Goal: Task Accomplishment & Management: Use online tool/utility

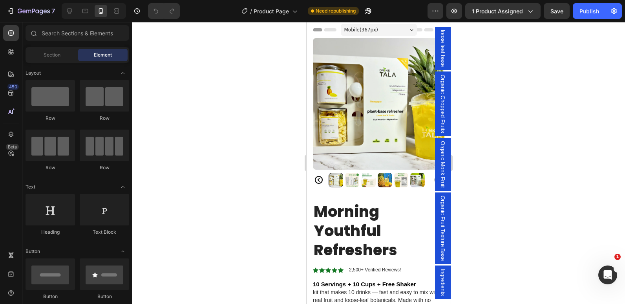
click at [391, 28] on div "Mobile ( 367 px)" at bounding box center [379, 30] width 76 height 12
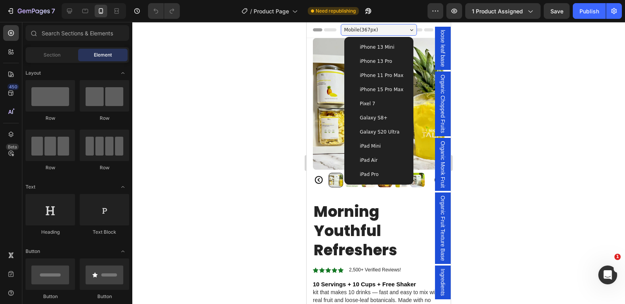
click at [397, 31] on div "Mobile ( 367 px)" at bounding box center [379, 30] width 76 height 12
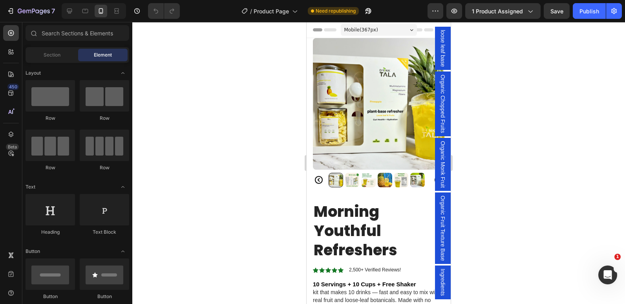
click at [398, 31] on div "Mobile ( 367 px)" at bounding box center [379, 30] width 76 height 12
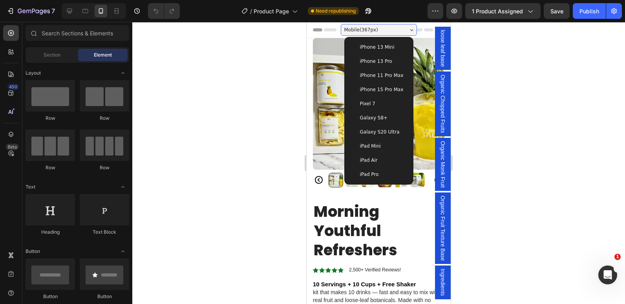
click at [403, 31] on div "Mobile ( 367 px)" at bounding box center [379, 30] width 76 height 12
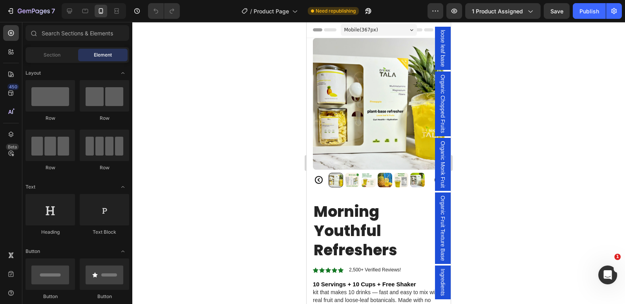
click at [317, 29] on icon at bounding box center [316, 30] width 2 height 2
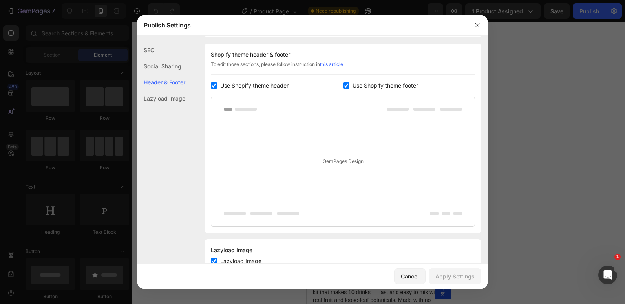
scroll to position [141, 0]
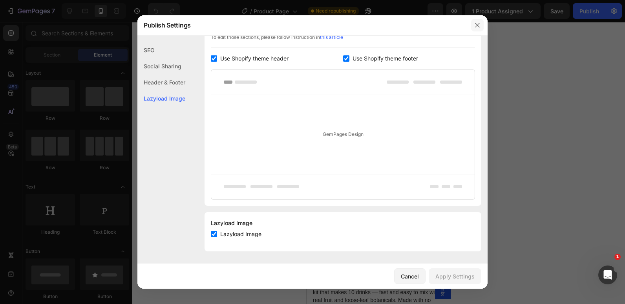
click at [477, 24] on icon "button" at bounding box center [477, 25] width 6 height 6
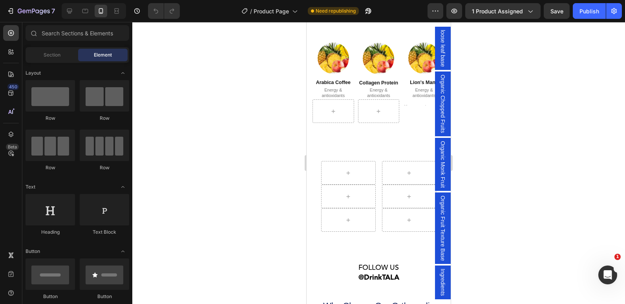
scroll to position [1925, 0]
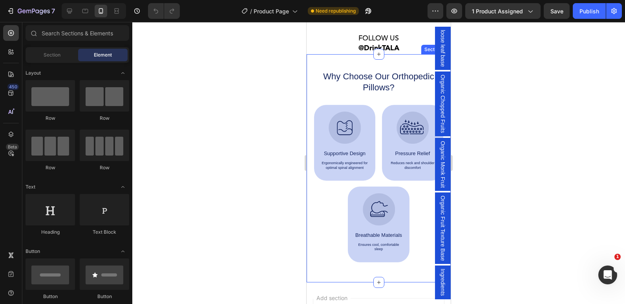
click at [311, 226] on div "Why Choose Our Orthopedic Pillows? Heading Image Supportive Design Text Block E…" at bounding box center [379, 168] width 144 height 228
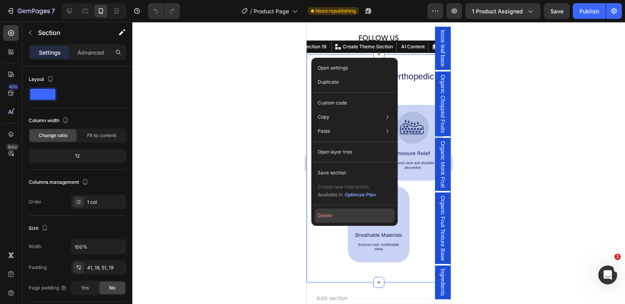
click at [322, 216] on button "Delete" at bounding box center [355, 216] width 80 height 14
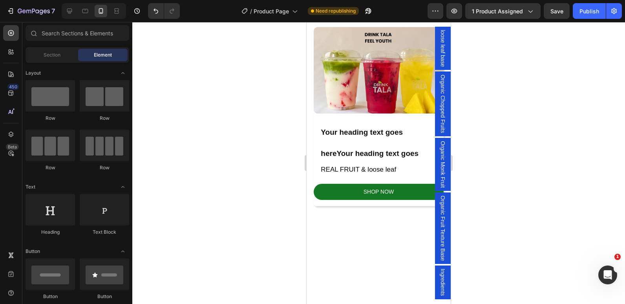
scroll to position [742, 0]
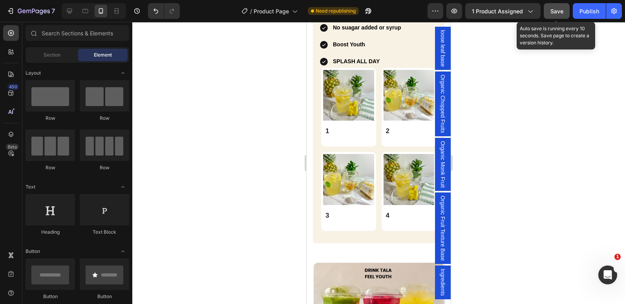
click at [555, 16] on button "Save" at bounding box center [557, 11] width 26 height 16
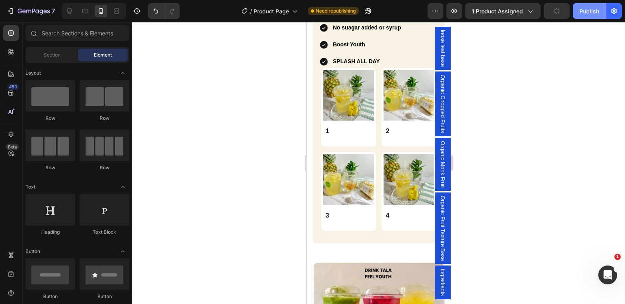
click at [584, 16] on button "Publish" at bounding box center [589, 11] width 33 height 16
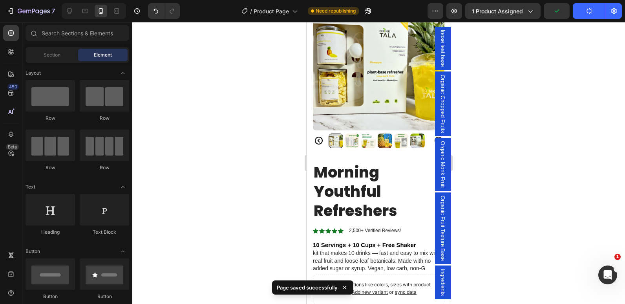
scroll to position [236, 0]
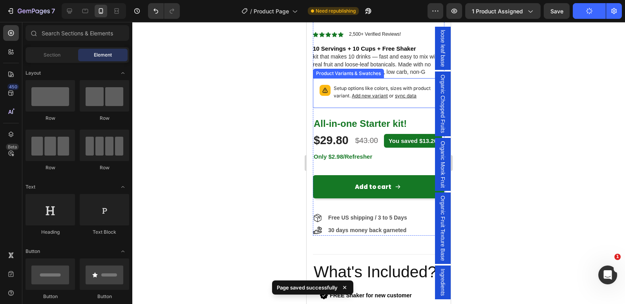
click at [327, 94] on div "Setup options like colors, sizes with product variant. Add new variant or sync …" at bounding box center [379, 93] width 125 height 23
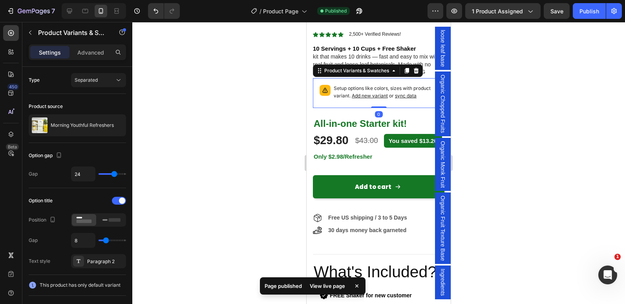
click at [378, 93] on span "Add new variant" at bounding box center [370, 96] width 36 height 6
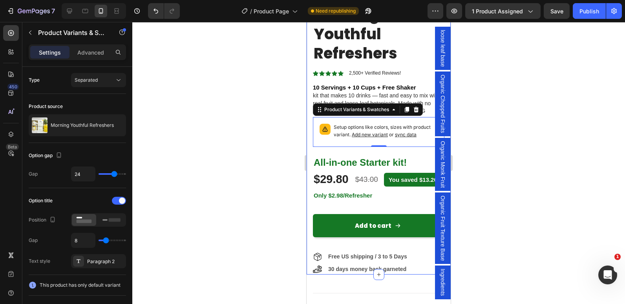
scroll to position [196, 0]
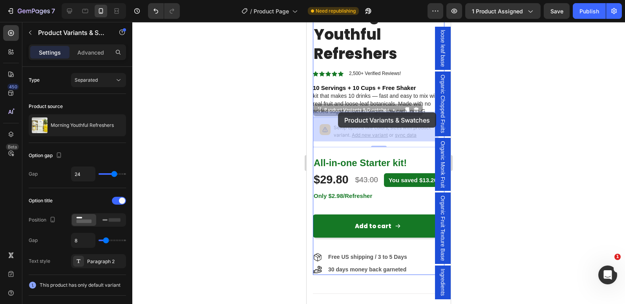
drag, startPoint x: 327, startPoint y: 114, endPoint x: 338, endPoint y: 112, distance: 11.1
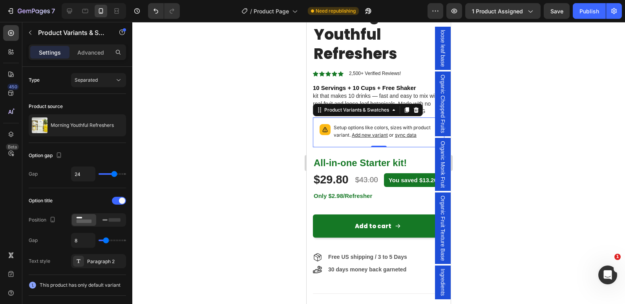
click at [399, 132] on span "sync data" at bounding box center [406, 135] width 22 height 6
click at [370, 132] on span "Add new variant" at bounding box center [370, 135] width 36 height 6
click at [530, 173] on div at bounding box center [378, 163] width 493 height 282
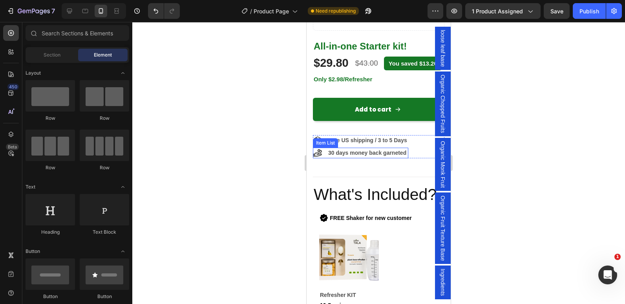
scroll to position [354, 0]
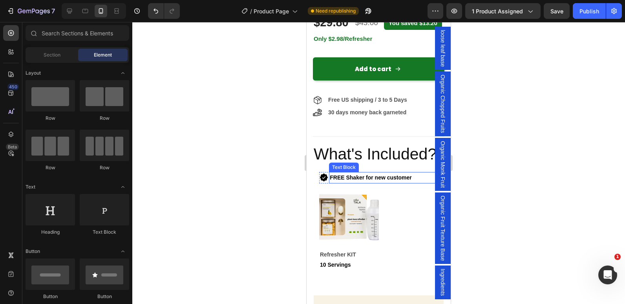
click at [371, 183] on div "FREE Shaker for new customer" at bounding box center [383, 177] width 109 height 11
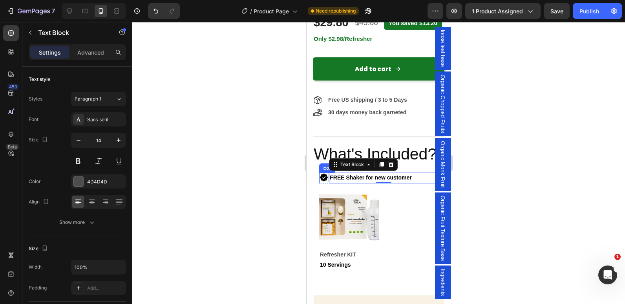
click at [325, 180] on icon at bounding box center [324, 178] width 8 height 8
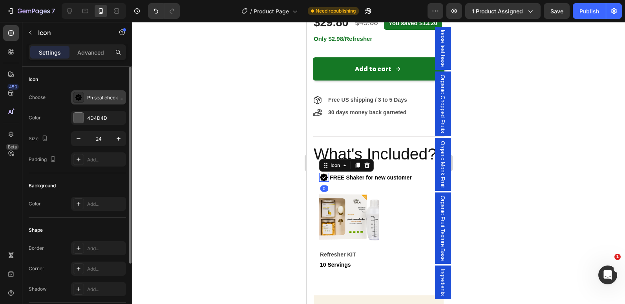
click at [77, 100] on icon at bounding box center [78, 97] width 7 height 7
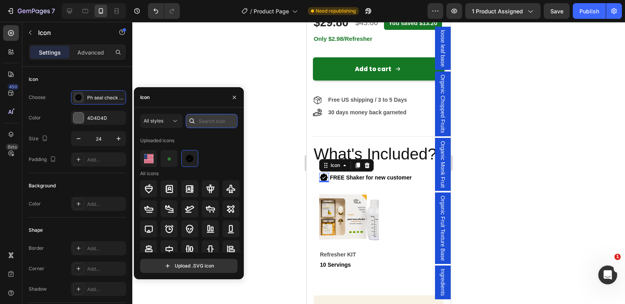
click at [204, 118] on input "text" at bounding box center [212, 121] width 52 height 14
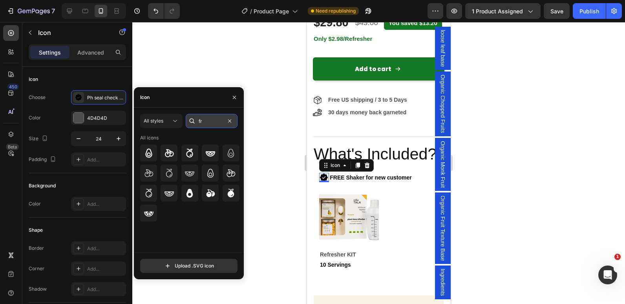
type input "f"
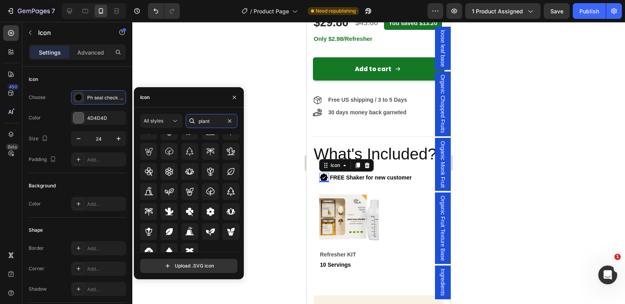
scroll to position [86, 0]
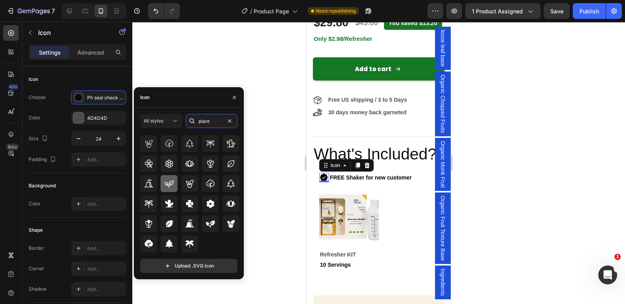
type input "plant"
drag, startPoint x: 168, startPoint y: 182, endPoint x: 6, endPoint y: 152, distance: 165.0
click at [168, 182] on icon at bounding box center [169, 183] width 9 height 9
click at [324, 181] on icon at bounding box center [323, 177] width 9 height 9
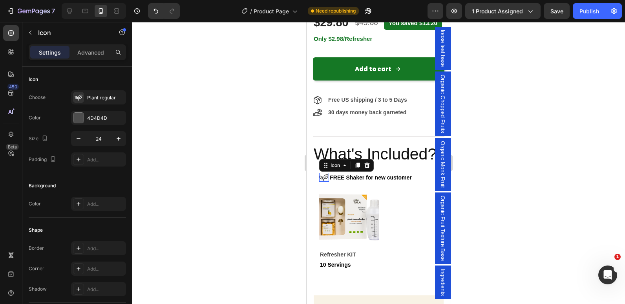
click at [324, 181] on icon at bounding box center [323, 177] width 9 height 9
click at [324, 179] on icon at bounding box center [323, 177] width 9 height 9
click at [258, 179] on div at bounding box center [378, 163] width 493 height 282
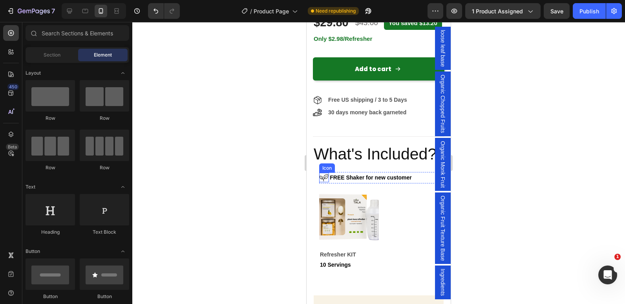
click at [325, 177] on icon at bounding box center [323, 177] width 9 height 9
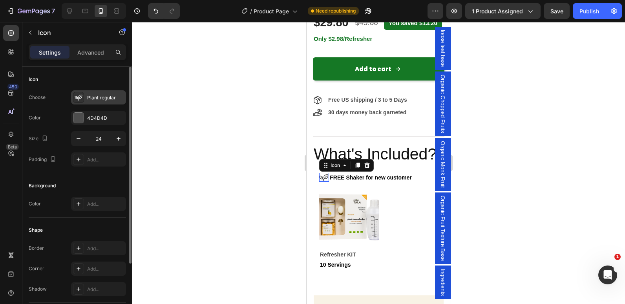
click at [79, 94] on icon at bounding box center [79, 97] width 8 height 8
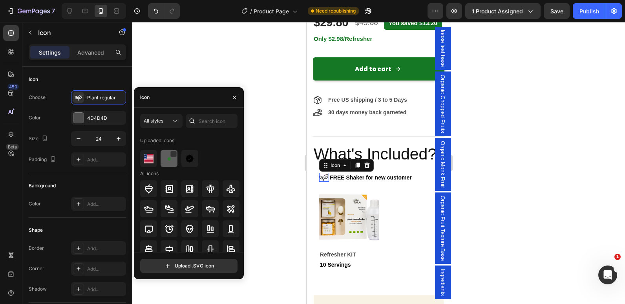
click at [169, 158] on img at bounding box center [169, 158] width 9 height 9
click at [153, 13] on icon "Undo/Redo" at bounding box center [156, 11] width 8 height 8
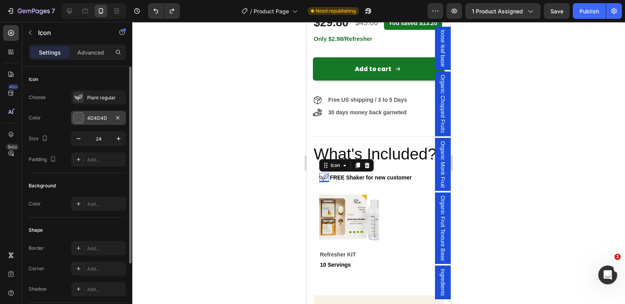
click at [82, 121] on div at bounding box center [78, 118] width 10 height 10
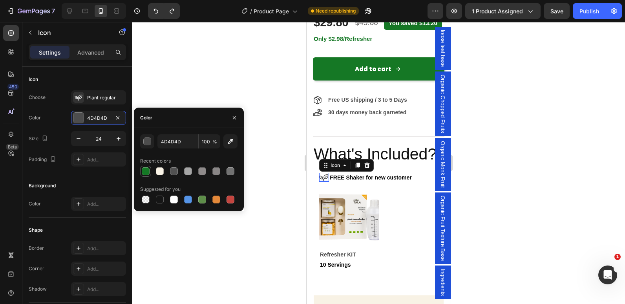
click at [145, 170] on div at bounding box center [146, 171] width 8 height 8
type input "157825"
click at [275, 109] on div at bounding box center [378, 163] width 493 height 282
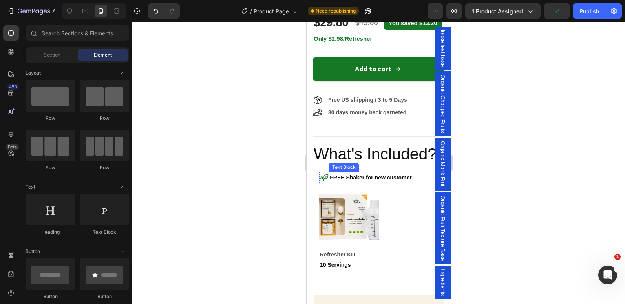
click at [328, 181] on icon at bounding box center [323, 177] width 9 height 9
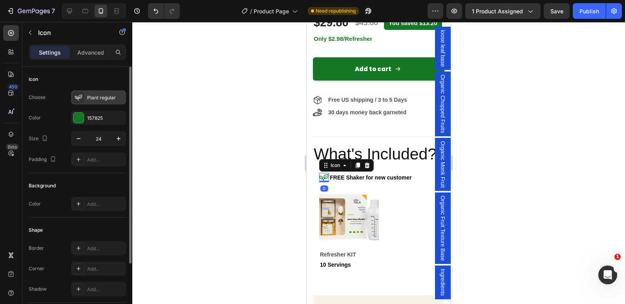
click at [79, 90] on div "Plant regular" at bounding box center [98, 97] width 55 height 14
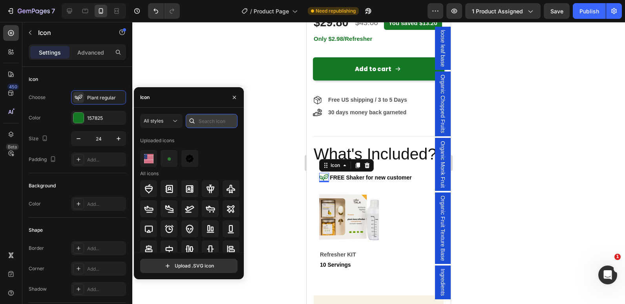
click at [202, 115] on input "text" at bounding box center [212, 121] width 52 height 14
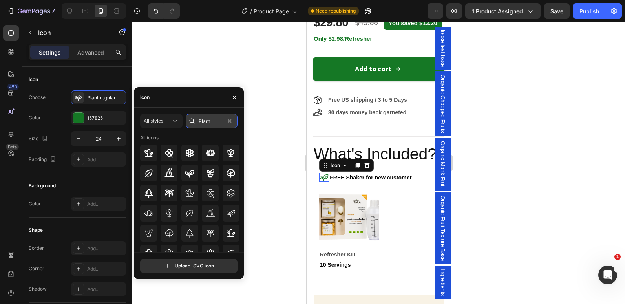
type input "Plant"
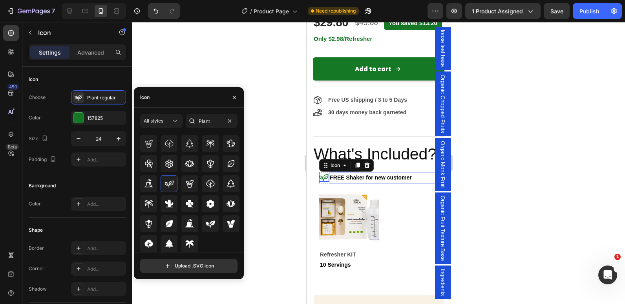
click at [423, 181] on p "FREE Shaker for new customer" at bounding box center [384, 178] width 108 height 10
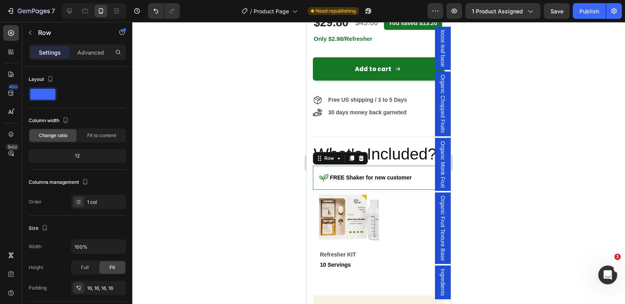
click at [417, 171] on div "Icon FREE Shaker for new customer Text Block Row Row 0" at bounding box center [379, 178] width 132 height 24
click at [422, 181] on p "FREE Shaker for new customer" at bounding box center [384, 178] width 108 height 10
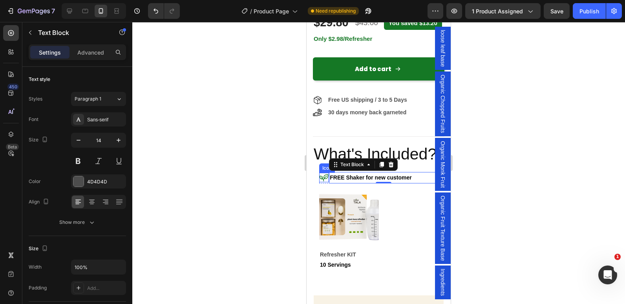
click at [323, 176] on icon at bounding box center [323, 177] width 9 height 9
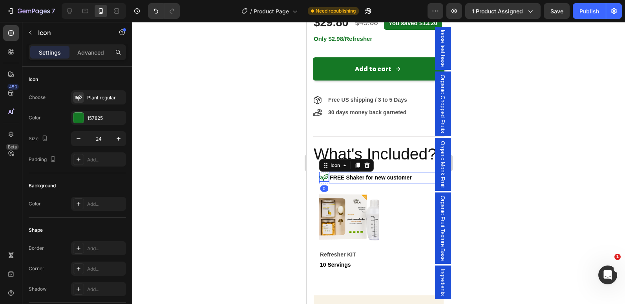
click at [332, 176] on strong "FREE Shaker for new customer" at bounding box center [371, 177] width 82 height 6
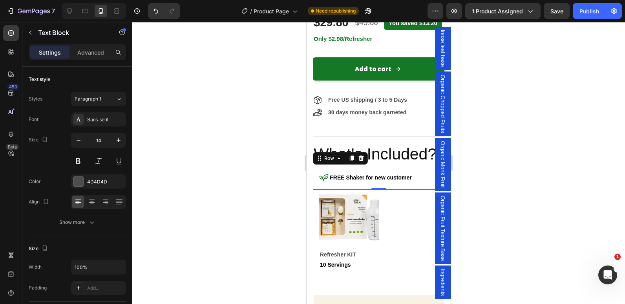
click at [407, 187] on div "Icon FREE Shaker for new customer Text Block Row Row 0" at bounding box center [379, 178] width 132 height 24
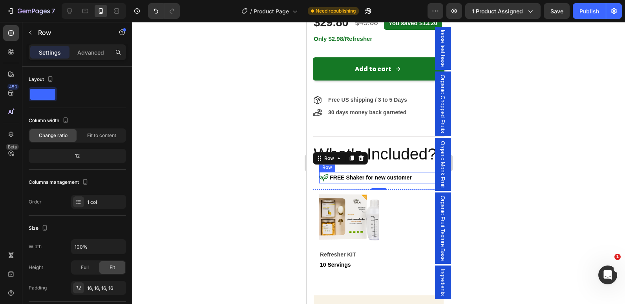
click at [326, 183] on div "Icon" at bounding box center [324, 177] width 10 height 11
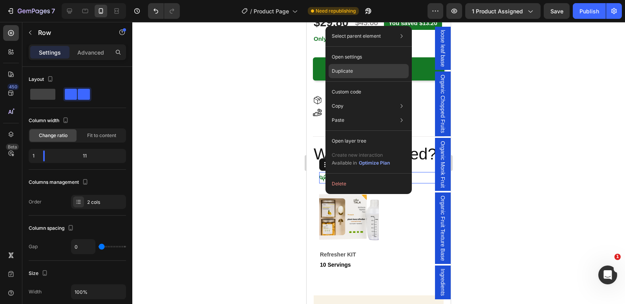
click at [342, 71] on p "Duplicate" at bounding box center [342, 71] width 21 height 7
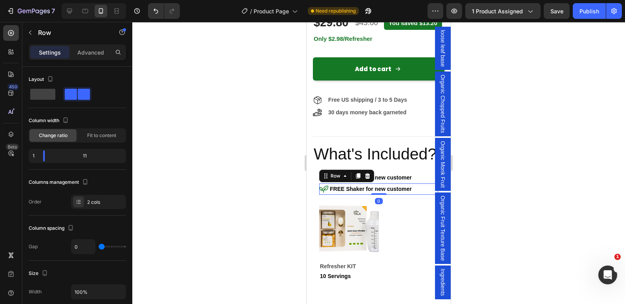
click at [323, 195] on div "Icon" at bounding box center [324, 188] width 10 height 11
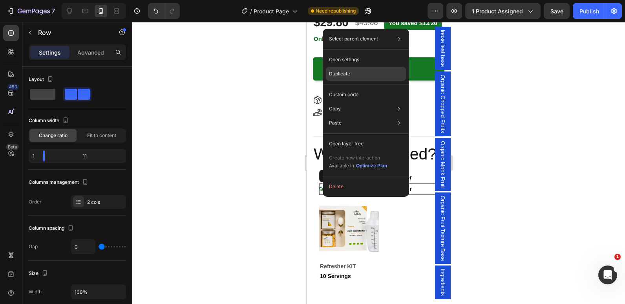
click at [348, 77] on p "Duplicate" at bounding box center [339, 73] width 21 height 7
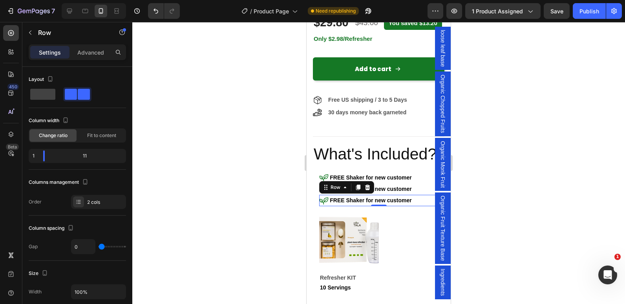
click at [328, 206] on div "Icon" at bounding box center [324, 200] width 10 height 11
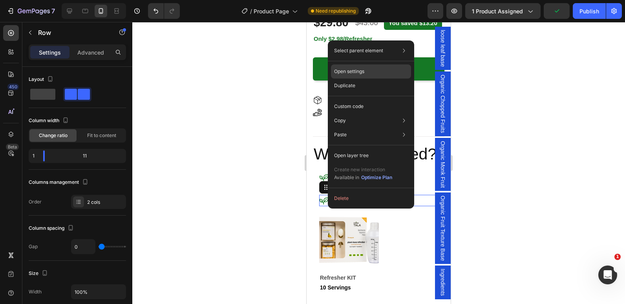
click at [359, 77] on div "Open settings" at bounding box center [371, 71] width 80 height 14
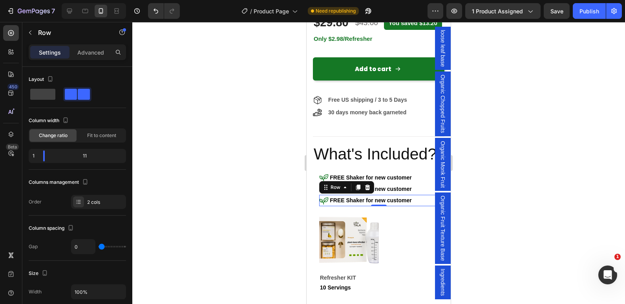
click at [258, 174] on div at bounding box center [378, 163] width 493 height 282
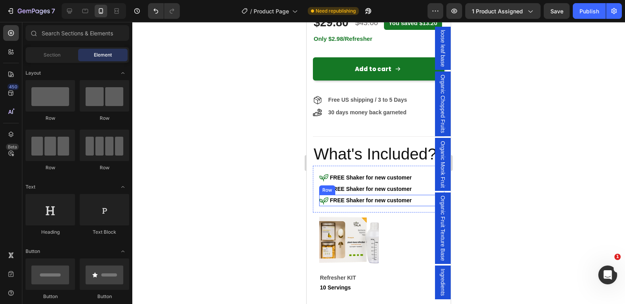
click at [328, 206] on div "Icon" at bounding box center [324, 200] width 10 height 11
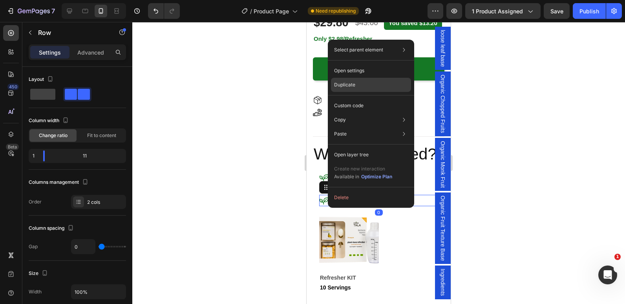
click at [353, 84] on p "Duplicate" at bounding box center [344, 84] width 21 height 7
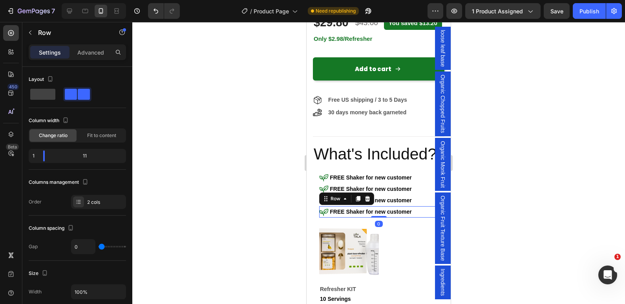
click at [236, 132] on div at bounding box center [378, 163] width 493 height 282
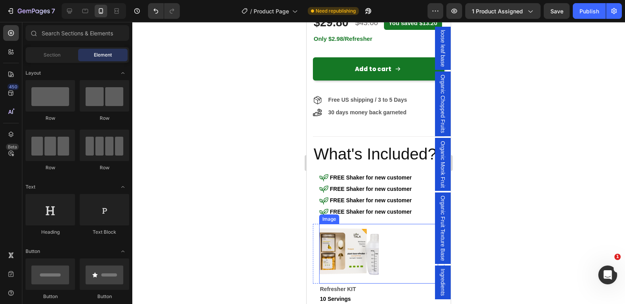
click at [407, 243] on div at bounding box center [378, 254] width 119 height 60
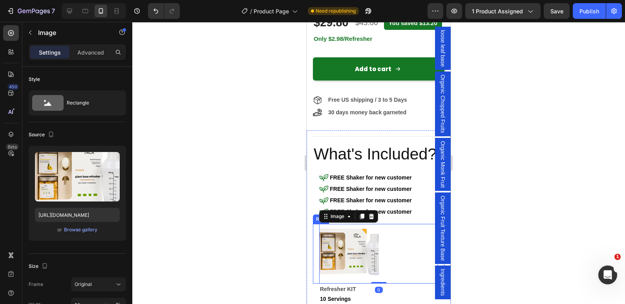
click at [314, 239] on div "Image 0 Row" at bounding box center [379, 254] width 132 height 60
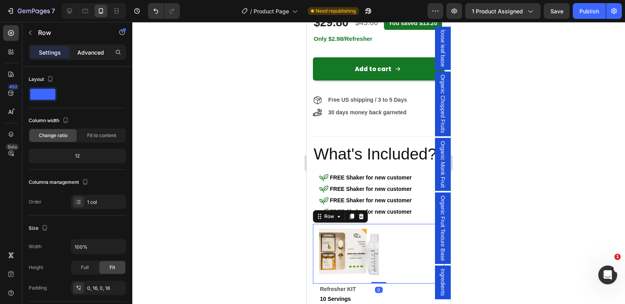
click at [98, 49] on p "Advanced" at bounding box center [90, 52] width 27 height 8
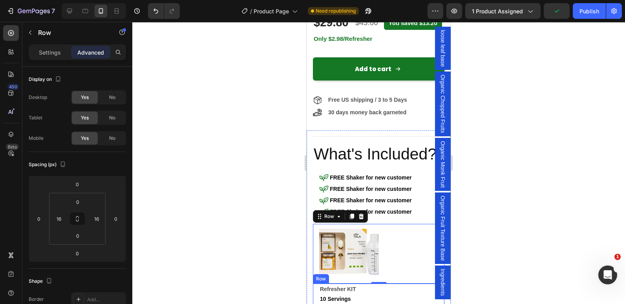
click at [318, 296] on div "Refresher KIT 10 Servings Text Block Row" at bounding box center [379, 294] width 132 height 21
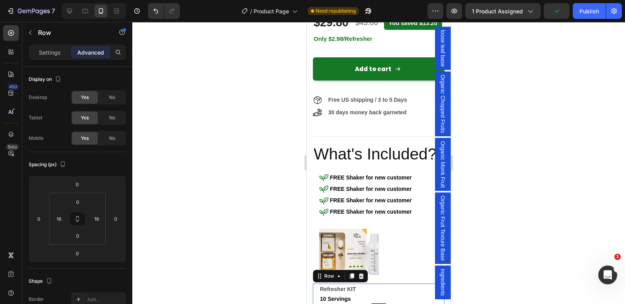
click at [318, 296] on div "Refresher KIT 10 Servings Text Block Row 0" at bounding box center [379, 294] width 132 height 21
click at [323, 294] on p "10 Servings" at bounding box center [378, 299] width 117 height 10
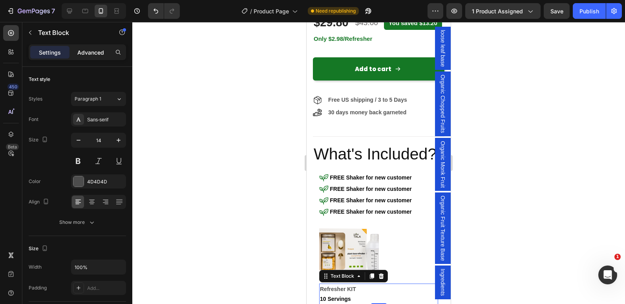
click at [86, 56] on p "Advanced" at bounding box center [90, 52] width 27 height 8
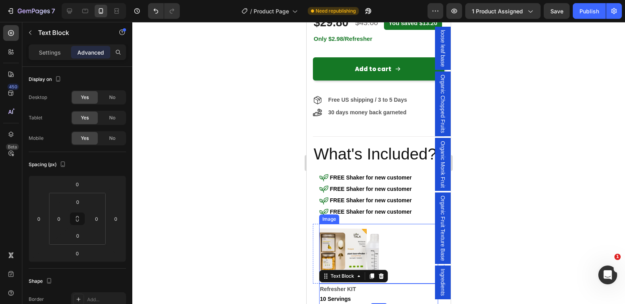
click at [322, 254] on img at bounding box center [349, 254] width 60 height 60
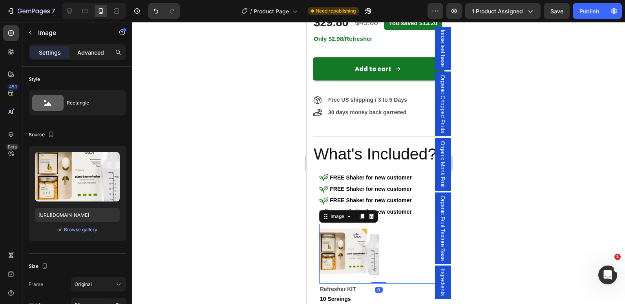
click at [79, 57] on div "Advanced" at bounding box center [90, 52] width 39 height 13
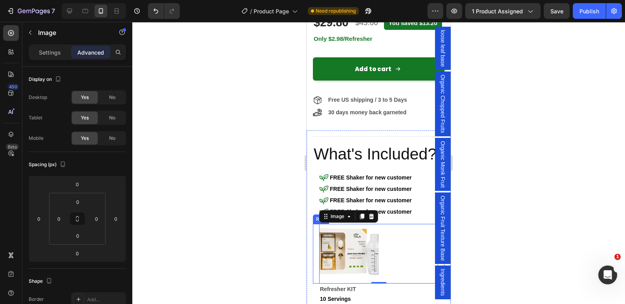
click at [315, 266] on div "Image 0 Row" at bounding box center [379, 254] width 132 height 60
click at [89, 52] on p "Advanced" at bounding box center [90, 52] width 27 height 8
click at [398, 223] on div "Icon FREE Shaker for new customer Text Block Row Icon FREE Shaker for new custo…" at bounding box center [379, 195] width 132 height 59
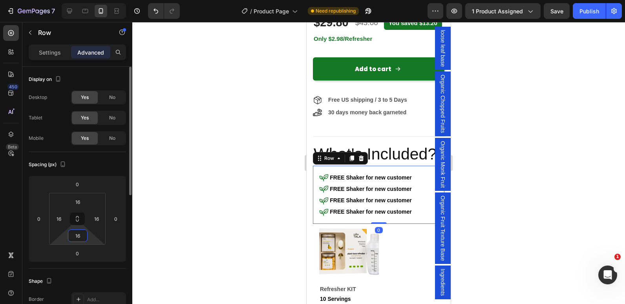
click at [75, 236] on input "16" at bounding box center [78, 236] width 16 height 12
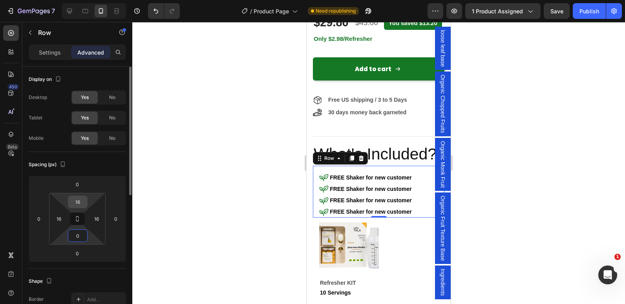
type input "0"
click at [77, 206] on input "16" at bounding box center [78, 202] width 16 height 12
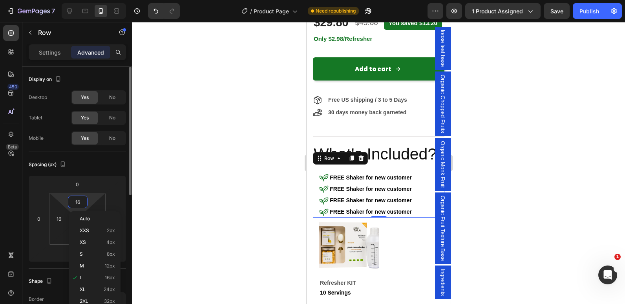
type input "0"
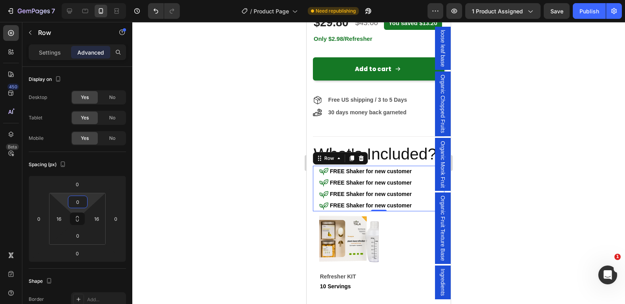
click at [277, 171] on div at bounding box center [378, 163] width 493 height 282
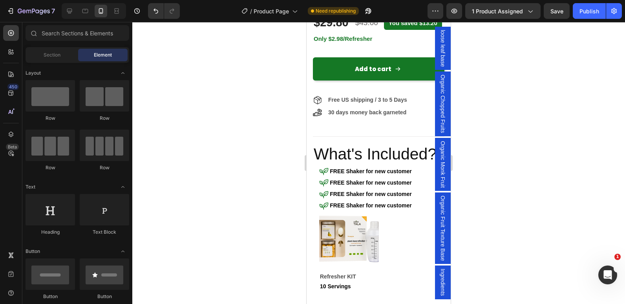
click at [227, 114] on div at bounding box center [378, 163] width 493 height 282
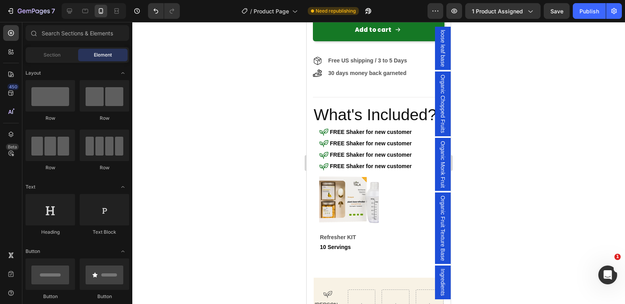
click at [273, 158] on div at bounding box center [378, 163] width 493 height 282
click at [335, 135] on strong "FREE Shaker for new customer" at bounding box center [371, 132] width 82 height 6
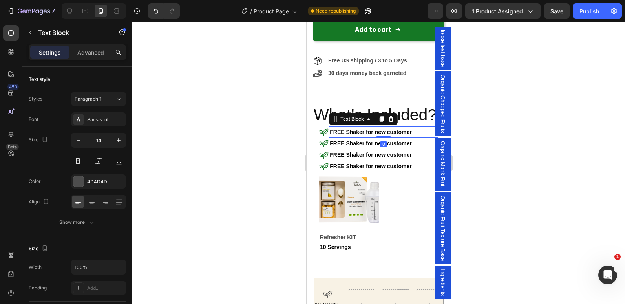
click at [336, 135] on strong "FREE Shaker for new customer" at bounding box center [371, 132] width 82 height 6
click at [343, 134] on strong "FREE Shaker for new customer" at bounding box center [371, 132] width 82 height 6
drag, startPoint x: 348, startPoint y: 135, endPoint x: 438, endPoint y: 142, distance: 90.6
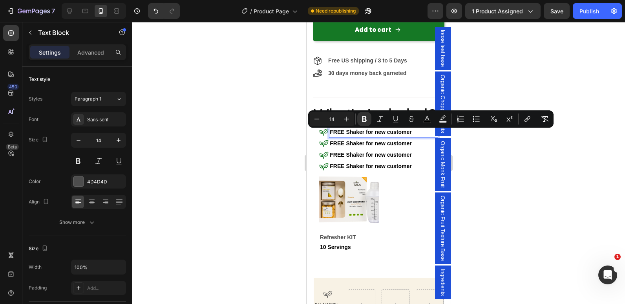
click at [418, 136] on p "FREE Shaker for new customer" at bounding box center [384, 132] width 108 height 10
drag, startPoint x: 413, startPoint y: 133, endPoint x: 345, endPoint y: 134, distance: 67.6
click at [345, 134] on strong "FREE Shaker for new customer" at bounding box center [371, 132] width 82 height 6
click at [363, 117] on icon "Editor contextual toolbar" at bounding box center [364, 119] width 5 height 6
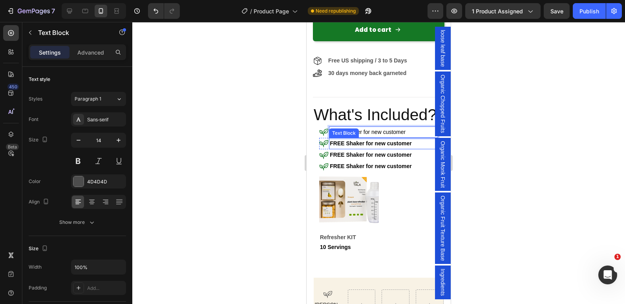
click at [412, 143] on strong "FREE Shaker for new customer" at bounding box center [371, 143] width 82 height 6
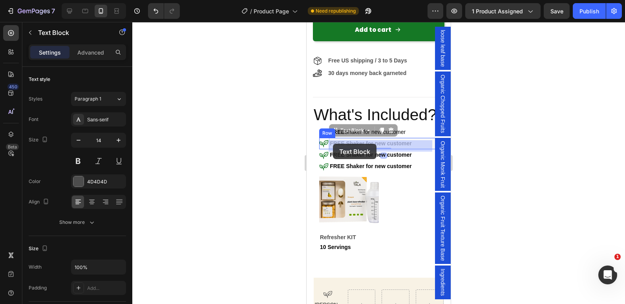
drag, startPoint x: 413, startPoint y: 143, endPoint x: 333, endPoint y: 144, distance: 79.7
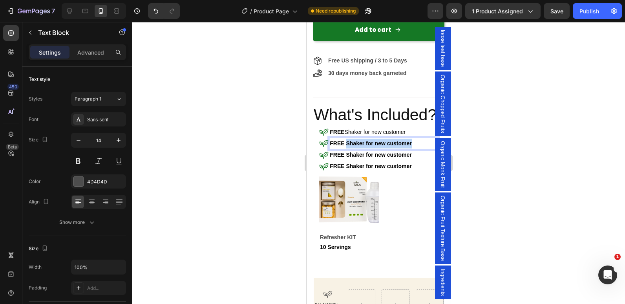
drag, startPoint x: 412, startPoint y: 146, endPoint x: 346, endPoint y: 147, distance: 66.0
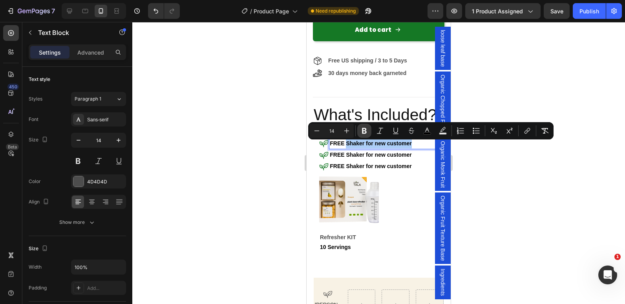
click at [364, 132] on icon "Editor contextual toolbar" at bounding box center [365, 131] width 8 height 8
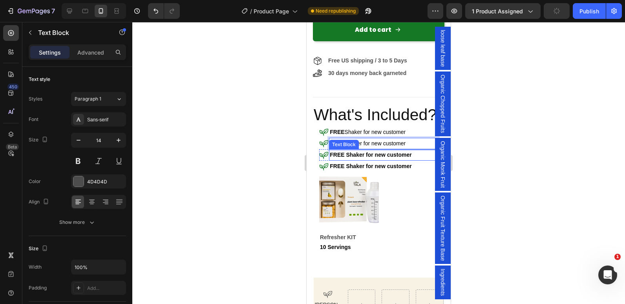
click at [411, 156] on strong "FREE Shaker for new customer" at bounding box center [371, 155] width 82 height 6
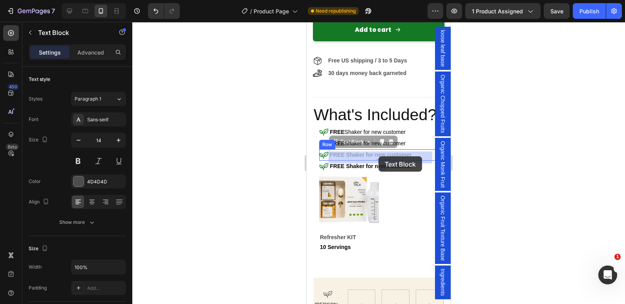
drag, startPoint x: 411, startPoint y: 156, endPoint x: 379, endPoint y: 156, distance: 32.2
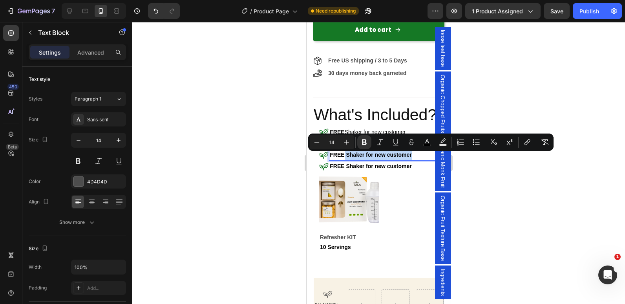
drag, startPoint x: 410, startPoint y: 158, endPoint x: 344, endPoint y: 159, distance: 66.4
click at [344, 158] on strong "FREE Shaker for new customer" at bounding box center [371, 155] width 82 height 6
click at [365, 141] on icon "Editor contextual toolbar" at bounding box center [365, 142] width 8 height 8
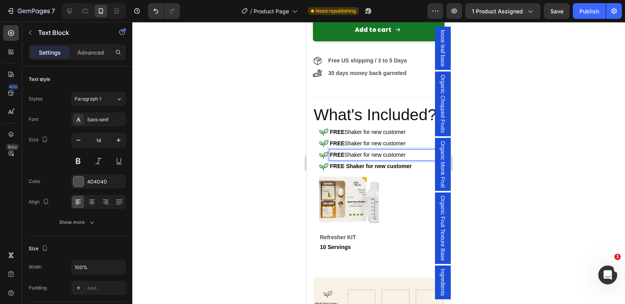
click at [278, 148] on div at bounding box center [378, 163] width 493 height 282
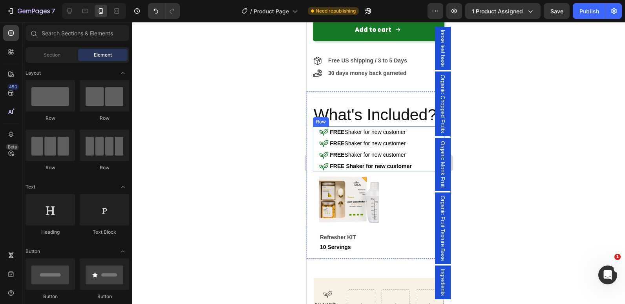
click at [318, 134] on div "Icon FREE Shaker for new customer Text Block Row Icon FREE Shaker for new custo…" at bounding box center [379, 149] width 132 height 46
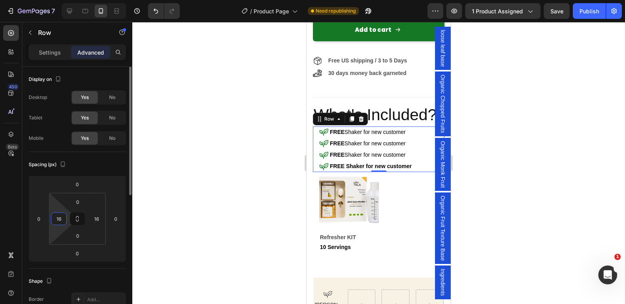
click at [62, 216] on input "16" at bounding box center [59, 219] width 12 height 12
type input "0"
click at [259, 202] on div at bounding box center [378, 163] width 493 height 282
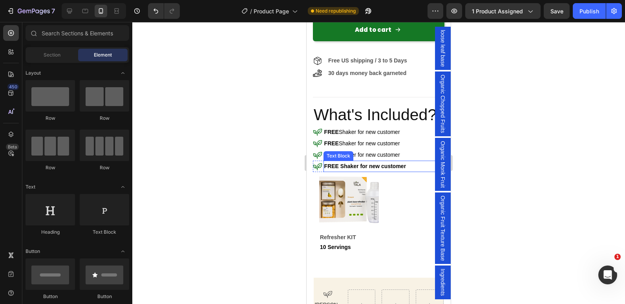
click at [347, 169] on strong "FREE Shaker for new customer" at bounding box center [365, 166] width 82 height 6
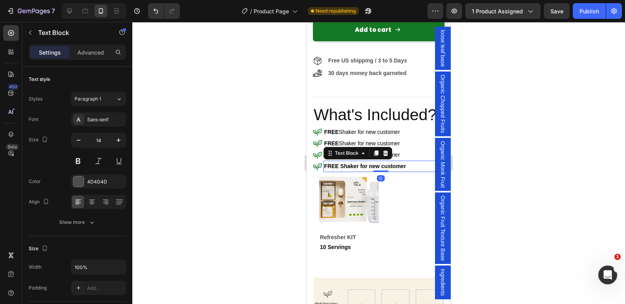
click at [347, 169] on strong "FREE Shaker for new customer" at bounding box center [365, 166] width 82 height 6
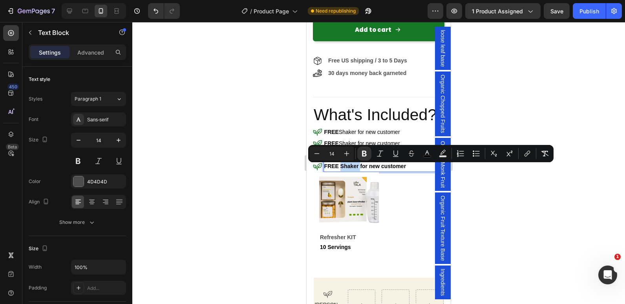
click at [347, 169] on strong "FREE Shaker for new customer" at bounding box center [365, 166] width 82 height 6
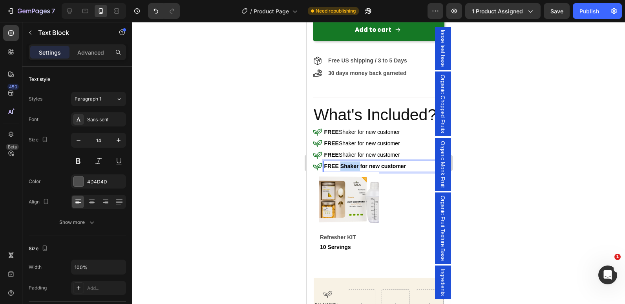
click at [347, 169] on strong "FREE Shaker for new customer" at bounding box center [365, 166] width 82 height 6
click at [329, 169] on strong "FREE Shaker for new customer" at bounding box center [365, 166] width 82 height 6
click at [310, 167] on div "Title Line Row What's Included? Heading Icon FREE Shaker for new customer Text …" at bounding box center [379, 175] width 144 height 168
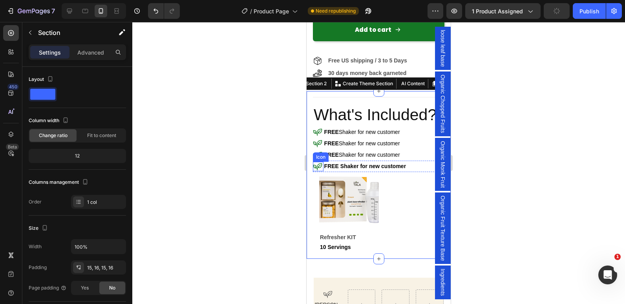
click at [315, 168] on icon at bounding box center [317, 166] width 9 height 7
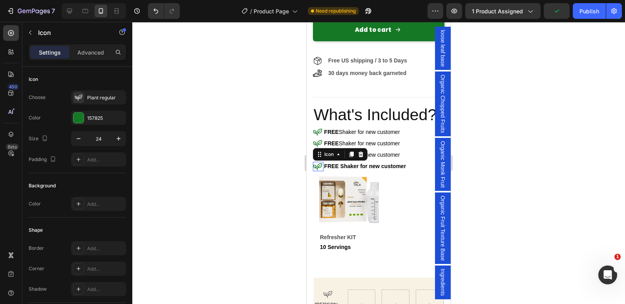
click at [315, 168] on icon at bounding box center [317, 166] width 9 height 7
click at [232, 158] on div at bounding box center [378, 163] width 493 height 282
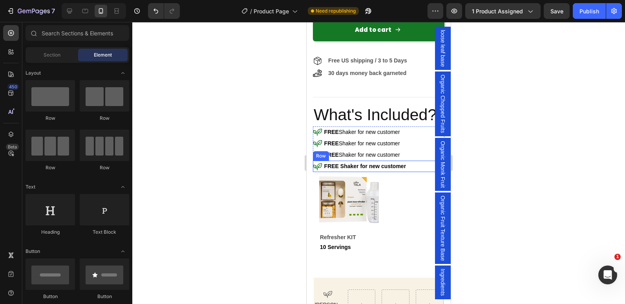
click at [320, 172] on div "Icon" at bounding box center [318, 166] width 11 height 11
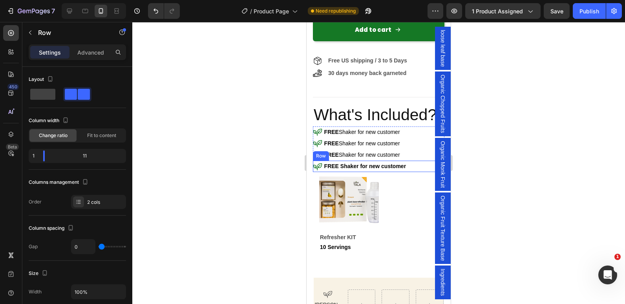
click at [320, 172] on div "Icon" at bounding box center [318, 166] width 11 height 11
click at [359, 156] on icon at bounding box center [361, 152] width 5 height 5
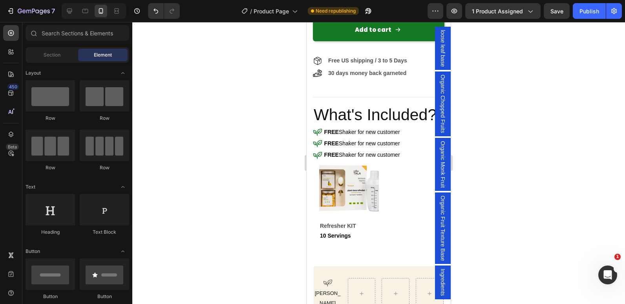
click at [257, 93] on div at bounding box center [378, 163] width 493 height 282
click at [366, 146] on span "FREE Shaker for new customer" at bounding box center [362, 143] width 77 height 6
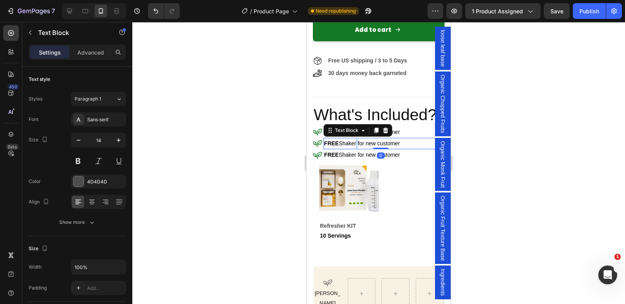
click at [357, 146] on span "FREE Shaker for new customer" at bounding box center [362, 143] width 77 height 6
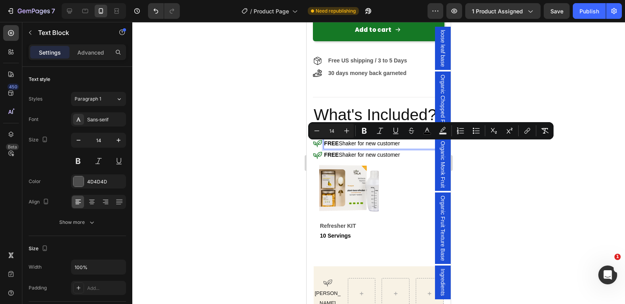
click at [344, 147] on span "FREE Shaker for new customer" at bounding box center [362, 143] width 77 height 6
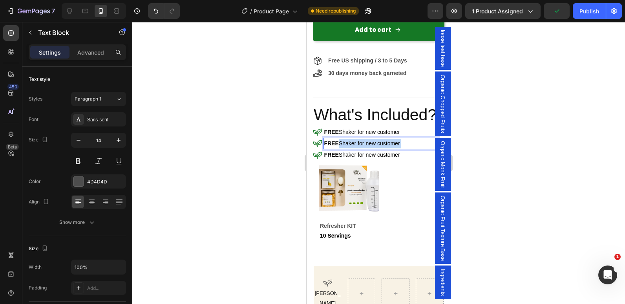
drag, startPoint x: 341, startPoint y: 145, endPoint x: 421, endPoint y: 151, distance: 80.3
click at [421, 148] on p "FREE Shaker for new customer" at bounding box center [380, 144] width 113 height 10
click at [344, 147] on strong "FREE to-go Cups (10)" at bounding box center [352, 143] width 57 height 6
drag, startPoint x: 345, startPoint y: 148, endPoint x: 363, endPoint y: 149, distance: 18.1
click at [363, 147] on strong "FREE to-go Cups (10)" at bounding box center [352, 143] width 57 height 6
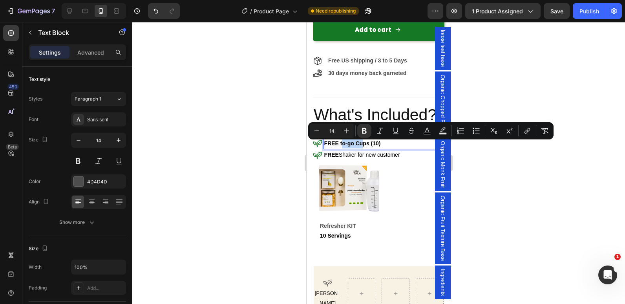
click at [341, 144] on strong "FREE to-go Cups (10)" at bounding box center [352, 143] width 57 height 6
click at [340, 145] on strong "FREE to-go Cups (10)" at bounding box center [352, 143] width 57 height 6
drag, startPoint x: 340, startPoint y: 145, endPoint x: 362, endPoint y: 147, distance: 21.7
click at [362, 147] on strong "FREE to-go Cups (10)" at bounding box center [352, 143] width 57 height 6
drag, startPoint x: 364, startPoint y: 132, endPoint x: 69, endPoint y: 119, distance: 295.3
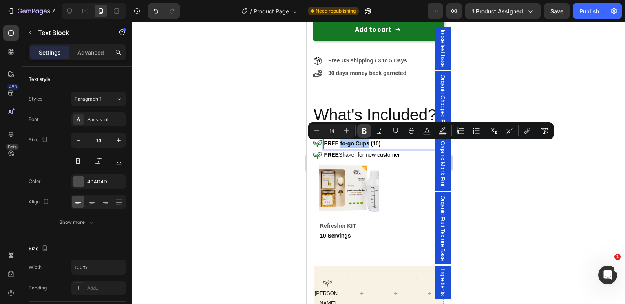
click at [364, 132] on icon "Editor contextual toolbar" at bounding box center [365, 131] width 8 height 8
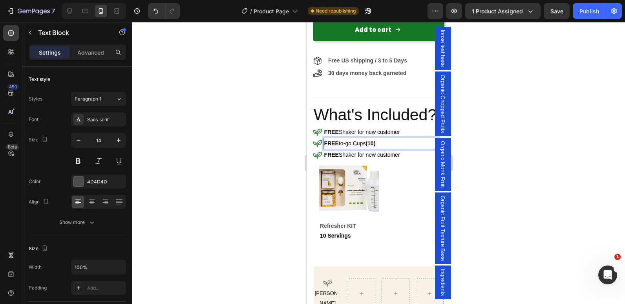
drag, startPoint x: 377, startPoint y: 144, endPoint x: 370, endPoint y: 148, distance: 8.1
click at [370, 148] on p "FREE to-go Cups (10)" at bounding box center [380, 144] width 113 height 10
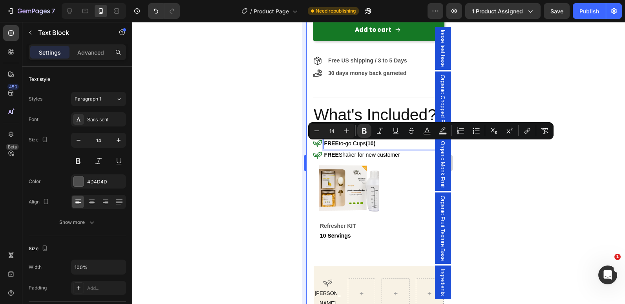
drag, startPoint x: 363, startPoint y: 134, endPoint x: 306, endPoint y: 148, distance: 59.0
click at [365, 132] on icon "Editor contextual toolbar" at bounding box center [365, 131] width 8 height 8
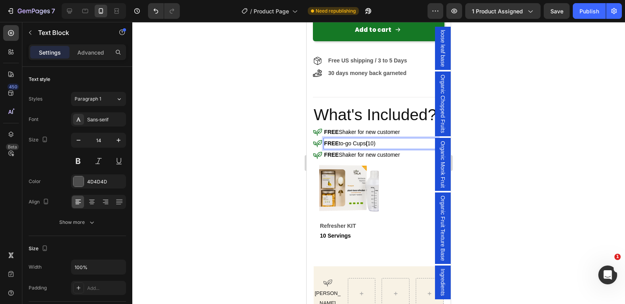
click at [289, 153] on div at bounding box center [378, 163] width 493 height 282
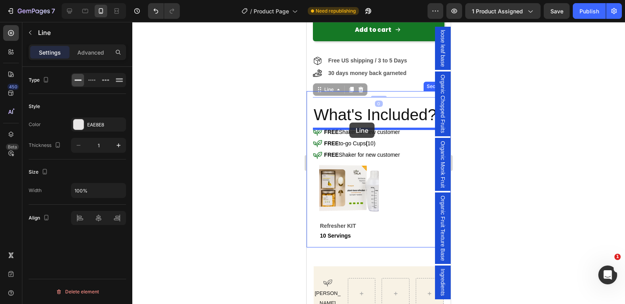
drag, startPoint x: 348, startPoint y: 100, endPoint x: 613, endPoint y: 137, distance: 267.4
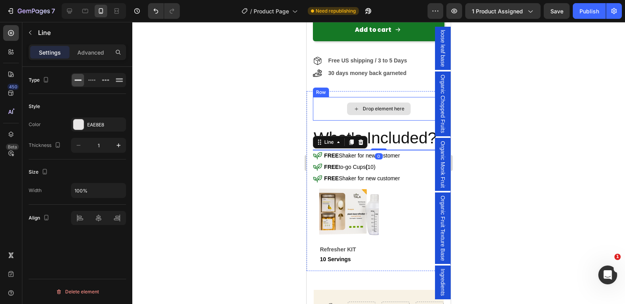
click at [339, 114] on div "Drop element here" at bounding box center [379, 109] width 132 height 24
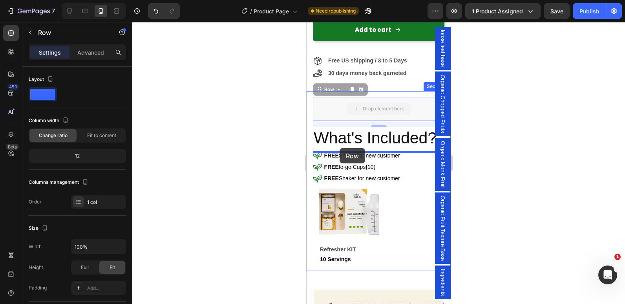
drag, startPoint x: 330, startPoint y: 110, endPoint x: 340, endPoint y: 148, distance: 39.7
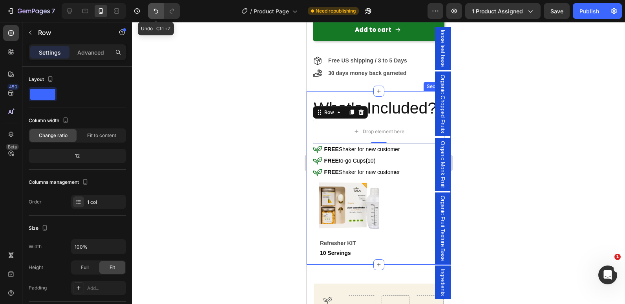
click at [151, 14] on button "Undo/Redo" at bounding box center [156, 11] width 16 height 16
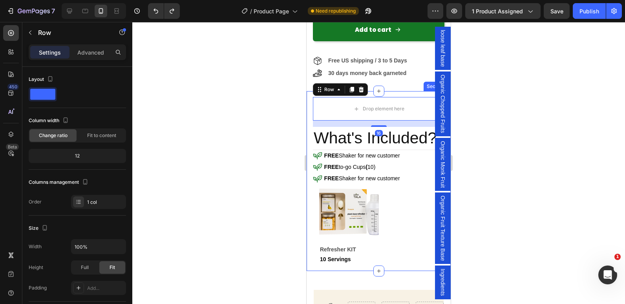
click at [220, 81] on div at bounding box center [378, 163] width 493 height 282
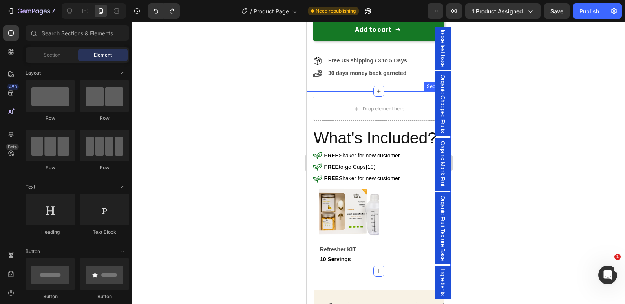
click at [220, 81] on div at bounding box center [378, 163] width 493 height 282
click at [155, 88] on div at bounding box center [378, 163] width 493 height 282
click at [478, 199] on div at bounding box center [378, 163] width 493 height 282
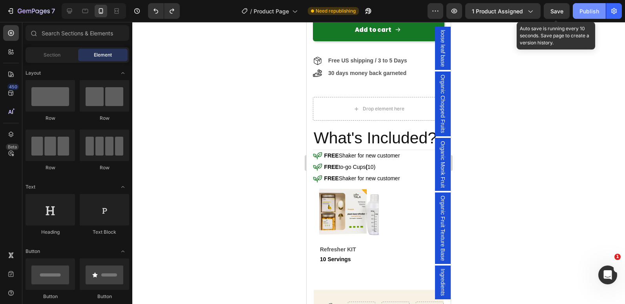
drag, startPoint x: 562, startPoint y: 6, endPoint x: 577, endPoint y: 9, distance: 15.3
click at [562, 6] on button "Save" at bounding box center [557, 11] width 26 height 16
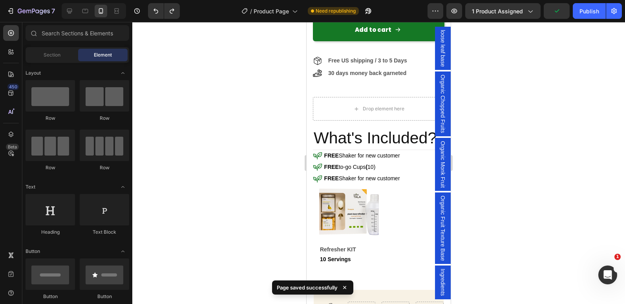
click at [586, 7] on div "Publish" at bounding box center [590, 11] width 20 height 8
click at [343, 248] on strong "Refresher KIT" at bounding box center [338, 249] width 36 height 6
click at [344, 247] on strong "Refresher KIT" at bounding box center [338, 249] width 36 height 6
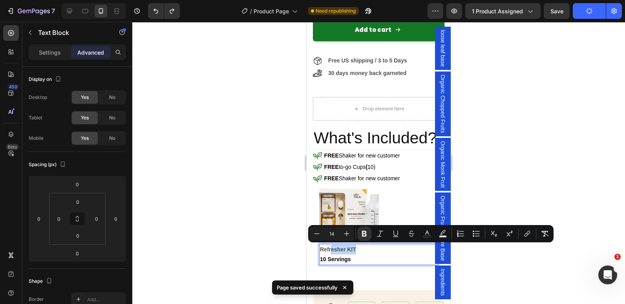
click at [347, 247] on strong "Refresher KIT" at bounding box center [338, 249] width 36 height 6
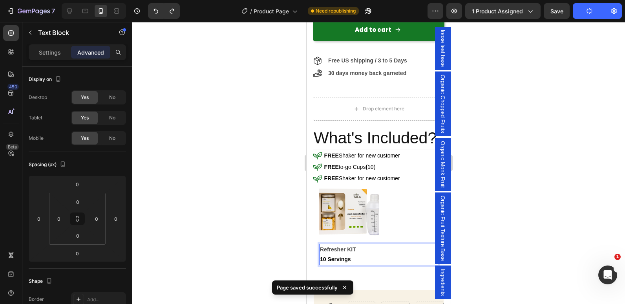
click at [348, 246] on strong "Refresher KIT" at bounding box center [338, 249] width 36 height 6
click at [350, 247] on strong "Refresher KIT" at bounding box center [338, 249] width 36 height 6
click at [351, 247] on strong "Refresher KIT" at bounding box center [338, 249] width 36 height 6
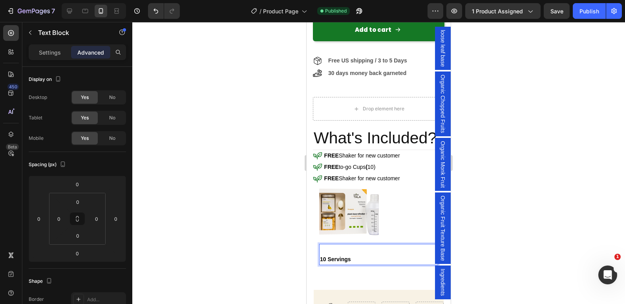
click at [325, 259] on strong "10 Servings" at bounding box center [335, 259] width 31 height 6
click at [328, 259] on strong "10 Servings" at bounding box center [335, 259] width 31 height 6
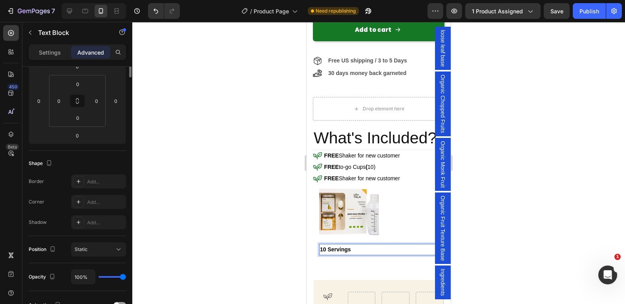
scroll to position [0, 0]
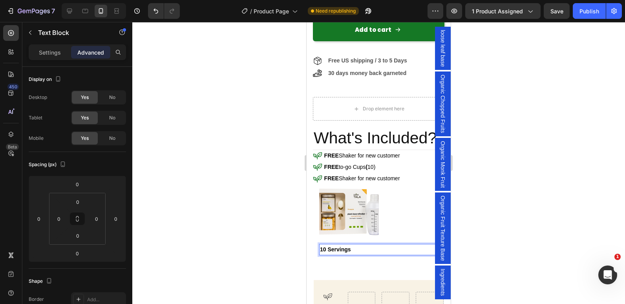
click at [321, 251] on strong "10 Servings" at bounding box center [335, 249] width 31 height 6
click at [322, 184] on div "Icon" at bounding box center [318, 178] width 11 height 11
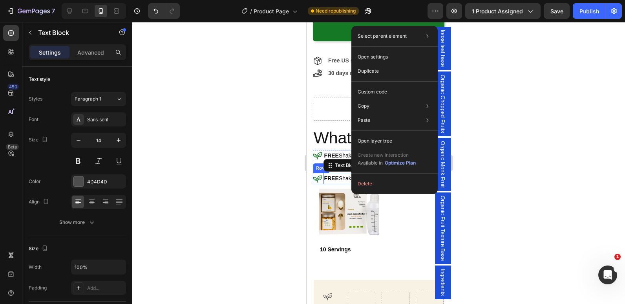
click at [318, 184] on div "Icon" at bounding box center [318, 178] width 11 height 11
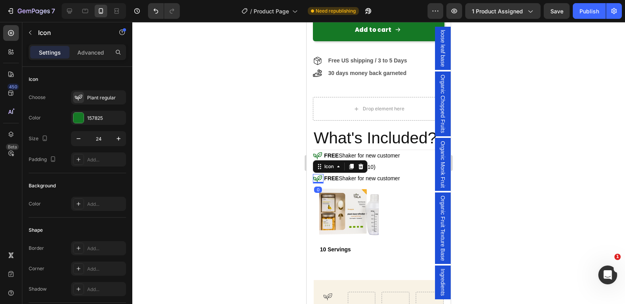
click at [299, 185] on div at bounding box center [378, 163] width 493 height 282
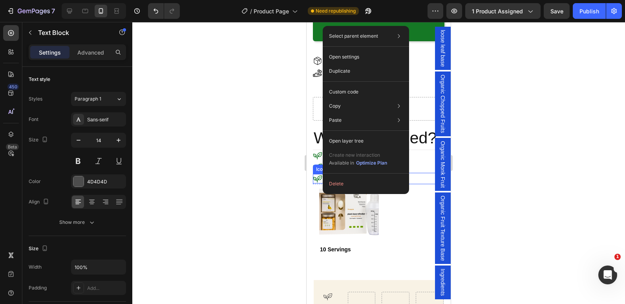
click at [321, 183] on icon at bounding box center [317, 178] width 9 height 9
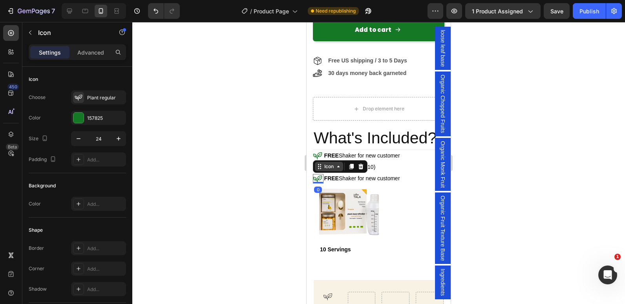
click at [338, 167] on icon at bounding box center [338, 167] width 2 height 2
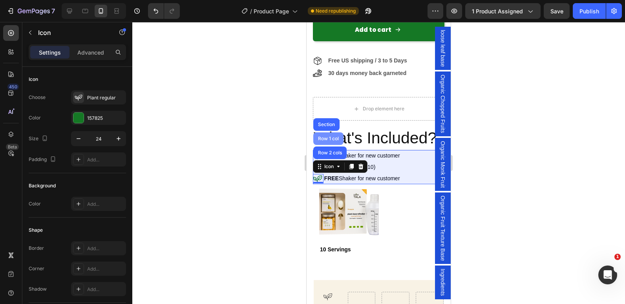
click at [333, 141] on div "Row 1 col" at bounding box center [329, 138] width 24 height 5
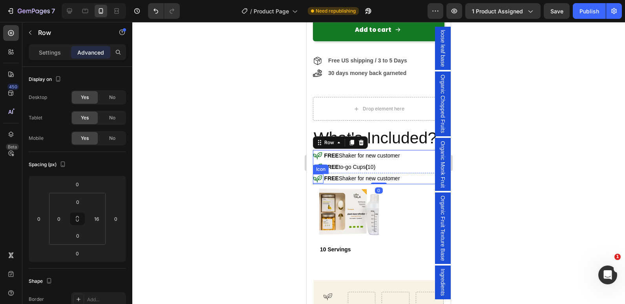
click at [322, 183] on icon at bounding box center [317, 178] width 9 height 9
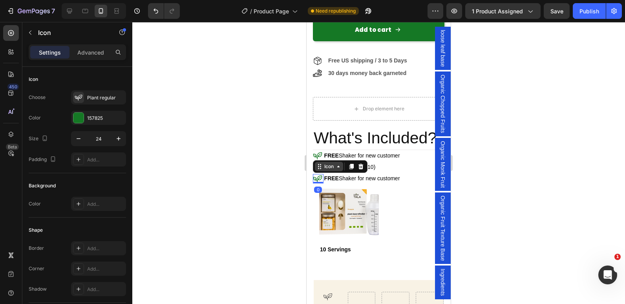
click at [339, 170] on icon at bounding box center [338, 166] width 6 height 6
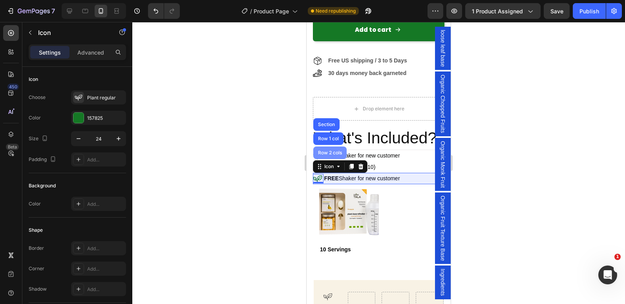
click at [328, 155] on div "Row 2 cols" at bounding box center [330, 152] width 27 height 5
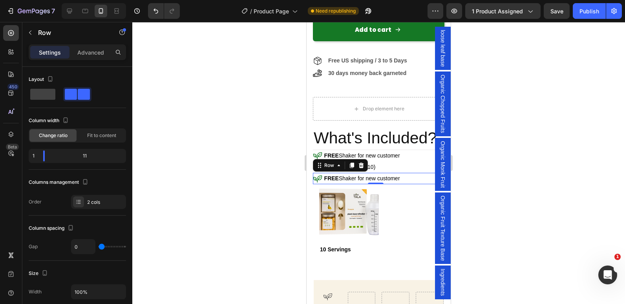
click at [322, 184] on div "Icon" at bounding box center [318, 178] width 11 height 11
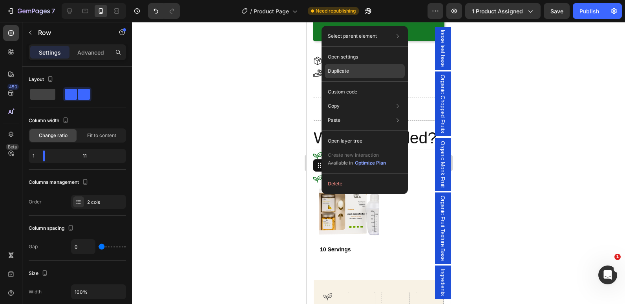
click at [341, 71] on p "Duplicate" at bounding box center [338, 71] width 21 height 7
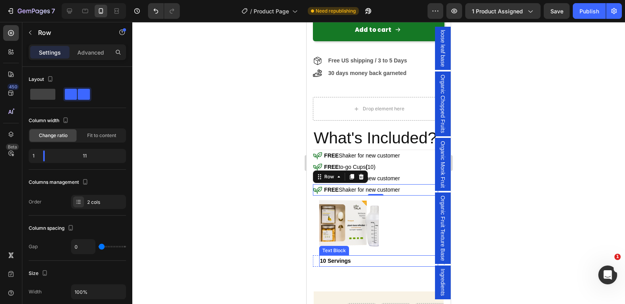
click at [330, 258] on strong "10 Servings" at bounding box center [335, 261] width 31 height 6
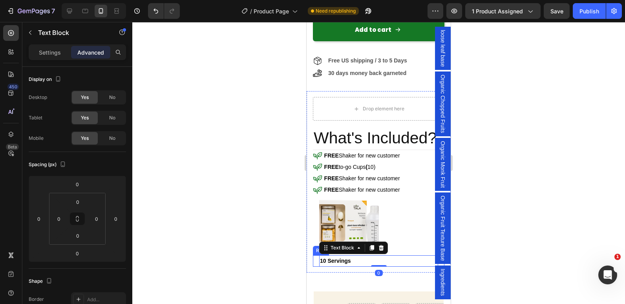
click at [317, 262] on div "10 Servings Text Block 0 Row" at bounding box center [379, 260] width 132 height 11
click at [364, 245] on icon at bounding box center [361, 248] width 6 height 6
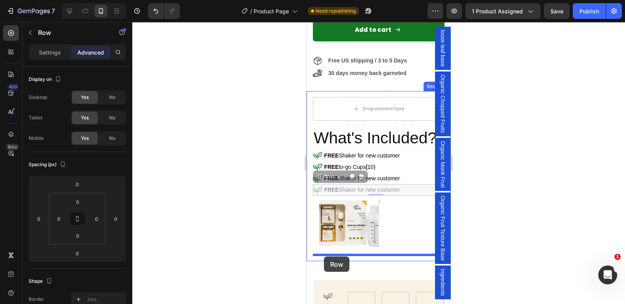
drag, startPoint x: 321, startPoint y: 198, endPoint x: 535, endPoint y: 238, distance: 217.5
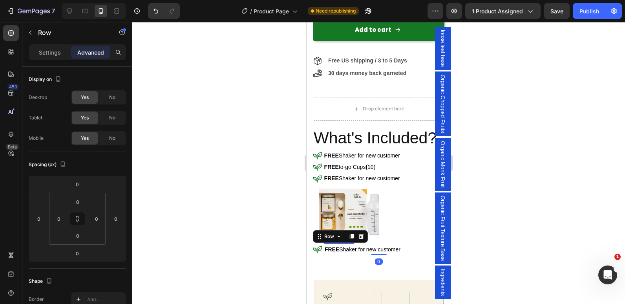
click at [331, 245] on p "FREE Shaker for new customer" at bounding box center [384, 250] width 119 height 10
click at [331, 244] on div "FREE Shaker for new customer" at bounding box center [384, 249] width 121 height 11
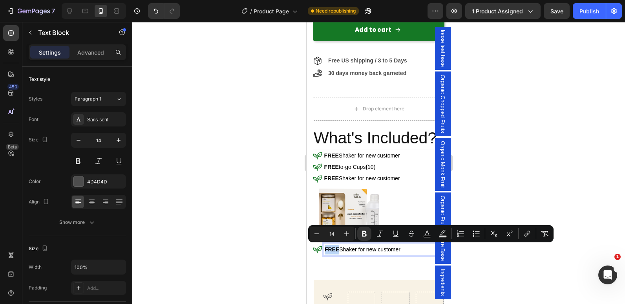
click at [332, 247] on strong "FREE" at bounding box center [332, 249] width 15 height 6
click at [315, 247] on icon at bounding box center [317, 249] width 9 height 7
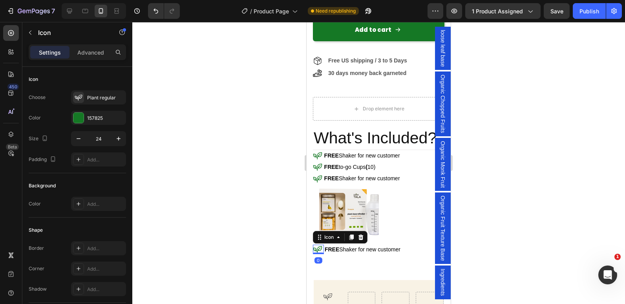
click at [316, 247] on icon at bounding box center [317, 249] width 9 height 9
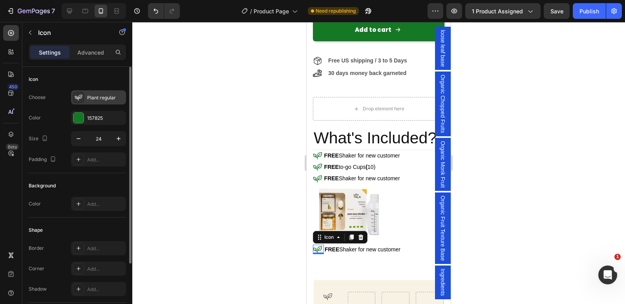
click at [76, 100] on icon at bounding box center [79, 97] width 8 height 8
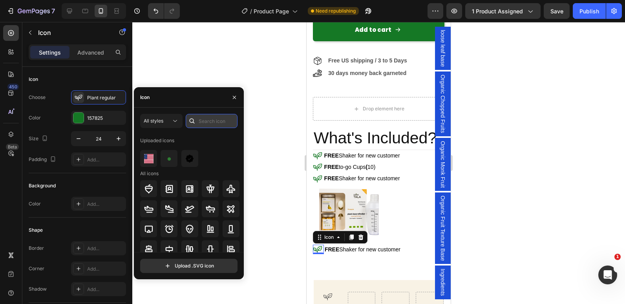
click at [212, 126] on input "text" at bounding box center [212, 121] width 52 height 14
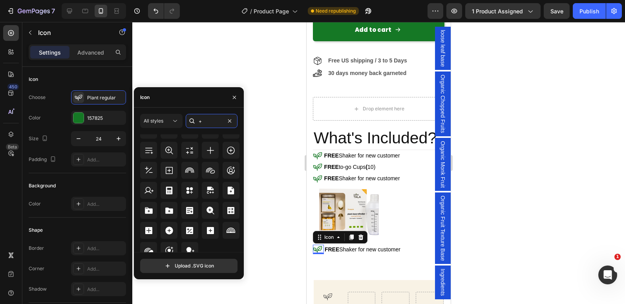
scroll to position [154, 0]
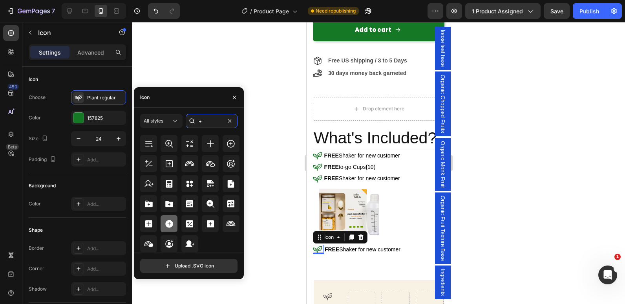
type input "+"
click at [165, 224] on icon at bounding box center [169, 223] width 9 height 9
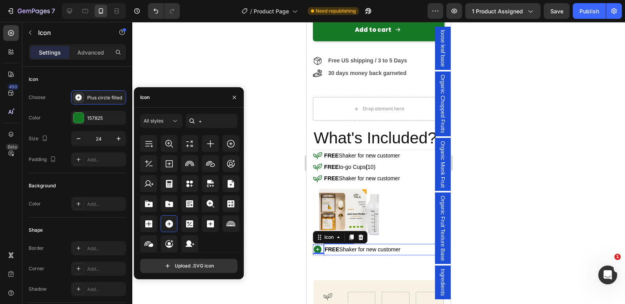
click at [333, 248] on strong "FREE" at bounding box center [332, 249] width 15 height 6
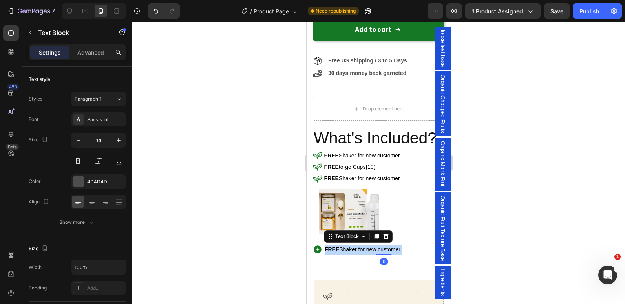
click at [333, 248] on strong "FREE" at bounding box center [332, 249] width 15 height 6
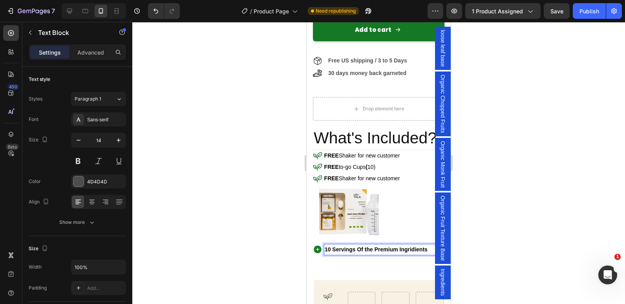
click at [275, 227] on div at bounding box center [378, 163] width 493 height 282
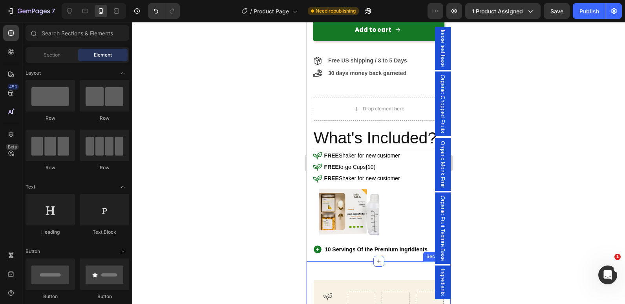
click at [328, 267] on div "Icon Vagan Text Block Row Row Row Section 3" at bounding box center [379, 307] width 144 height 92
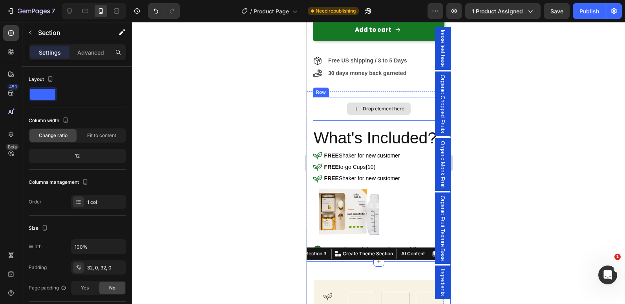
click at [324, 110] on div "Drop element here" at bounding box center [379, 109] width 132 height 24
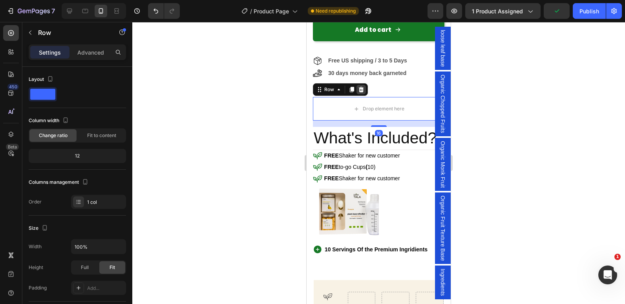
click at [363, 88] on div at bounding box center [361, 89] width 9 height 9
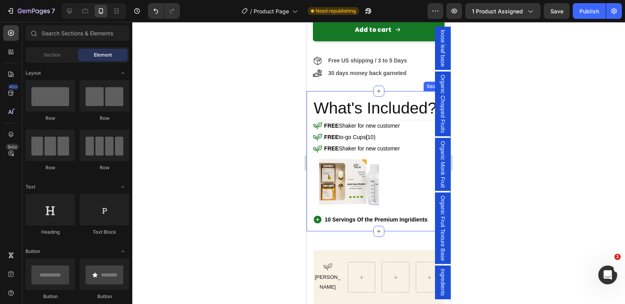
click at [201, 77] on div at bounding box center [378, 163] width 493 height 282
click at [371, 239] on div "Icon Vagan Text Block Row Row Row Section 3" at bounding box center [379, 277] width 144 height 92
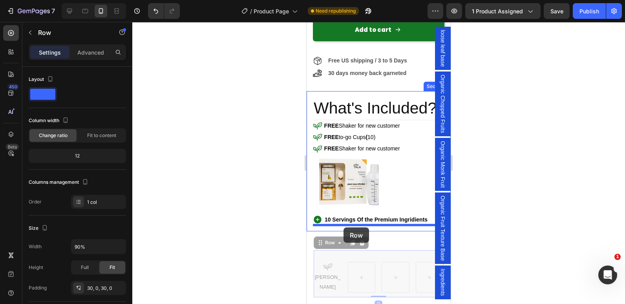
drag, startPoint x: 373, startPoint y: 258, endPoint x: 344, endPoint y: 227, distance: 42.2
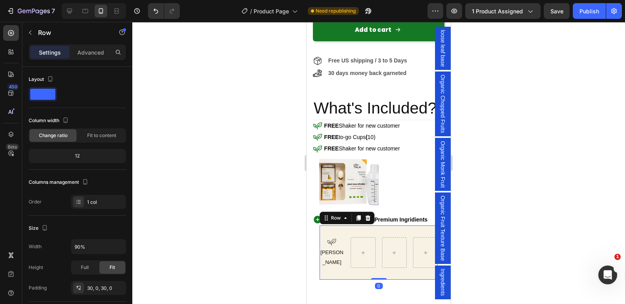
click at [210, 218] on div at bounding box center [378, 163] width 493 height 282
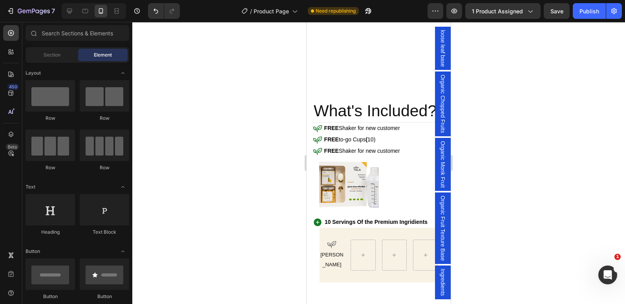
scroll to position [590, 0]
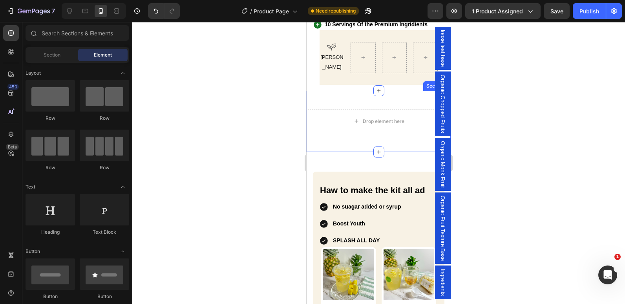
click at [340, 91] on div "Drop element here Row Section 3" at bounding box center [379, 121] width 144 height 61
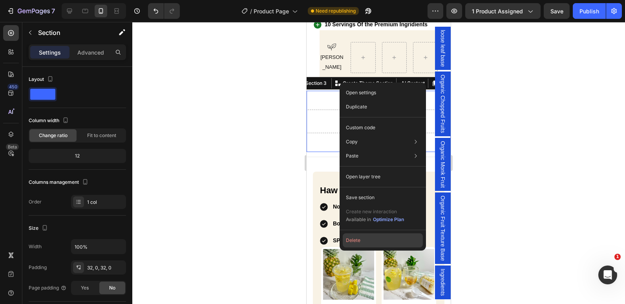
click at [371, 239] on button "Delete" at bounding box center [383, 240] width 80 height 14
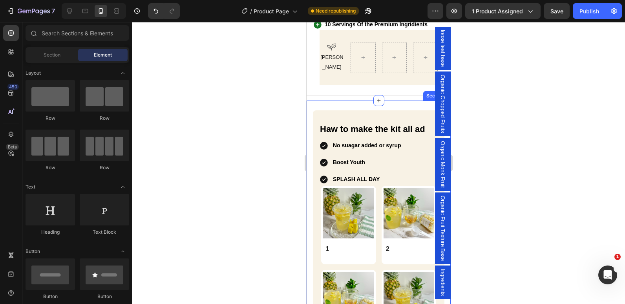
click at [368, 101] on div "Haw to make the kit all ad Heading No suagar added or syrup Boost Youth SPLASH …" at bounding box center [379, 234] width 144 height 266
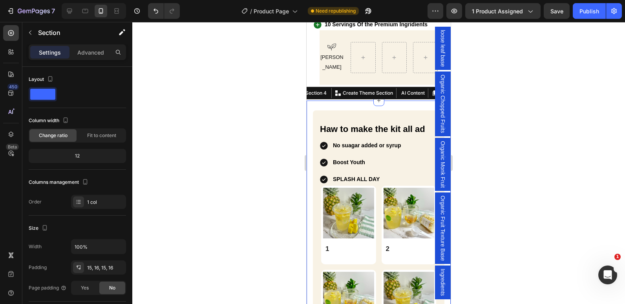
click at [274, 82] on div at bounding box center [378, 163] width 493 height 282
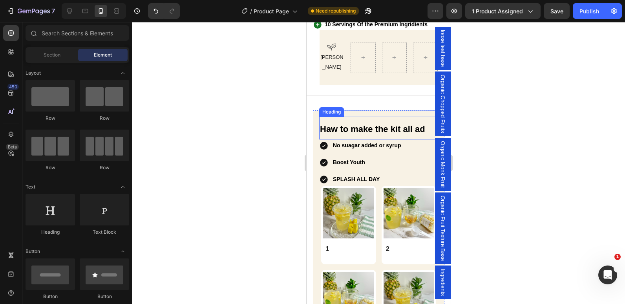
scroll to position [630, 0]
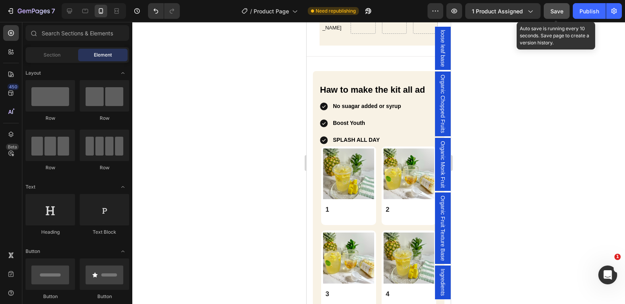
click at [562, 13] on span "Save" at bounding box center [557, 11] width 13 height 7
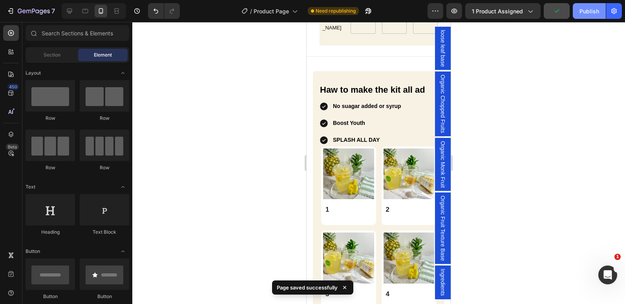
click at [583, 9] on div "Publish" at bounding box center [590, 11] width 20 height 8
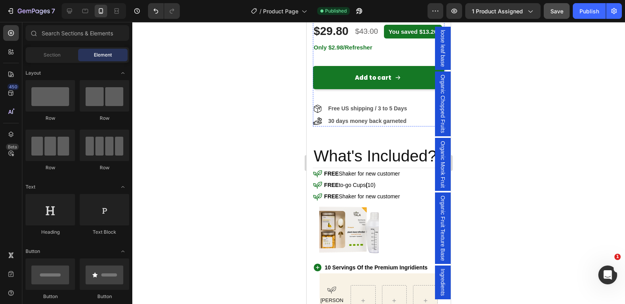
scroll to position [350, 0]
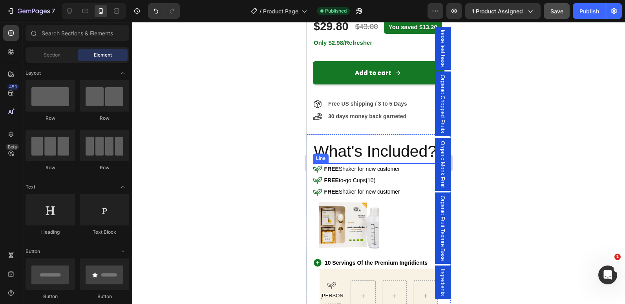
click at [384, 163] on div at bounding box center [379, 163] width 132 height 0
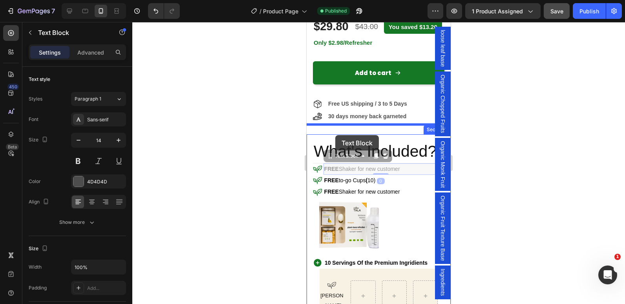
drag, startPoint x: 388, startPoint y: 166, endPoint x: 335, endPoint y: 135, distance: 60.9
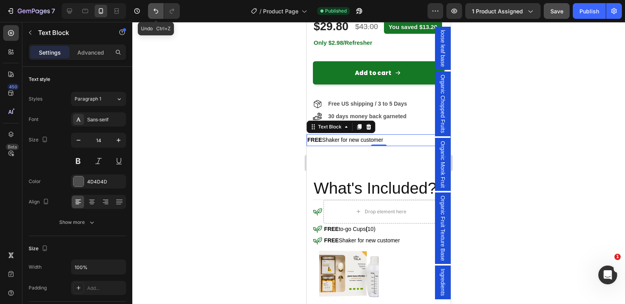
click at [154, 11] on icon "Undo/Redo" at bounding box center [156, 11] width 8 height 8
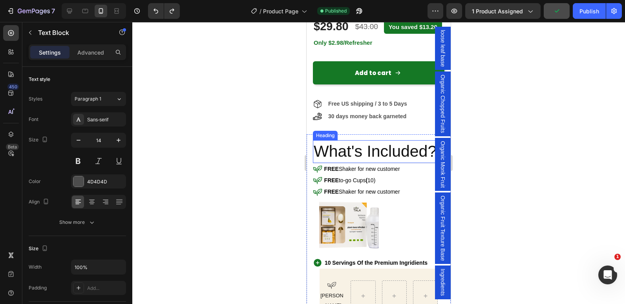
click at [339, 160] on h2 "What's Included?" at bounding box center [379, 151] width 132 height 22
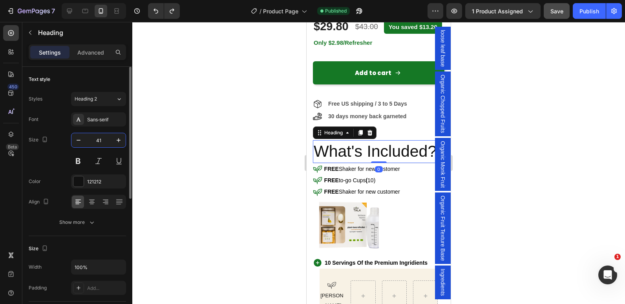
click at [105, 141] on input "41" at bounding box center [99, 140] width 26 height 14
click at [96, 50] on p "Advanced" at bounding box center [90, 52] width 27 height 8
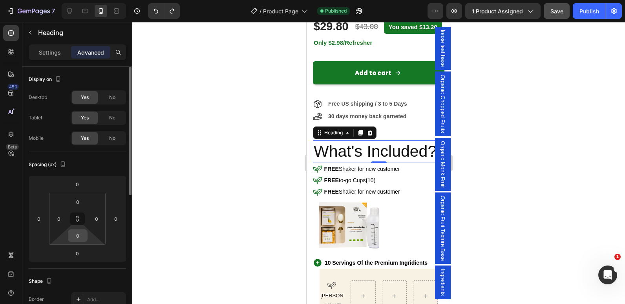
click at [82, 240] on input "0" at bounding box center [78, 236] width 16 height 12
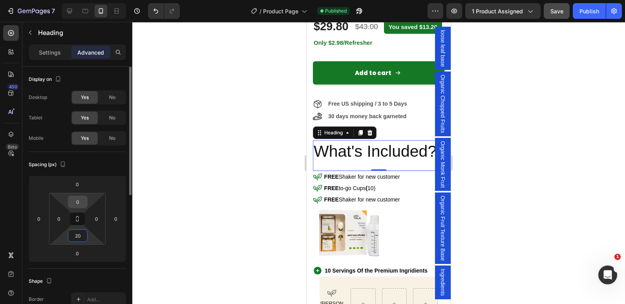
type input "20"
click at [78, 205] on input "0" at bounding box center [78, 202] width 16 height 12
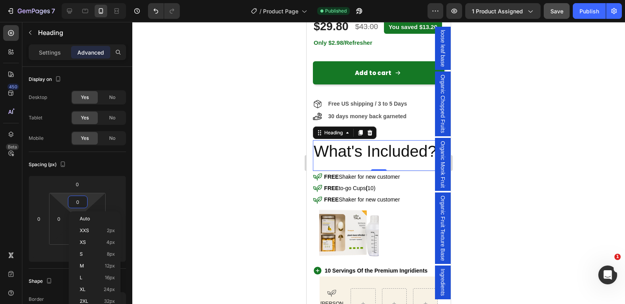
click at [222, 197] on div at bounding box center [378, 163] width 493 height 282
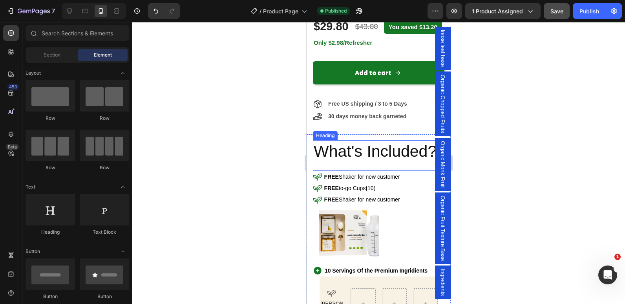
click at [381, 167] on div "What's Included? Heading" at bounding box center [379, 155] width 132 height 30
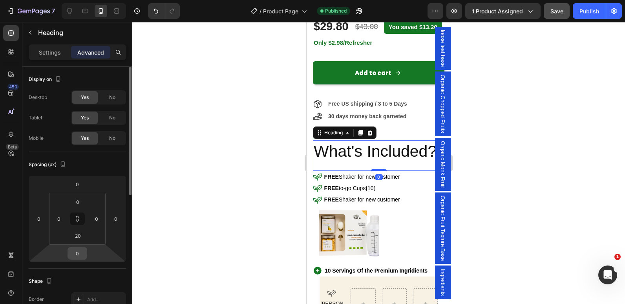
click at [79, 253] on input "0" at bounding box center [78, 253] width 16 height 12
type input "20"
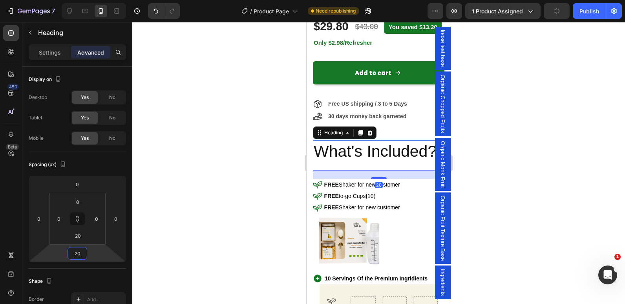
click at [226, 207] on div at bounding box center [378, 163] width 493 height 282
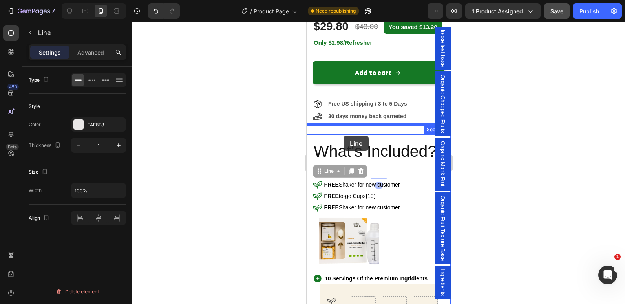
drag, startPoint x: 349, startPoint y: 181, endPoint x: 344, endPoint y: 136, distance: 45.5
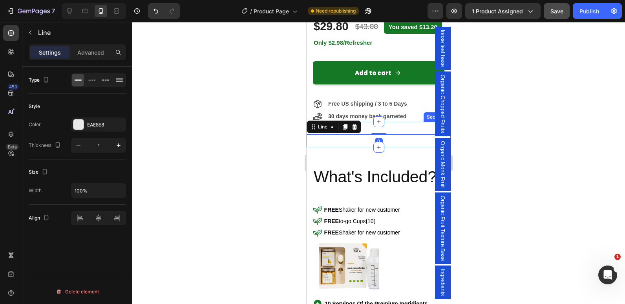
click at [196, 125] on div at bounding box center [378, 163] width 493 height 282
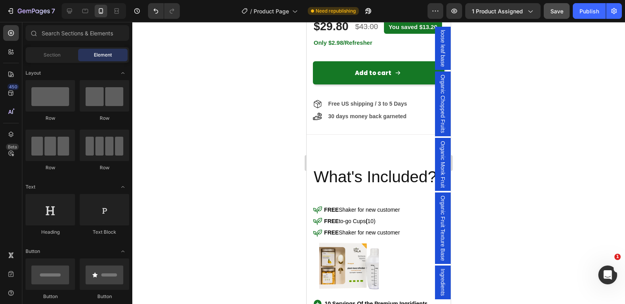
click at [231, 149] on div at bounding box center [378, 163] width 493 height 282
click at [319, 136] on div "Title Line Section 2" at bounding box center [379, 135] width 144 height 26
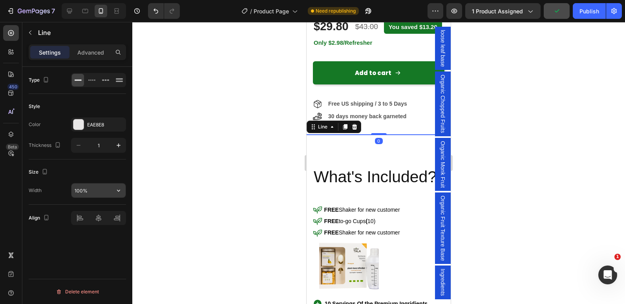
click at [80, 189] on input "100%" at bounding box center [98, 190] width 54 height 14
type input "95%"
click at [233, 150] on div at bounding box center [378, 163] width 493 height 282
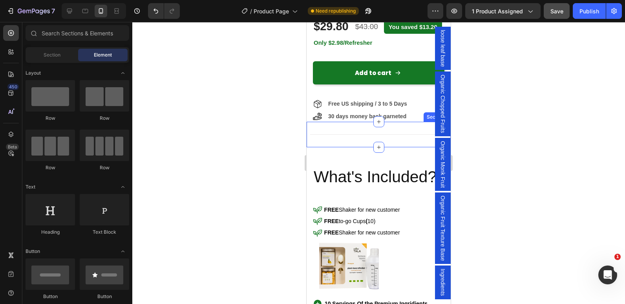
click at [357, 143] on div "Title Line Section 2" at bounding box center [379, 135] width 144 height 26
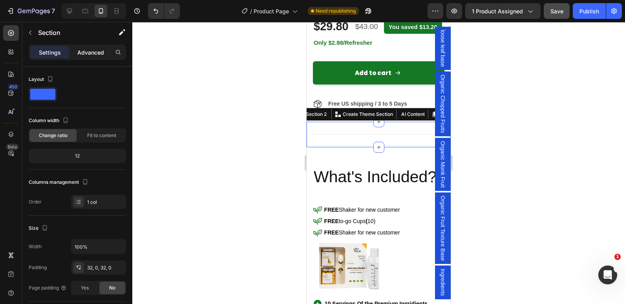
click at [91, 50] on p "Advanced" at bounding box center [90, 52] width 27 height 8
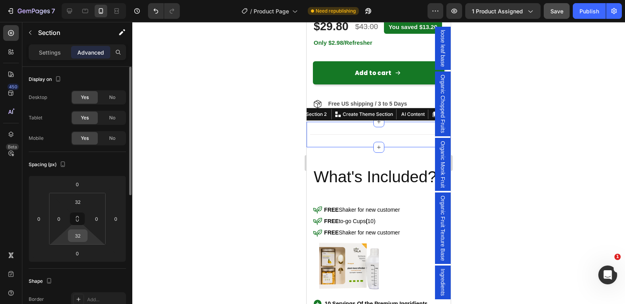
click at [82, 235] on input "32" at bounding box center [78, 236] width 16 height 12
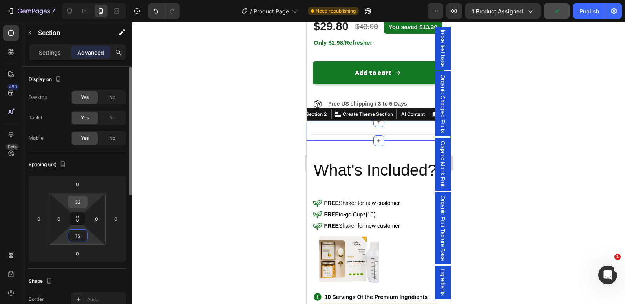
type input "15"
click at [82, 198] on input "32" at bounding box center [78, 202] width 16 height 12
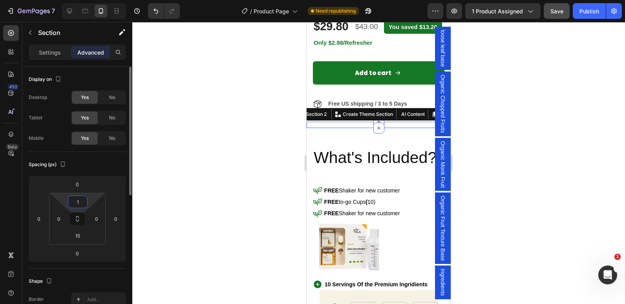
type input "15"
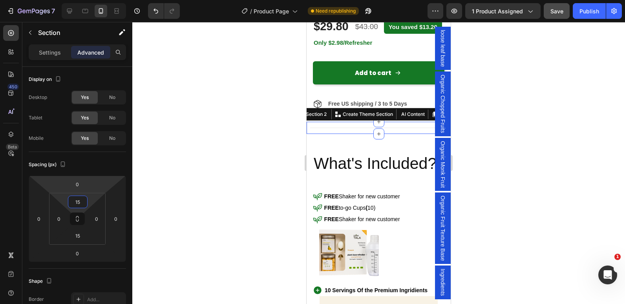
click at [166, 122] on div at bounding box center [378, 163] width 493 height 282
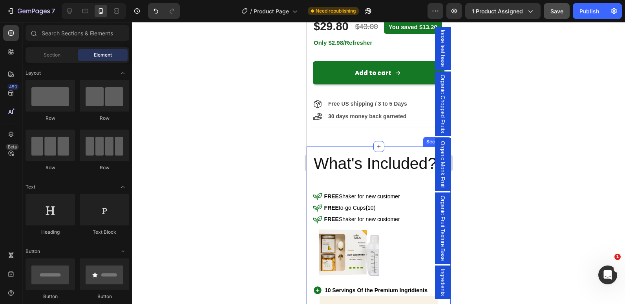
click at [357, 153] on div "What's Included? Heading Icon FREE Shaker for new customer Text Block Row Icon …" at bounding box center [379, 252] width 144 height 210
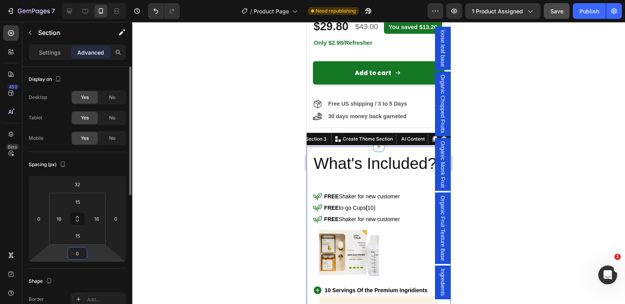
click at [79, 258] on input "0" at bounding box center [78, 253] width 16 height 12
type input "32"
click at [260, 217] on div at bounding box center [378, 163] width 493 height 282
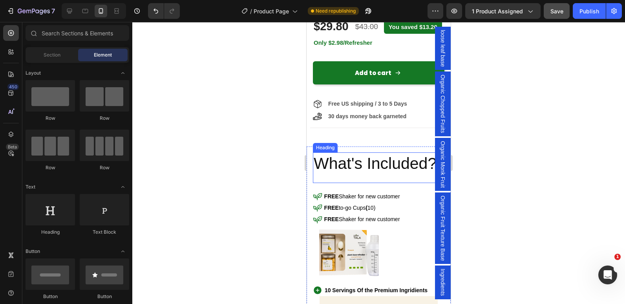
click at [360, 160] on h2 "What's Included?" at bounding box center [379, 163] width 132 height 22
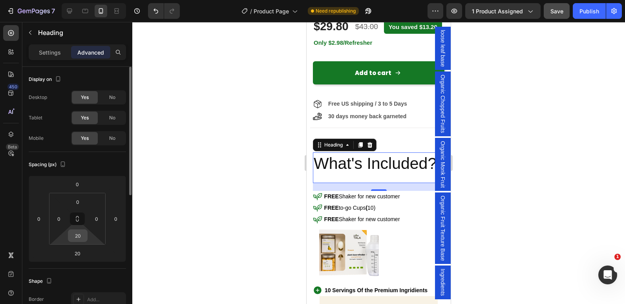
click at [79, 234] on input "20" at bounding box center [78, 236] width 16 height 12
type input "0"
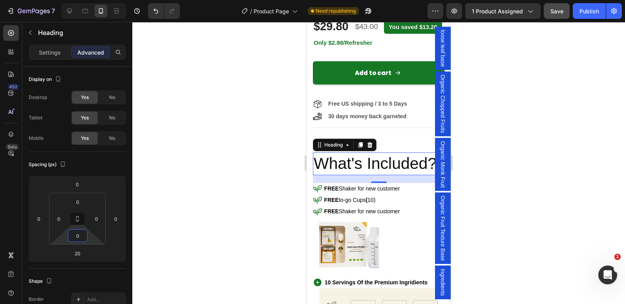
click at [240, 178] on div at bounding box center [378, 163] width 493 height 282
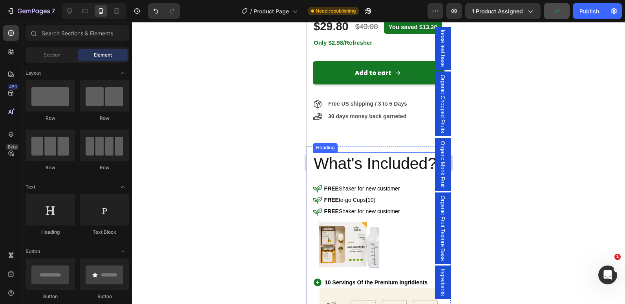
click at [326, 160] on h2 "What's Included?" at bounding box center [379, 163] width 132 height 22
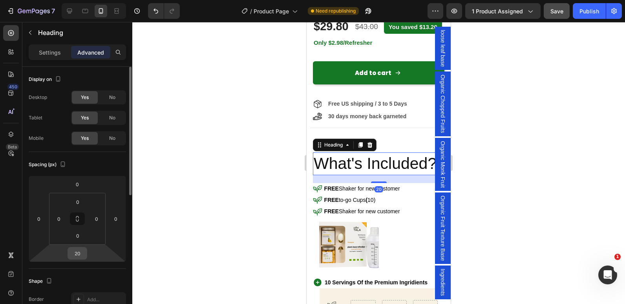
click at [77, 251] on input "20" at bounding box center [78, 253] width 16 height 12
type input "0"
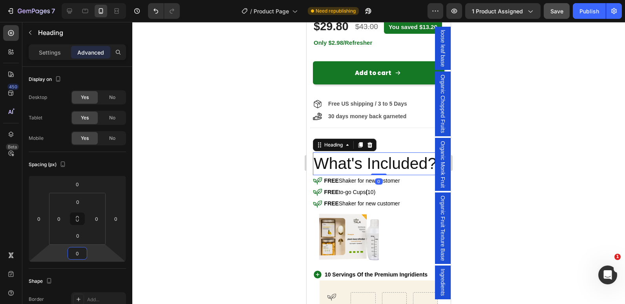
click at [206, 219] on div at bounding box center [378, 163] width 493 height 282
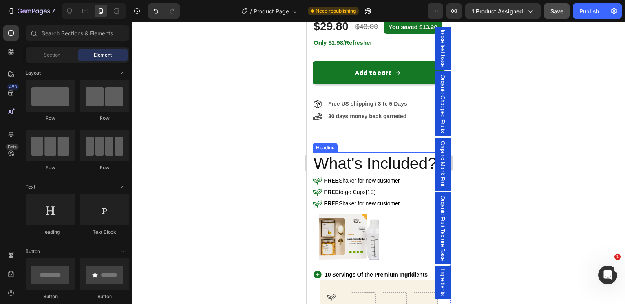
click at [343, 172] on h2 "What's Included?" at bounding box center [379, 163] width 132 height 22
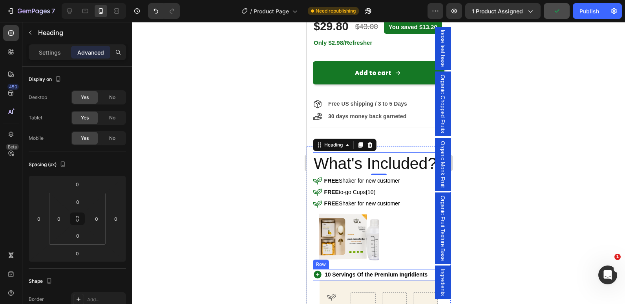
click at [317, 279] on div "Icon" at bounding box center [318, 274] width 11 height 11
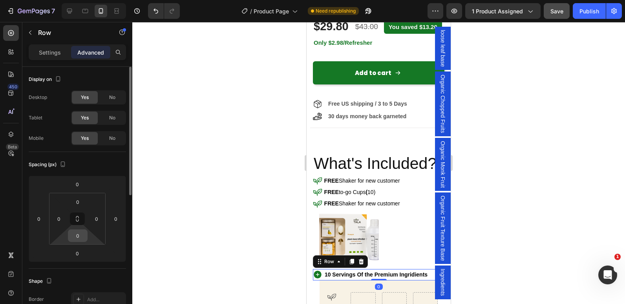
click at [82, 233] on input "0" at bounding box center [78, 236] width 16 height 12
type input "15"
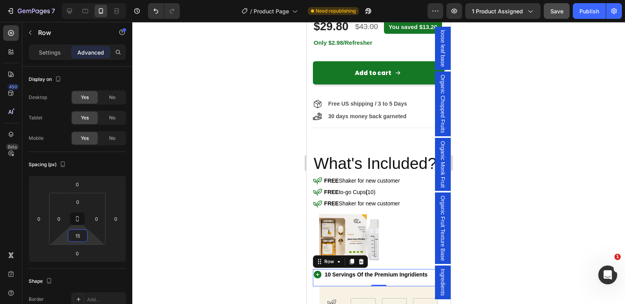
click at [222, 190] on div at bounding box center [378, 163] width 493 height 282
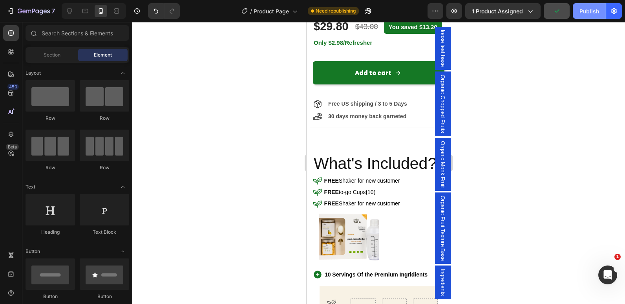
click at [599, 13] on div "Publish" at bounding box center [590, 11] width 20 height 8
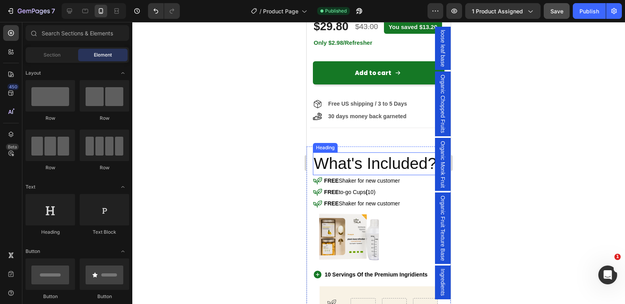
click at [363, 171] on h2 "What's Included?" at bounding box center [379, 163] width 132 height 22
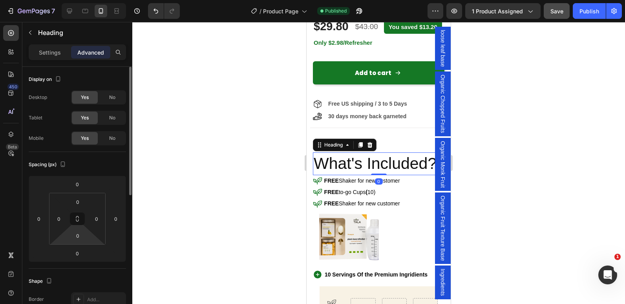
click at [79, 0] on html "7 Version history / Product Page Published Preview 1 product assigned Save Publ…" at bounding box center [312, 0] width 625 height 0
click at [77, 255] on input "0" at bounding box center [78, 253] width 16 height 12
type input "15"
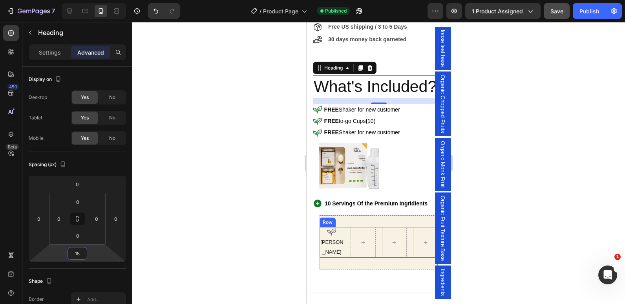
scroll to position [428, 0]
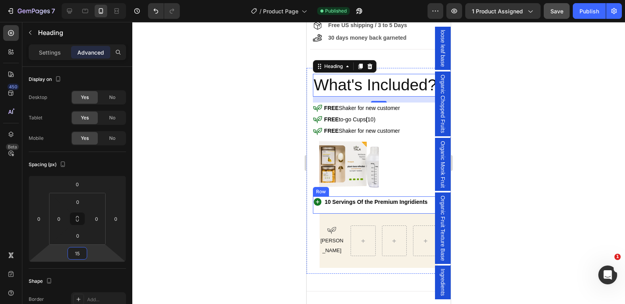
click at [343, 211] on div "Icon 10 Servings Of the Premium Ingridients Text Block Row" at bounding box center [379, 204] width 132 height 17
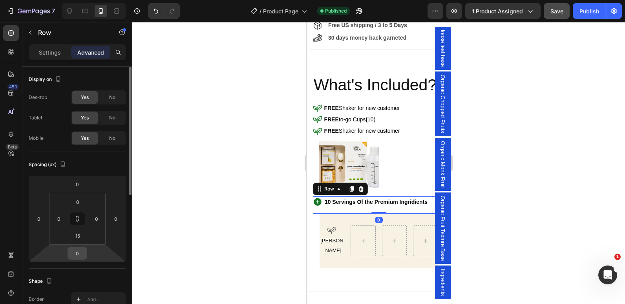
click at [81, 249] on input "0" at bounding box center [78, 253] width 16 height 12
type input "1"
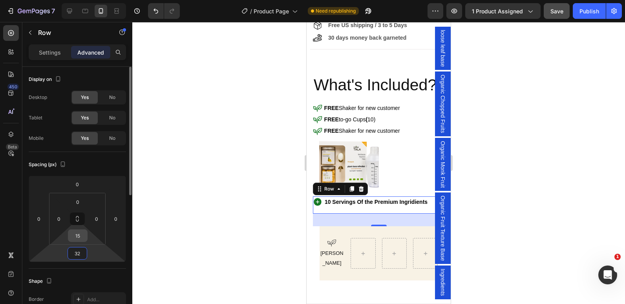
type input "32"
click at [77, 237] on input "15" at bounding box center [78, 236] width 16 height 12
type input "0"
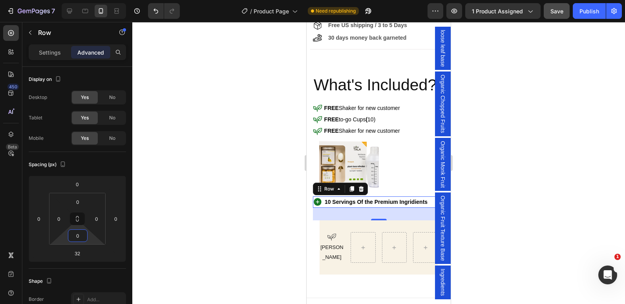
click at [227, 192] on div at bounding box center [378, 163] width 493 height 282
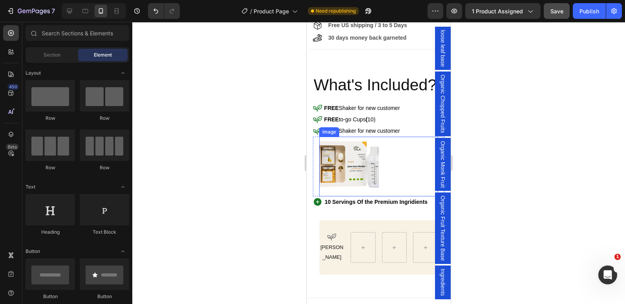
click at [387, 147] on div at bounding box center [378, 167] width 119 height 60
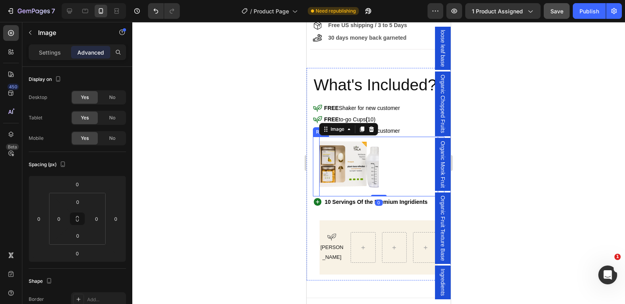
click at [317, 154] on div "Image 0 Row" at bounding box center [379, 167] width 132 height 60
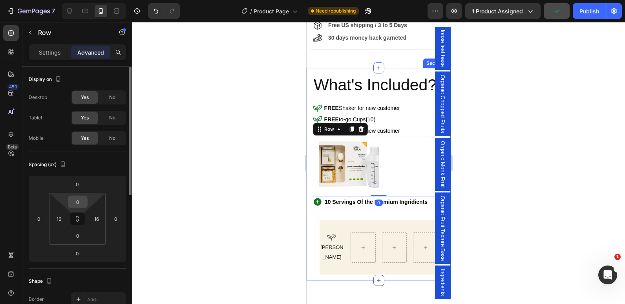
click at [73, 199] on input "0" at bounding box center [78, 202] width 16 height 12
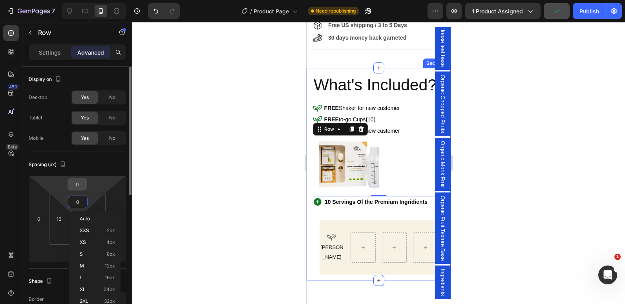
click at [80, 190] on div "0" at bounding box center [78, 184] width 20 height 13
click at [79, 187] on input "0" at bounding box center [78, 184] width 16 height 12
click at [77, 184] on input "0" at bounding box center [78, 184] width 16 height 12
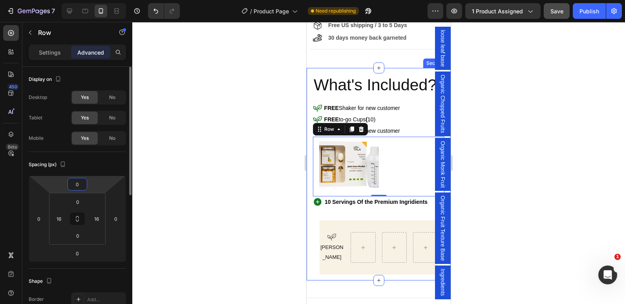
click at [77, 184] on input "0" at bounding box center [78, 184] width 16 height 12
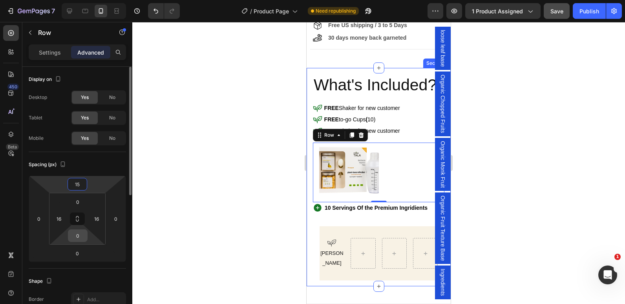
type input "15"
click at [77, 238] on input "0" at bounding box center [78, 236] width 16 height 12
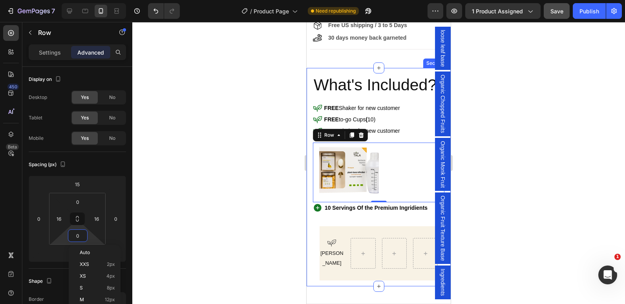
click at [166, 204] on div at bounding box center [378, 163] width 493 height 282
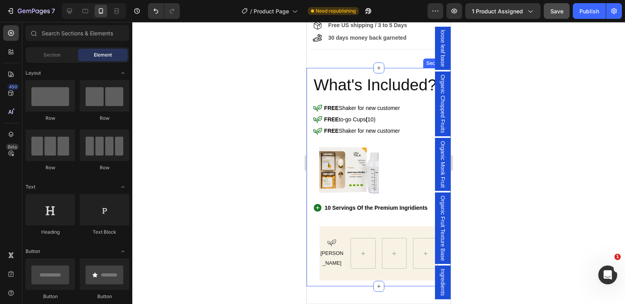
click at [361, 75] on div "What's Included? Heading Icon FREE Shaker for new customer Text Block Row Icon …" at bounding box center [379, 177] width 144 height 218
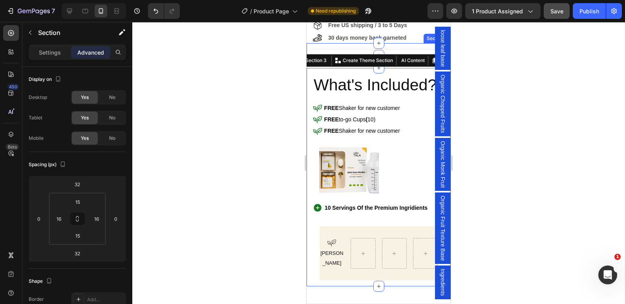
click at [345, 46] on div "Title Line Section 2" at bounding box center [379, 49] width 144 height 12
click at [354, 72] on div "What's Included? Heading Icon FREE Shaker for new customer Text Block Row Icon …" at bounding box center [379, 177] width 144 height 218
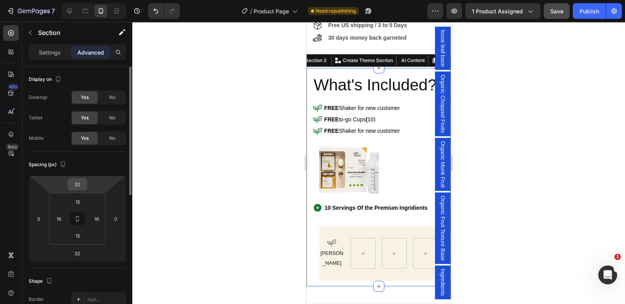
click at [81, 186] on input "32" at bounding box center [78, 184] width 16 height 12
type input "0"
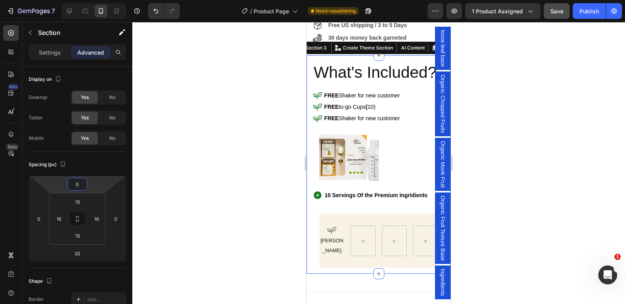
click at [239, 147] on div at bounding box center [378, 163] width 493 height 282
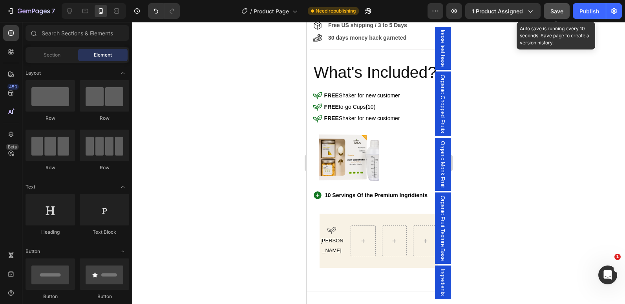
click at [557, 15] on div "Save" at bounding box center [557, 11] width 13 height 8
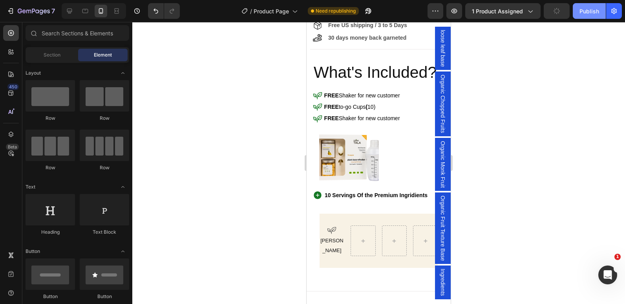
click at [590, 10] on div "Publish" at bounding box center [590, 11] width 20 height 8
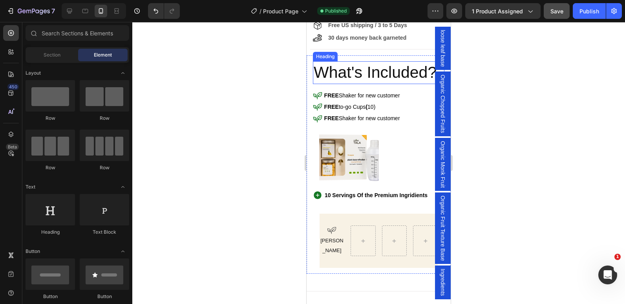
click at [396, 71] on h2 "What's Included?" at bounding box center [379, 72] width 132 height 22
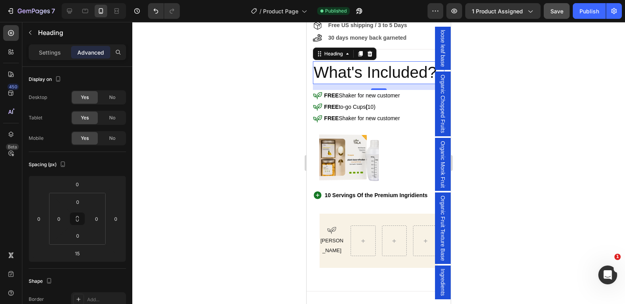
click at [356, 76] on h2 "What's Included?" at bounding box center [379, 72] width 132 height 22
click at [357, 76] on p "What's Included?" at bounding box center [379, 72] width 130 height 21
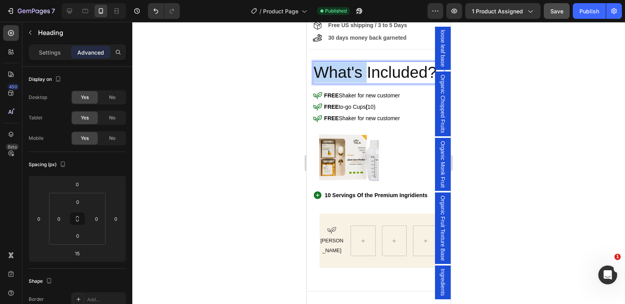
click at [357, 76] on p "What's Included?" at bounding box center [379, 72] width 130 height 21
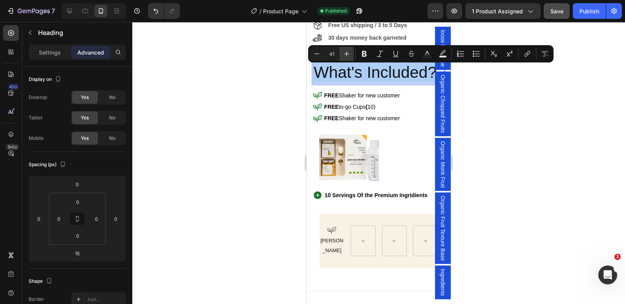
click at [350, 57] on icon "Editor contextual toolbar" at bounding box center [347, 54] width 8 height 8
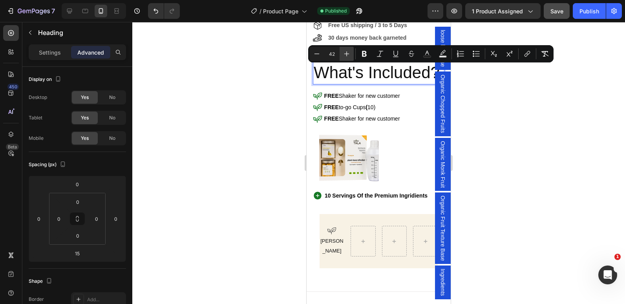
click at [350, 57] on icon "Editor contextual toolbar" at bounding box center [347, 54] width 8 height 8
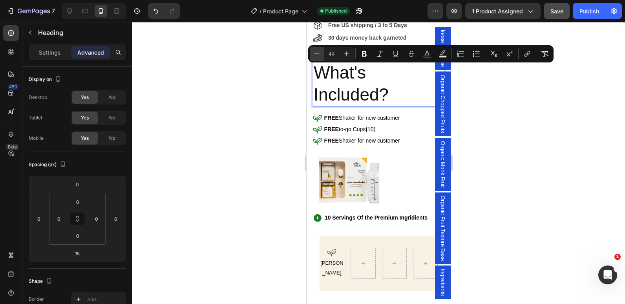
click at [319, 53] on icon "Editor contextual toolbar" at bounding box center [317, 54] width 8 height 8
type input "43"
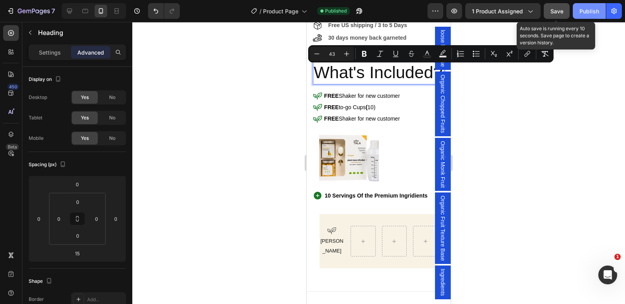
click at [556, 9] on span "Save" at bounding box center [557, 11] width 13 height 7
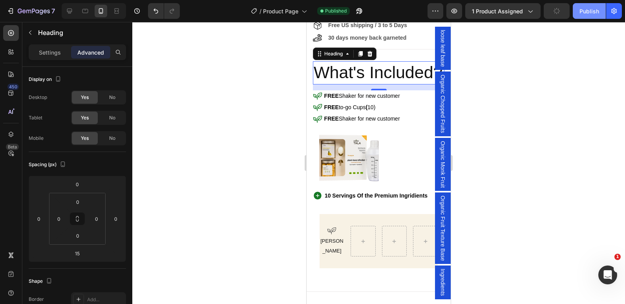
click at [581, 7] on div "Publish" at bounding box center [590, 11] width 20 height 8
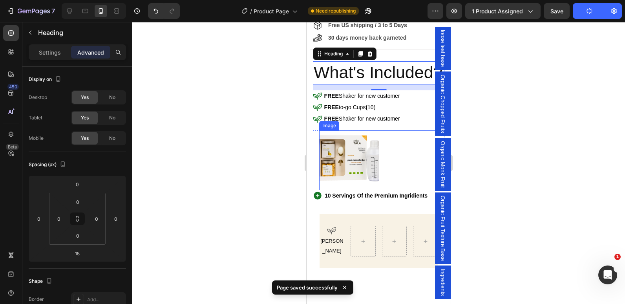
scroll to position [271, 0]
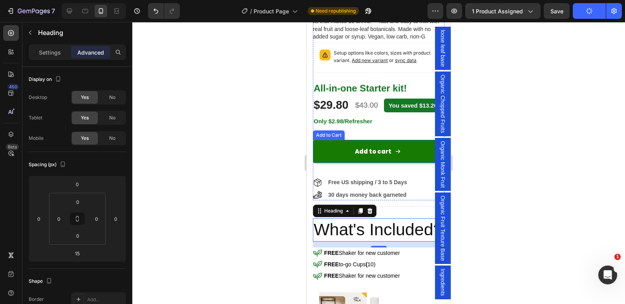
click at [322, 155] on button "Add to cart" at bounding box center [379, 151] width 132 height 23
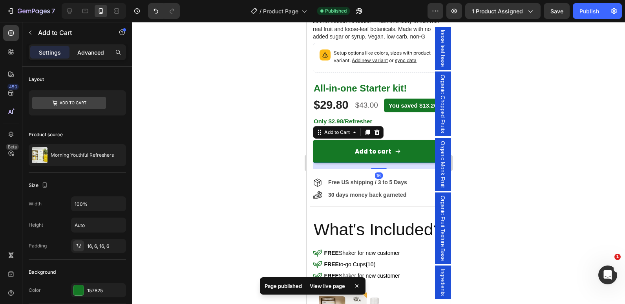
click at [91, 46] on div "Advanced" at bounding box center [90, 52] width 39 height 13
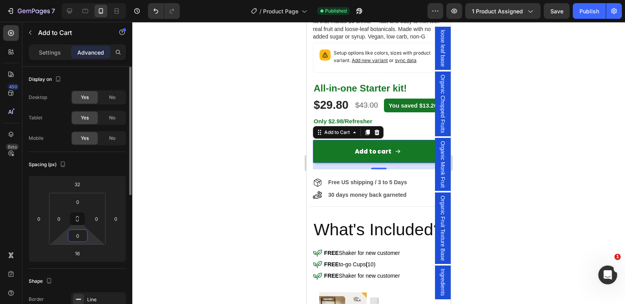
click at [77, 240] on input "0" at bounding box center [78, 236] width 16 height 12
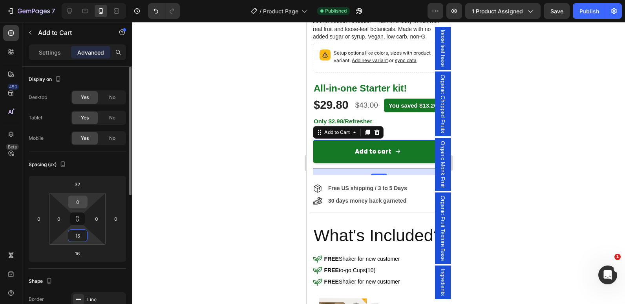
type input "15"
click at [81, 200] on input "0" at bounding box center [78, 202] width 16 height 12
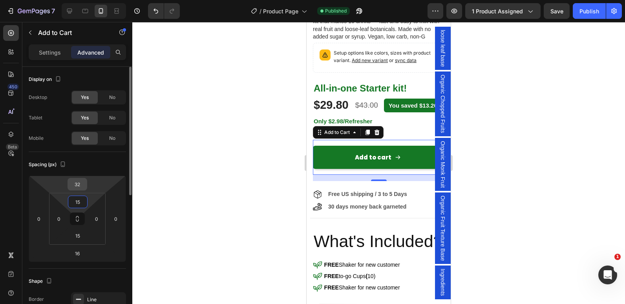
type input "15"
click at [77, 187] on input "32" at bounding box center [78, 184] width 16 height 12
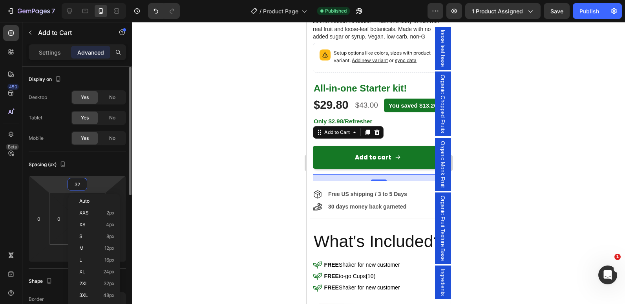
type input "0"
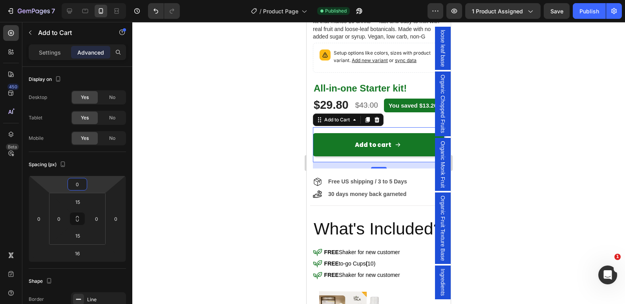
click at [207, 134] on div at bounding box center [378, 163] width 493 height 282
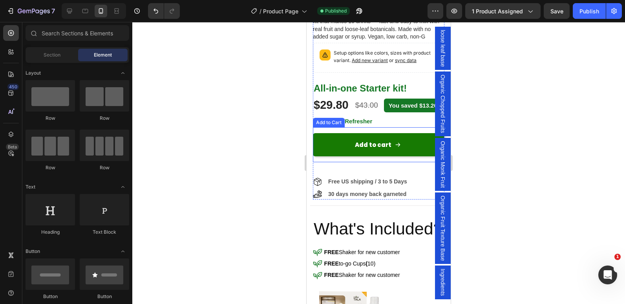
scroll to position [192, 0]
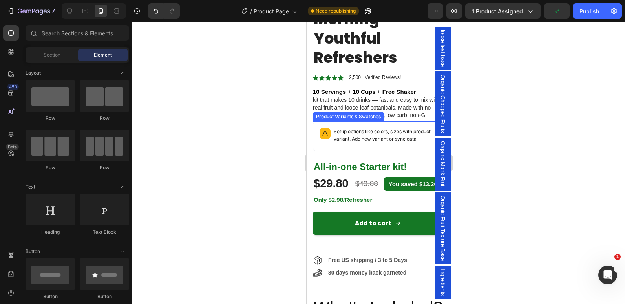
click at [328, 137] on div "Setup options like colors, sizes with product variant. Add new variant or sync …" at bounding box center [379, 136] width 125 height 23
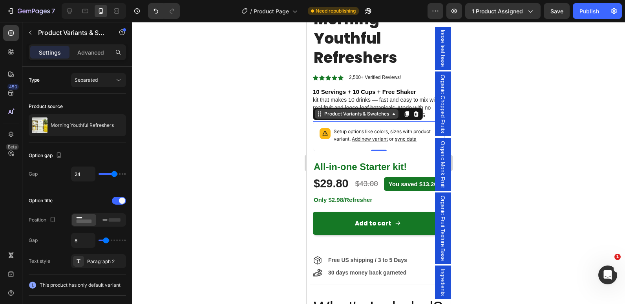
click at [393, 111] on div "Product Variants & Swatches" at bounding box center [357, 113] width 84 height 9
click at [418, 111] on icon at bounding box center [416, 113] width 5 height 5
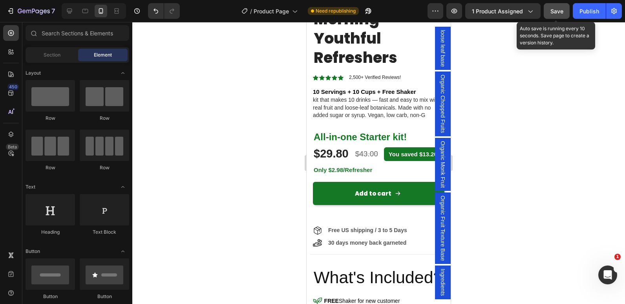
click at [563, 11] on span "Save" at bounding box center [557, 11] width 13 height 7
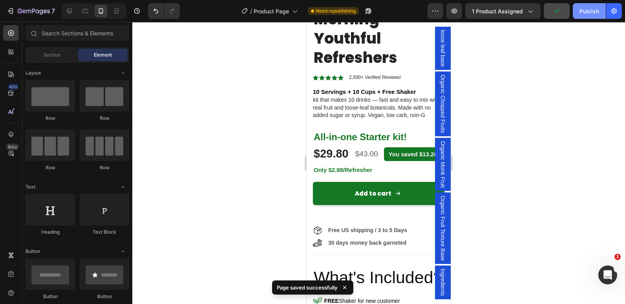
click at [584, 12] on div "Publish" at bounding box center [590, 11] width 20 height 8
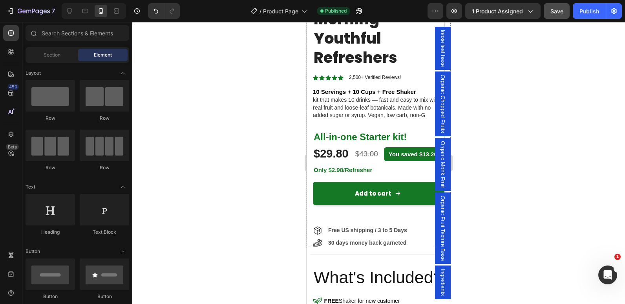
click at [370, 225] on div "Morning Youthful Refreshers Product Title Icon Icon Icon Icon Icon Icon List 2,…" at bounding box center [379, 124] width 132 height 250
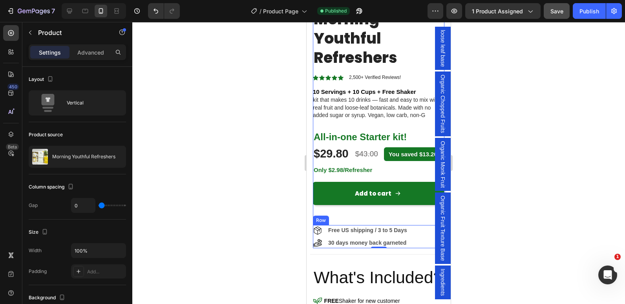
click at [420, 240] on div "Free US shipping / 3 to 5 Days Item List 30 days money back garneted Item List …" at bounding box center [379, 236] width 132 height 23
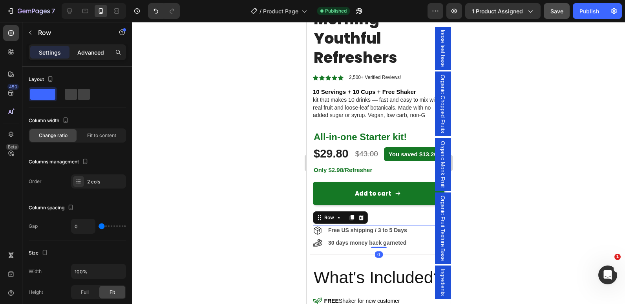
click at [94, 51] on p "Advanced" at bounding box center [90, 52] width 27 height 8
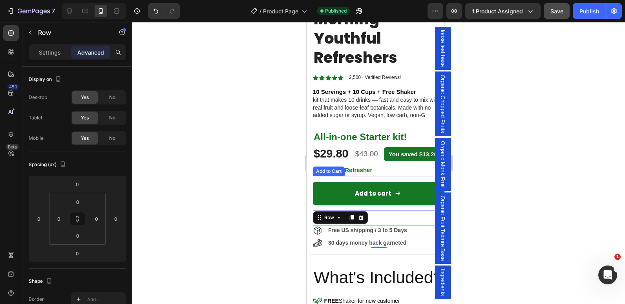
click at [349, 211] on div "Add to cart Add to Cart" at bounding box center [379, 193] width 132 height 35
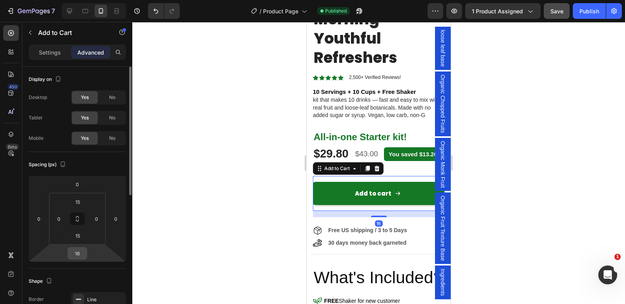
click at [79, 250] on input "16" at bounding box center [78, 253] width 16 height 12
type input "0"
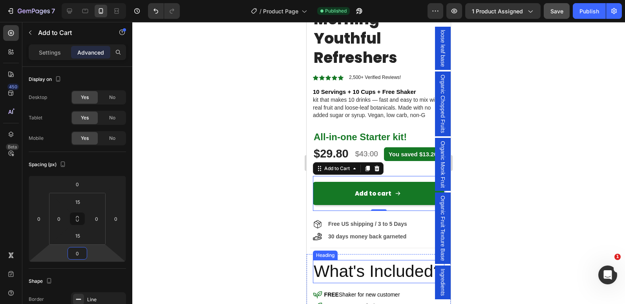
click at [269, 246] on div at bounding box center [378, 163] width 493 height 282
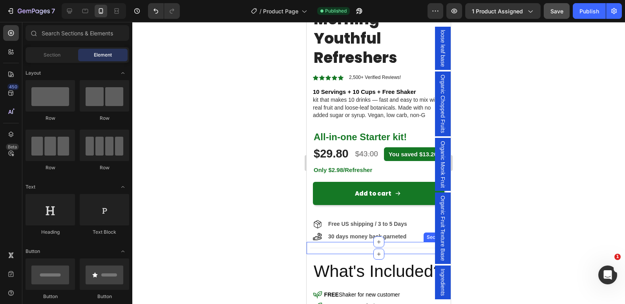
click at [358, 254] on div "Title Line Section 2" at bounding box center [379, 248] width 144 height 12
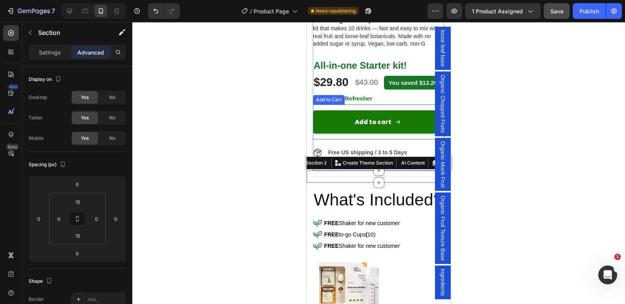
scroll to position [271, 0]
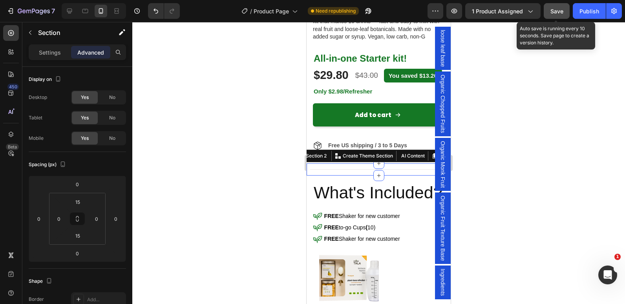
click at [561, 8] on span "Save" at bounding box center [557, 11] width 13 height 7
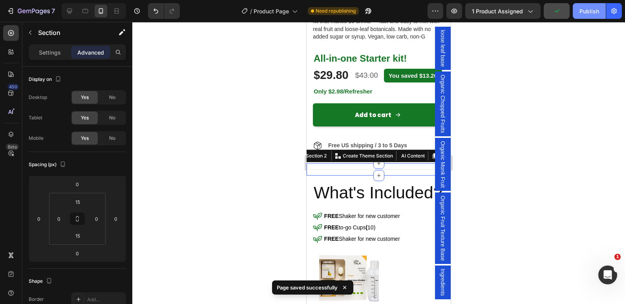
click at [587, 9] on div "Publish" at bounding box center [590, 11] width 20 height 8
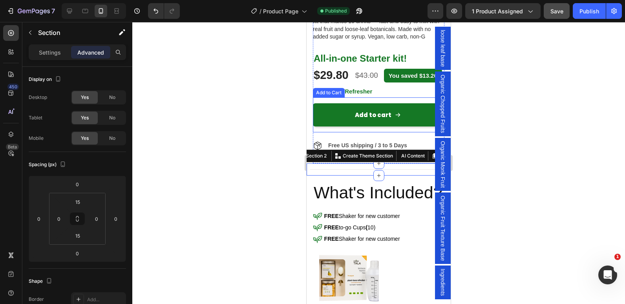
click at [336, 132] on div "Add to cart Add to Cart" at bounding box center [379, 114] width 132 height 35
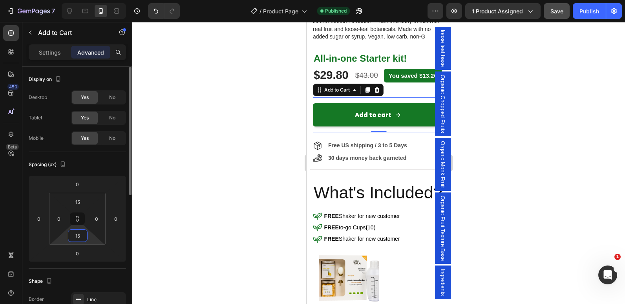
click at [76, 235] on input "15" at bounding box center [78, 236] width 16 height 12
type input "0"
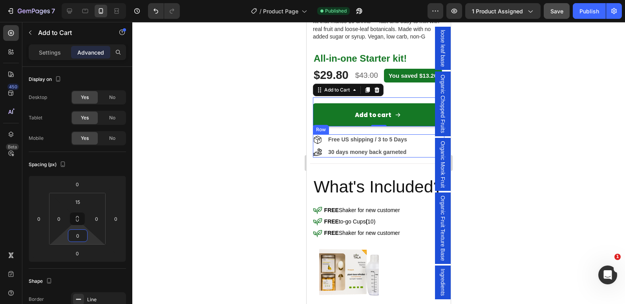
click at [418, 155] on div "Free US shipping / 3 to 5 Days Item List 30 days money back garneted Item List …" at bounding box center [379, 145] width 132 height 23
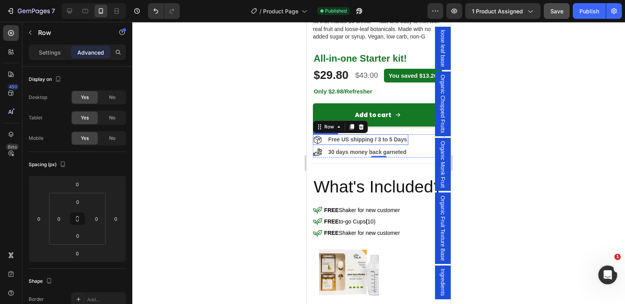
click at [356, 143] on strong "Free US shipping / 3 to 5 Days" at bounding box center [367, 139] width 79 height 6
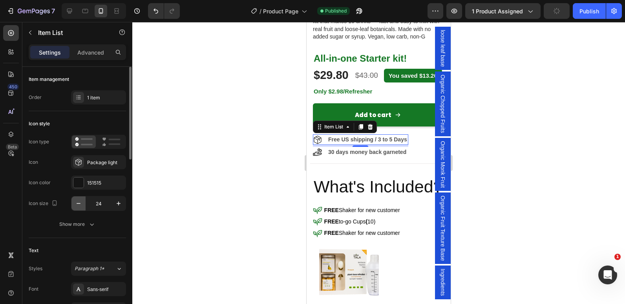
click at [76, 204] on icon "button" at bounding box center [79, 204] width 8 height 8
click at [80, 201] on icon "button" at bounding box center [79, 204] width 8 height 8
type input "21"
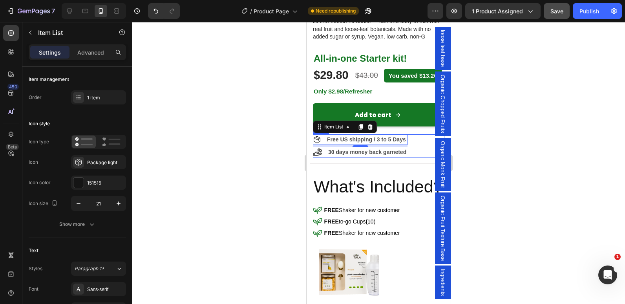
click at [409, 154] on div "Free US shipping / 3 to 5 Days Item List 5 30 days money back garneted Item Lis…" at bounding box center [379, 145] width 132 height 23
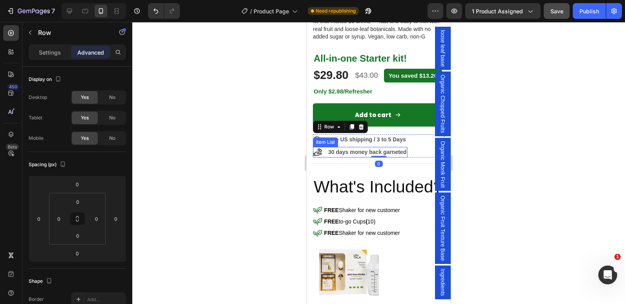
click at [406, 155] on strong "30 days money back garneted" at bounding box center [367, 152] width 78 height 6
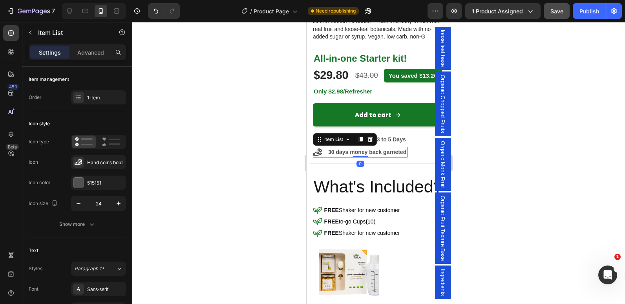
click at [326, 157] on div "30 days money back garneted" at bounding box center [360, 152] width 95 height 11
click at [78, 202] on icon "button" at bounding box center [79, 204] width 8 height 8
click at [79, 202] on icon "button" at bounding box center [79, 204] width 8 height 8
type input "21"
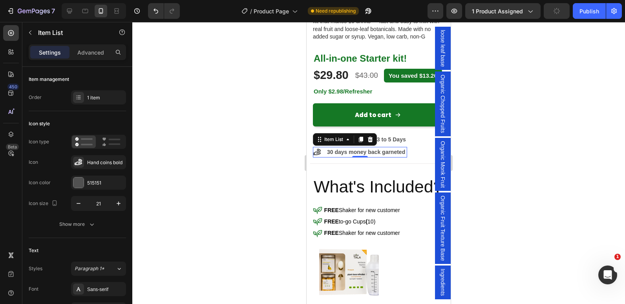
click at [228, 117] on div at bounding box center [378, 163] width 493 height 282
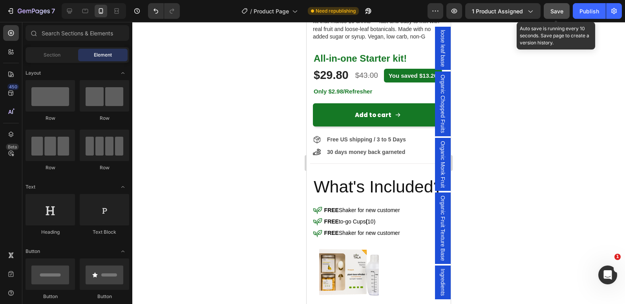
click at [552, 13] on span "Save" at bounding box center [557, 11] width 13 height 7
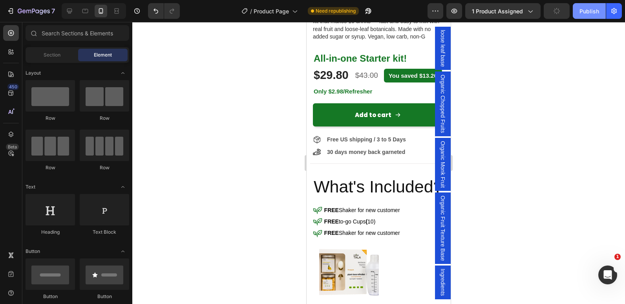
click at [579, 13] on button "Publish" at bounding box center [589, 11] width 33 height 16
click at [4, 131] on div at bounding box center [11, 134] width 16 height 16
click at [4, 134] on div at bounding box center [11, 134] width 16 height 16
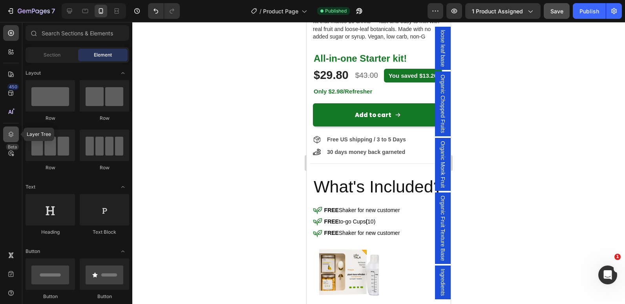
click at [4, 136] on div at bounding box center [11, 134] width 16 height 16
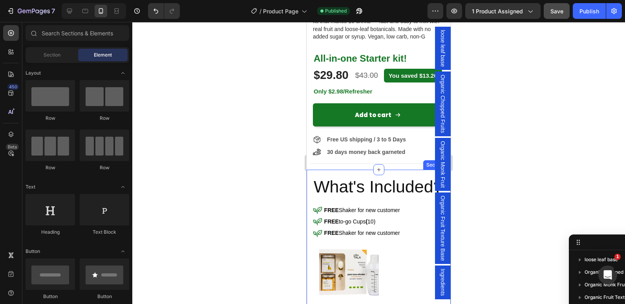
click at [310, 215] on div "⁠⁠⁠⁠⁠⁠⁠ What's Included? Heading Icon FREE Shaker for new customer Text Block R…" at bounding box center [379, 279] width 144 height 219
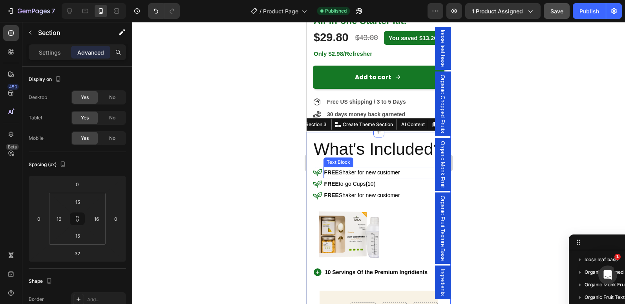
scroll to position [254, 0]
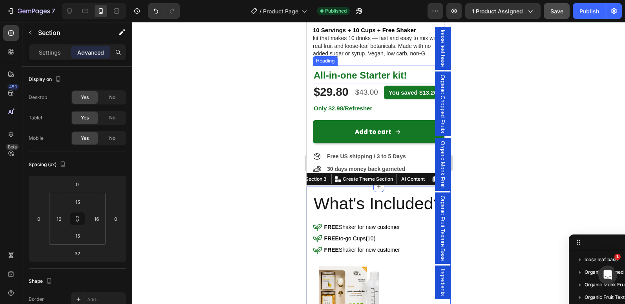
click at [340, 70] on span "All-in-one Starter kit!" at bounding box center [360, 75] width 93 height 11
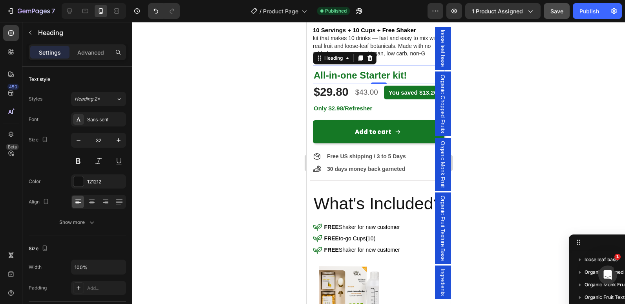
scroll to position [111, 0]
click at [335, 70] on span "All-in-one Starter kit!" at bounding box center [360, 75] width 93 height 11
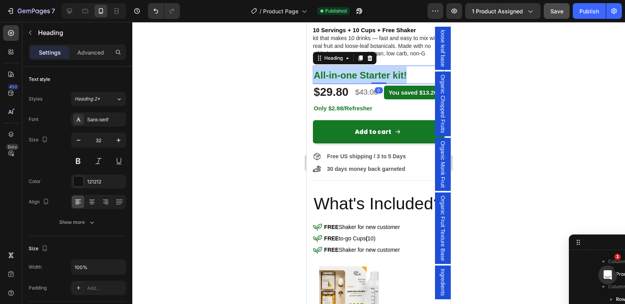
click at [335, 70] on span "All-in-one Starter kit!" at bounding box center [360, 75] width 93 height 11
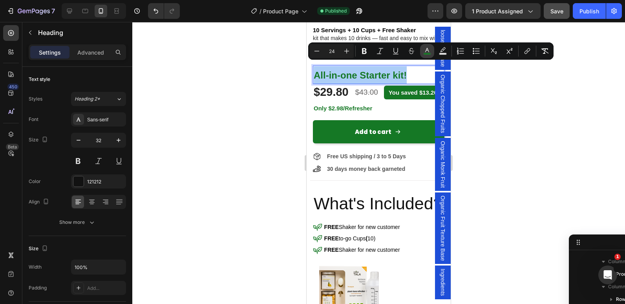
click at [425, 57] on button "color" at bounding box center [427, 51] width 14 height 14
type input "157825"
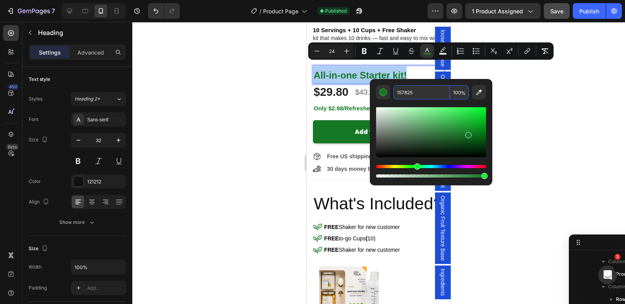
click at [410, 89] on input "157825" at bounding box center [422, 92] width 57 height 14
type input "000"
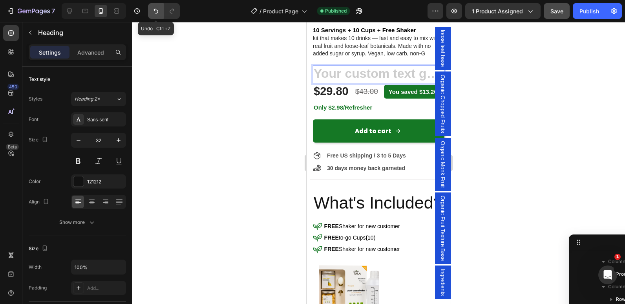
click at [157, 12] on icon "Undo/Redo" at bounding box center [156, 11] width 8 height 8
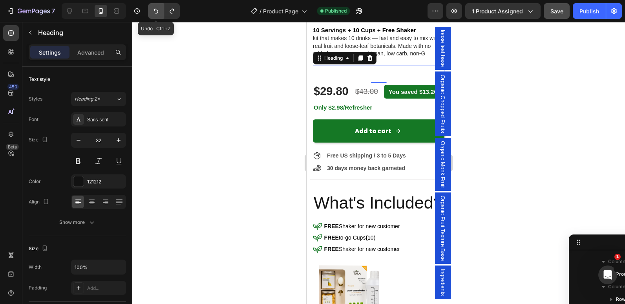
click at [157, 12] on icon "Undo/Redo" at bounding box center [156, 11] width 8 height 8
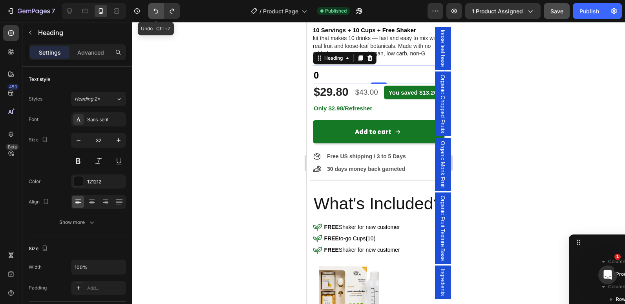
click at [157, 12] on icon "Undo/Redo" at bounding box center [156, 11] width 8 height 8
click at [366, 71] on span "All-in-one Starter kit!" at bounding box center [360, 75] width 93 height 11
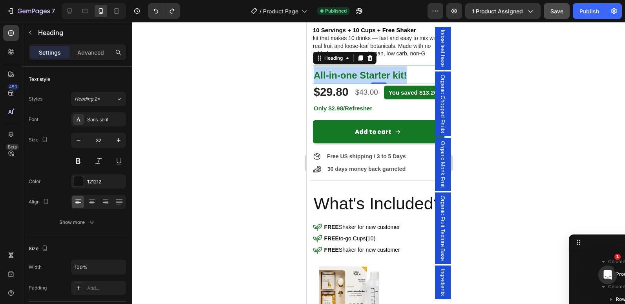
click at [366, 71] on span "All-in-one Starter kit!" at bounding box center [360, 75] width 93 height 11
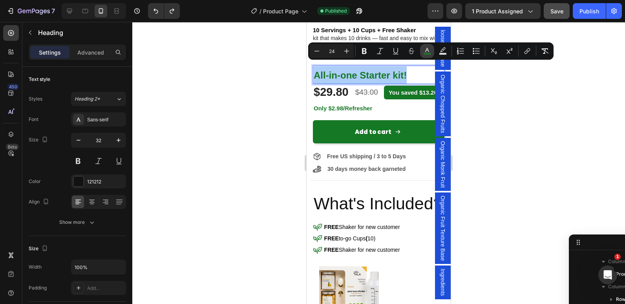
click at [421, 49] on button "color" at bounding box center [427, 51] width 14 height 14
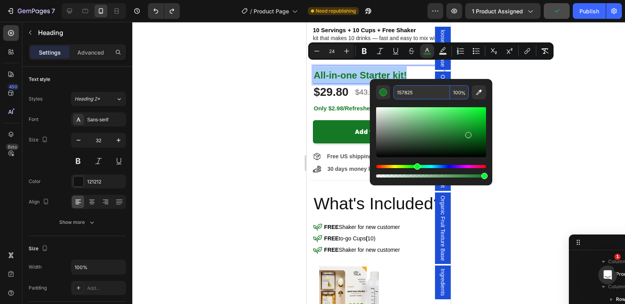
click at [402, 91] on input "157825" at bounding box center [422, 92] width 57 height 14
type input "000000"
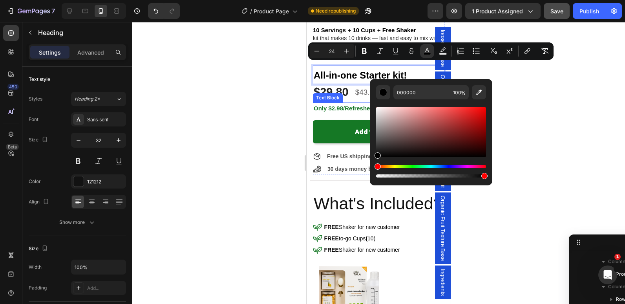
click at [247, 104] on div at bounding box center [378, 163] width 493 height 282
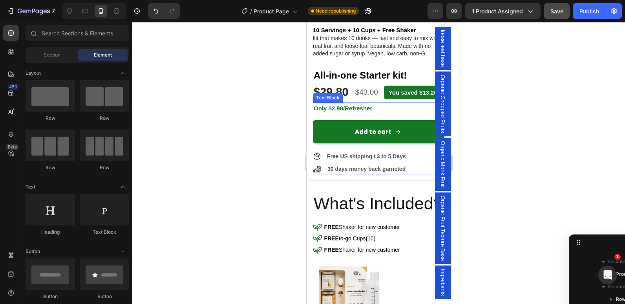
click at [247, 104] on div at bounding box center [378, 163] width 493 height 282
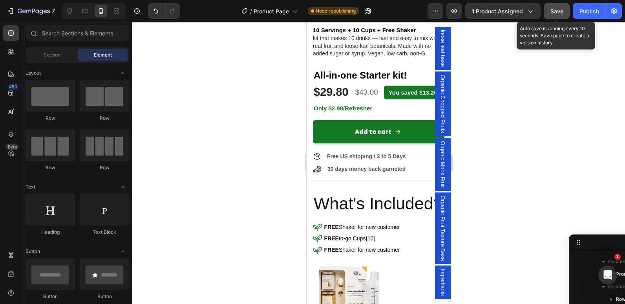
click at [550, 12] on button "Save" at bounding box center [557, 11] width 26 height 16
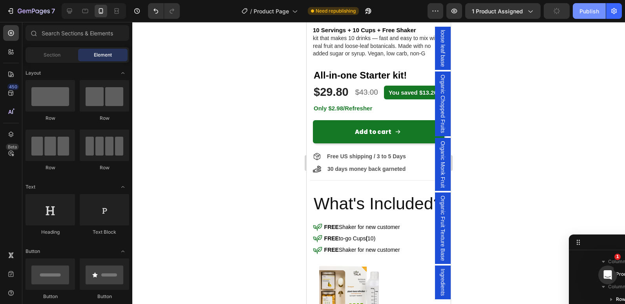
click at [583, 16] on button "Publish" at bounding box center [589, 11] width 33 height 16
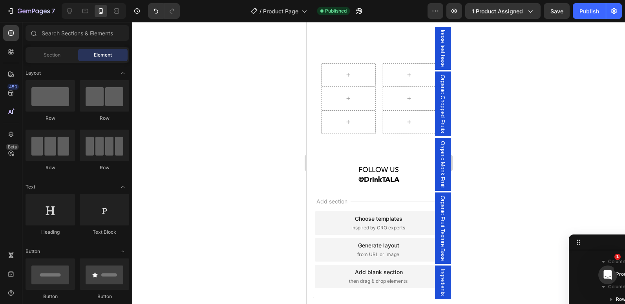
scroll to position [1813, 0]
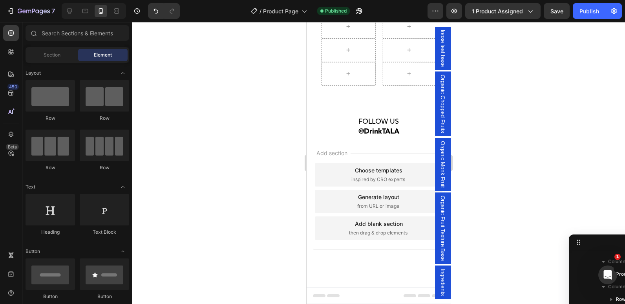
click at [357, 172] on div "Choose templates" at bounding box center [379, 170] width 48 height 8
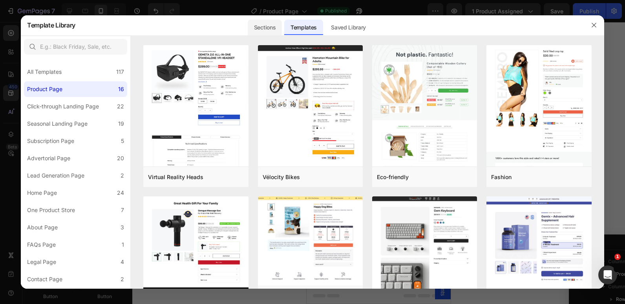
click at [265, 32] on div "Sections" at bounding box center [265, 28] width 34 height 16
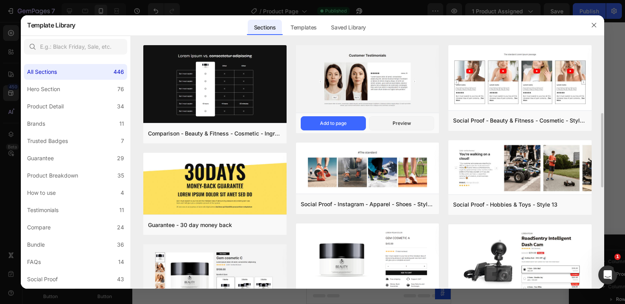
scroll to position [52, 0]
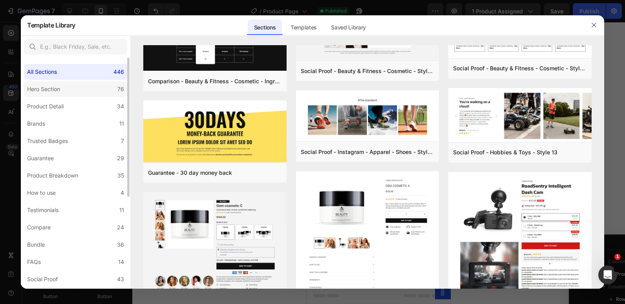
click at [88, 92] on label "Hero Section 76" at bounding box center [75, 89] width 103 height 16
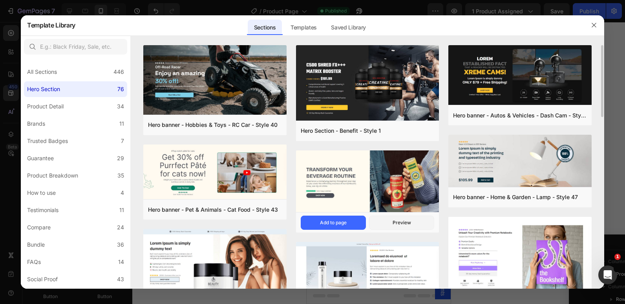
click at [387, 213] on div "Hero banner - Food & Drink - Kombucha - Style 33 Add to page Preview" at bounding box center [367, 222] width 143 height 20
click at [389, 219] on button "Preview" at bounding box center [401, 223] width 65 height 14
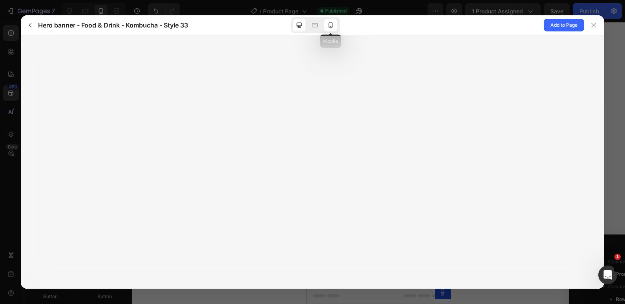
click at [327, 29] on icon at bounding box center [331, 25] width 8 height 8
click at [31, 25] on icon "button" at bounding box center [30, 25] width 6 height 6
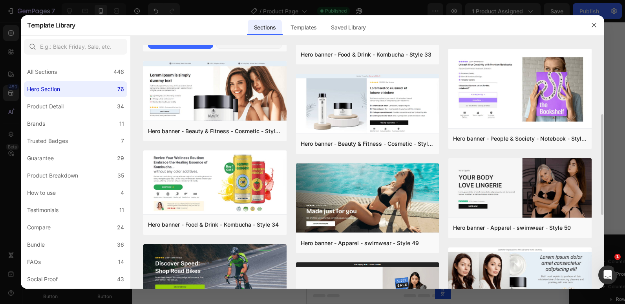
scroll to position [169, 0]
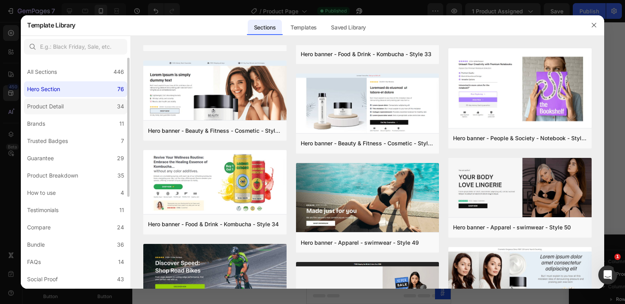
click at [102, 113] on label "Product Detail 34" at bounding box center [75, 107] width 103 height 16
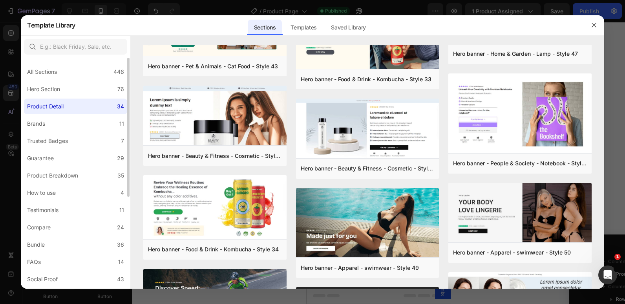
scroll to position [0, 0]
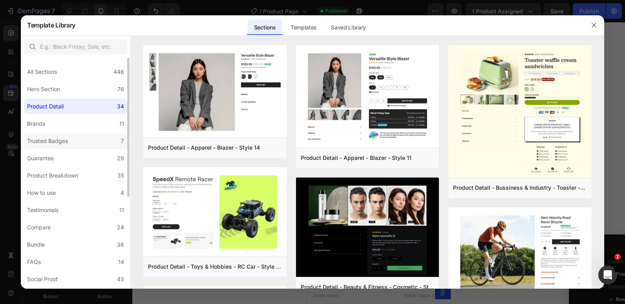
click at [82, 136] on label "Trusted Badges 7" at bounding box center [75, 141] width 103 height 16
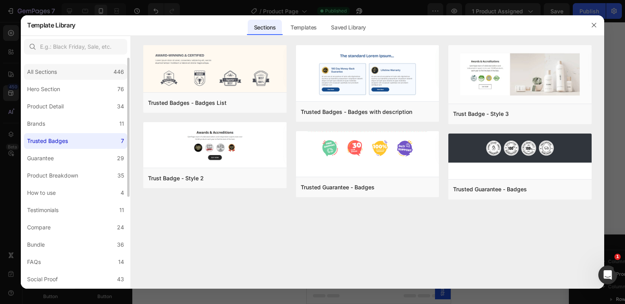
click at [64, 69] on div "All Sections 446" at bounding box center [75, 72] width 103 height 16
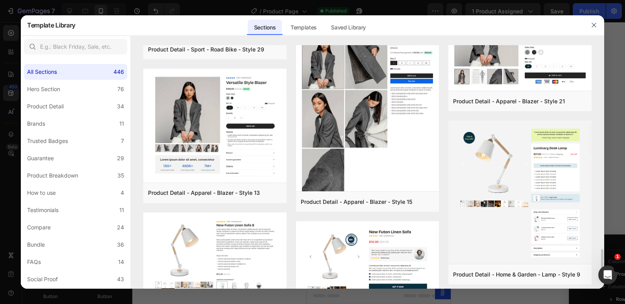
scroll to position [2158, 0]
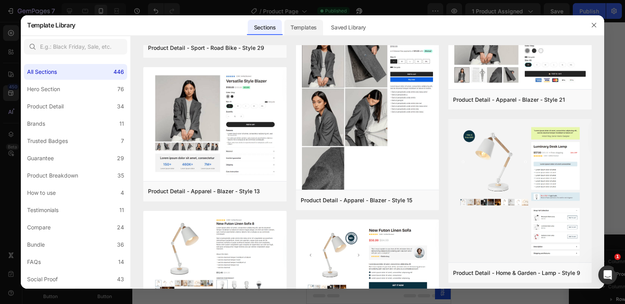
click at [302, 21] on div "Templates" at bounding box center [303, 28] width 39 height 16
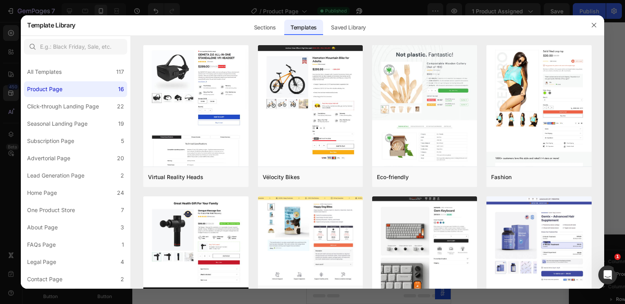
scroll to position [2069, 0]
click at [102, 76] on div "All Templates 117" at bounding box center [75, 72] width 103 height 16
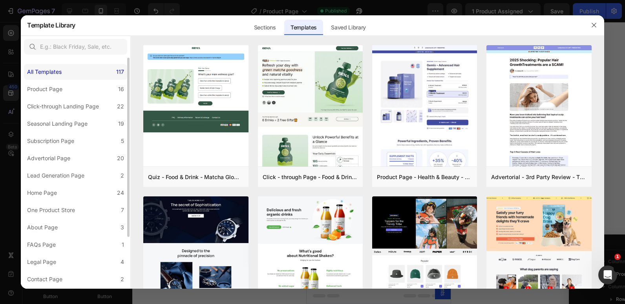
scroll to position [556, 0]
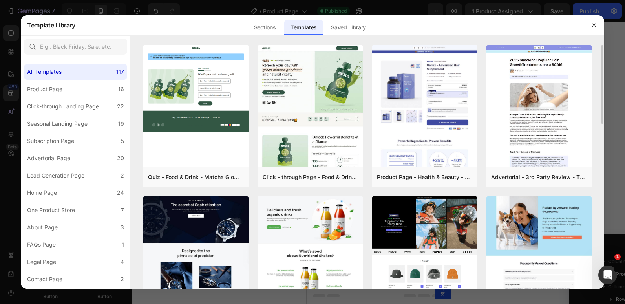
click at [522, 244] on img at bounding box center [539, 62] width 105 height 513
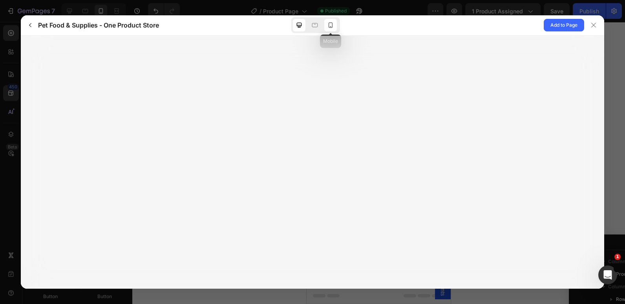
click at [333, 26] on icon at bounding box center [331, 25] width 8 height 8
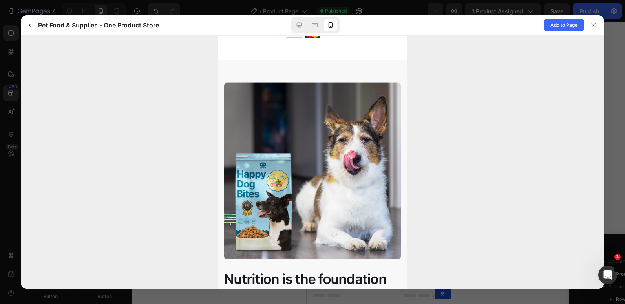
scroll to position [1076, 0]
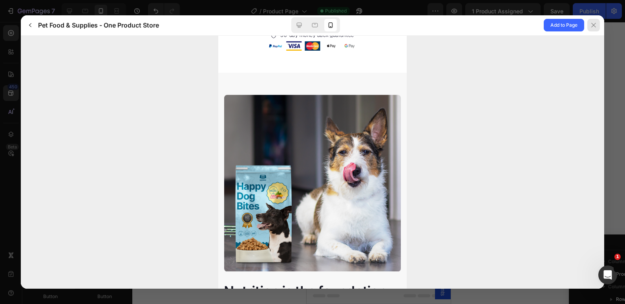
click at [594, 24] on icon at bounding box center [594, 25] width 6 height 6
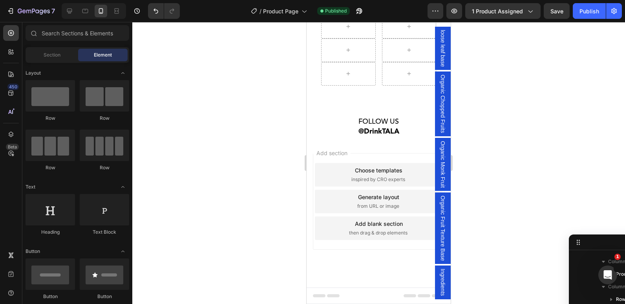
click at [371, 169] on div "Choose templates" at bounding box center [379, 170] width 48 height 8
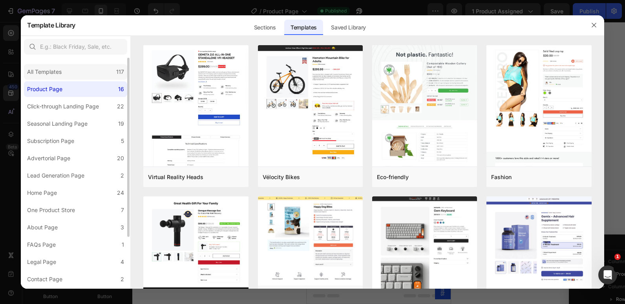
click at [58, 71] on div "All Templates" at bounding box center [44, 71] width 35 height 9
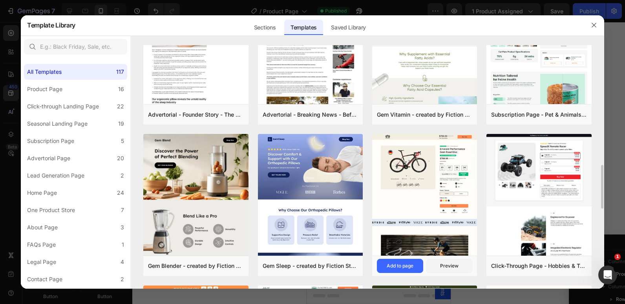
scroll to position [748, 0]
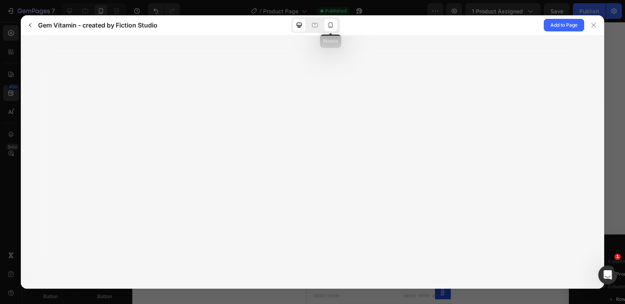
click at [328, 27] on icon at bounding box center [331, 25] width 8 height 8
click at [595, 22] on icon at bounding box center [594, 25] width 6 height 6
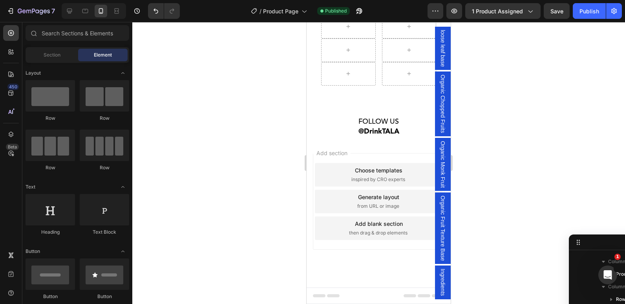
click at [359, 176] on span "inspired by CRO experts" at bounding box center [379, 179] width 54 height 7
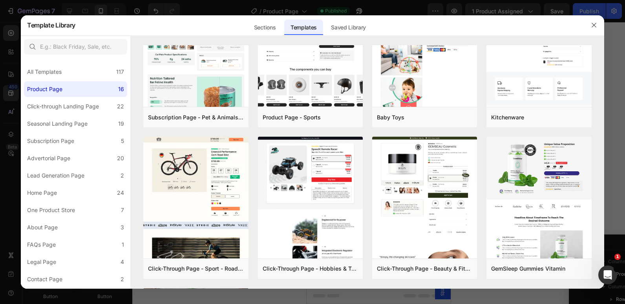
scroll to position [512, 0]
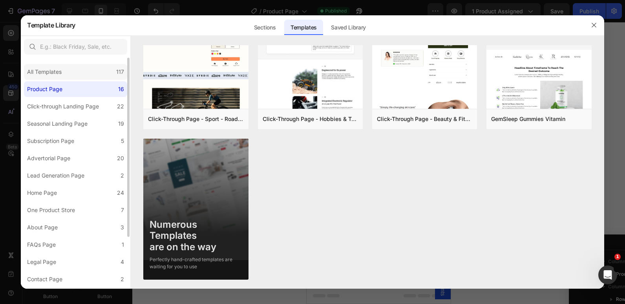
click at [93, 71] on div "All Templates 117" at bounding box center [75, 72] width 103 height 16
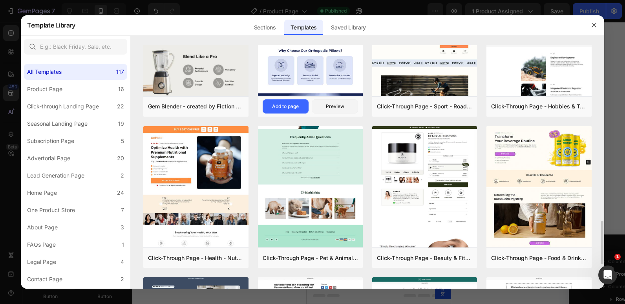
scroll to position [979, 0]
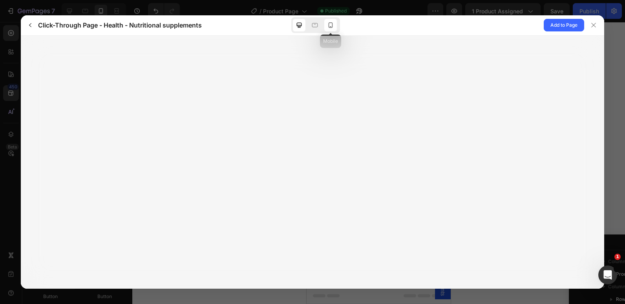
click at [332, 27] on icon at bounding box center [331, 25] width 8 height 8
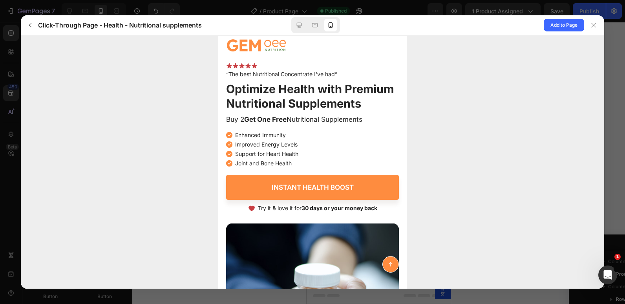
scroll to position [0, 0]
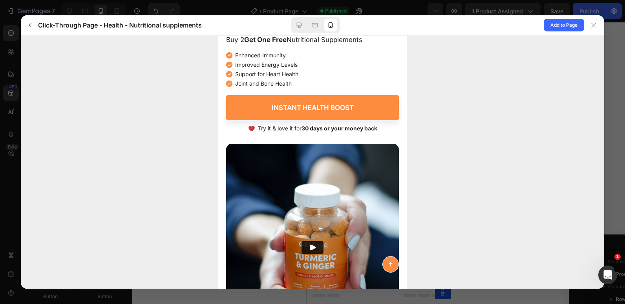
scroll to position [137, 0]
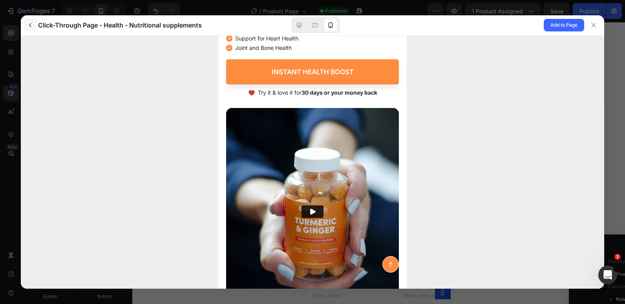
click at [31, 26] on icon "button" at bounding box center [30, 25] width 6 height 6
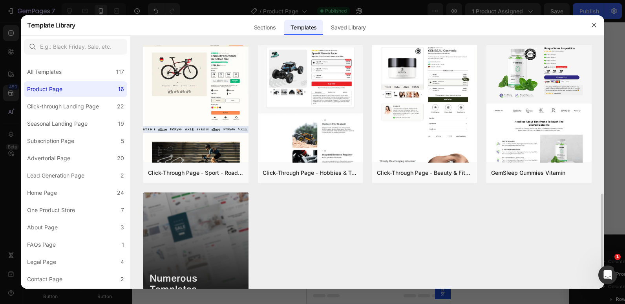
scroll to position [459, 0]
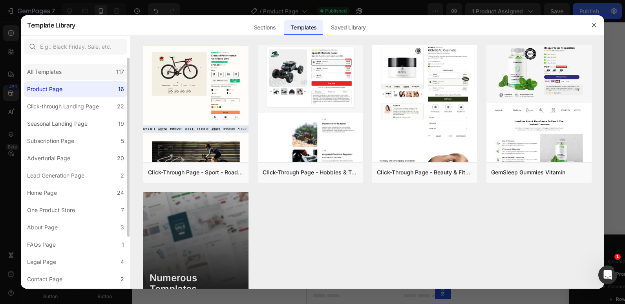
click at [88, 75] on div "All Templates 117" at bounding box center [75, 72] width 103 height 16
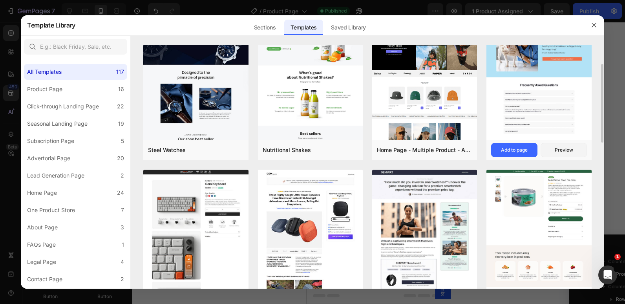
scroll to position [141, 0]
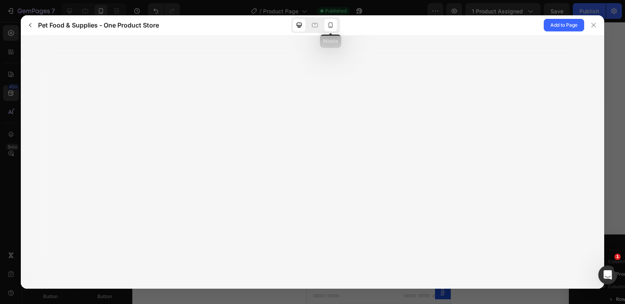
click at [329, 28] on icon at bounding box center [331, 25] width 8 height 8
click at [558, 24] on span "Add to Page" at bounding box center [564, 24] width 27 height 9
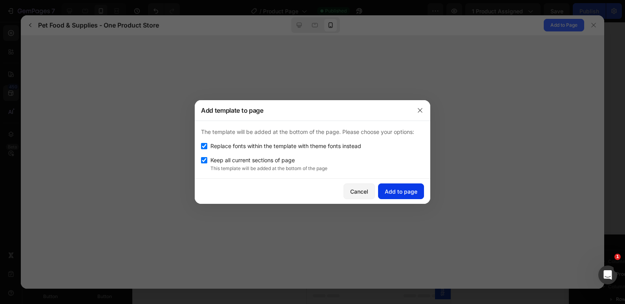
click at [399, 188] on div "Add to page" at bounding box center [401, 191] width 33 height 8
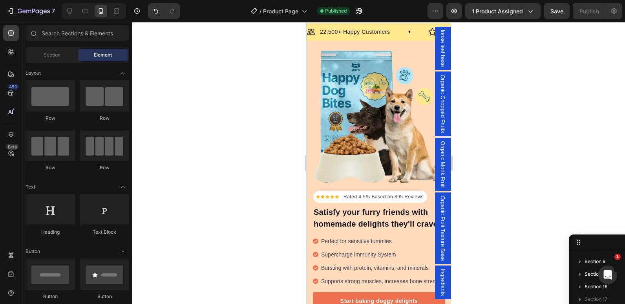
scroll to position [1929, 0]
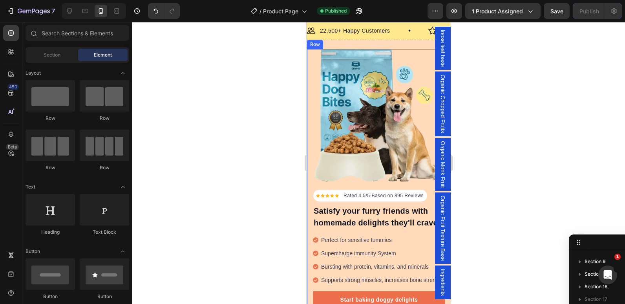
click at [309, 180] on div "Icon Icon Icon Icon Icon Icon List Hoz Rated 4.5/5 Based on 895 Reviews Text bl…" at bounding box center [379, 184] width 144 height 271
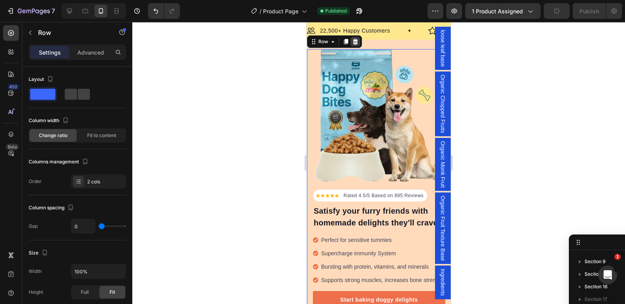
click at [354, 40] on icon at bounding box center [355, 41] width 5 height 5
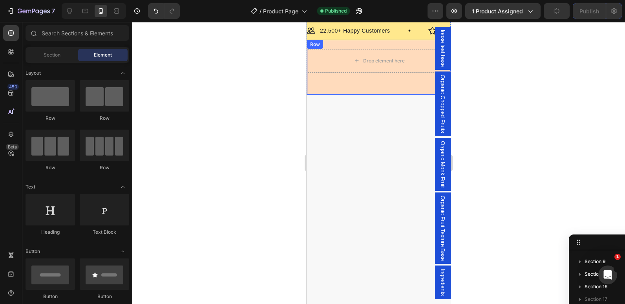
click at [318, 45] on div "Row" at bounding box center [315, 44] width 13 height 7
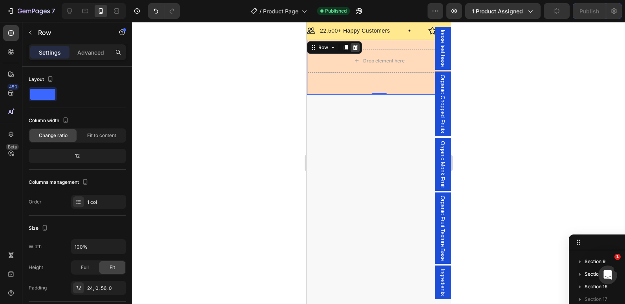
click at [355, 48] on icon at bounding box center [355, 47] width 5 height 5
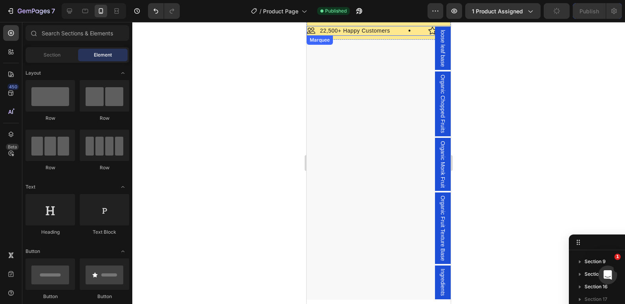
click at [396, 35] on div "Image 22,500+ Happy Customers Text Block Row" at bounding box center [367, 31] width 121 height 10
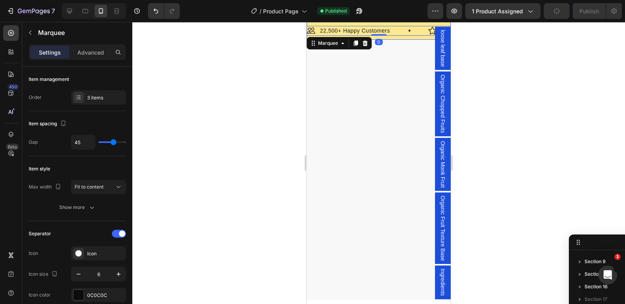
click at [390, 38] on div "Image 22,500+ Happy Customers Text Block Row Image +700 5-Star Reviews Text Blo…" at bounding box center [379, 31] width 144 height 18
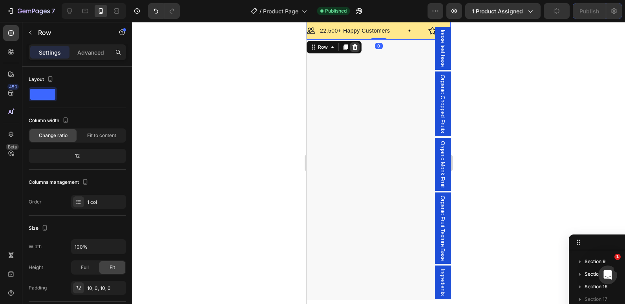
click at [355, 49] on icon at bounding box center [355, 46] width 5 height 5
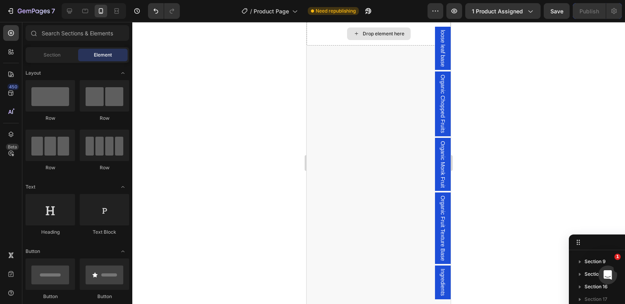
click at [316, 42] on div "Drop element here" at bounding box center [379, 34] width 144 height 24
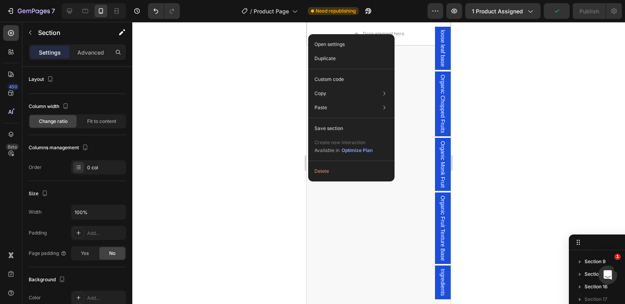
drag, startPoint x: 2, startPoint y: 12, endPoint x: 306, endPoint y: 111, distance: 320.4
click at [306, 111] on div "Page has reached Shopify’s 25 section-limit. Remove it or move elements into ot…" at bounding box center [378, 163] width 493 height 282
click at [321, 171] on button "Delete" at bounding box center [351, 171] width 80 height 14
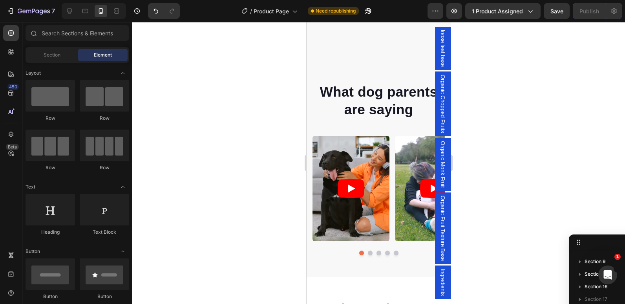
scroll to position [1971, 0]
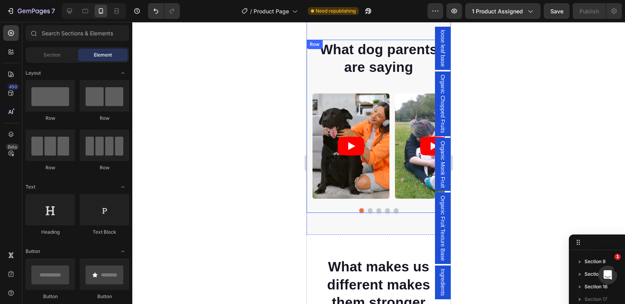
click at [311, 81] on div "What dog parents are saying Heading Video Video Video Video Video Carousel Row" at bounding box center [379, 127] width 144 height 174
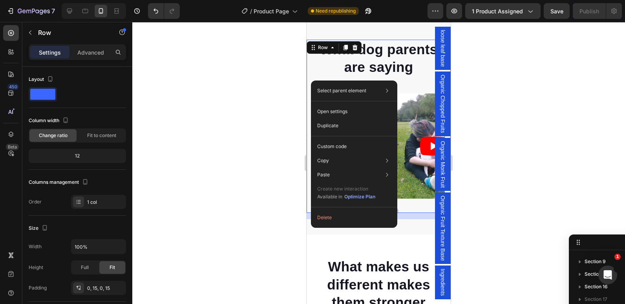
click at [282, 77] on div at bounding box center [378, 163] width 493 height 282
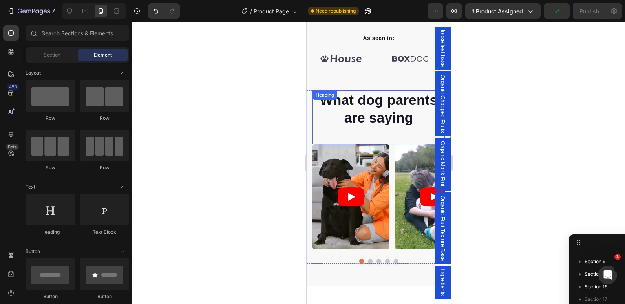
scroll to position [1837, 0]
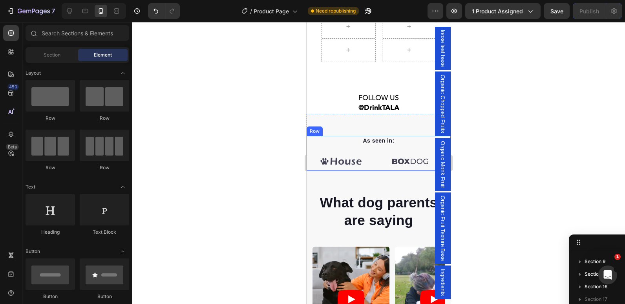
click at [307, 163] on div "As seen in: Text block Image Image Image Image Image Image Carousel Row" at bounding box center [379, 153] width 144 height 35
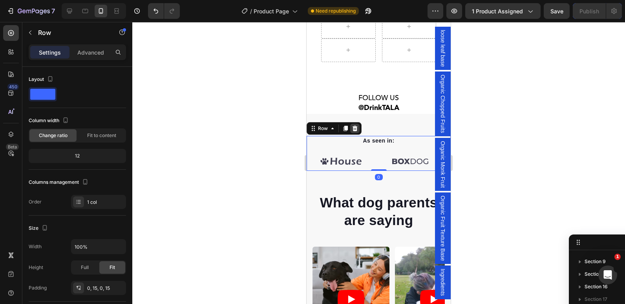
click at [357, 128] on icon at bounding box center [355, 128] width 6 height 6
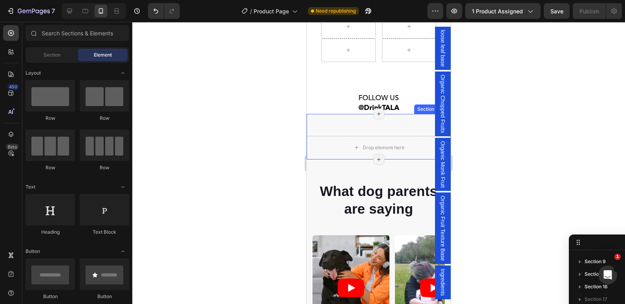
click at [315, 125] on div "Drop element here Section 19/25 Page has reached Shopify’s 25 section-limit Pag…" at bounding box center [379, 137] width 144 height 46
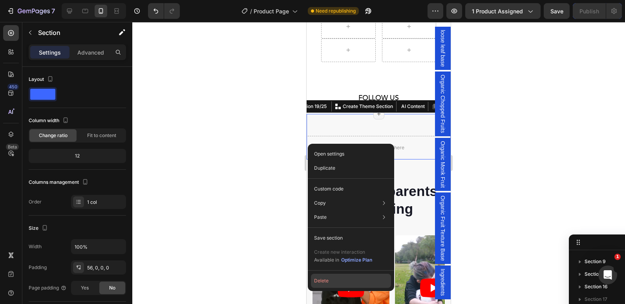
click at [322, 282] on button "Delete" at bounding box center [351, 281] width 80 height 14
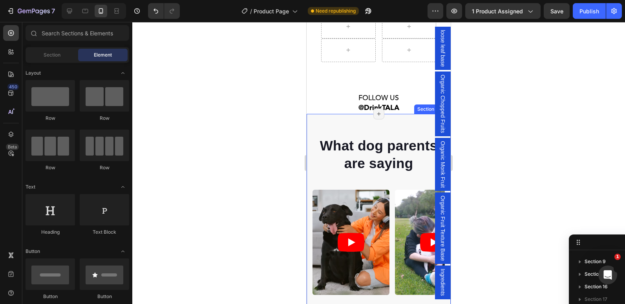
click at [315, 121] on div "What dog parents are saying Heading Video Video Video Video Video Carousel Row …" at bounding box center [379, 223] width 144 height 218
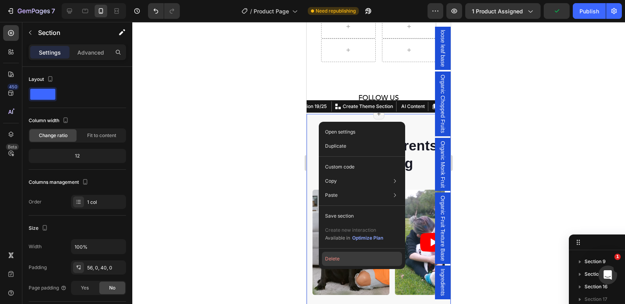
click at [333, 258] on button "Delete" at bounding box center [362, 259] width 80 height 14
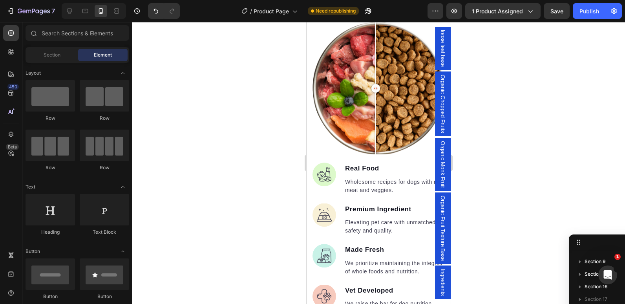
scroll to position [2076, 0]
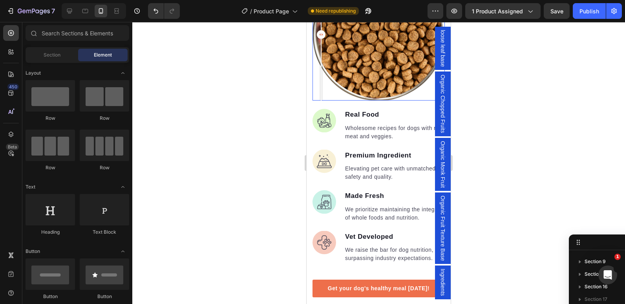
click at [314, 81] on div at bounding box center [379, 34] width 132 height 132
click at [308, 105] on div "Image Real Food Text block Wholesome recipes for dogs with real meat and veggie…" at bounding box center [379, 182] width 144 height 163
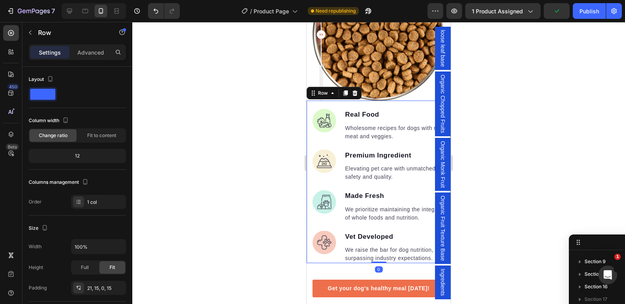
scroll to position [463, 0]
click at [355, 93] on div "Row" at bounding box center [334, 93] width 55 height 13
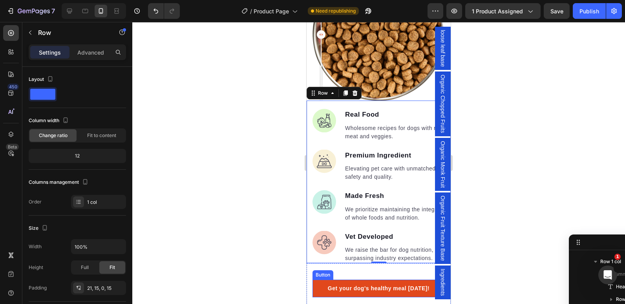
scroll to position [2237, 0]
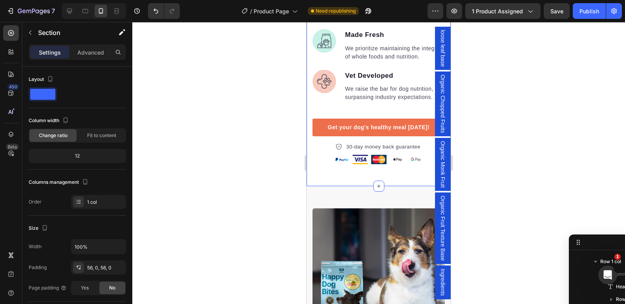
scroll to position [388, 0]
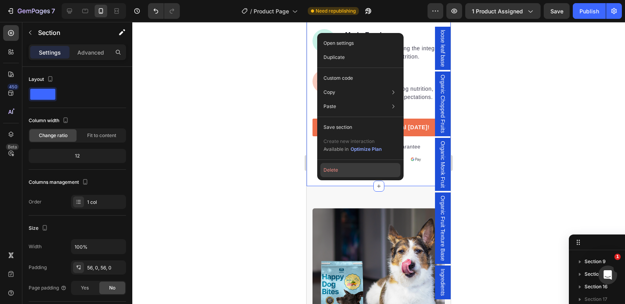
click at [328, 173] on button "Delete" at bounding box center [361, 170] width 80 height 14
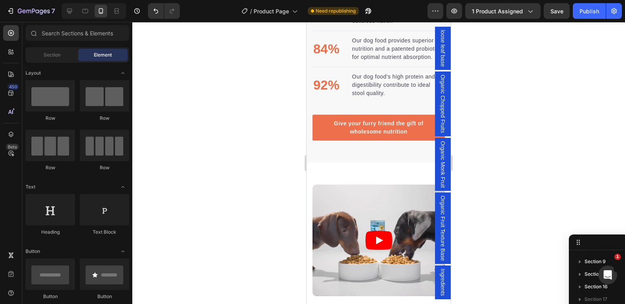
scroll to position [2283, 0]
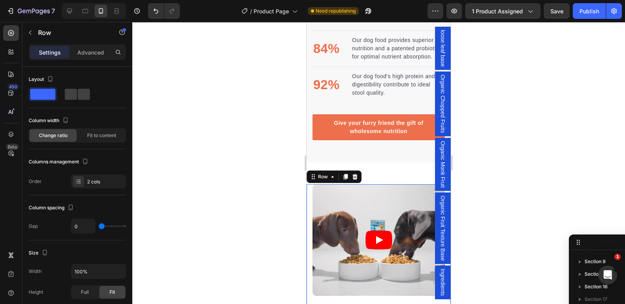
scroll to position [513, 0]
click at [354, 178] on icon at bounding box center [355, 176] width 5 height 5
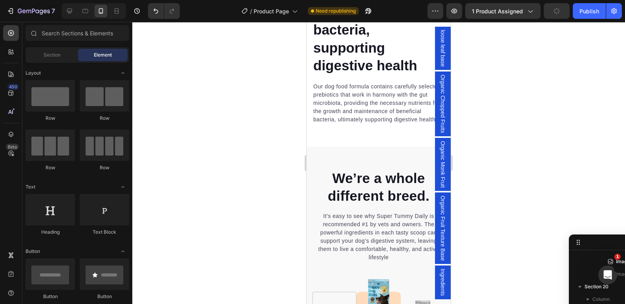
scroll to position [2572, 0]
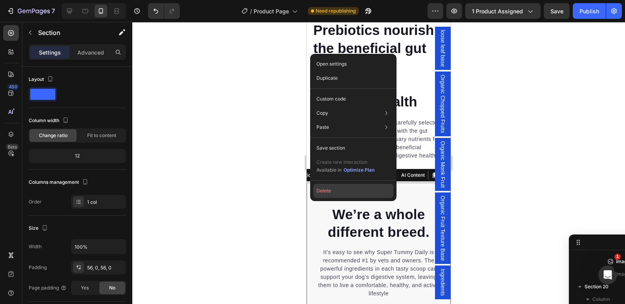
click at [324, 195] on button "Delete" at bounding box center [353, 191] width 80 height 14
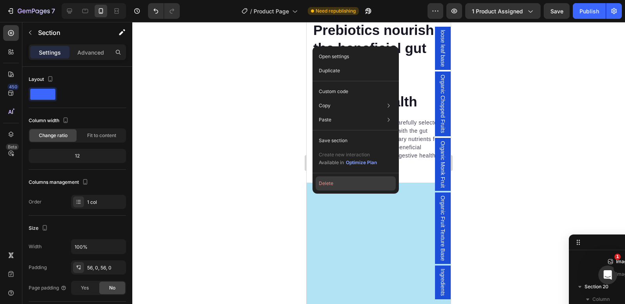
click at [326, 183] on button "Delete" at bounding box center [356, 183] width 80 height 14
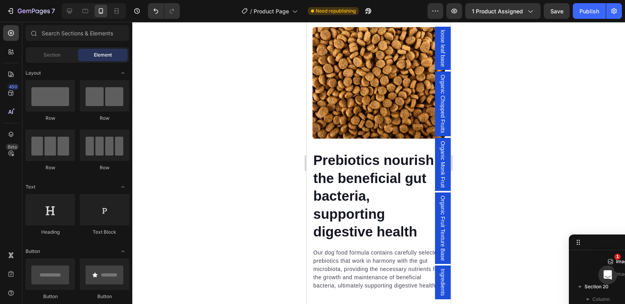
scroll to position [2419, 0]
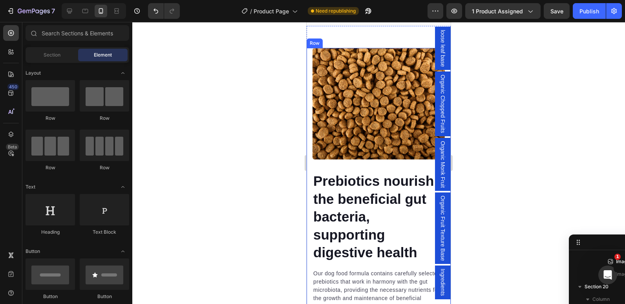
click at [311, 165] on div "Prebiotics nourish the beneficial gut bacteria, supporting digestive health Hea…" at bounding box center [379, 179] width 144 height 263
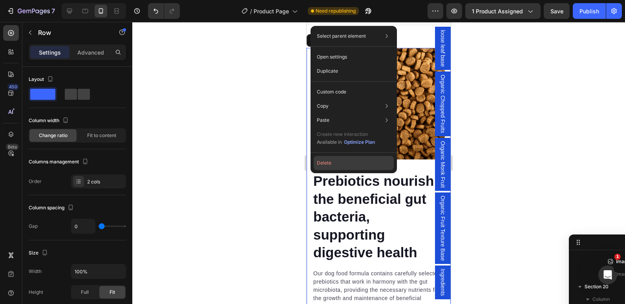
click at [326, 160] on button "Delete" at bounding box center [354, 163] width 80 height 14
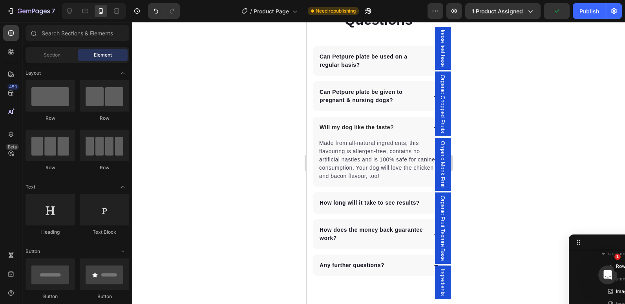
scroll to position [2545, 0]
click at [308, 160] on div "Frequently Asked Questions Heading Can Petpure plate be used on a regular basis…" at bounding box center [379, 134] width 144 height 284
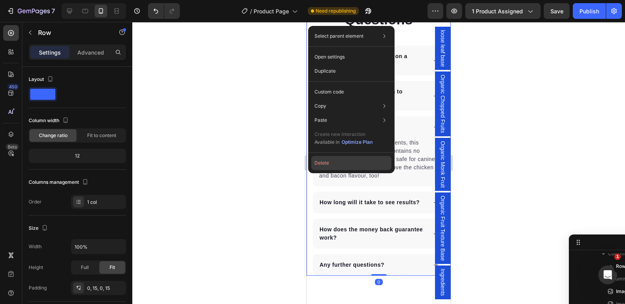
click at [328, 161] on button "Delete" at bounding box center [351, 163] width 80 height 14
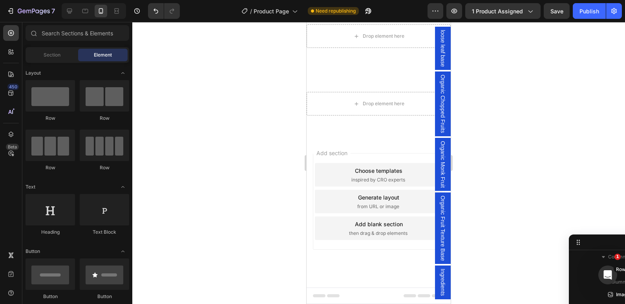
scroll to position [2445, 0]
click at [312, 136] on div "Drop element here Section 21/25" at bounding box center [379, 104] width 144 height 68
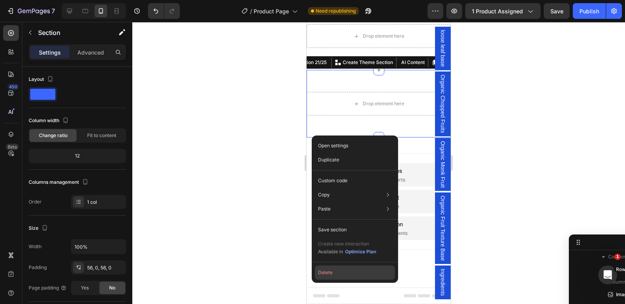
click at [334, 268] on button "Delete" at bounding box center [355, 273] width 80 height 14
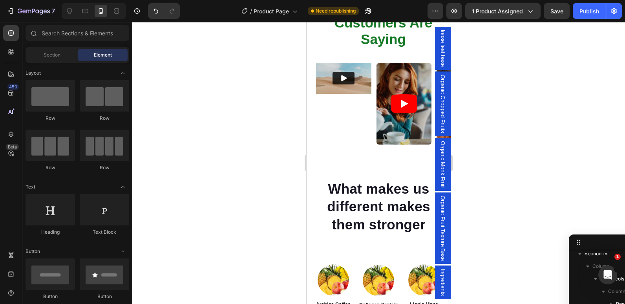
scroll to position [1439, 0]
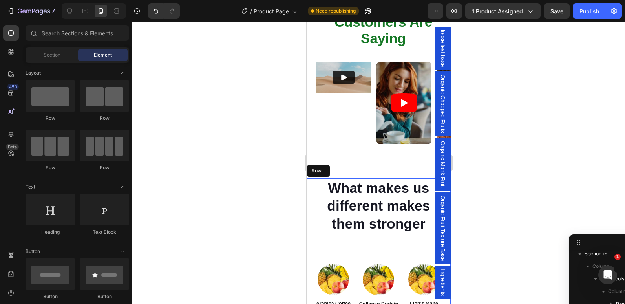
click at [308, 236] on div "What makes us different makes them stronger Heading Image Real Food Text block …" at bounding box center [379, 271] width 144 height 186
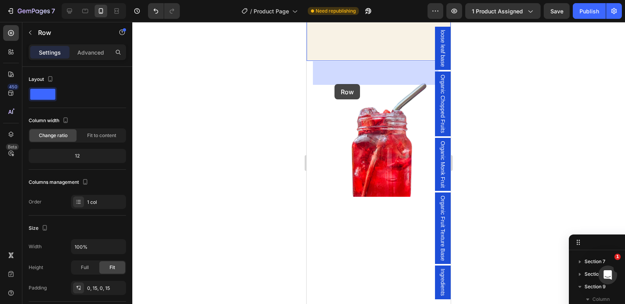
scroll to position [1079, 0]
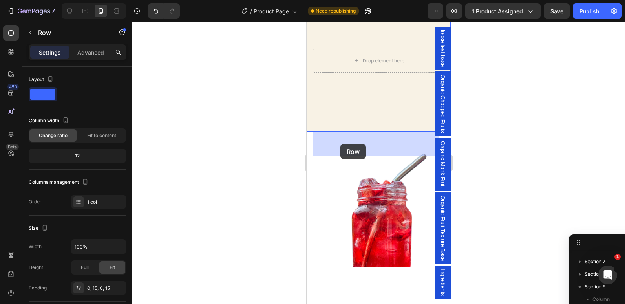
drag, startPoint x: 312, startPoint y: 246, endPoint x: 341, endPoint y: 141, distance: 109.0
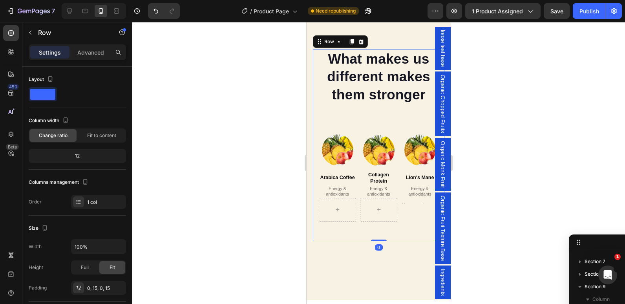
click at [292, 137] on div at bounding box center [378, 163] width 493 height 282
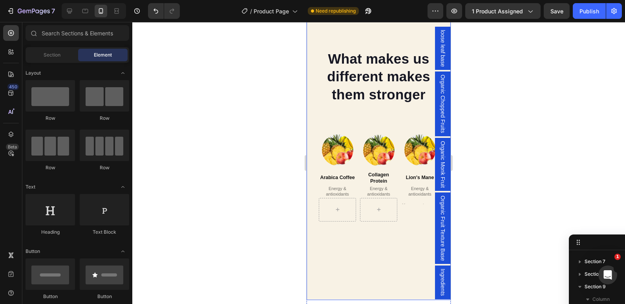
click at [341, 121] on div "What makes us different makes them stronger Heading Image Real Food Text block …" at bounding box center [379, 145] width 144 height 310
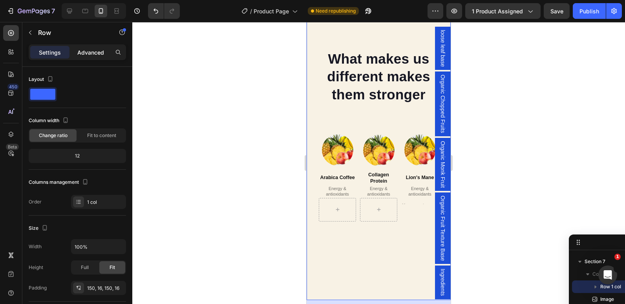
click at [90, 53] on p "Advanced" at bounding box center [90, 52] width 27 height 8
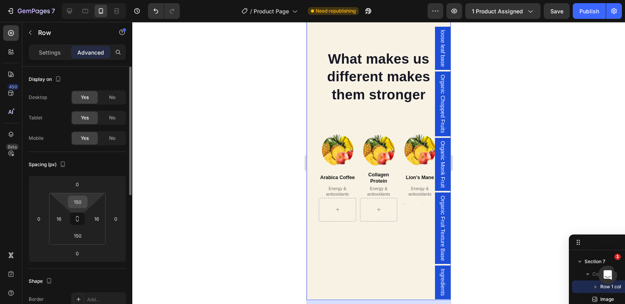
click at [75, 196] on input "150" at bounding box center [78, 202] width 16 height 12
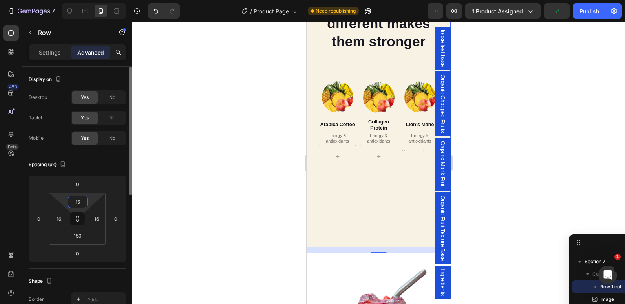
type input "1"
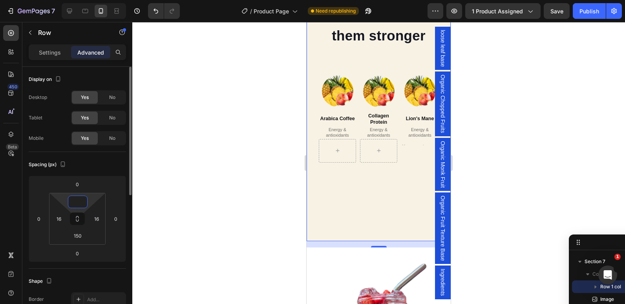
click at [79, 202] on input at bounding box center [78, 202] width 16 height 12
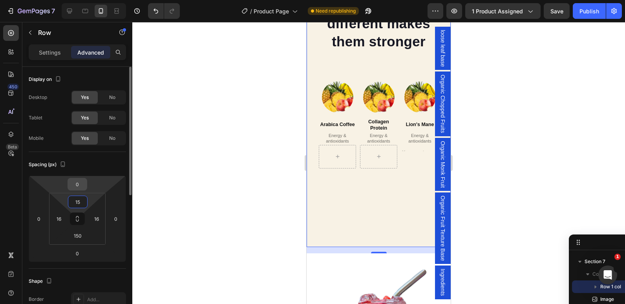
type input "15"
click at [76, 185] on input "0" at bounding box center [78, 184] width 16 height 12
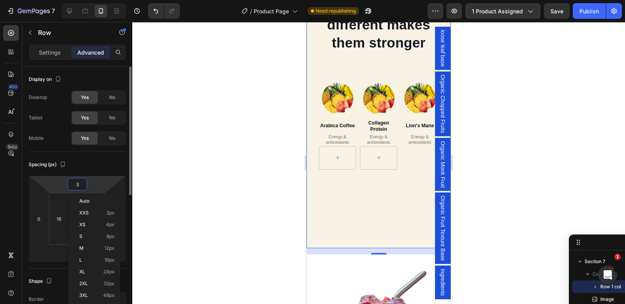
type input "32"
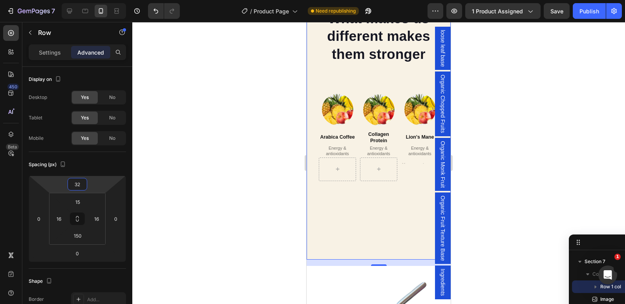
click at [252, 148] on div at bounding box center [378, 163] width 493 height 282
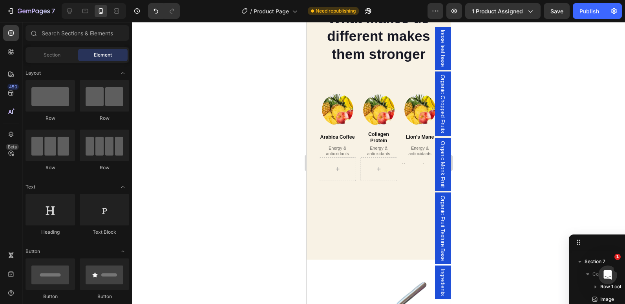
click at [252, 148] on div at bounding box center [378, 163] width 493 height 282
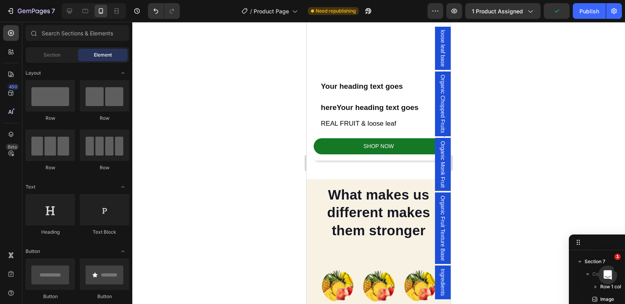
scroll to position [952, 0]
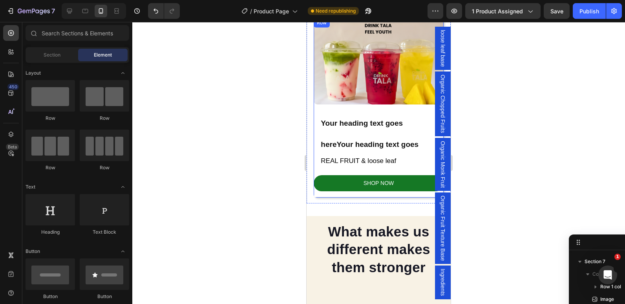
click at [317, 191] on div "Image Your heading text goes hereYour heading text goes Heading REAL FRUIT & lo…" at bounding box center [379, 108] width 130 height 180
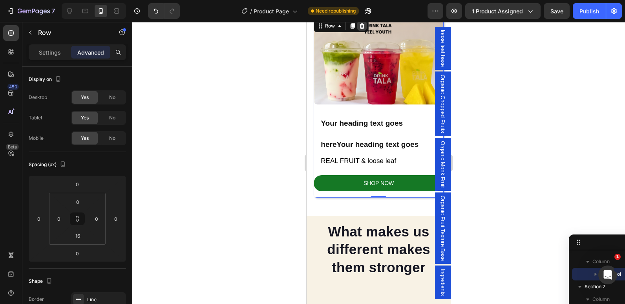
click at [359, 24] on icon at bounding box center [362, 26] width 6 height 6
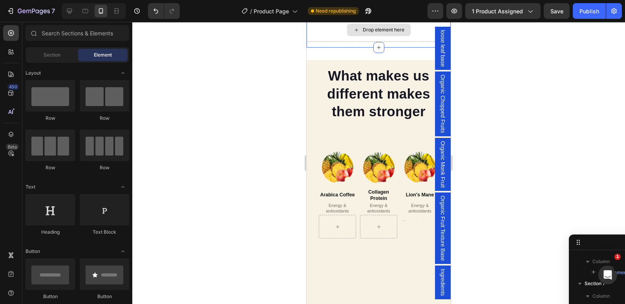
click at [322, 37] on div "Drop element here" at bounding box center [379, 30] width 144 height 24
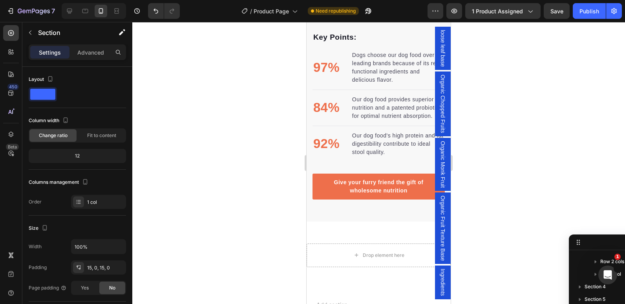
scroll to position [2031, 0]
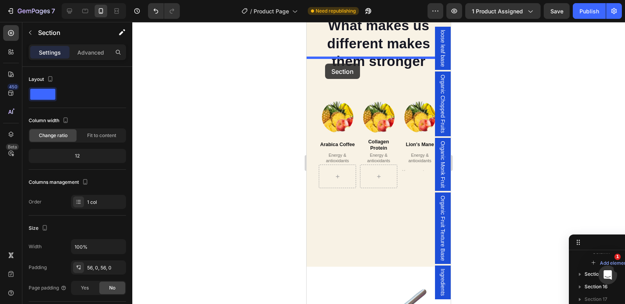
scroll to position [904, 0]
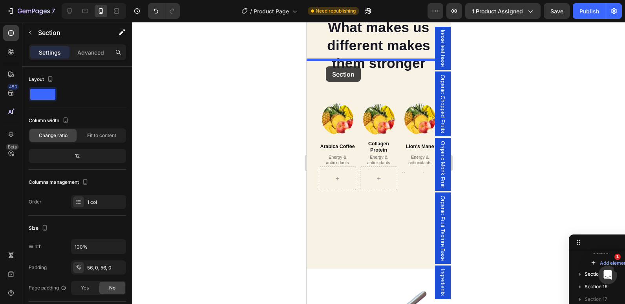
drag, startPoint x: 310, startPoint y: 211, endPoint x: 326, endPoint y: 66, distance: 145.1
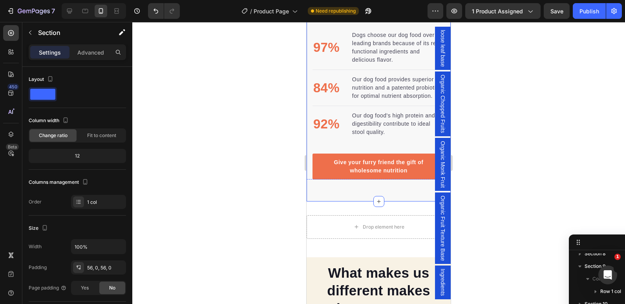
scroll to position [1274, 0]
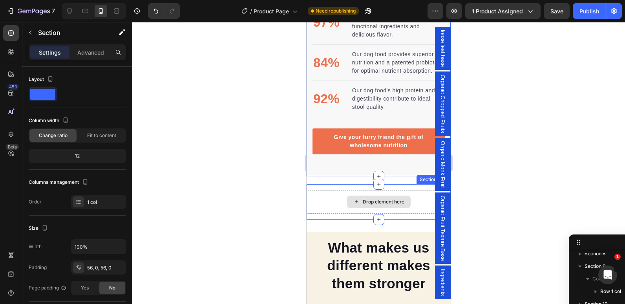
click at [320, 199] on div "Drop element here" at bounding box center [379, 202] width 144 height 24
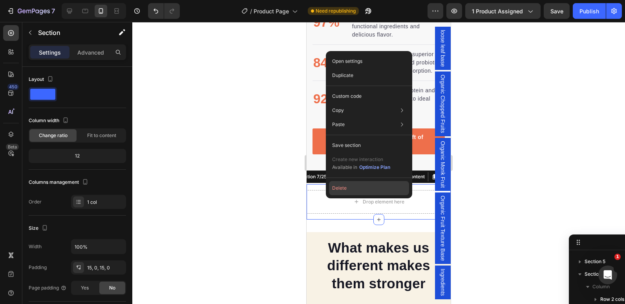
click at [344, 187] on button "Delete" at bounding box center [369, 188] width 80 height 14
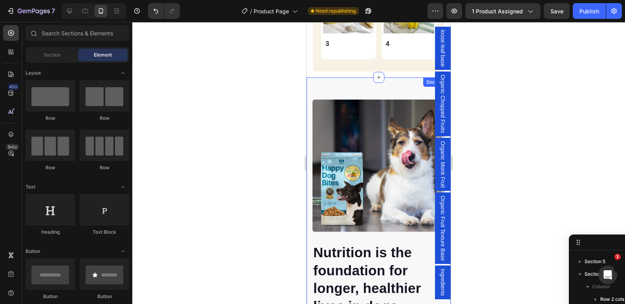
scroll to position [838, 0]
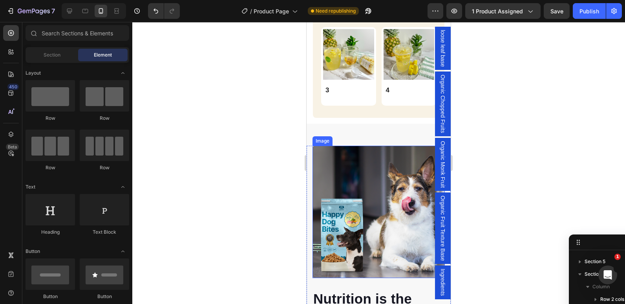
click at [340, 165] on img at bounding box center [379, 212] width 132 height 132
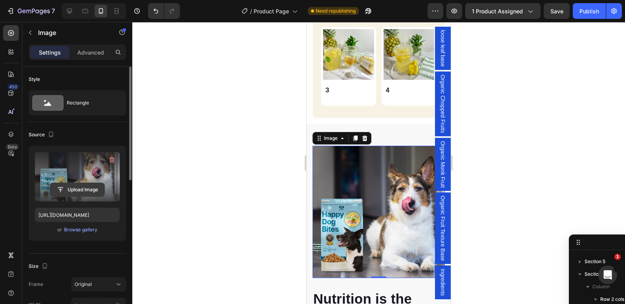
click at [81, 183] on button "Upload Image" at bounding box center [77, 190] width 55 height 14
click at [72, 190] on input "file" at bounding box center [77, 189] width 54 height 13
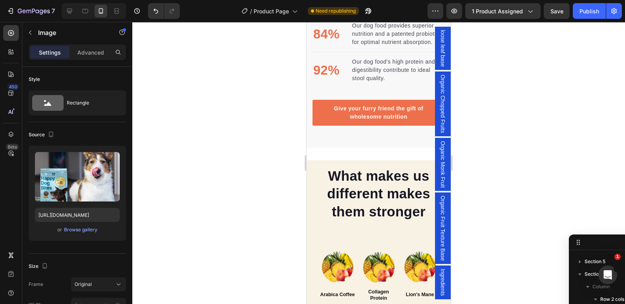
scroll to position [1303, 0]
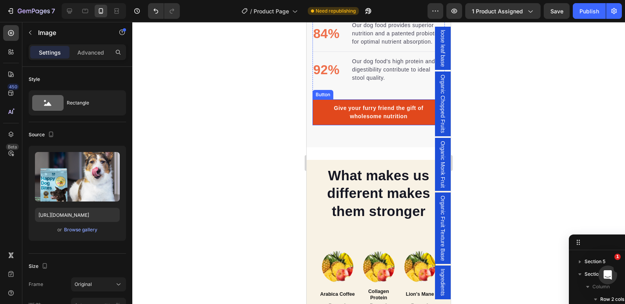
click at [325, 124] on link "Give your furry friend the gift of wholesome nutrition" at bounding box center [379, 112] width 132 height 26
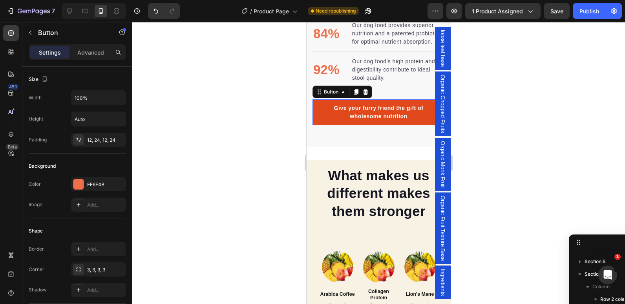
scroll to position [476, 0]
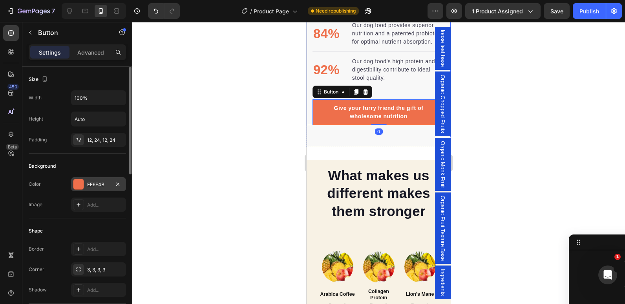
click at [80, 185] on div at bounding box center [78, 184] width 10 height 10
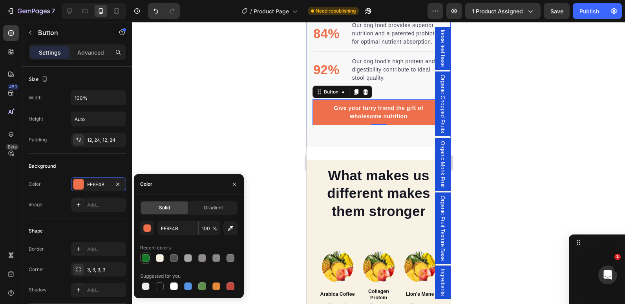
click at [144, 260] on div at bounding box center [146, 258] width 8 height 8
type input "157825"
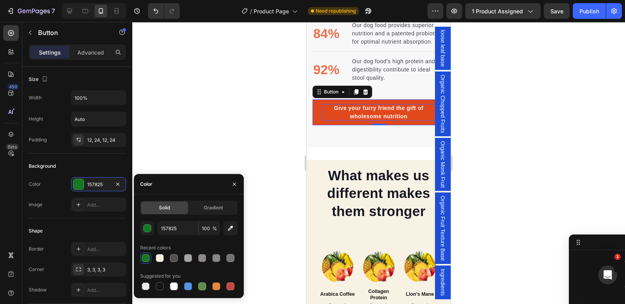
click at [384, 119] on div "Give your furry friend the gift of wholesome nutrition" at bounding box center [379, 112] width 114 height 16
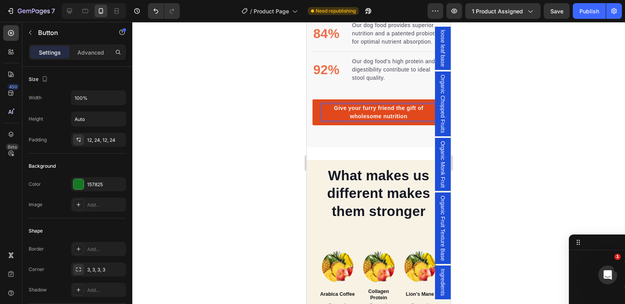
click at [384, 119] on p "Give your furry friend the gift of wholesome nutrition" at bounding box center [379, 112] width 114 height 16
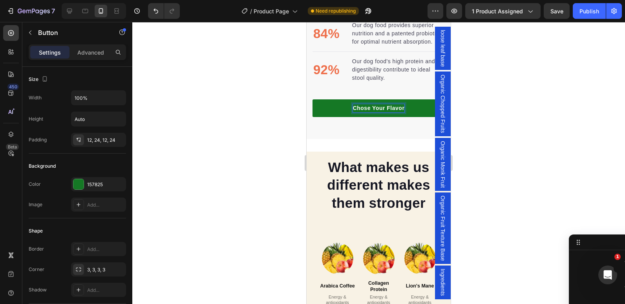
click at [273, 112] on div at bounding box center [378, 163] width 493 height 282
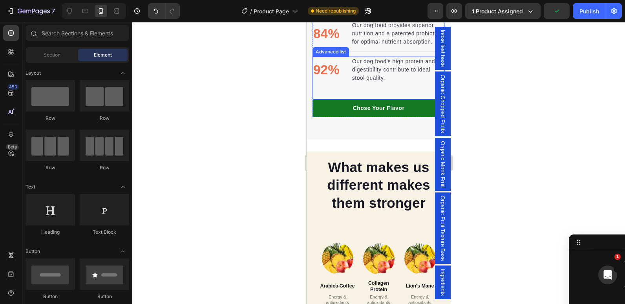
click at [328, 88] on div "92% Text block Our dog food's high protein and fat digestibility contribute to …" at bounding box center [379, 78] width 132 height 43
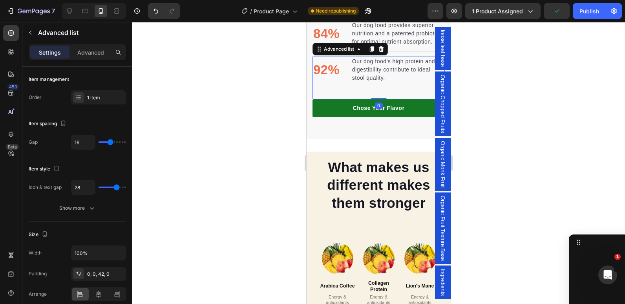
scroll to position [589, 0]
click at [381, 54] on div at bounding box center [381, 48] width 9 height 9
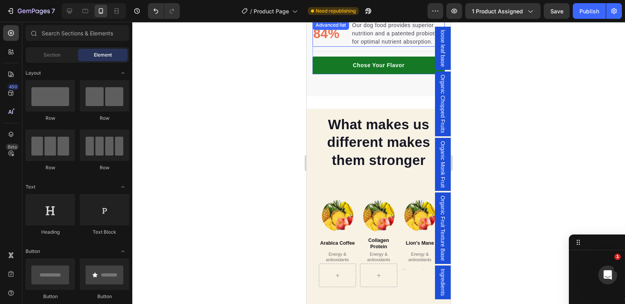
click at [332, 45] on li "84% Text block Our dog food provides superior nutrition and a patented probioti…" at bounding box center [379, 33] width 132 height 26
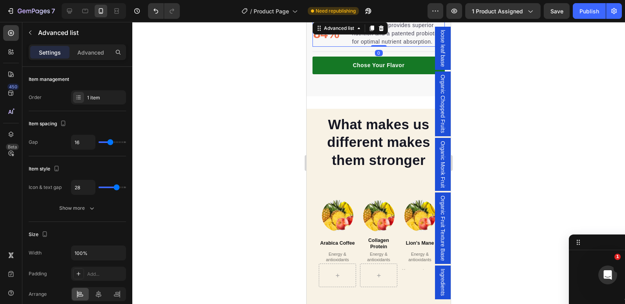
scroll to position [501, 0]
click at [381, 26] on icon at bounding box center [381, 28] width 5 height 5
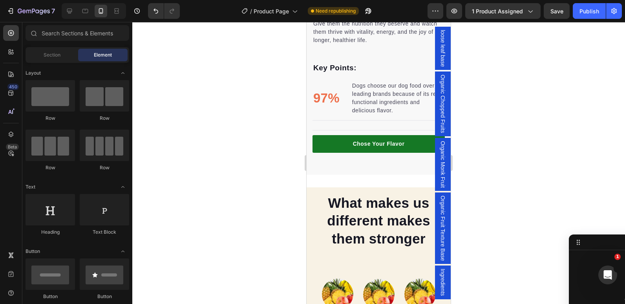
scroll to position [1169, 0]
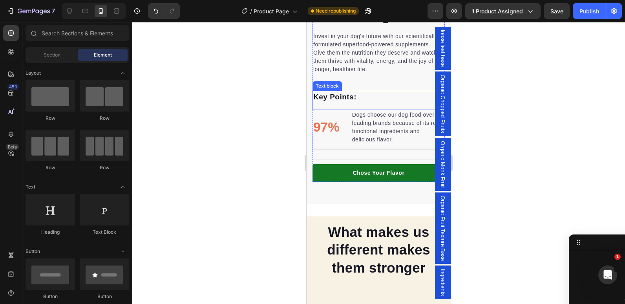
click at [328, 103] on div "Key Points: Text block" at bounding box center [379, 100] width 132 height 19
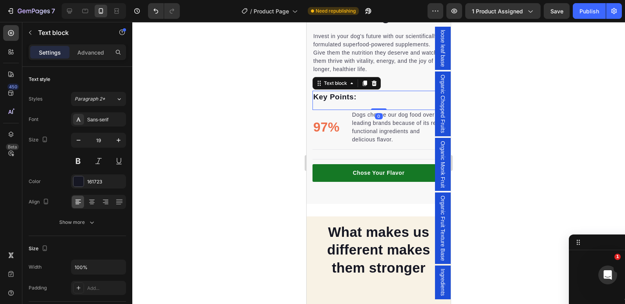
scroll to position [400, 0]
click at [373, 81] on icon at bounding box center [374, 83] width 5 height 5
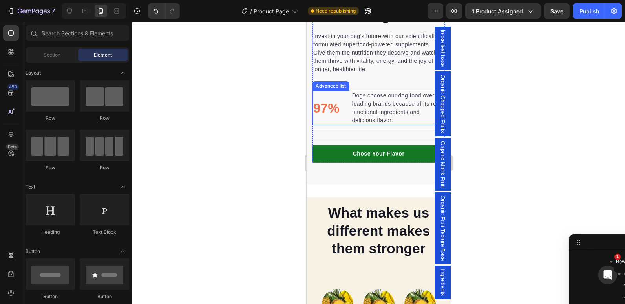
click at [336, 91] on li "97% Text block Dogs choose our dog food over leading brands because of its real…" at bounding box center [379, 108] width 132 height 35
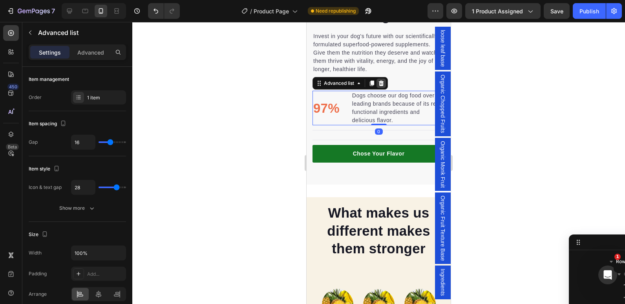
click at [382, 81] on icon at bounding box center [381, 83] width 5 height 5
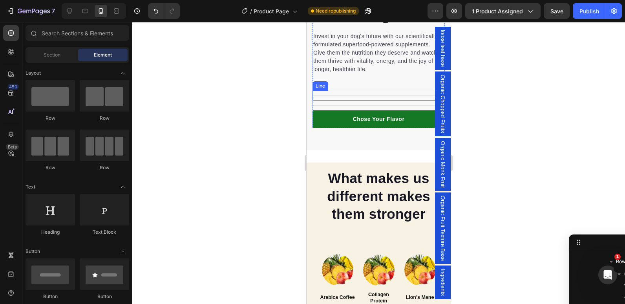
click at [351, 93] on div "Title Line" at bounding box center [379, 96] width 132 height 10
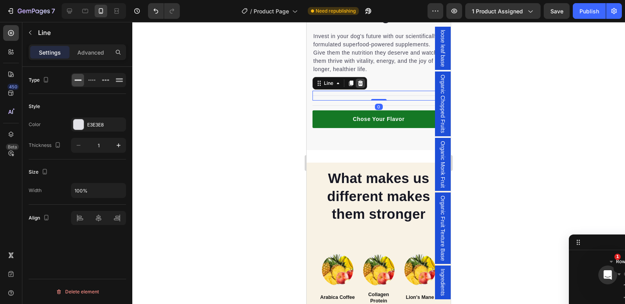
click at [359, 81] on icon at bounding box center [360, 83] width 5 height 5
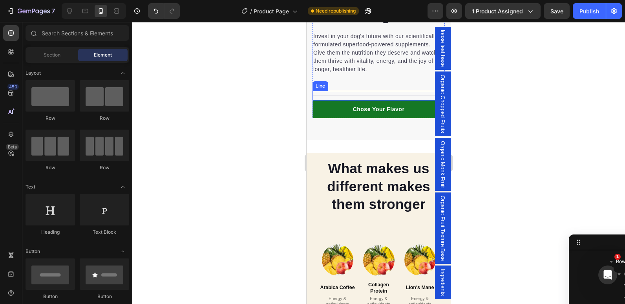
click at [350, 95] on div at bounding box center [379, 95] width 132 height 0
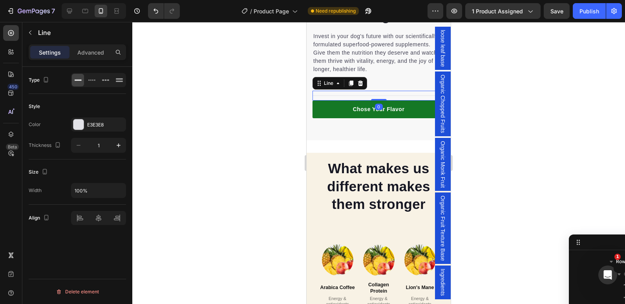
click at [354, 91] on div "Title Line 0" at bounding box center [379, 96] width 132 height 10
click at [362, 81] on icon at bounding box center [360, 83] width 5 height 5
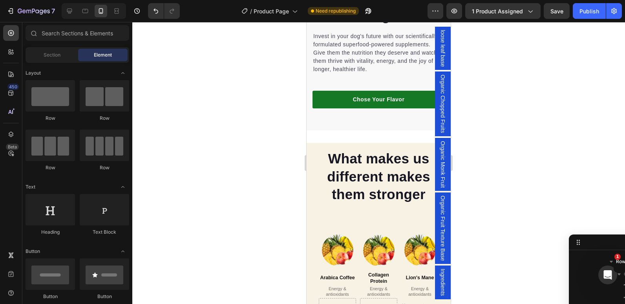
click at [266, 80] on div at bounding box center [378, 163] width 493 height 282
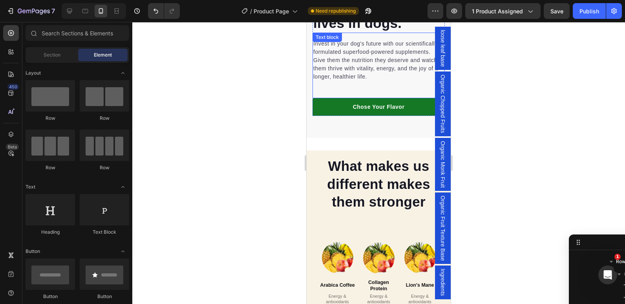
scroll to position [1099, 0]
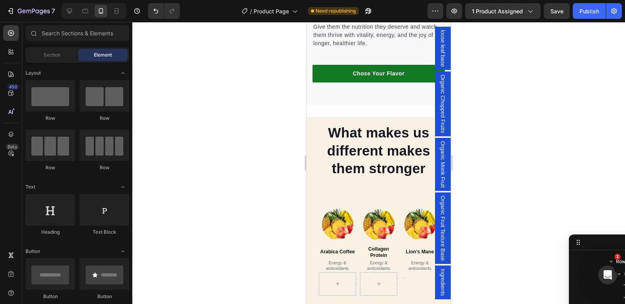
click at [277, 129] on div at bounding box center [378, 163] width 493 height 282
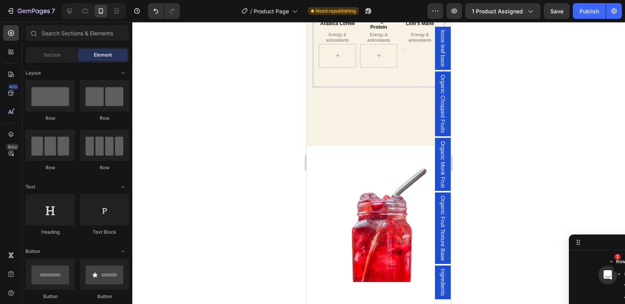
scroll to position [1322, 0]
click at [351, 132] on div "What makes us different makes them stronger Heading Image Real Food Text block …" at bounding box center [379, 16] width 144 height 257
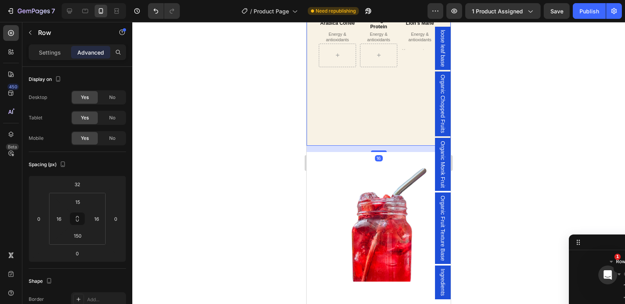
scroll to position [476, 0]
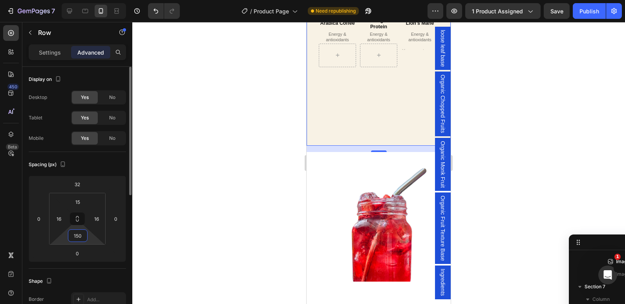
click at [81, 237] on input "150" at bounding box center [78, 236] width 16 height 12
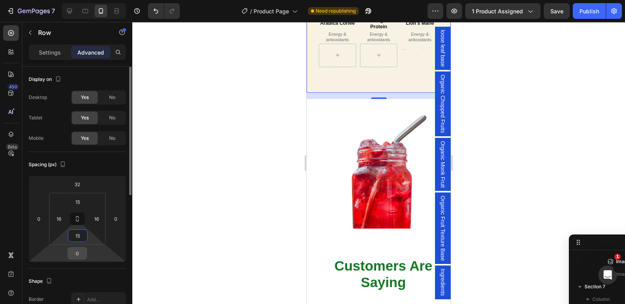
type input "15"
click at [74, 255] on input "0" at bounding box center [78, 253] width 16 height 12
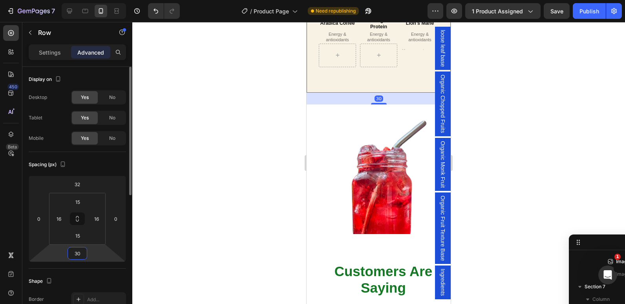
type input "320"
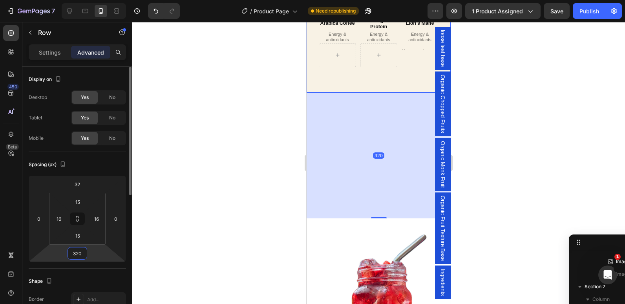
click at [84, 254] on input "320" at bounding box center [78, 253] width 16 height 12
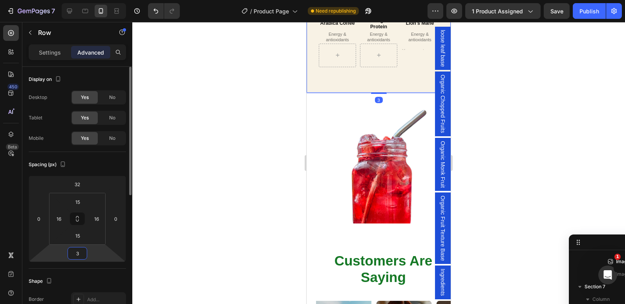
type input "32"
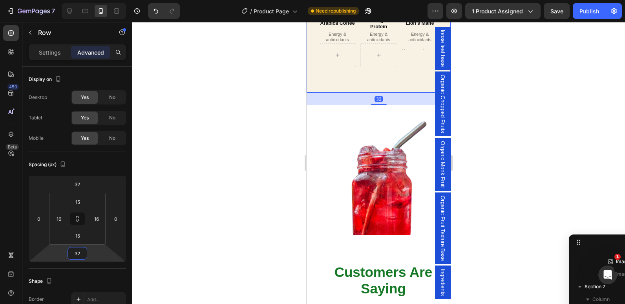
click at [221, 134] on div at bounding box center [378, 163] width 493 height 282
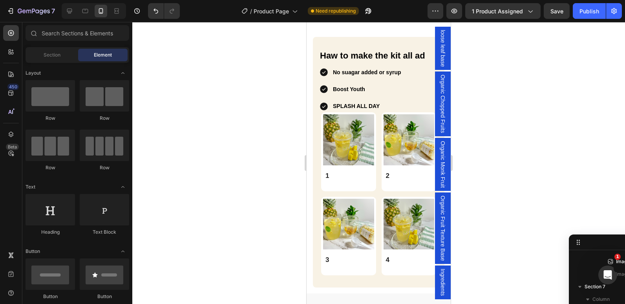
scroll to position [597, 0]
click at [318, 116] on div "Haw to make the kit all ad Heading No suagar added or syrup Boost Youth SPLASH …" at bounding box center [379, 162] width 132 height 251
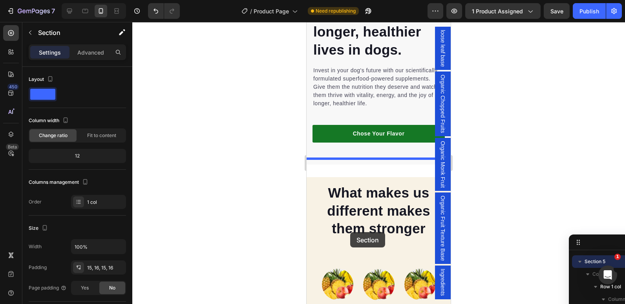
scroll to position [1172, 0]
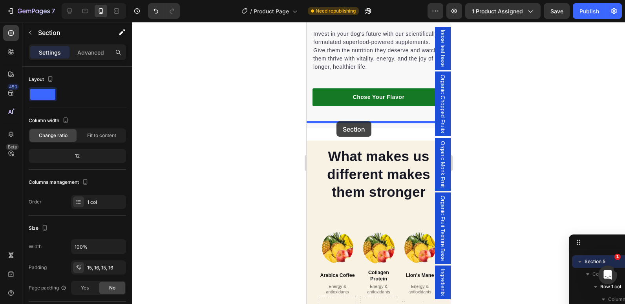
drag, startPoint x: 312, startPoint y: 65, endPoint x: 336, endPoint y: 121, distance: 60.9
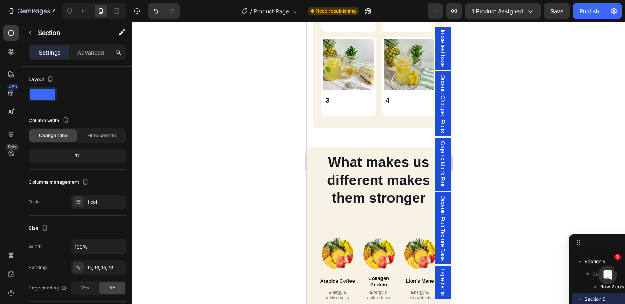
scroll to position [911, 0]
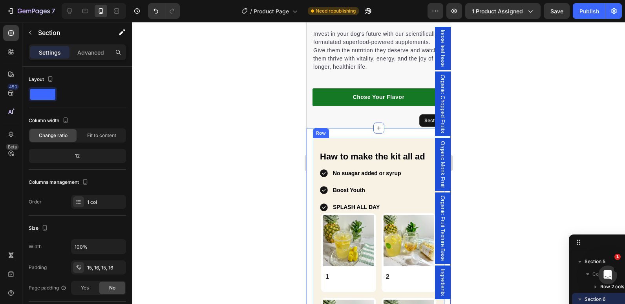
click at [322, 138] on div "Haw to make the kit all ad Heading No suagar added or syrup Boost Youth SPLASH …" at bounding box center [379, 263] width 132 height 251
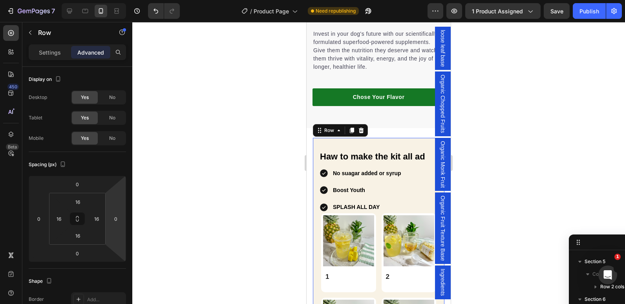
click at [315, 145] on div "Haw to make the kit all ad Heading No suagar added or syrup Boost Youth SPLASH …" at bounding box center [379, 263] width 132 height 251
click at [349, 273] on p "1" at bounding box center [350, 277] width 48 height 9
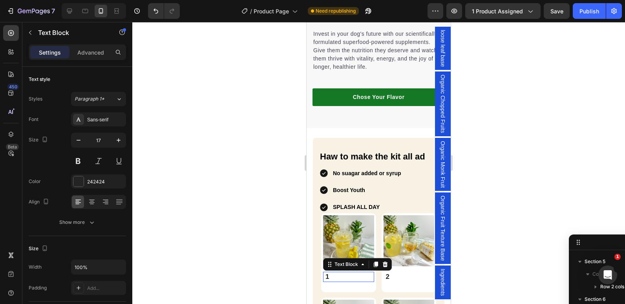
scroll to position [488, 0]
click at [344, 273] on p "1" at bounding box center [350, 277] width 48 height 9
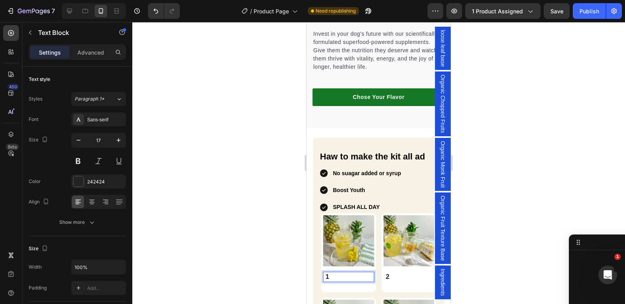
click at [347, 273] on p "1" at bounding box center [350, 277] width 48 height 9
click at [366, 273] on p "Step 1" at bounding box center [350, 277] width 48 height 9
click at [346, 273] on p "Step 1" at bounding box center [350, 277] width 48 height 9
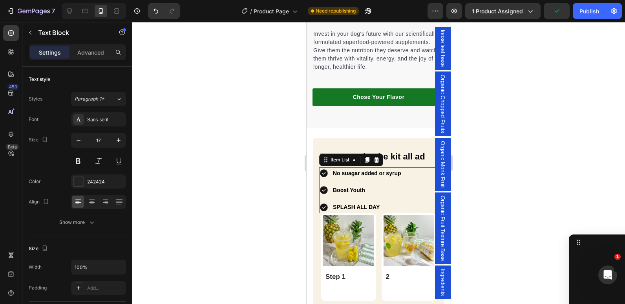
click at [367, 204] on strong "SPLASH ALL DAY" at bounding box center [356, 207] width 47 height 6
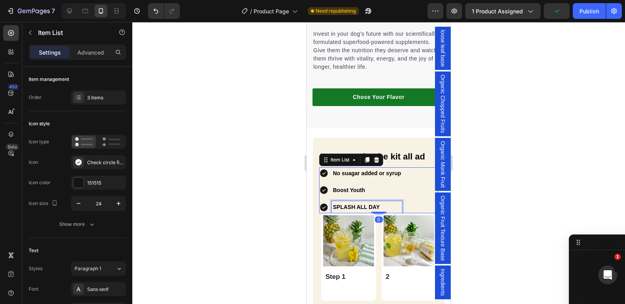
scroll to position [413, 0]
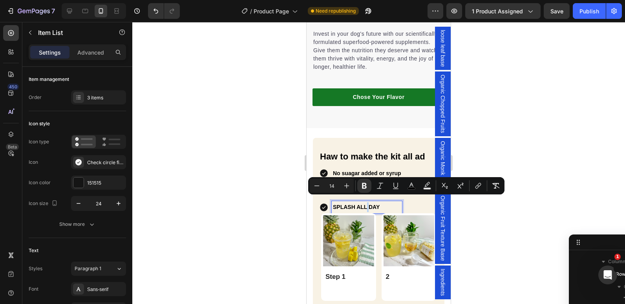
click at [420, 200] on div "No suagar added or syrup Boost Youth SPLASH ALL DAY" at bounding box center [378, 190] width 119 height 46
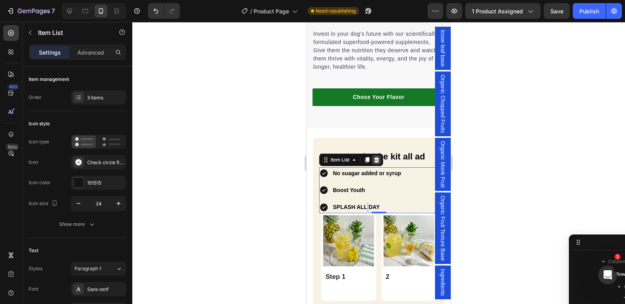
click at [377, 157] on icon at bounding box center [376, 159] width 5 height 5
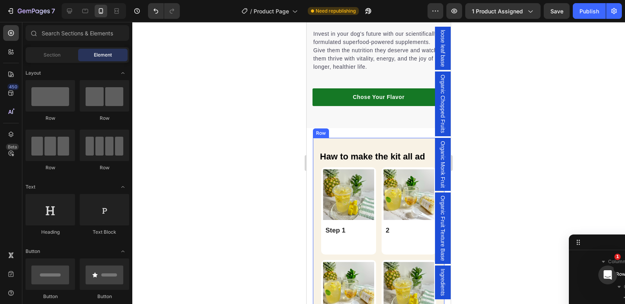
click at [324, 138] on div "Haw to make the kit all ad Heading Image Step 1 Text Block Row Image 2 Text Blo…" at bounding box center [379, 244] width 132 height 213
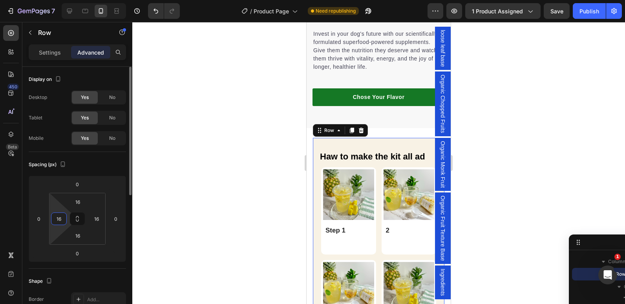
click at [58, 219] on input "16" at bounding box center [59, 219] width 12 height 12
type input "0"
click at [99, 220] on input "16" at bounding box center [97, 219] width 12 height 12
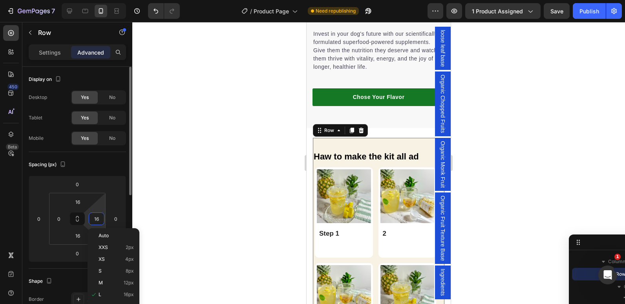
type input "0"
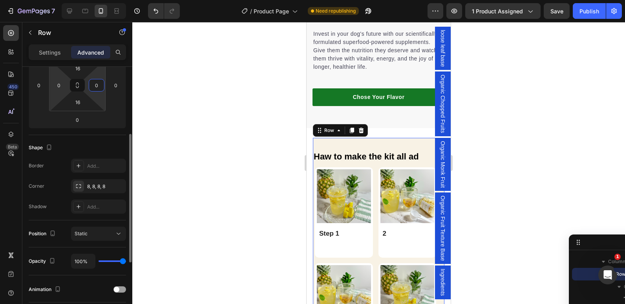
scroll to position [133, 0]
click at [47, 53] on p "Settings" at bounding box center [50, 52] width 22 height 8
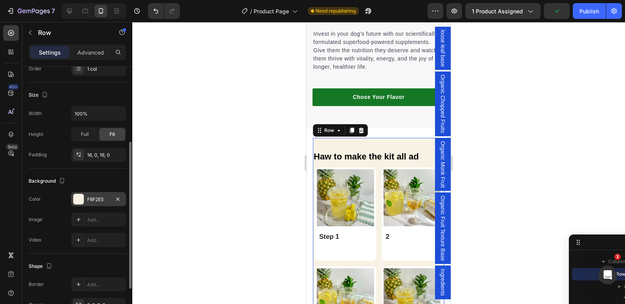
scroll to position [199, 0]
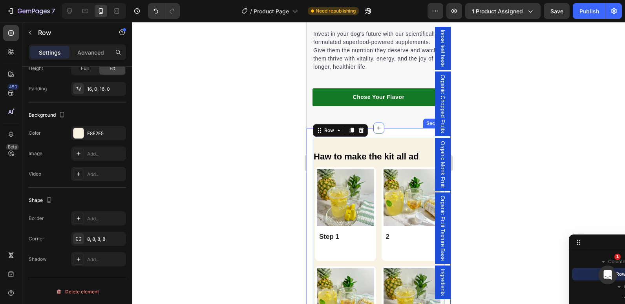
click at [311, 172] on div "Haw to make the kit all ad Heading Image Step 1 Text Block Row Image 2 Text Blo…" at bounding box center [379, 249] width 144 height 242
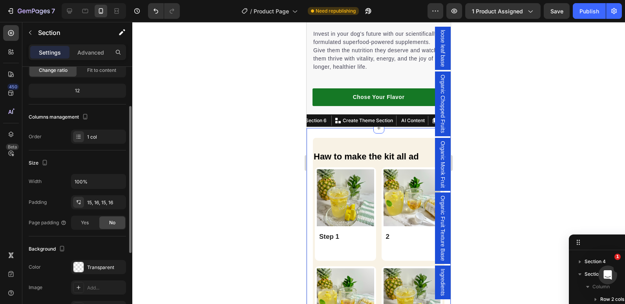
scroll to position [67, 0]
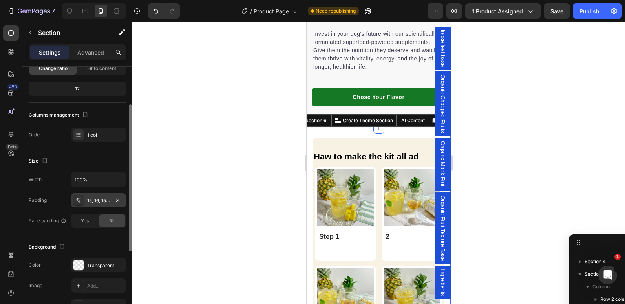
click at [75, 202] on icon at bounding box center [78, 200] width 6 height 6
click at [196, 157] on div at bounding box center [378, 163] width 493 height 282
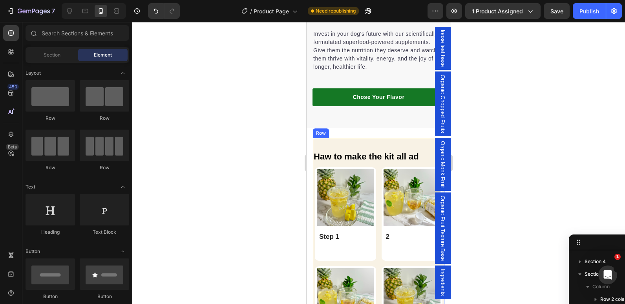
click at [348, 138] on div "Haw to make the kit all ad Heading Image Step 1 Text Block Row Image 2 Text Blo…" at bounding box center [379, 251] width 132 height 226
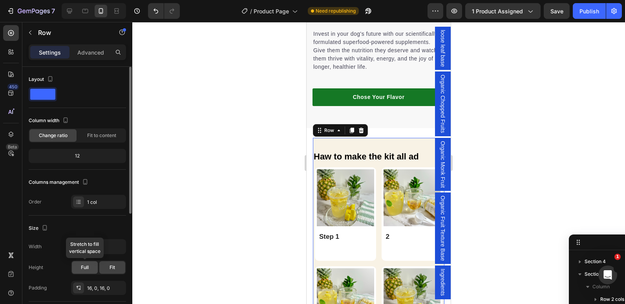
click at [82, 269] on span "Full" at bounding box center [85, 267] width 8 height 7
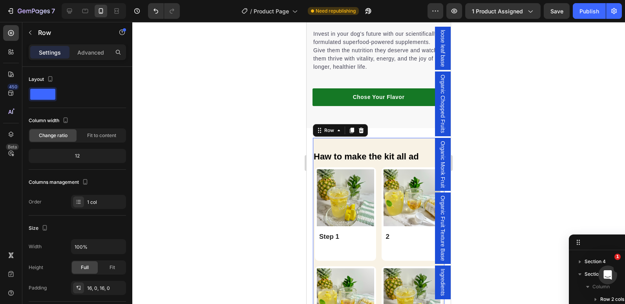
click at [88, 59] on div "Settings Advanced" at bounding box center [77, 52] width 97 height 16
click at [87, 51] on p "Advanced" at bounding box center [90, 52] width 27 height 8
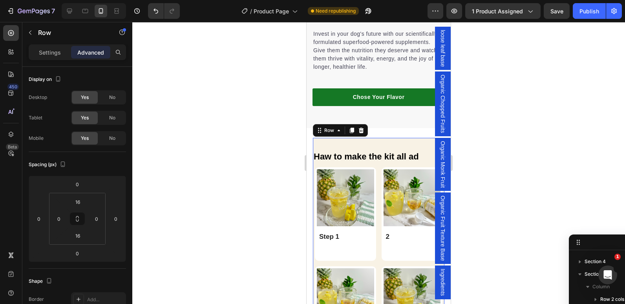
click at [233, 171] on div at bounding box center [378, 163] width 493 height 282
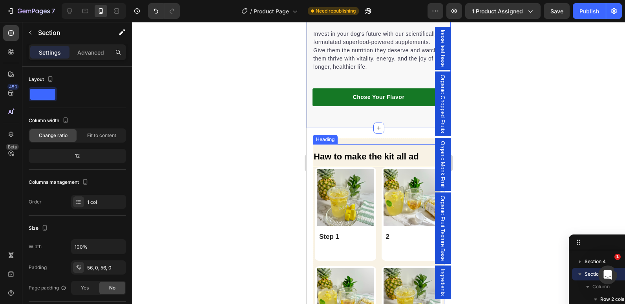
click at [330, 144] on h2 "Haw to make the kit all ad" at bounding box center [379, 155] width 132 height 23
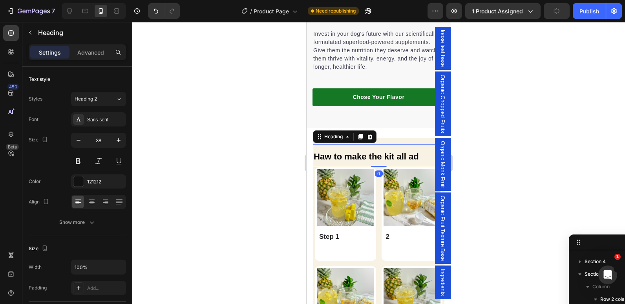
scroll to position [463, 0]
click at [409, 138] on div "Haw to make the kit all ad Heading 0 Image Step 1 Text Block Row Image 2 Text B…" at bounding box center [379, 251] width 132 height 226
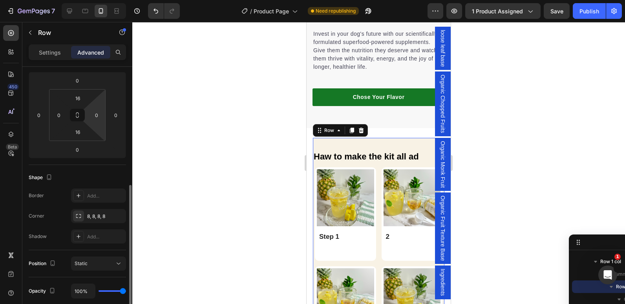
scroll to position [149, 0]
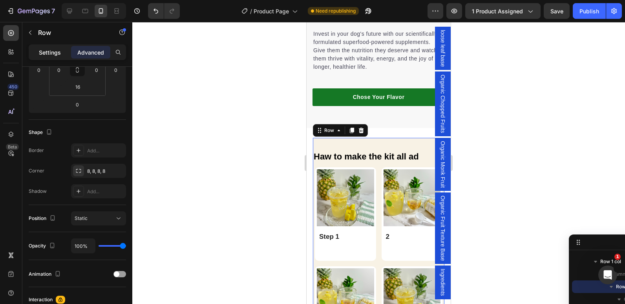
click at [49, 55] on p "Settings" at bounding box center [50, 52] width 22 height 8
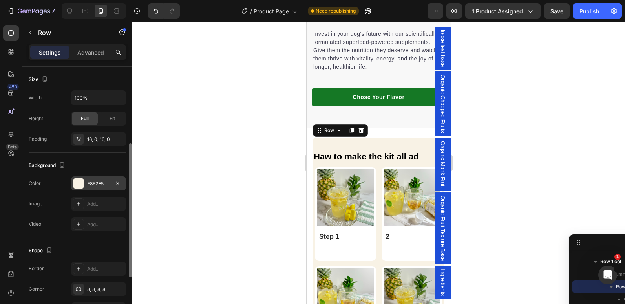
click at [78, 184] on div at bounding box center [78, 183] width 10 height 10
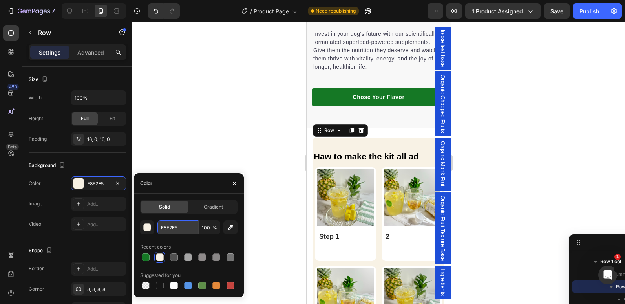
click at [171, 229] on input "F8F2E5" at bounding box center [178, 227] width 41 height 14
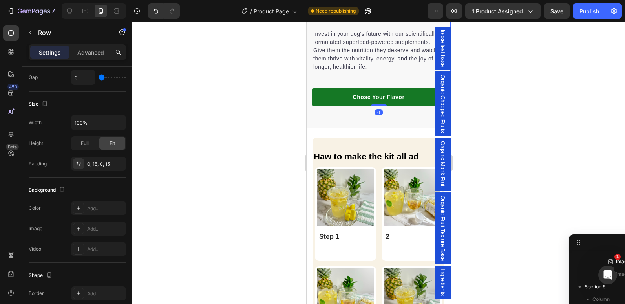
scroll to position [312, 0]
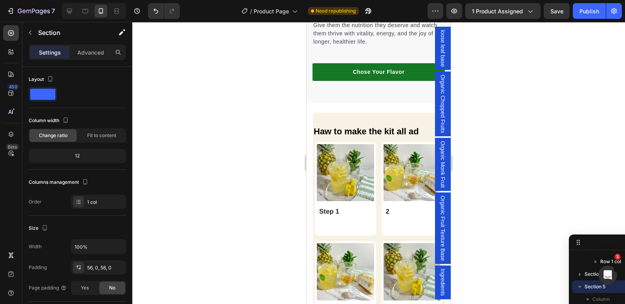
scroll to position [873, 0]
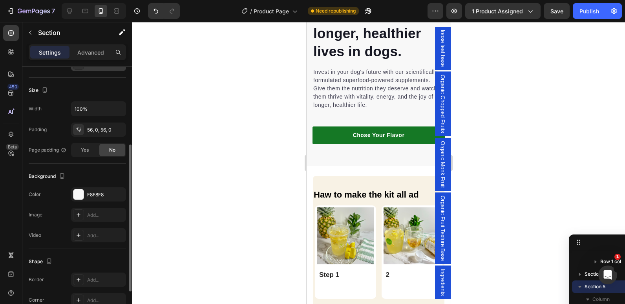
scroll to position [138, 0]
click at [95, 194] on div "F8F8F8" at bounding box center [98, 194] width 23 height 7
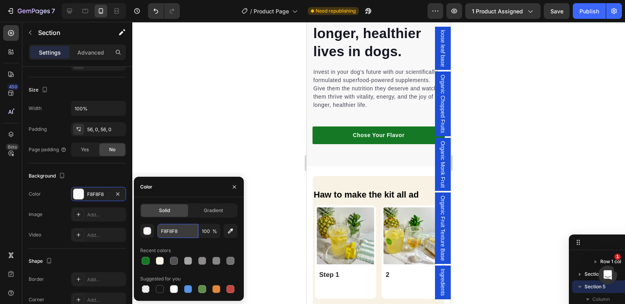
click at [173, 228] on input "F8F8F8" at bounding box center [178, 231] width 41 height 14
paste input "2E5"
type input "F8F2E5"
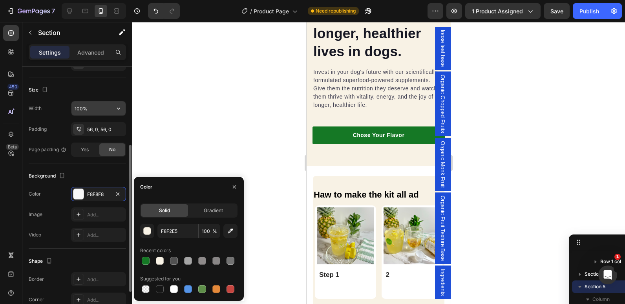
click at [80, 109] on input "100%" at bounding box center [98, 108] width 54 height 14
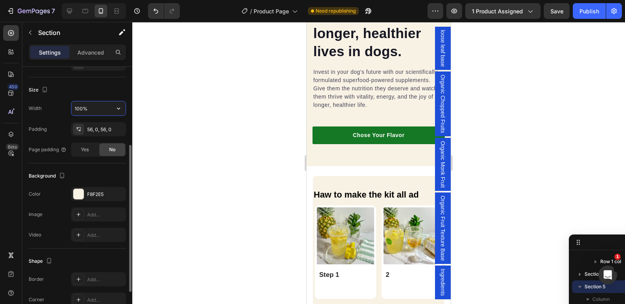
click at [80, 109] on input "100%" at bounding box center [98, 108] width 54 height 14
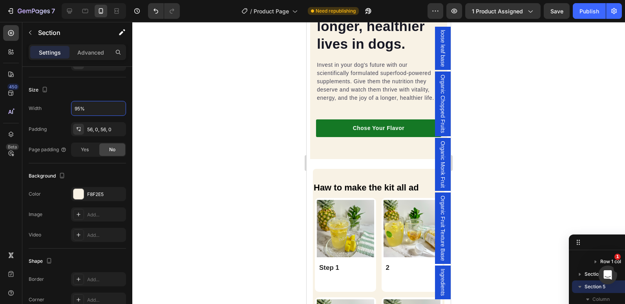
type input "95%"
click at [260, 134] on div at bounding box center [378, 163] width 493 height 282
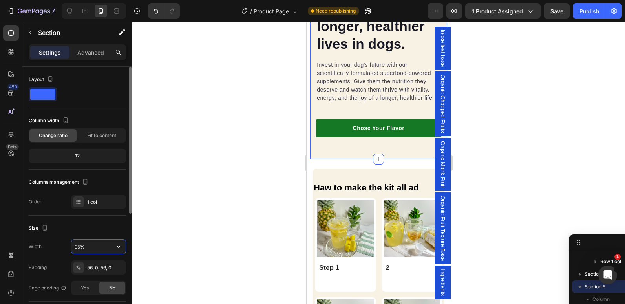
click at [79, 245] on input "95%" at bounding box center [98, 247] width 54 height 14
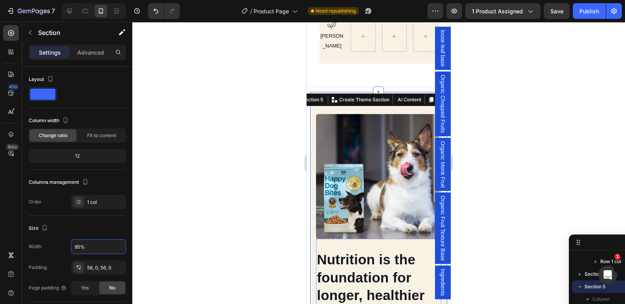
scroll to position [567, 0]
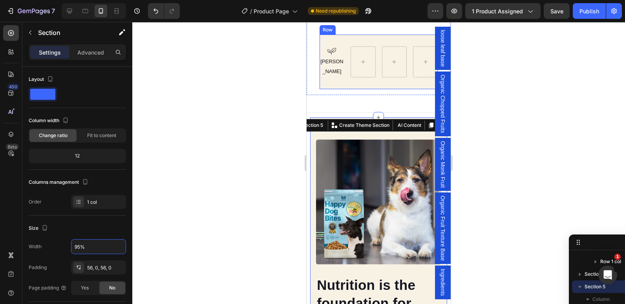
click at [330, 89] on div "Icon Vagan Text Block Row Row" at bounding box center [379, 62] width 119 height 54
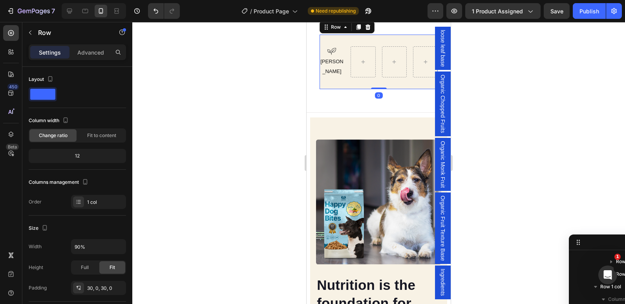
scroll to position [388, 0]
click at [314, 136] on div "Nutrition is the foundation for longer, healthier lives in dogs. Heading Invest…" at bounding box center [378, 285] width 137 height 337
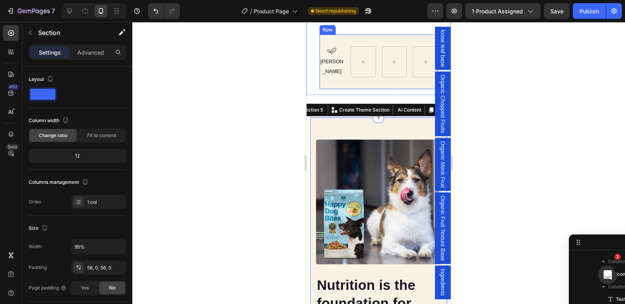
click at [320, 61] on div "Icon Vagan Text Block Row Row" at bounding box center [379, 62] width 119 height 54
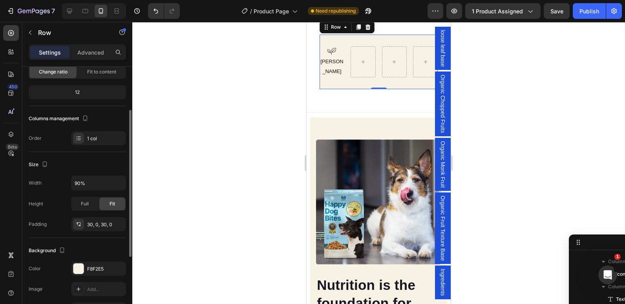
scroll to position [68, 0]
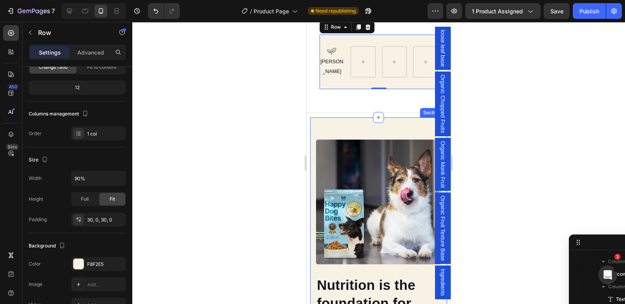
click at [311, 135] on div "Nutrition is the foundation for longer, healthier lives in dogs. Heading Invest…" at bounding box center [378, 285] width 137 height 337
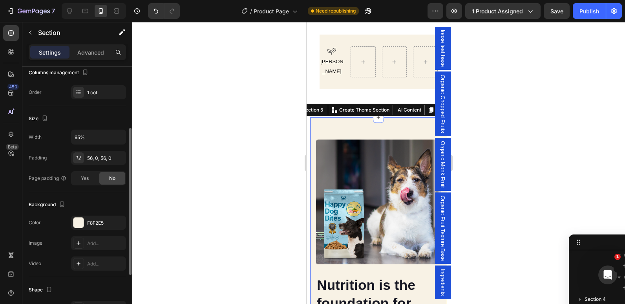
scroll to position [110, 0]
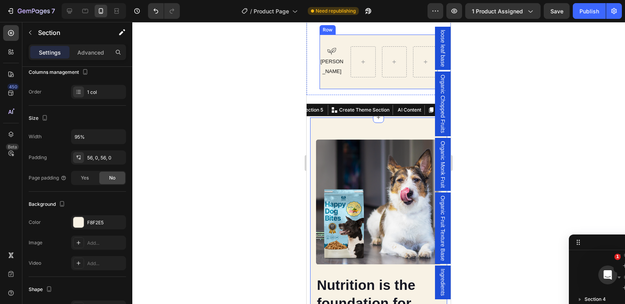
click at [324, 89] on div "Icon Vagan Text Block Row Row" at bounding box center [379, 62] width 119 height 54
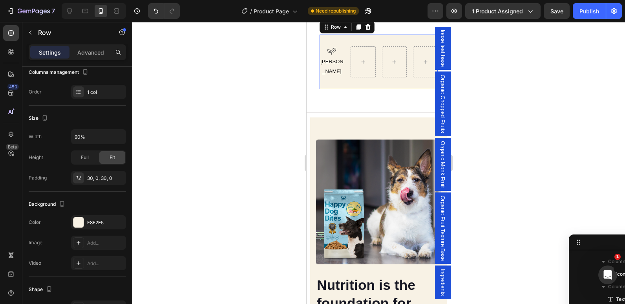
scroll to position [0, 0]
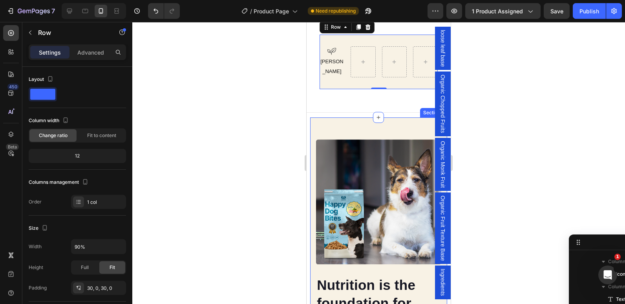
click at [311, 136] on div "Nutrition is the foundation for longer, healthier lives in dogs. Heading Invest…" at bounding box center [378, 285] width 137 height 337
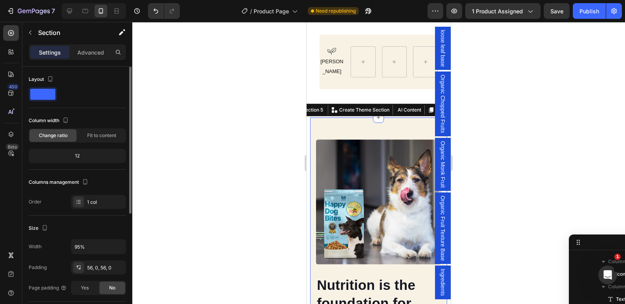
scroll to position [692, 0]
click at [77, 245] on input "95%" at bounding box center [98, 247] width 54 height 14
click at [81, 246] on input "95%" at bounding box center [98, 247] width 54 height 14
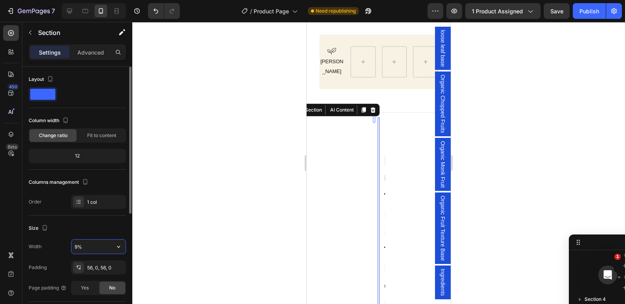
type input "90%"
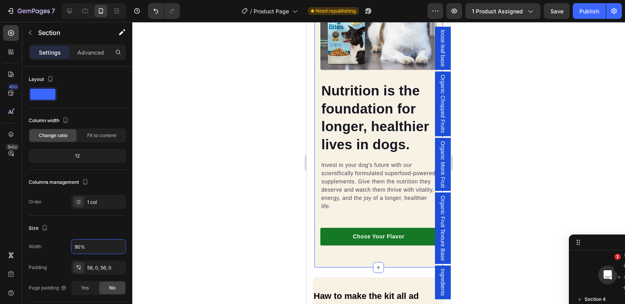
scroll to position [807, 0]
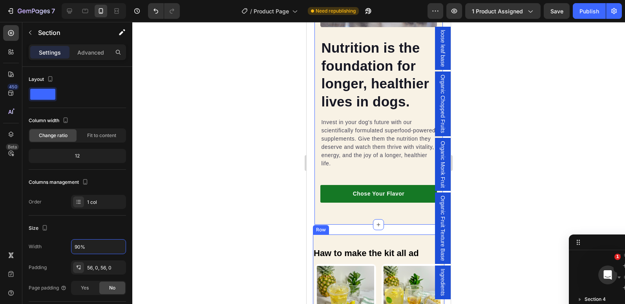
click at [319, 241] on div "Haw to make the kit all ad Heading" at bounding box center [379, 252] width 132 height 23
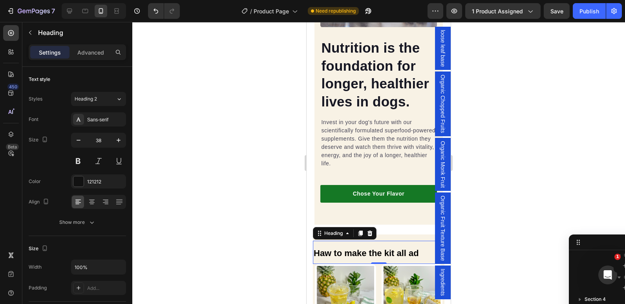
scroll to position [919, 0]
click at [283, 236] on div at bounding box center [378, 163] width 493 height 282
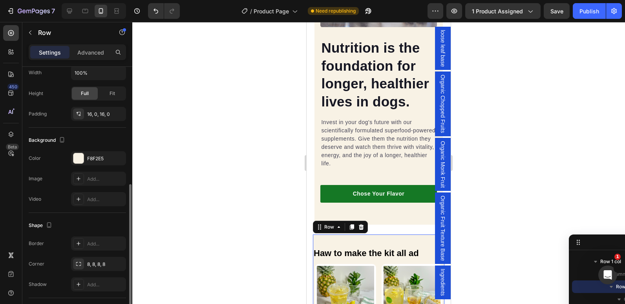
scroll to position [244, 0]
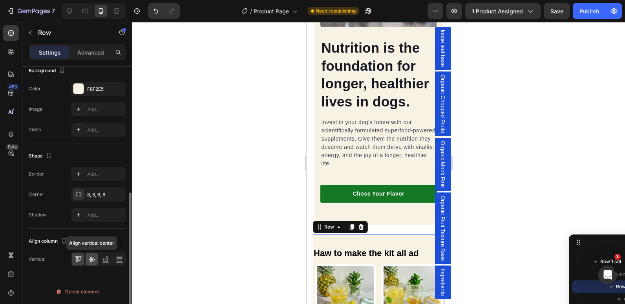
click at [92, 259] on icon at bounding box center [92, 259] width 6 height 5
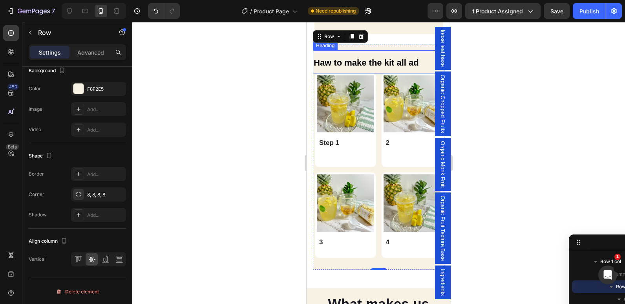
scroll to position [998, 0]
click at [330, 57] on strong "Haw to make the kit all ad" at bounding box center [366, 62] width 105 height 10
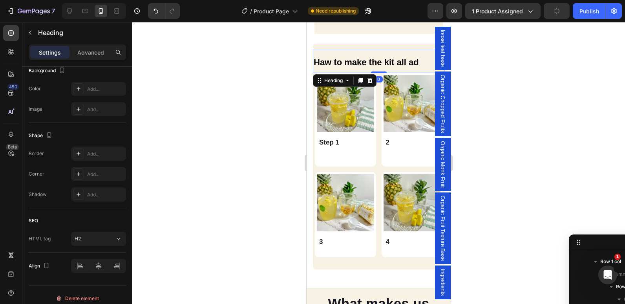
scroll to position [0, 0]
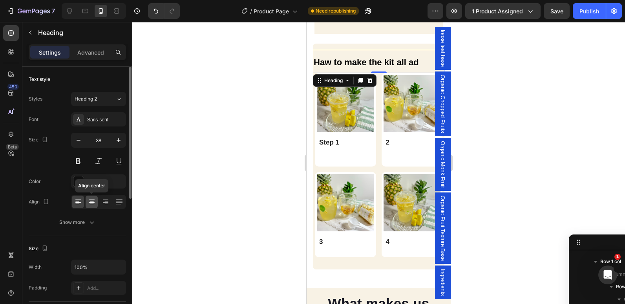
click at [92, 205] on icon at bounding box center [92, 202] width 8 height 8
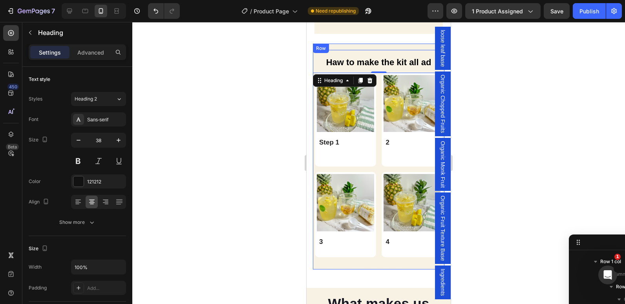
click at [320, 256] on div "Haw to make the kit all ad Heading 0 Image Step 1 Text Block Row Image 2 Text B…" at bounding box center [379, 157] width 132 height 226
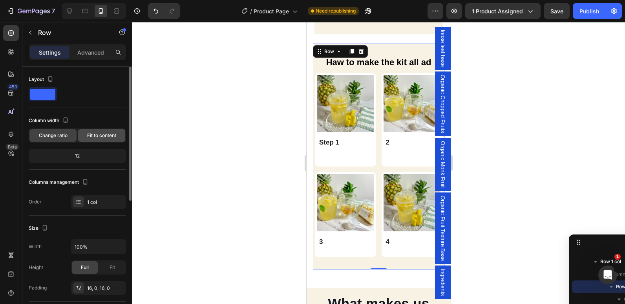
click at [95, 140] on div "Fit to content" at bounding box center [101, 135] width 47 height 13
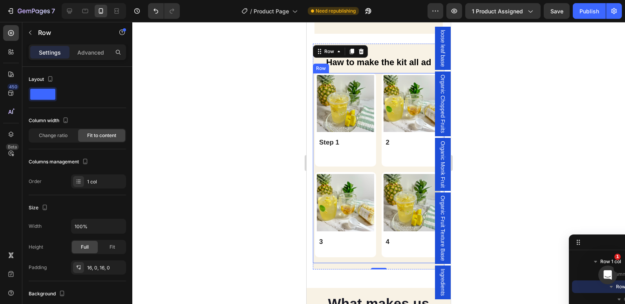
click at [316, 247] on div "Image Step 1 Text Block Row Image 2 Text Block Row Image 3 Text Block Row Image…" at bounding box center [379, 168] width 132 height 190
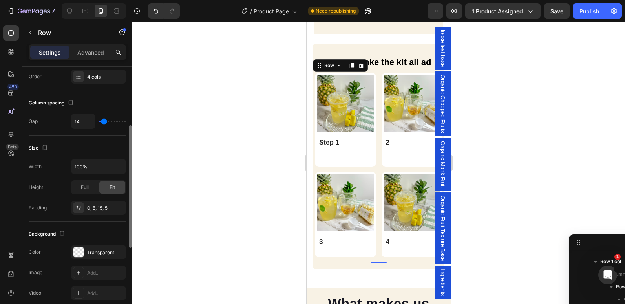
scroll to position [126, 0]
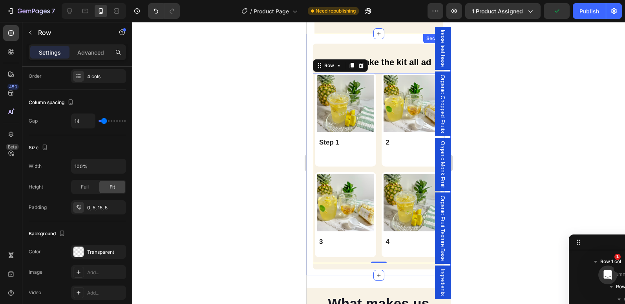
click at [339, 40] on div "⁠⁠⁠⁠⁠⁠⁠ Haw to make the kit all ad Heading Image Step 1 Text Block Row Image 2 …" at bounding box center [379, 155] width 132 height 230
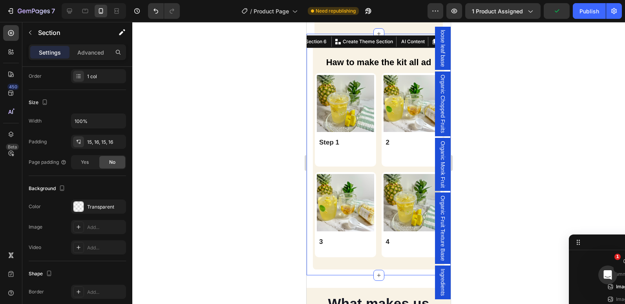
scroll to position [0, 0]
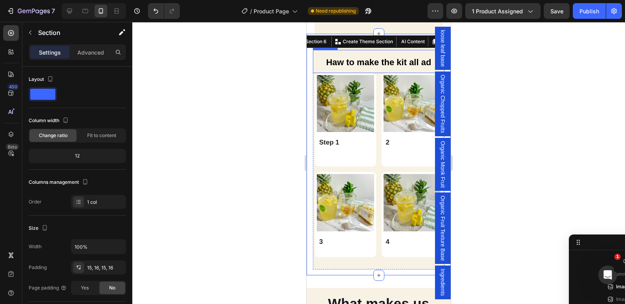
click at [324, 51] on p "⁠⁠⁠⁠⁠⁠⁠ Haw to make the kit all ad" at bounding box center [379, 61] width 130 height 21
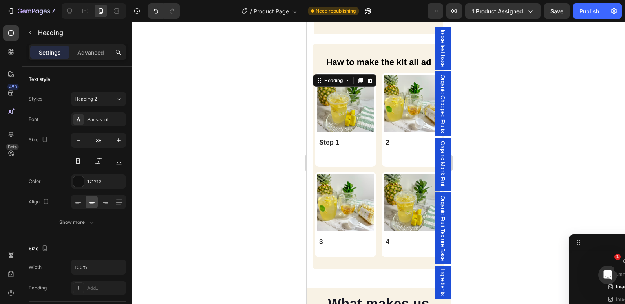
scroll to position [919, 0]
click at [333, 44] on div "⁠⁠⁠⁠⁠⁠⁠ Haw to make the kit all ad Heading 0 Image Step 1 Text Block Row Image …" at bounding box center [379, 157] width 132 height 226
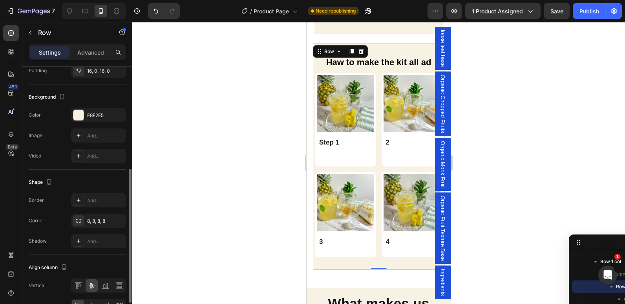
scroll to position [197, 0]
click at [81, 119] on div at bounding box center [78, 115] width 10 height 10
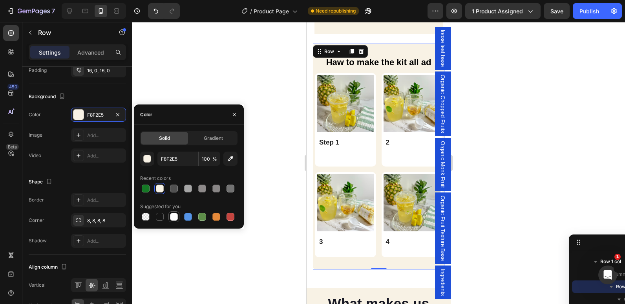
click at [172, 218] on div at bounding box center [174, 217] width 8 height 8
type input "FFFFFF"
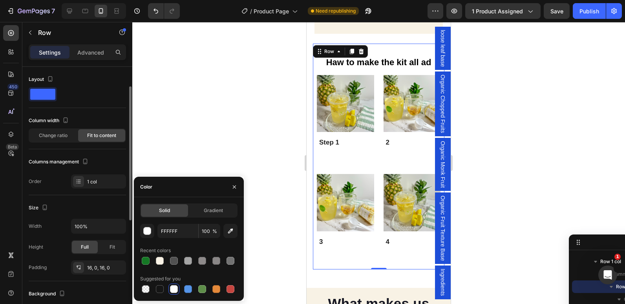
scroll to position [30, 0]
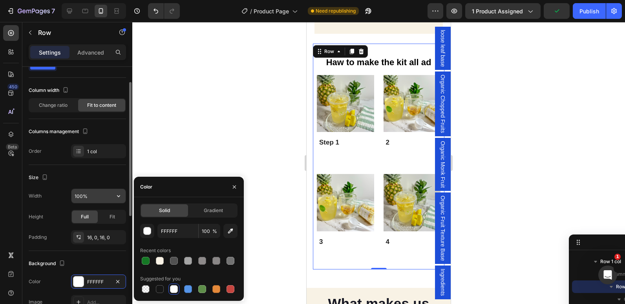
click at [78, 198] on input "100%" at bounding box center [98, 196] width 54 height 14
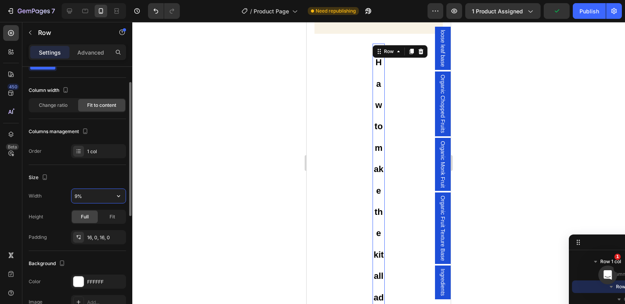
type input "90%"
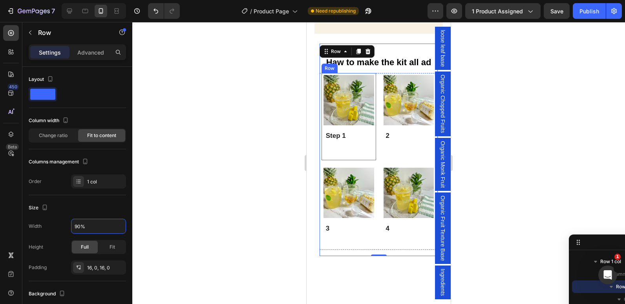
scroll to position [953, 0]
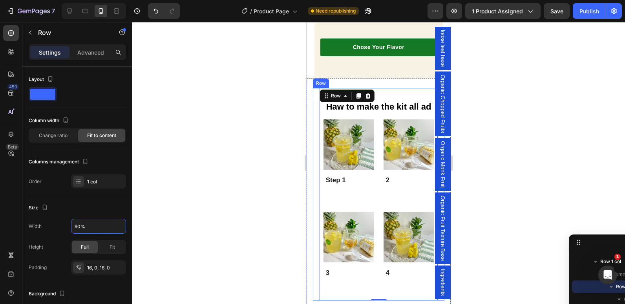
click at [317, 115] on div "⁠⁠⁠⁠⁠⁠⁠ Haw to make the kit all ad Heading Image Step 1 Text Block Row Image 2 …" at bounding box center [379, 194] width 132 height 212
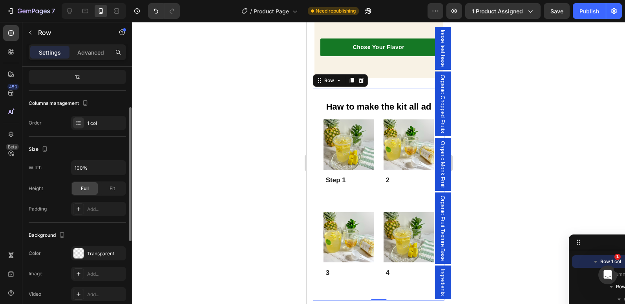
scroll to position [0, 0]
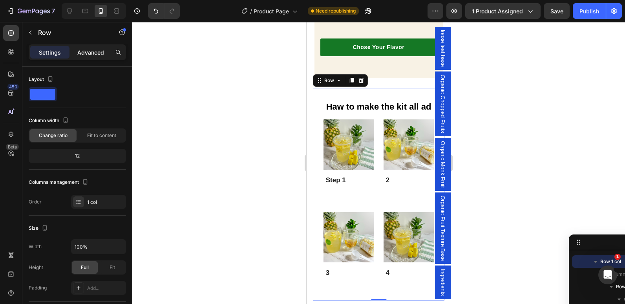
click at [95, 57] on div "Advanced" at bounding box center [90, 52] width 39 height 13
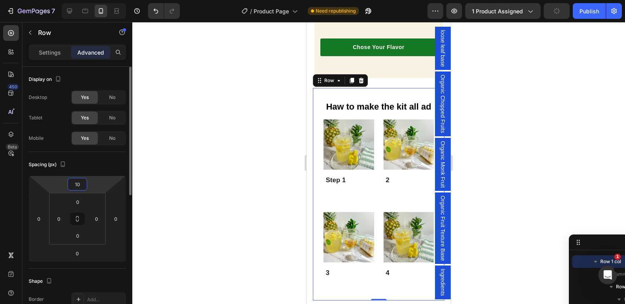
click at [78, 185] on input "10" at bounding box center [78, 184] width 16 height 12
type input "0"
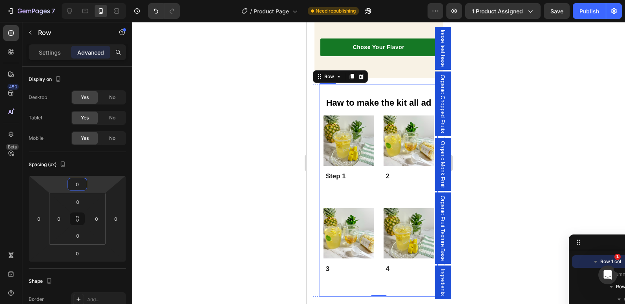
click at [350, 85] on div "⁠⁠⁠⁠⁠⁠⁠ Haw to make the kit all ad Heading Image Step 1 Text Block Row Image 2 …" at bounding box center [379, 190] width 119 height 212
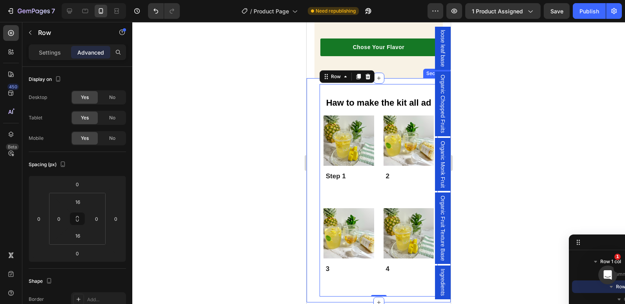
click at [308, 117] on div "⁠⁠⁠⁠⁠⁠⁠ Haw to make the kit all ad Heading Image Step 1 Text Block Row Image 2 …" at bounding box center [379, 190] width 144 height 224
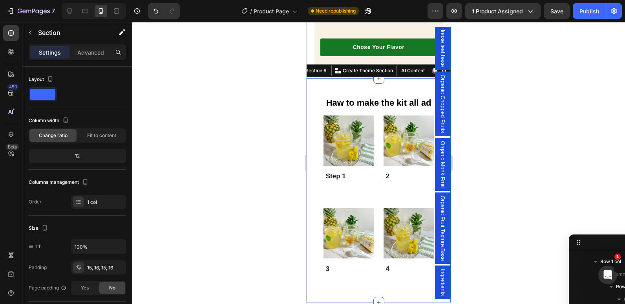
scroll to position [843, 0]
click at [93, 57] on div "Advanced" at bounding box center [90, 52] width 39 height 13
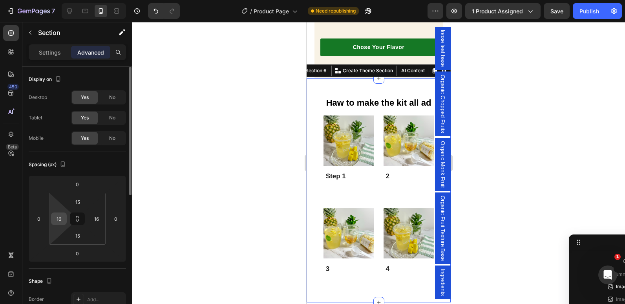
click at [62, 222] on input "16" at bounding box center [59, 219] width 12 height 12
type input "0"
click at [98, 218] on input "16" at bounding box center [97, 219] width 12 height 12
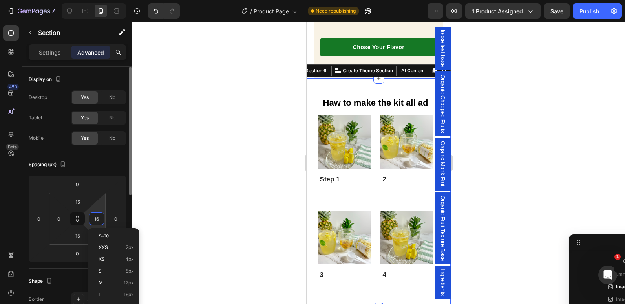
type input "0"
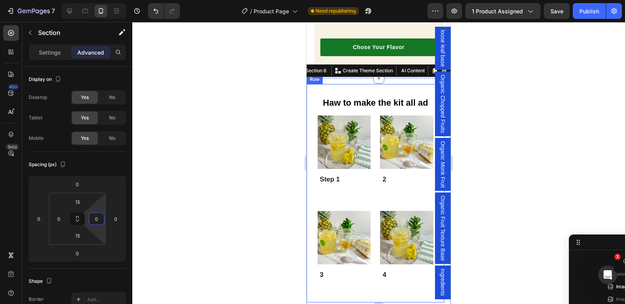
click at [312, 108] on div "⁠⁠⁠⁠⁠⁠⁠ Haw to make the kit all ad Heading Image Step 1 Text Block Row Image 2 …" at bounding box center [376, 193] width 138 height 218
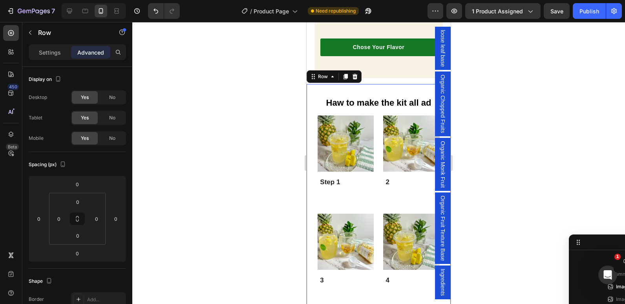
click at [267, 131] on div at bounding box center [378, 163] width 493 height 282
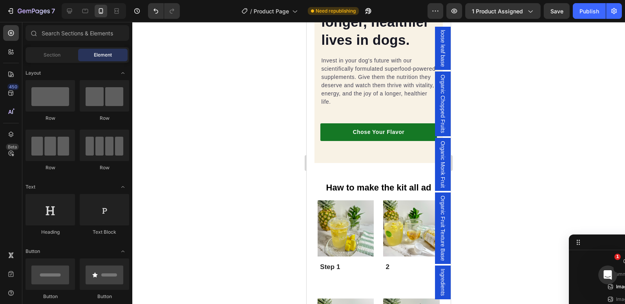
scroll to position [839, 0]
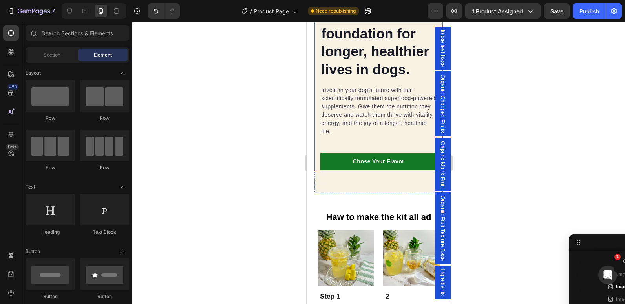
click at [318, 114] on div "Nutrition is the foundation for longer, healthier lives in dogs. Heading Invest…" at bounding box center [379, 25] width 128 height 292
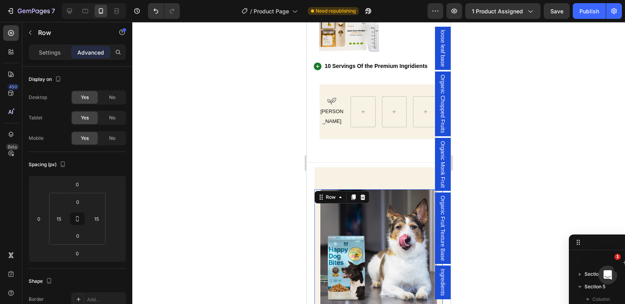
scroll to position [601, 0]
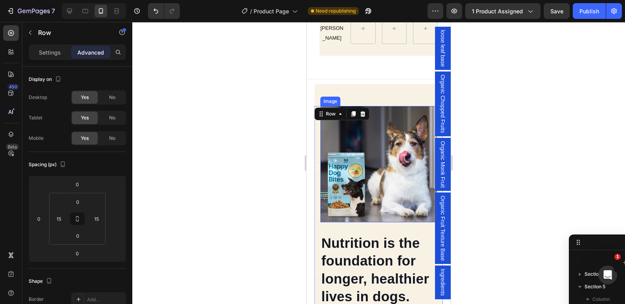
click at [332, 146] on img at bounding box center [379, 164] width 116 height 116
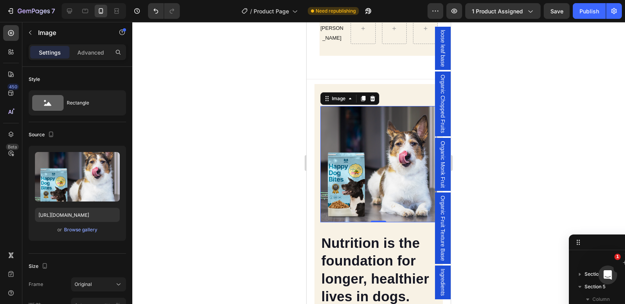
scroll to position [818, 0]
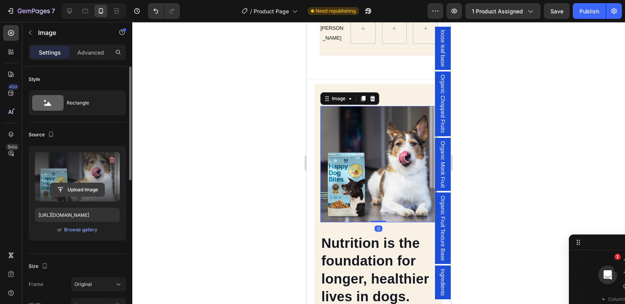
click at [81, 189] on input "file" at bounding box center [77, 189] width 54 height 13
click at [71, 185] on input "file" at bounding box center [77, 189] width 54 height 13
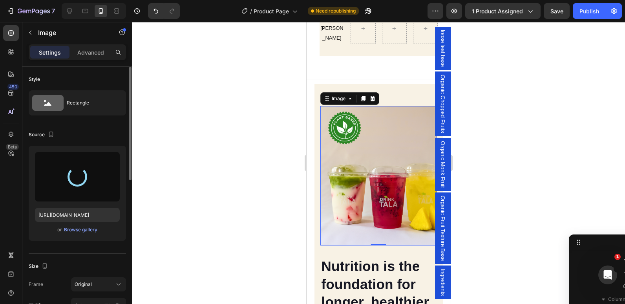
type input "[URL][DOMAIN_NAME]"
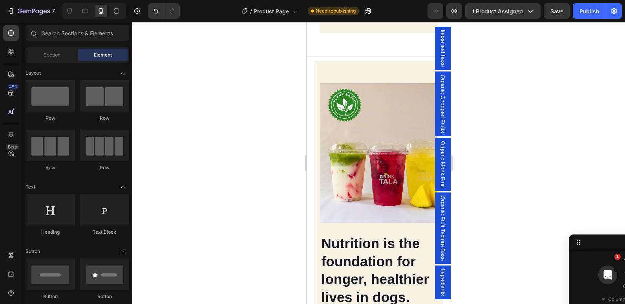
scroll to position [620, 0]
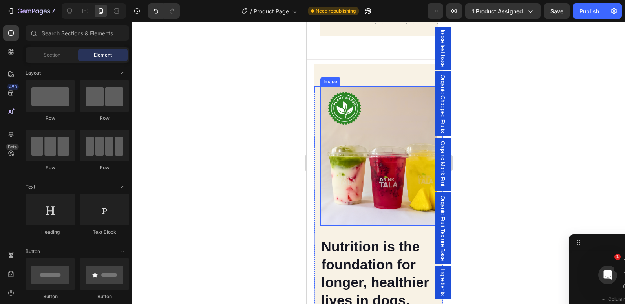
click at [324, 112] on img at bounding box center [379, 155] width 116 height 139
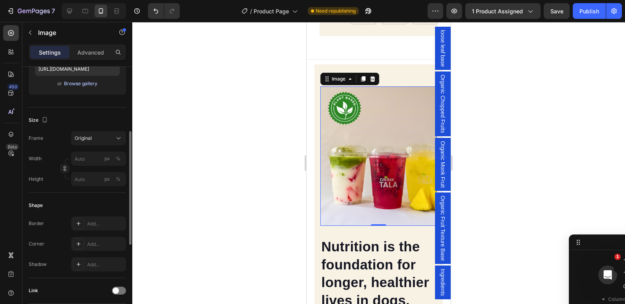
scroll to position [147, 0]
click at [78, 157] on input "px %" at bounding box center [98, 158] width 55 height 14
click at [76, 176] on span "Full" at bounding box center [78, 177] width 8 height 7
type input "100"
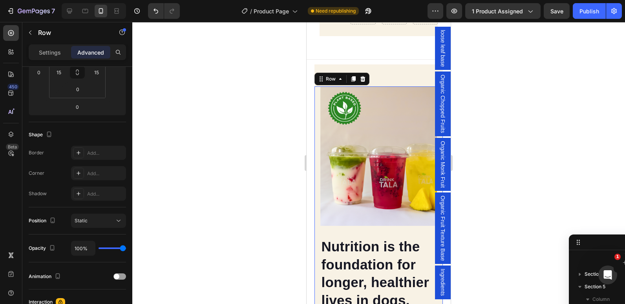
scroll to position [0, 0]
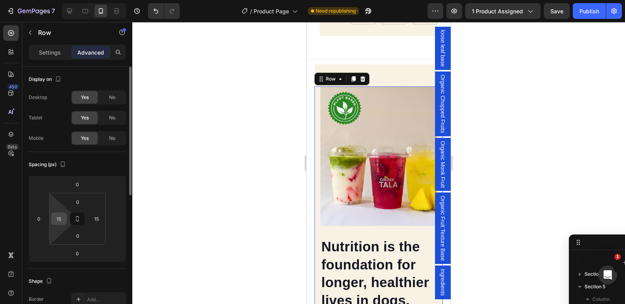
click at [56, 218] on input "15" at bounding box center [59, 219] width 12 height 12
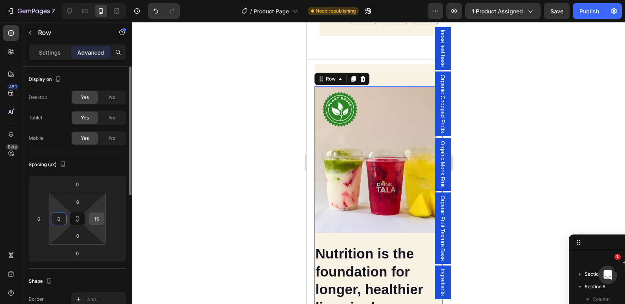
type input "0"
click at [99, 217] on input "15" at bounding box center [97, 219] width 12 height 12
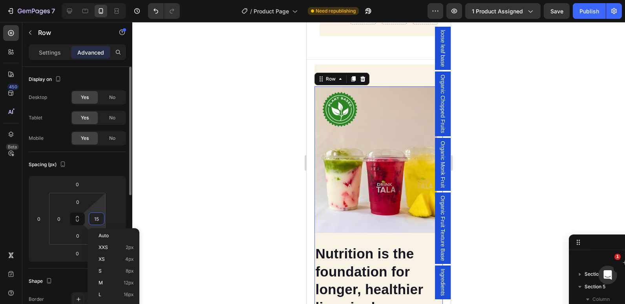
type input "0"
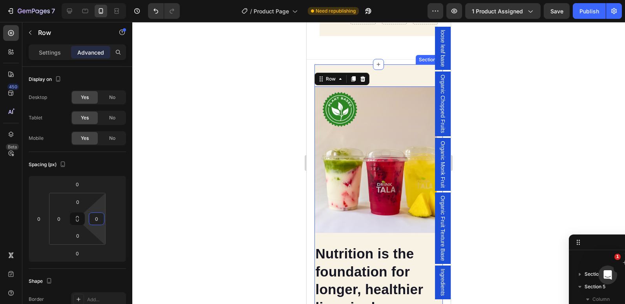
click at [387, 86] on div "Nutrition is the foundation for longer, healthier lives in dogs. Heading Invest…" at bounding box center [379, 243] width 128 height 358
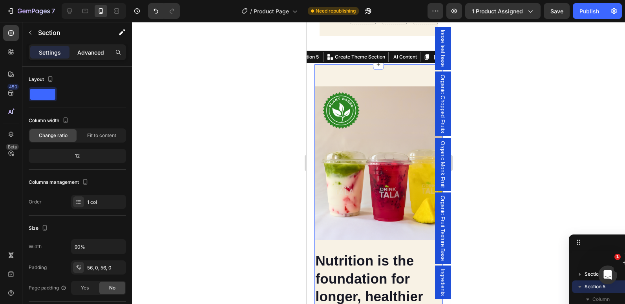
click at [91, 55] on p "Advanced" at bounding box center [90, 52] width 27 height 8
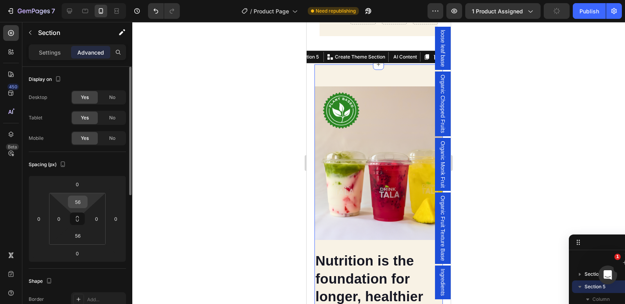
click at [78, 202] on input "56" at bounding box center [78, 202] width 16 height 12
type input "0"
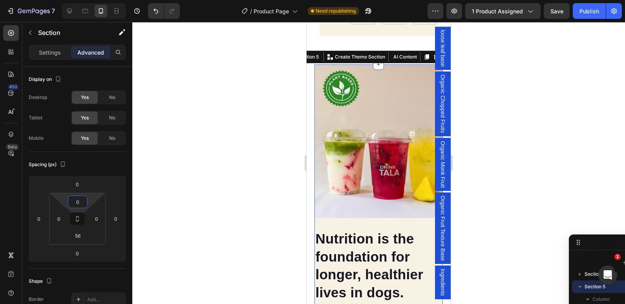
click at [274, 158] on div at bounding box center [378, 163] width 493 height 282
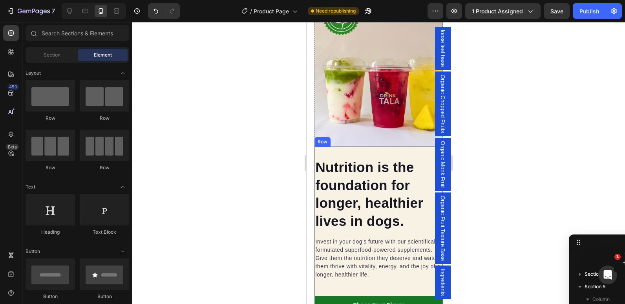
scroll to position [742, 0]
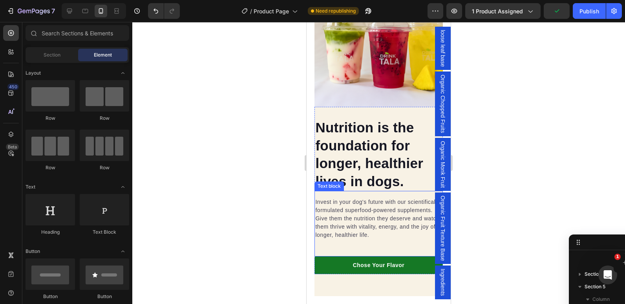
click at [418, 231] on p "Invest in your dog's future with our scientifically formulated superfood-powere…" at bounding box center [378, 218] width 126 height 41
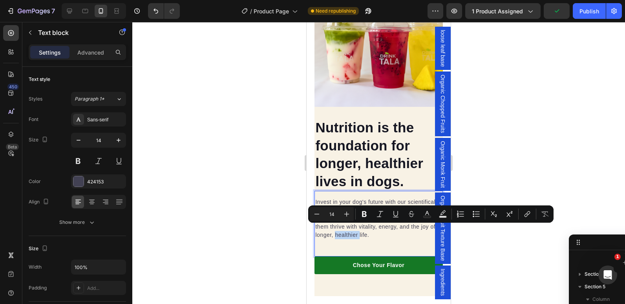
click at [423, 231] on p "Invest in your dog's future with our scientifically formulated superfood-powere…" at bounding box center [378, 218] width 126 height 41
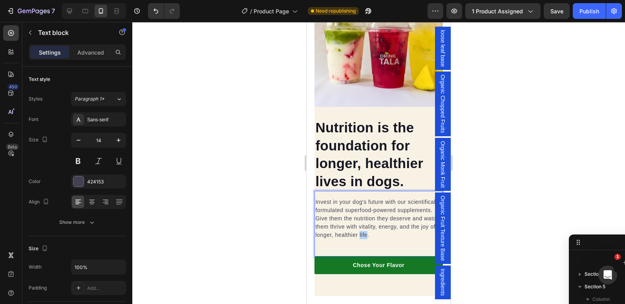
click at [423, 231] on p "Invest in your dog's future with our scientifically formulated superfood-powere…" at bounding box center [378, 218] width 126 height 41
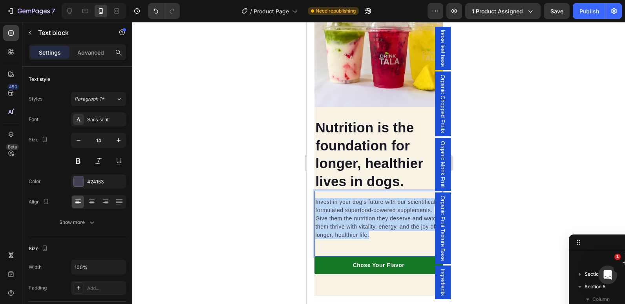
click at [423, 231] on p "Invest in your dog's future with our scientifically formulated superfood-powere…" at bounding box center [378, 218] width 126 height 41
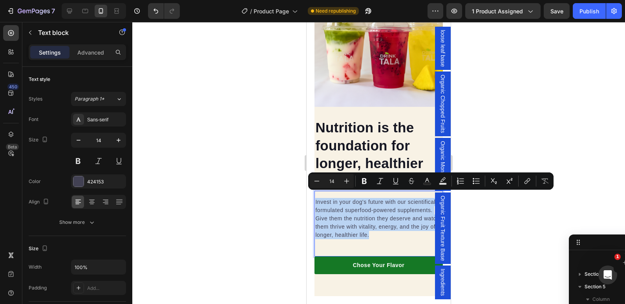
click at [421, 231] on p "Invest in your dog's future with our scientifically formulated superfood-powere…" at bounding box center [378, 218] width 126 height 41
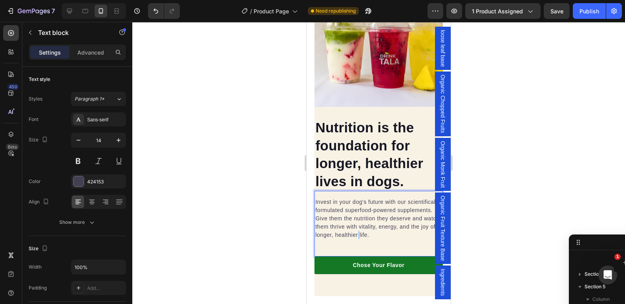
click at [421, 231] on p "Invest in your dog's future with our scientifically formulated superfood-powere…" at bounding box center [378, 218] width 126 height 41
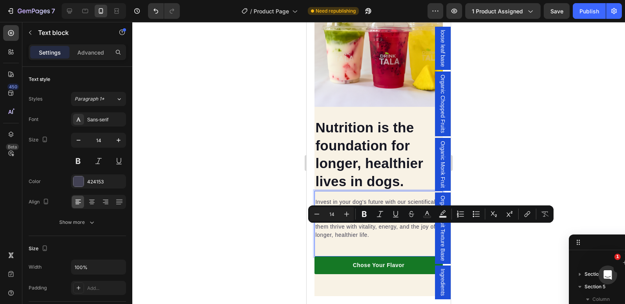
click at [424, 230] on p "Invest in your dog's future with our scientifically formulated superfood-powere…" at bounding box center [378, 218] width 126 height 41
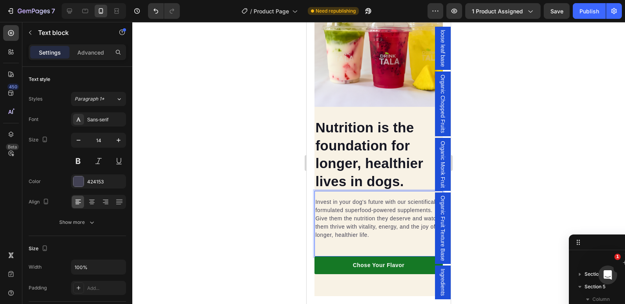
click at [424, 230] on p "Invest in your dog's future with our scientifically formulated superfood-powere…" at bounding box center [378, 218] width 126 height 41
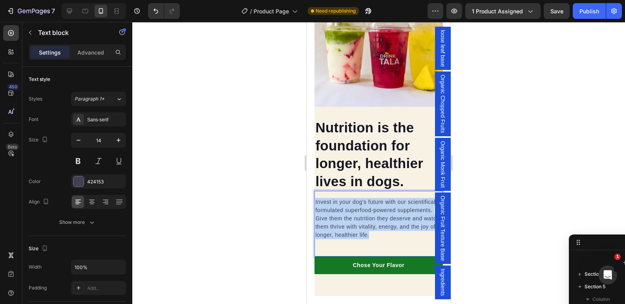
click at [424, 230] on p "Invest in your dog's future with our scientifically formulated superfood-powere…" at bounding box center [378, 218] width 126 height 41
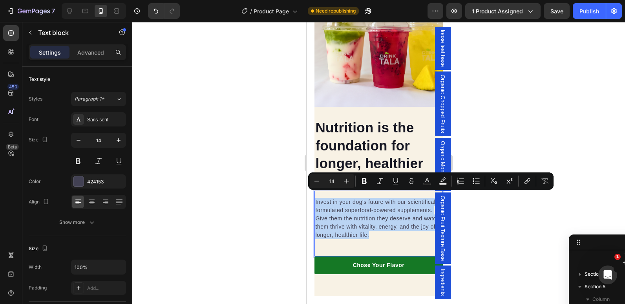
click at [424, 230] on p "Invest in your dog's future with our scientifically formulated superfood-powere…" at bounding box center [378, 218] width 126 height 41
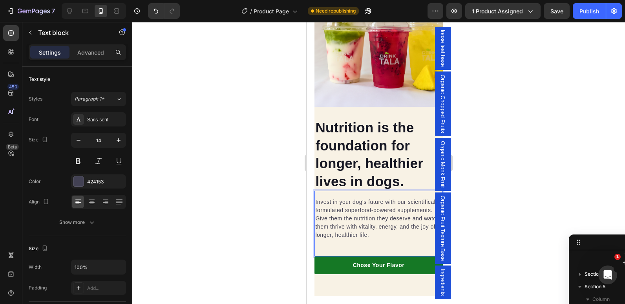
click at [426, 229] on p "Invest in your dog's future with our scientifically formulated superfood-powere…" at bounding box center [378, 218] width 126 height 41
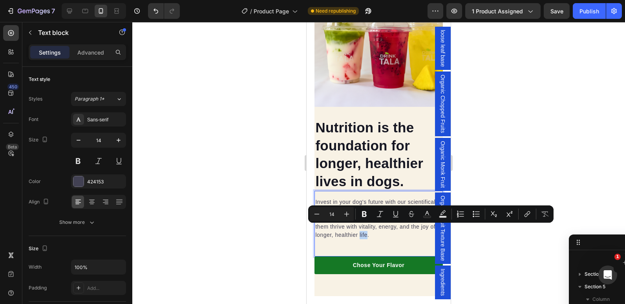
click at [426, 229] on p "Invest in your dog's future with our scientifically formulated superfood-powere…" at bounding box center [378, 218] width 126 height 41
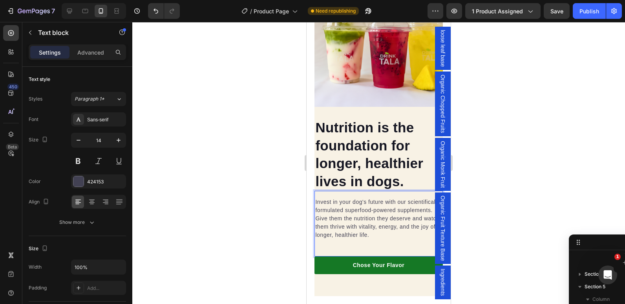
click at [426, 229] on p "Invest in your dog's future with our scientifically formulated superfood-powere…" at bounding box center [378, 218] width 126 height 41
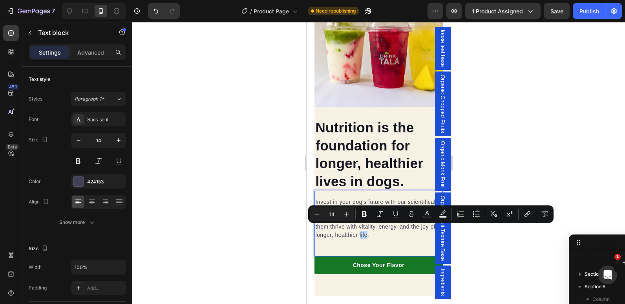
click at [426, 229] on p "Invest in your dog's future with our scientifically formulated superfood-powere…" at bounding box center [378, 218] width 126 height 41
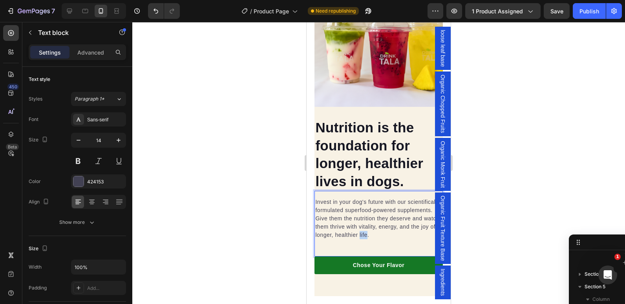
click at [426, 229] on p "Invest in your dog's future with our scientifically formulated superfood-powere…" at bounding box center [378, 218] width 126 height 41
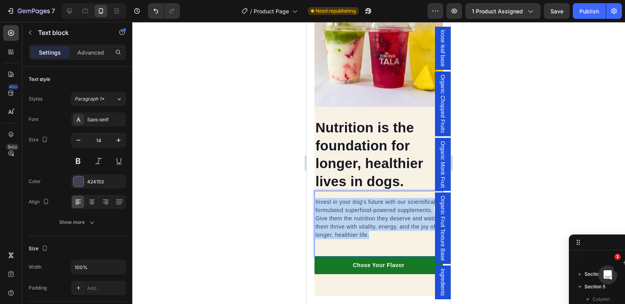
click at [426, 229] on p "Invest in your dog's future with our scientifically formulated superfood-powere…" at bounding box center [378, 218] width 126 height 41
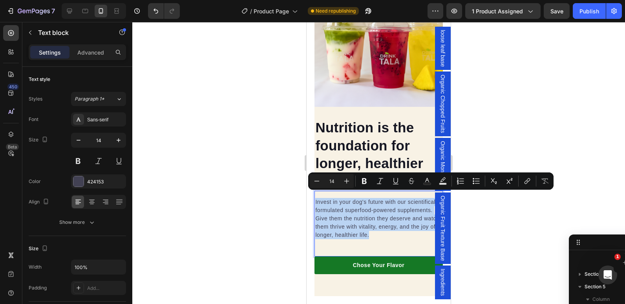
click at [404, 205] on p "Invest in your dog's future with our scientifically formulated superfood-powere…" at bounding box center [378, 218] width 126 height 41
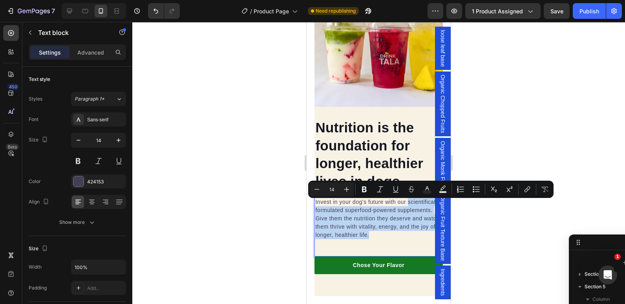
drag, startPoint x: 315, startPoint y: 205, endPoint x: 434, endPoint y: 233, distance: 121.6
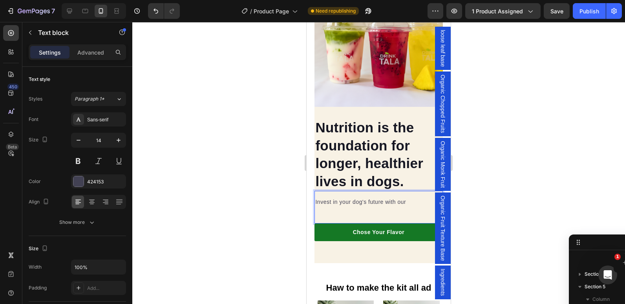
click at [368, 213] on div "Invest in your dog's future with our Text block 0" at bounding box center [379, 207] width 128 height 33
click at [362, 212] on div "Invest in your dog's future with our Text block 0" at bounding box center [379, 207] width 128 height 33
click at [375, 210] on div "Invest in your dog's future with our Text block 0" at bounding box center [379, 207] width 128 height 33
click at [409, 206] on div "Invest in your dog's future with our Text block 0" at bounding box center [379, 207] width 128 height 33
click at [381, 212] on div "Invest in your dog's future with our Text block 0" at bounding box center [379, 207] width 128 height 33
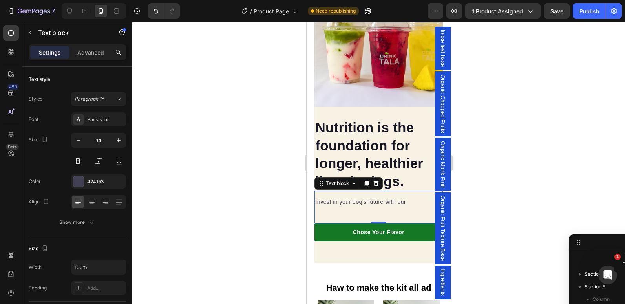
click at [346, 202] on div "Invest in your dog's future with our Text block 0" at bounding box center [379, 207] width 128 height 33
click at [378, 211] on div "Invest in your dog's future with our Text block 0" at bounding box center [379, 207] width 128 height 33
click at [407, 198] on p "Invest in your dog's future with our" at bounding box center [378, 202] width 126 height 8
click at [343, 211] on div "Invest in your dog's future with Text block 0" at bounding box center [379, 207] width 128 height 33
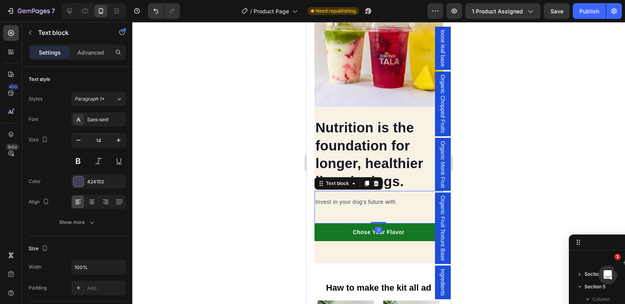
drag, startPoint x: 378, startPoint y: 216, endPoint x: 374, endPoint y: 208, distance: 9.8
click at [374, 208] on div "Invest in your dog's future with Text block 0" at bounding box center [379, 207] width 128 height 33
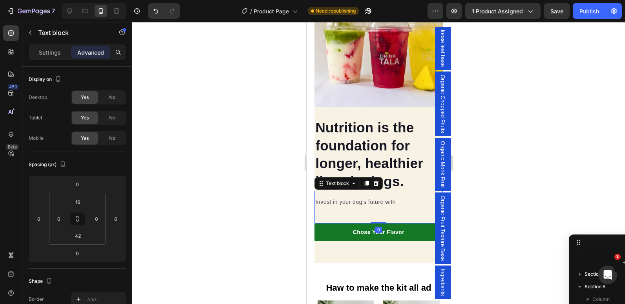
click at [347, 208] on div "Invest in your dog's future with Text block 0" at bounding box center [379, 207] width 128 height 33
click at [332, 208] on div "Invest in your dog's future with Text block 0" at bounding box center [379, 207] width 128 height 33
click at [380, 207] on div "Invest in your dog's future with Text block 0" at bounding box center [379, 207] width 128 height 33
click at [383, 203] on div "Invest in your dog's future with Text block 0" at bounding box center [379, 207] width 128 height 33
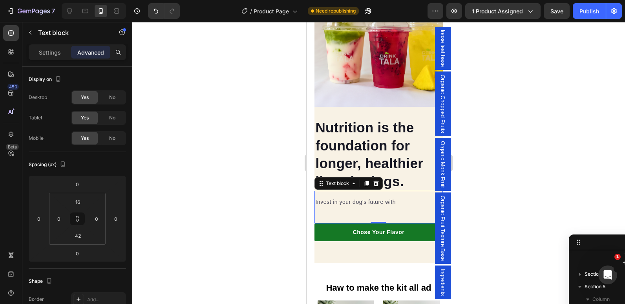
click at [357, 209] on div "Invest in your dog's future with Text block 0" at bounding box center [379, 207] width 128 height 33
click at [334, 211] on div "Invest in your dog's future with Text block 0" at bounding box center [379, 207] width 128 height 33
click at [336, 207] on div "Invest in your dog's future with Text block 0" at bounding box center [379, 207] width 128 height 33
click at [409, 198] on p "Invest in your dog's future with" at bounding box center [378, 202] width 126 height 8
click at [275, 216] on div at bounding box center [378, 163] width 493 height 282
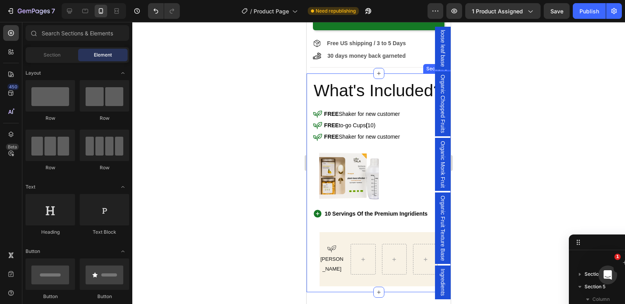
scroll to position [355, 0]
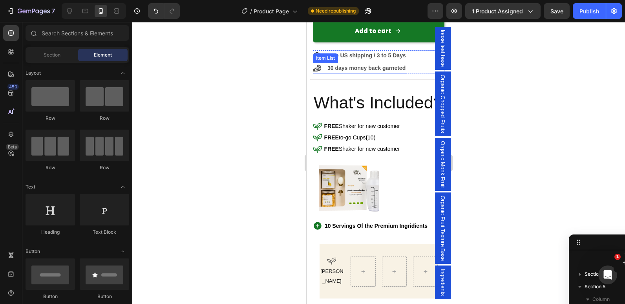
click at [326, 73] on div "30 days money back garneted" at bounding box center [360, 68] width 94 height 11
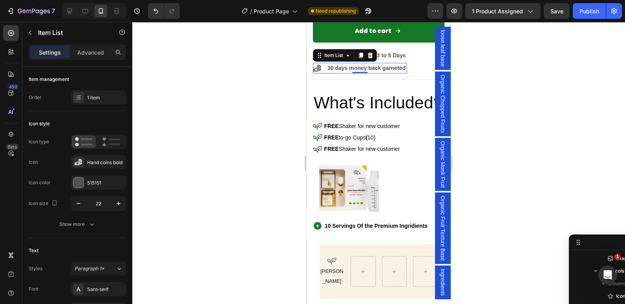
scroll to position [363, 0]
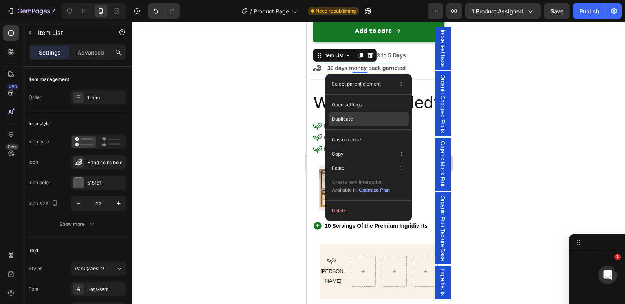
click at [359, 133] on div "Duplicate" at bounding box center [369, 140] width 80 height 14
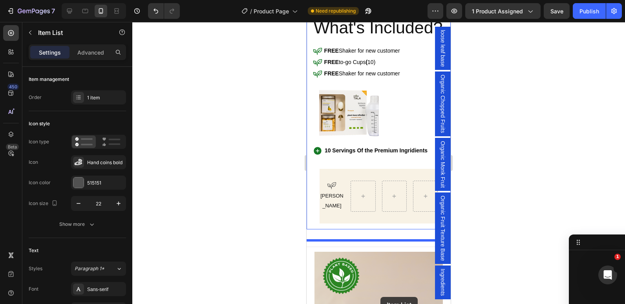
drag, startPoint x: 324, startPoint y: 85, endPoint x: 381, endPoint y: 297, distance: 219.0
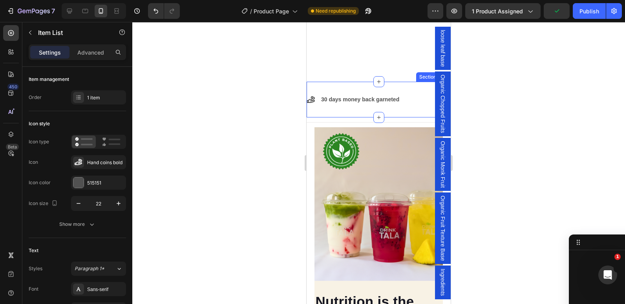
scroll to position [688, 0]
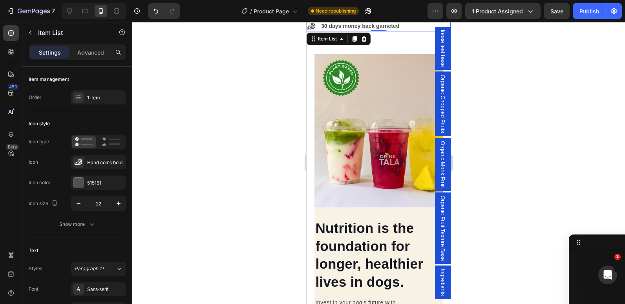
click at [302, 31] on div at bounding box center [378, 163] width 493 height 282
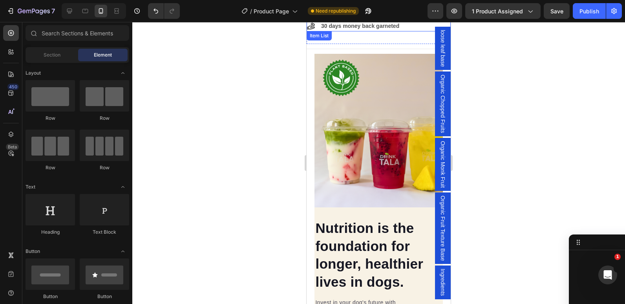
click at [319, 29] on div "30 days money back garneted" at bounding box center [354, 26] width 94 height 11
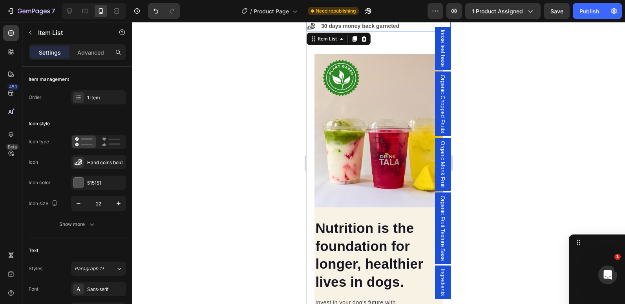
scroll to position [906, 0]
click at [319, 29] on div "30 days money back garneted" at bounding box center [354, 26] width 94 height 11
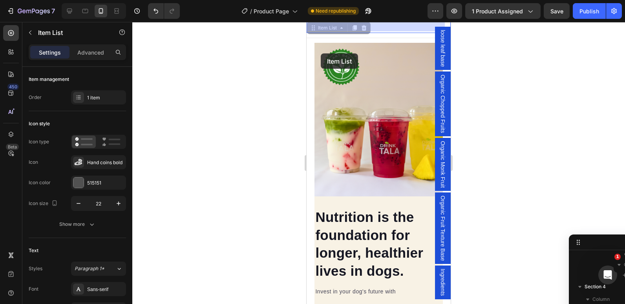
scroll to position [641, 0]
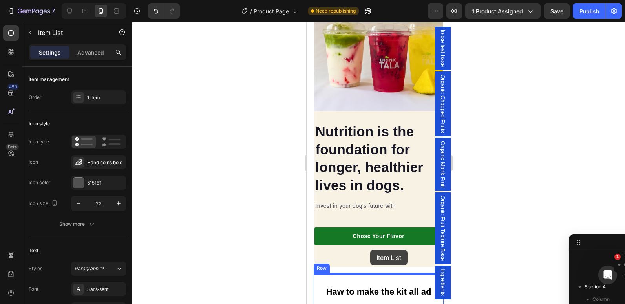
drag, startPoint x: 318, startPoint y: 29, endPoint x: 370, endPoint y: 249, distance: 226.4
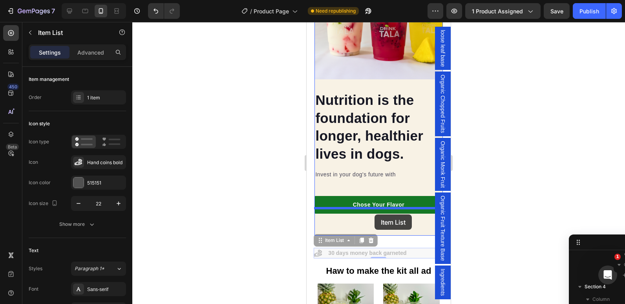
drag, startPoint x: 412, startPoint y: 248, endPoint x: 375, endPoint y: 214, distance: 50.4
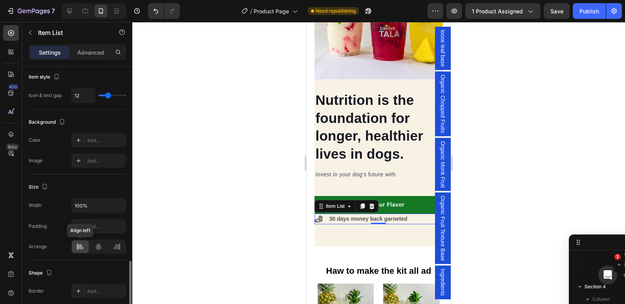
scroll to position [414, 0]
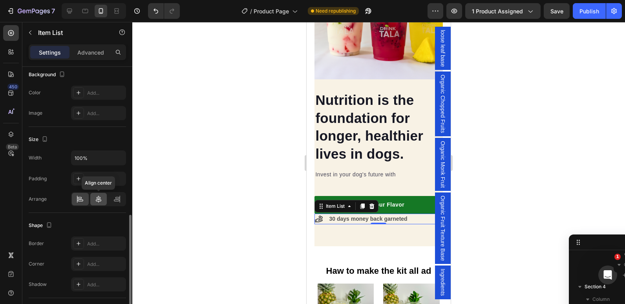
click at [97, 203] on div at bounding box center [98, 199] width 17 height 13
click at [254, 154] on div at bounding box center [378, 163] width 493 height 282
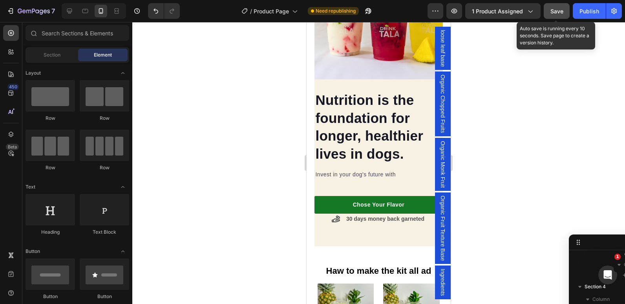
click at [556, 15] on div "Save" at bounding box center [557, 11] width 13 height 8
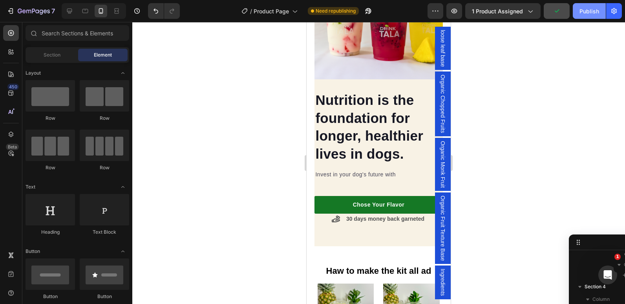
click at [586, 16] on button "Publish" at bounding box center [589, 11] width 33 height 16
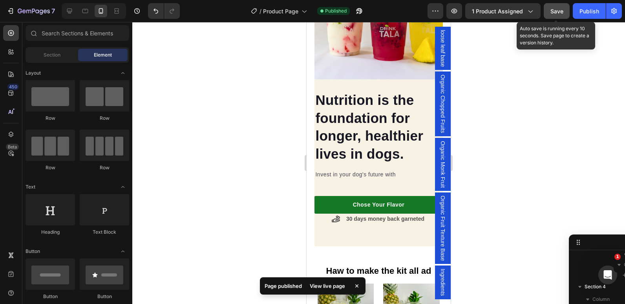
click at [554, 11] on span "Save" at bounding box center [557, 11] width 13 height 7
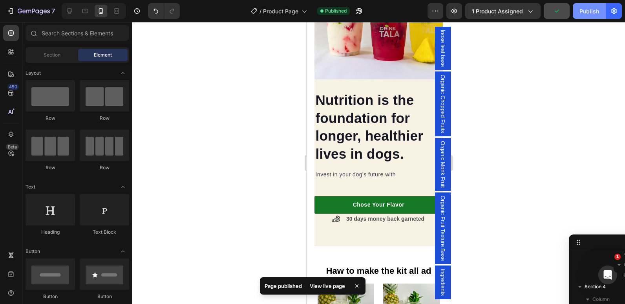
click at [584, 14] on div "Publish" at bounding box center [590, 11] width 20 height 8
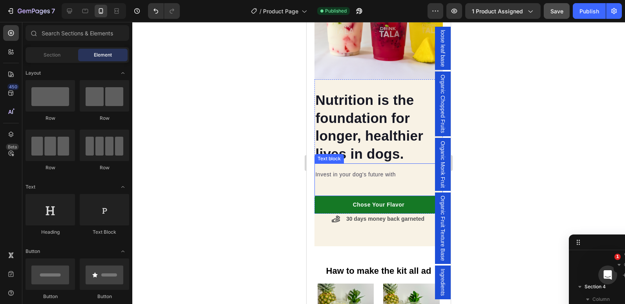
click at [370, 170] on div "Invest in your dog's future with" at bounding box center [379, 175] width 128 height 10
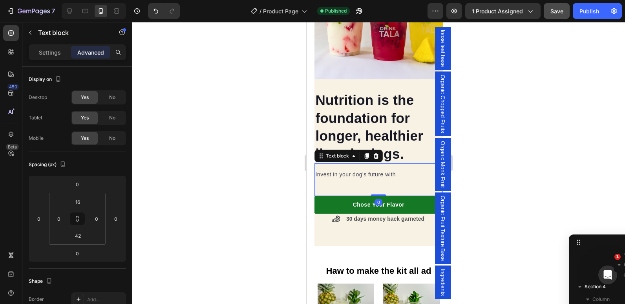
scroll to position [1041, 0]
click at [368, 170] on p "Invest in your dog's future with" at bounding box center [378, 174] width 126 height 8
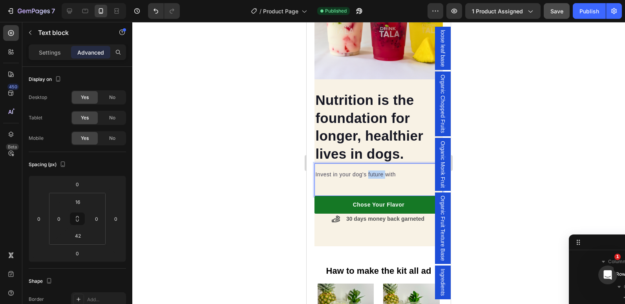
click at [368, 170] on p "Invest in your dog's future with" at bounding box center [378, 174] width 126 height 8
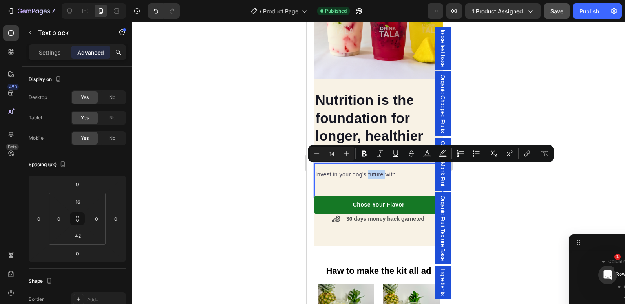
click at [368, 170] on p "Invest in your dog's future with" at bounding box center [378, 174] width 126 height 8
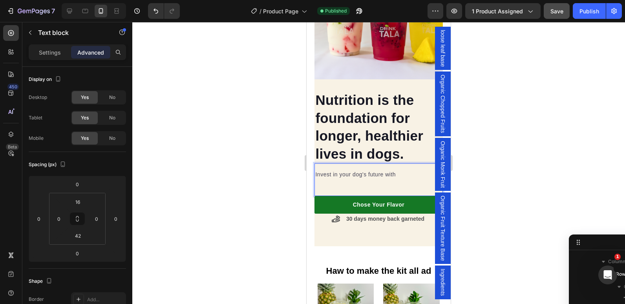
click at [363, 170] on p "Invest in your dog's future with" at bounding box center [378, 174] width 126 height 8
click at [340, 178] on div "Invest in your dog's future with Text block 0" at bounding box center [379, 179] width 128 height 33
click at [326, 181] on div "Invest in your dog's future with Text block 0" at bounding box center [379, 179] width 128 height 33
click at [399, 173] on p "Invest in your dog's future with" at bounding box center [378, 174] width 126 height 8
click at [327, 184] on div "Invest in your dog's future with Text block 0" at bounding box center [379, 179] width 128 height 33
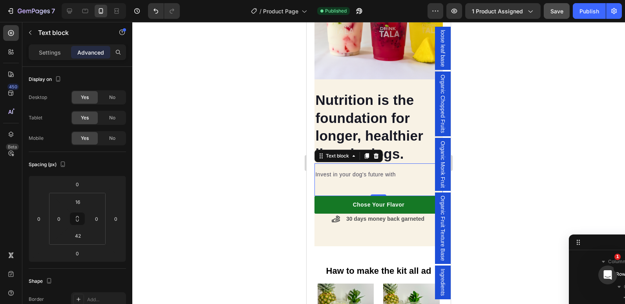
click at [327, 184] on div "Invest in your dog's future with Text block 0" at bounding box center [379, 179] width 128 height 33
click at [321, 184] on div "Invest in your dog's future with Text block 0" at bounding box center [379, 179] width 128 height 33
click at [400, 170] on p "Invest in your dog's future with" at bounding box center [378, 174] width 126 height 8
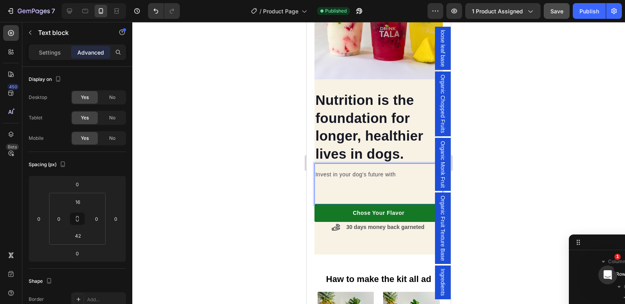
click at [323, 191] on div "Invest in your dog's future with Text block 0" at bounding box center [379, 183] width 128 height 41
click at [318, 179] on p "Rich Text Editor. Editing area: main" at bounding box center [378, 183] width 126 height 8
click at [317, 190] on div "Invest in your dog's future with Text block 0" at bounding box center [379, 183] width 128 height 41
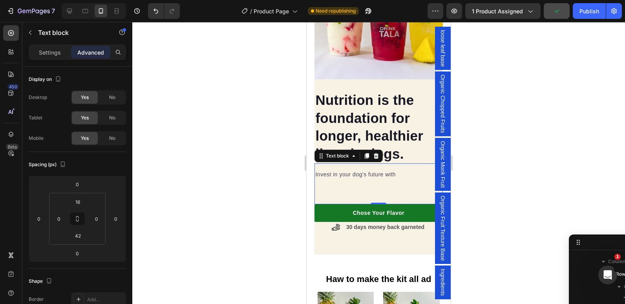
click at [324, 179] on p "Rich Text Editor. Editing area: main" at bounding box center [378, 183] width 126 height 8
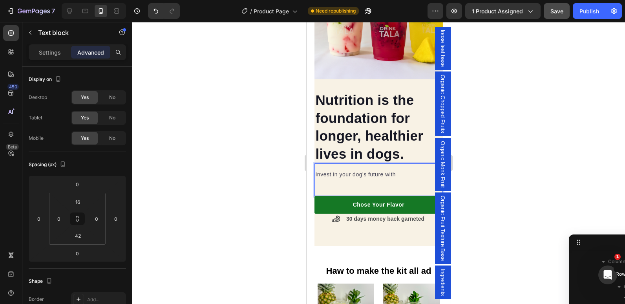
click at [322, 175] on div "Invest in your dog's future with Text block 0" at bounding box center [379, 179] width 128 height 33
click at [320, 179] on div "Invest in your dog's future with Text block 0" at bounding box center [379, 179] width 128 height 33
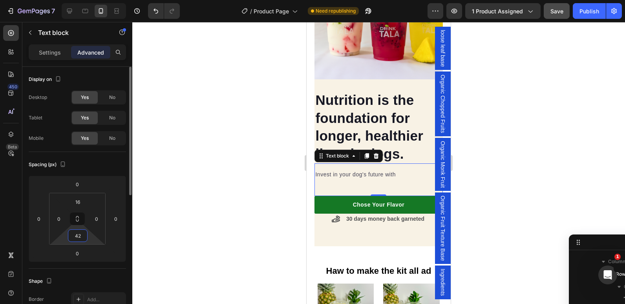
click at [79, 234] on input "42" at bounding box center [78, 236] width 16 height 12
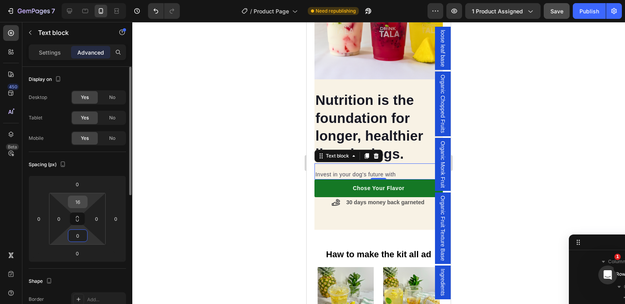
type input "0"
click at [79, 205] on input "16" at bounding box center [78, 202] width 16 height 12
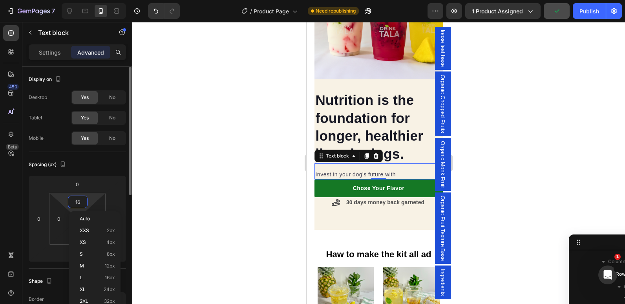
type input "0"
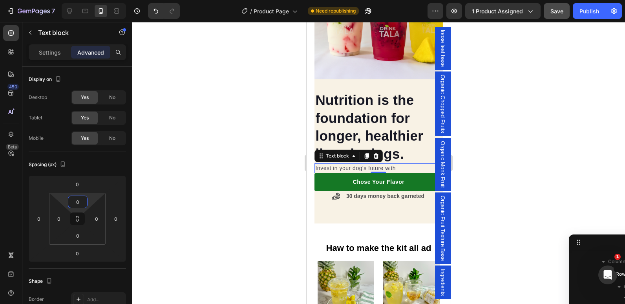
click at [212, 173] on div at bounding box center [378, 163] width 493 height 282
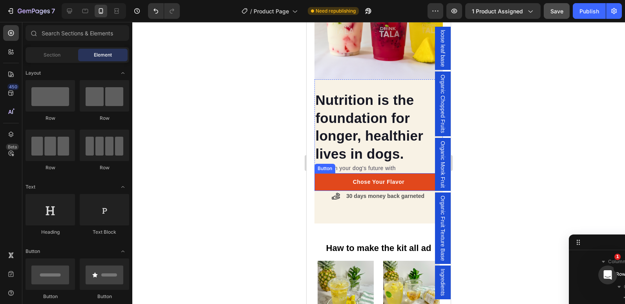
click at [322, 176] on link "Chose Your Flavor" at bounding box center [379, 182] width 128 height 18
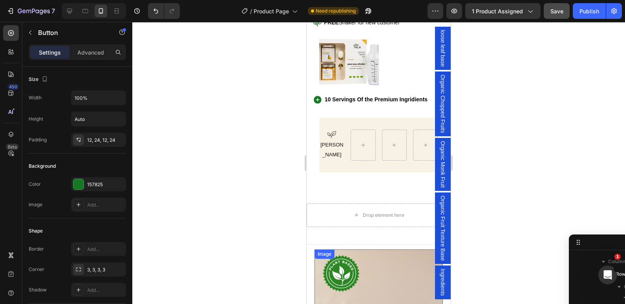
scroll to position [579, 0]
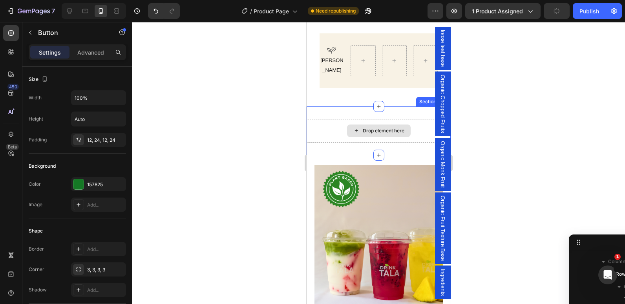
click at [319, 137] on div "Drop element here" at bounding box center [379, 131] width 144 height 24
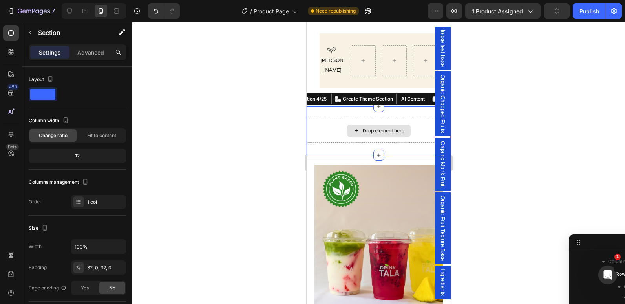
scroll to position [881, 0]
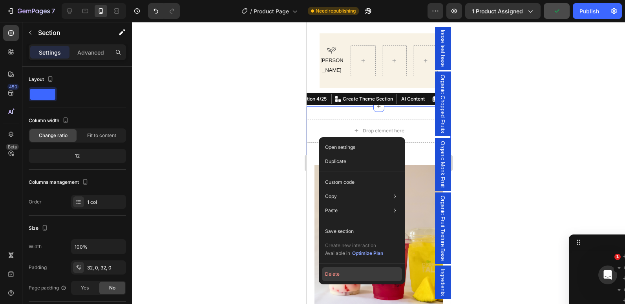
click at [341, 274] on button "Delete" at bounding box center [362, 274] width 80 height 14
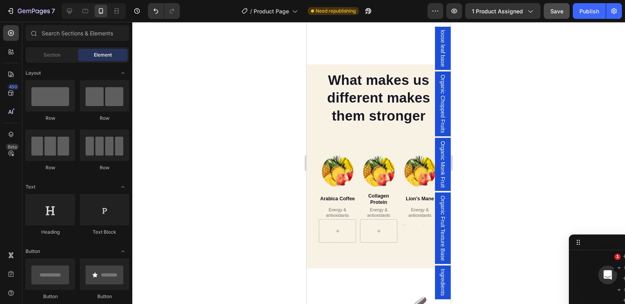
scroll to position [1183, 0]
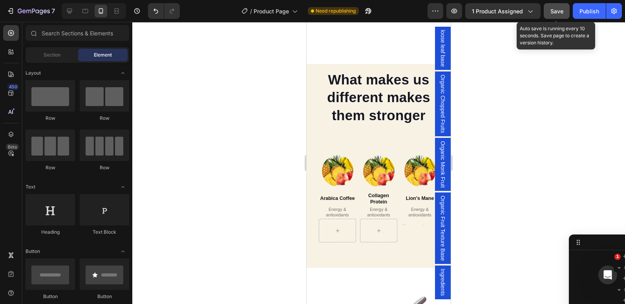
click at [559, 8] on span "Save" at bounding box center [557, 11] width 13 height 7
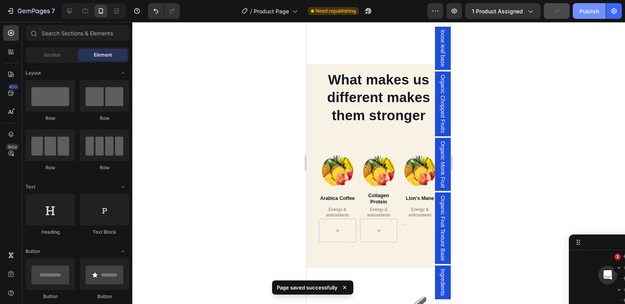
click at [583, 14] on div "Publish" at bounding box center [590, 11] width 20 height 8
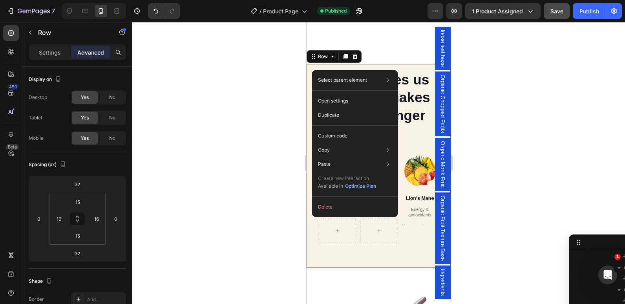
scroll to position [1032, 0]
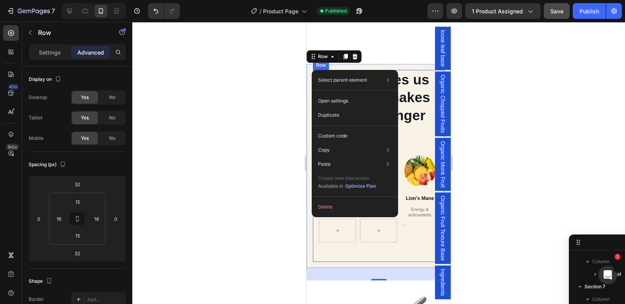
click at [317, 247] on div "What makes us different makes them stronger Heading Image Real Food Text block …" at bounding box center [379, 166] width 132 height 192
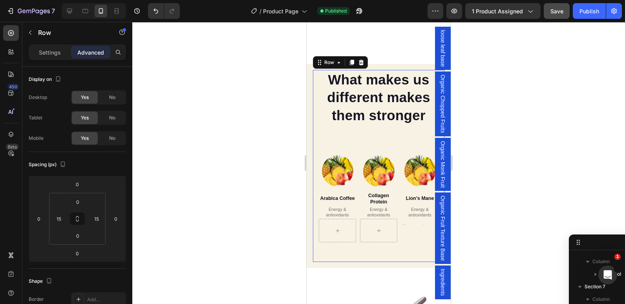
scroll to position [264, 0]
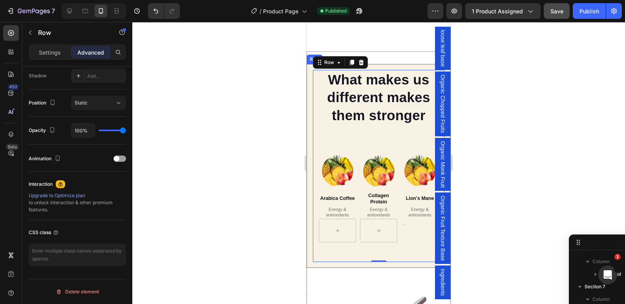
click at [308, 252] on div "What makes us different makes them stronger Heading Image Real Food Text block …" at bounding box center [379, 166] width 144 height 204
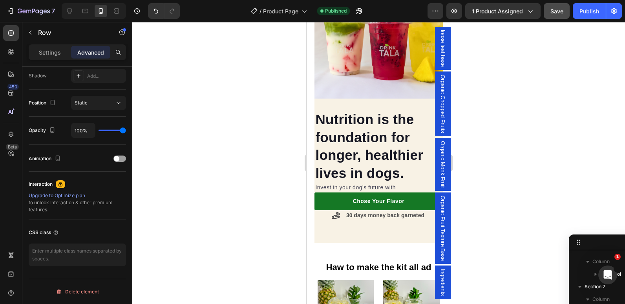
scroll to position [761, 0]
click at [317, 130] on p "Nutrition is the foundation for longer, healthier lives in dogs." at bounding box center [378, 146] width 126 height 71
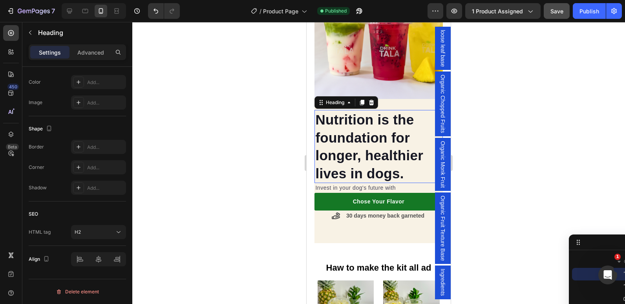
scroll to position [0, 0]
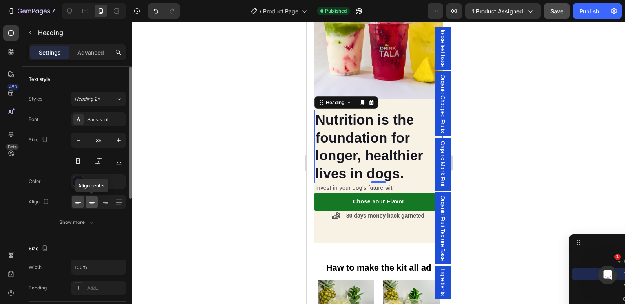
click at [90, 201] on icon at bounding box center [92, 202] width 8 height 8
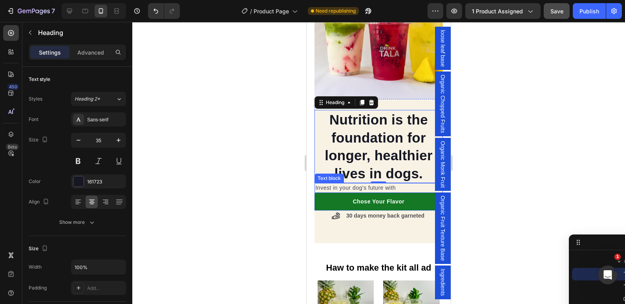
click at [317, 185] on p "Invest in your dog's future with" at bounding box center [378, 188] width 126 height 8
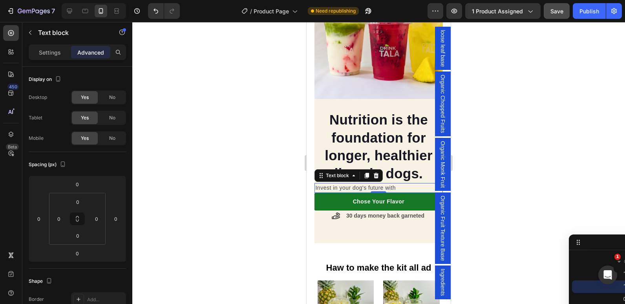
click at [317, 184] on p "Invest in your dog's future with" at bounding box center [378, 188] width 126 height 8
click at [315, 184] on p "Invest in your dog's future with" at bounding box center [378, 188] width 126 height 8
click at [569, 165] on div at bounding box center [378, 163] width 493 height 282
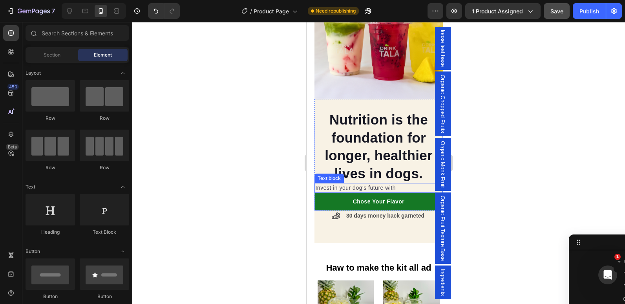
click at [355, 184] on p "Invest in your dog's future with" at bounding box center [378, 188] width 126 height 8
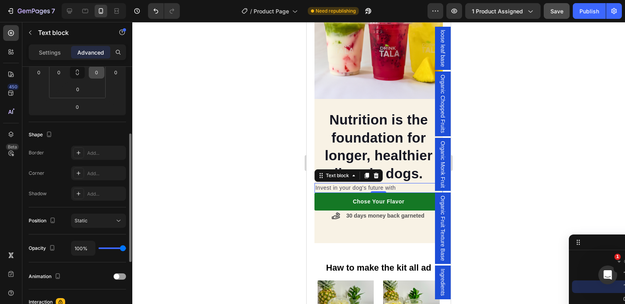
scroll to position [138, 0]
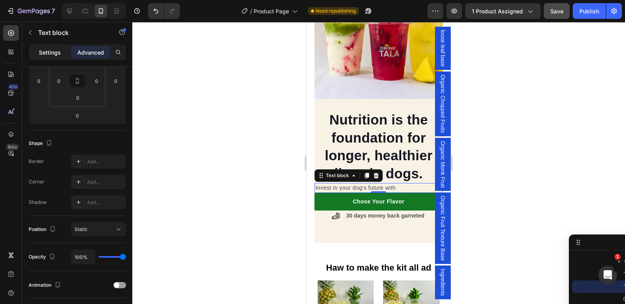
click at [45, 51] on p "Settings" at bounding box center [50, 52] width 22 height 8
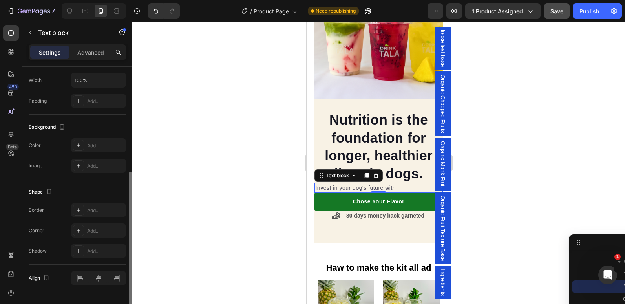
scroll to position [187, 0]
click at [176, 282] on div at bounding box center [378, 163] width 493 height 282
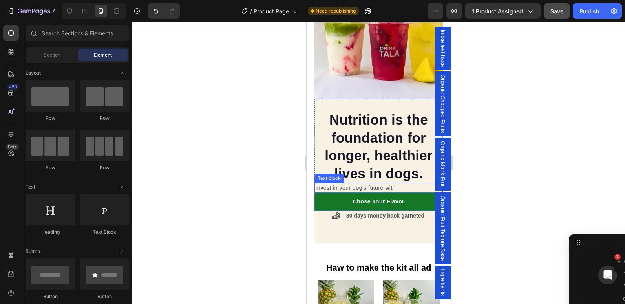
click at [356, 184] on p "Invest in your dog's future with" at bounding box center [378, 188] width 126 height 8
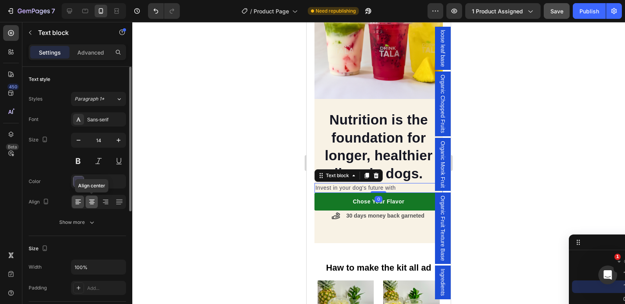
click at [90, 202] on icon at bounding box center [92, 201] width 4 height 1
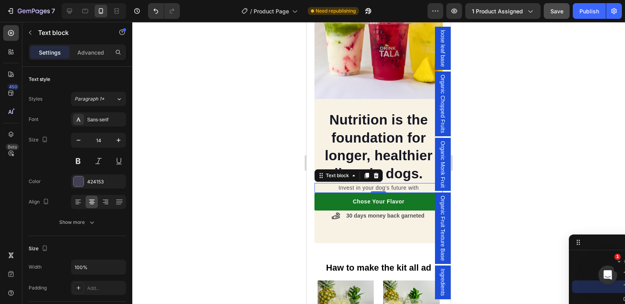
click at [234, 187] on div at bounding box center [378, 163] width 493 height 282
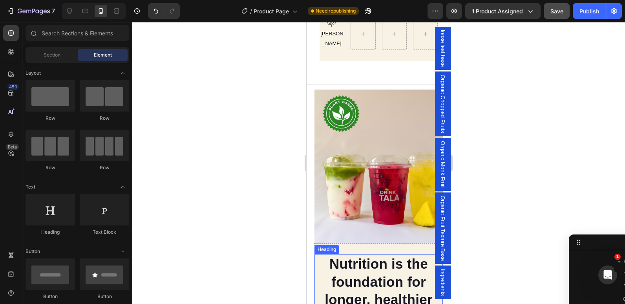
scroll to position [562, 0]
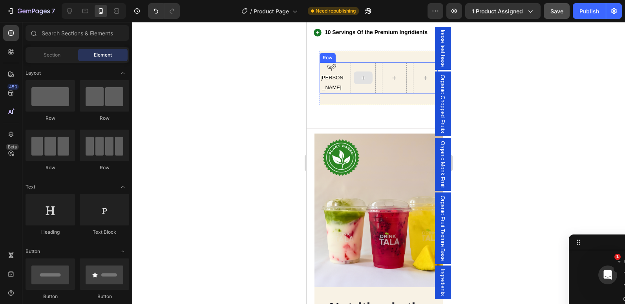
click at [351, 85] on div at bounding box center [363, 77] width 25 height 31
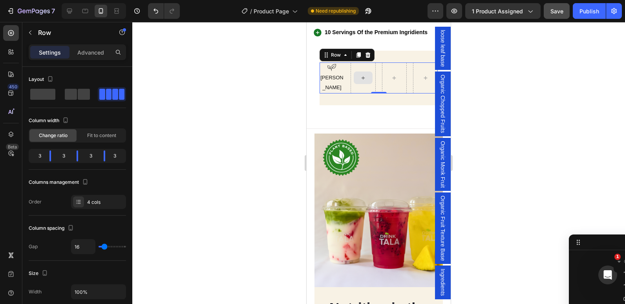
scroll to position [765, 0]
click at [362, 84] on div at bounding box center [363, 77] width 25 height 31
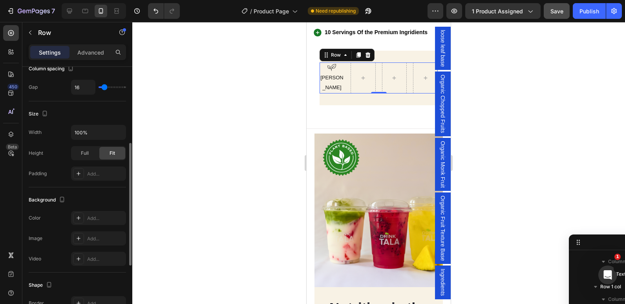
scroll to position [160, 0]
click at [361, 84] on div at bounding box center [363, 77] width 25 height 31
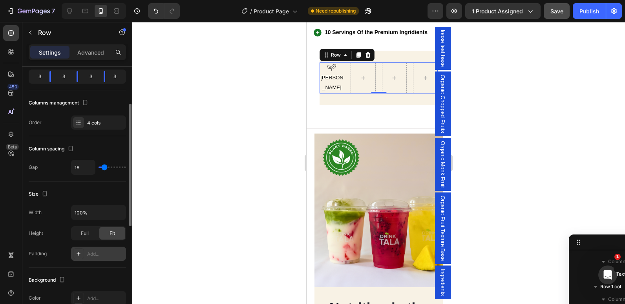
scroll to position [79, 0]
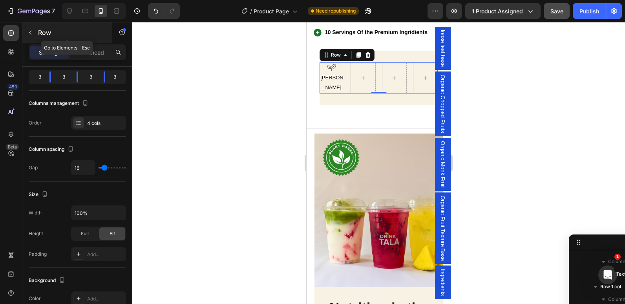
click at [31, 26] on button "button" at bounding box center [30, 32] width 13 height 13
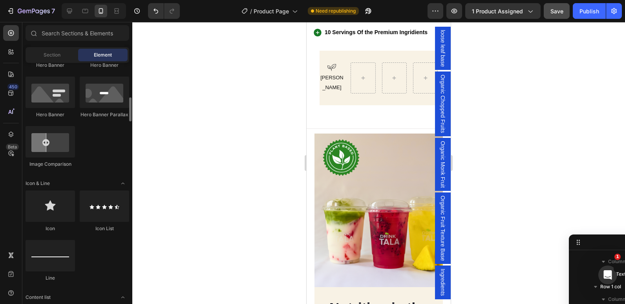
scroll to position [395, 0]
drag, startPoint x: 48, startPoint y: 208, endPoint x: 239, endPoint y: 124, distance: 209.1
click at [239, 0] on div "7 Version history / Product Page Need republishing Preview 1 product assigned S…" at bounding box center [312, 0] width 625 height 0
drag, startPoint x: 361, startPoint y: 230, endPoint x: 350, endPoint y: 82, distance: 148.1
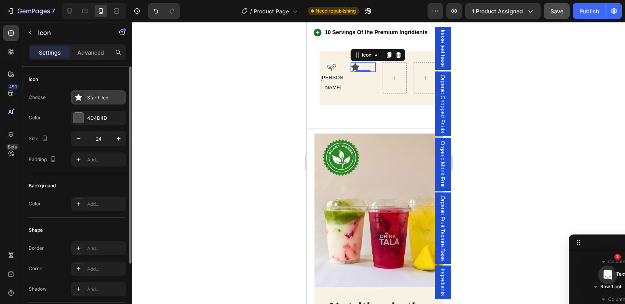
click at [92, 101] on div "Star filled" at bounding box center [105, 97] width 37 height 7
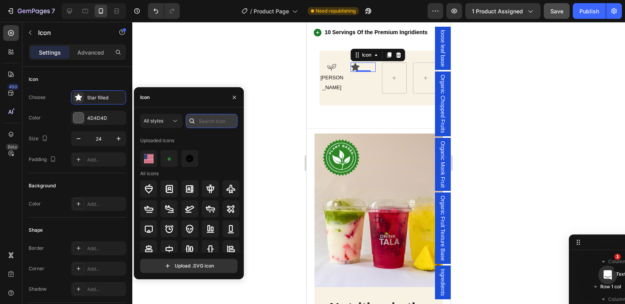
click at [206, 121] on input "text" at bounding box center [212, 121] width 52 height 14
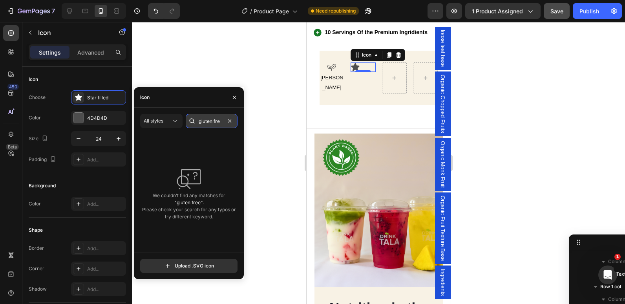
scroll to position [0, 0]
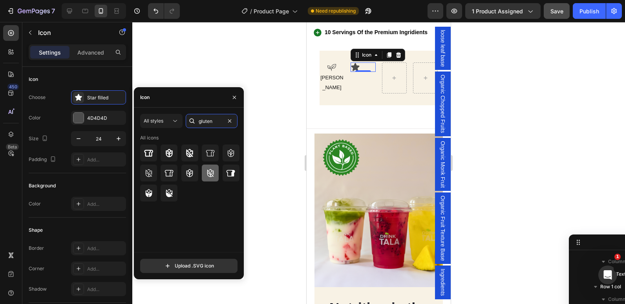
type input "gluten"
click at [207, 174] on icon at bounding box center [210, 173] width 9 height 9
click at [331, 90] on span "[PERSON_NAME]" at bounding box center [332, 83] width 23 height 16
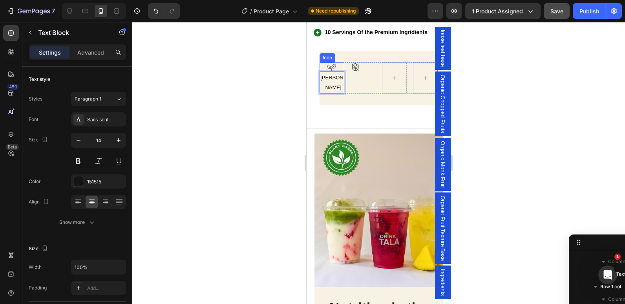
click at [343, 72] on div "Icon" at bounding box center [332, 66] width 25 height 9
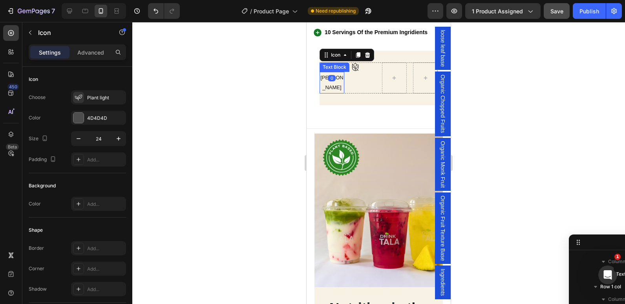
click at [341, 92] on p "[PERSON_NAME]" at bounding box center [332, 83] width 23 height 20
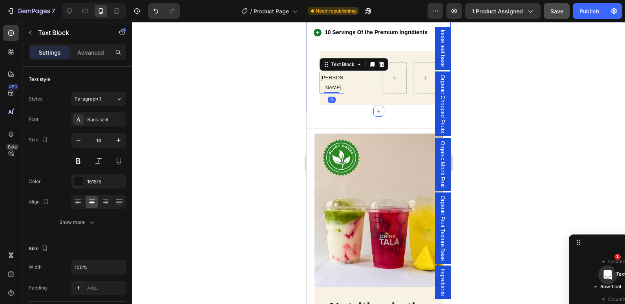
click at [313, 91] on div "What's Included? Heading Icon FREE Shaker for new customer Text Block Row Icon …" at bounding box center [379, 1] width 144 height 219
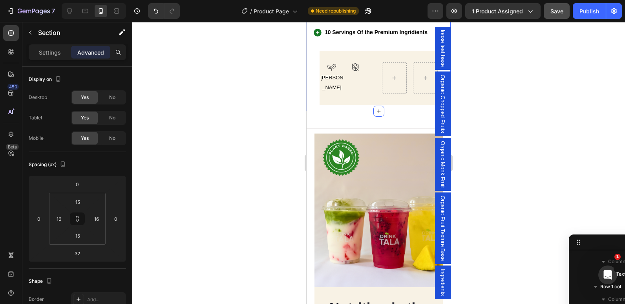
scroll to position [388, 0]
click at [355, 72] on icon at bounding box center [355, 66] width 9 height 9
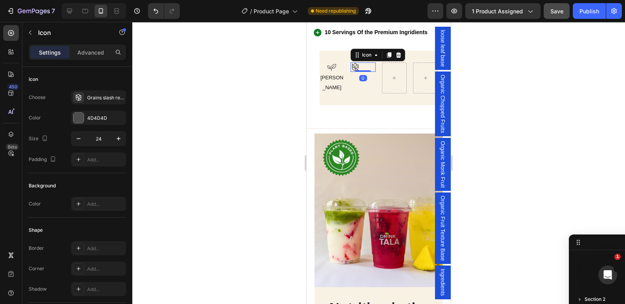
scroll to position [828, 0]
click at [332, 90] on span "[PERSON_NAME]" at bounding box center [332, 83] width 23 height 16
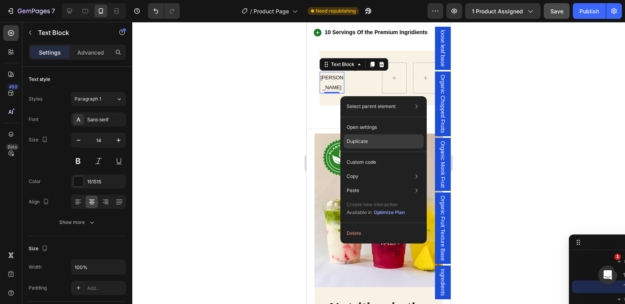
click at [365, 144] on p "Duplicate" at bounding box center [357, 141] width 21 height 7
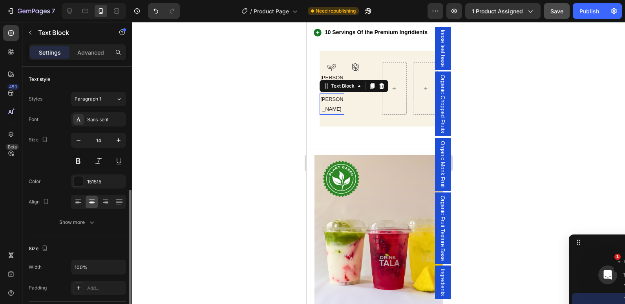
scroll to position [79, 0]
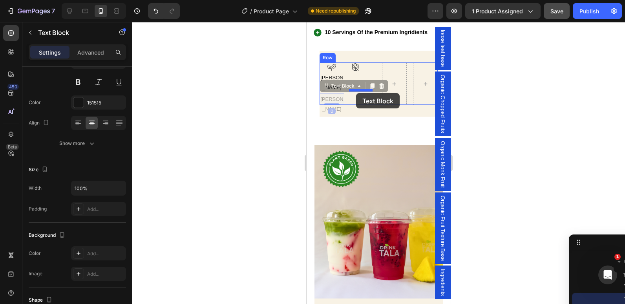
drag, startPoint x: 339, startPoint y: 103, endPoint x: 357, endPoint y: 93, distance: 20.0
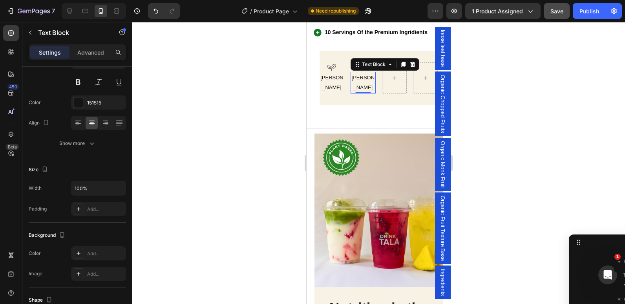
click at [279, 106] on div at bounding box center [378, 163] width 493 height 282
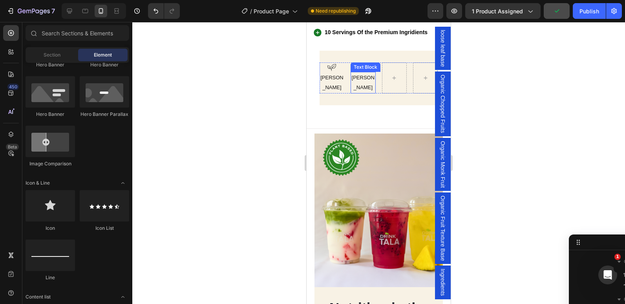
click at [361, 92] on p "[PERSON_NAME]" at bounding box center [363, 83] width 23 height 20
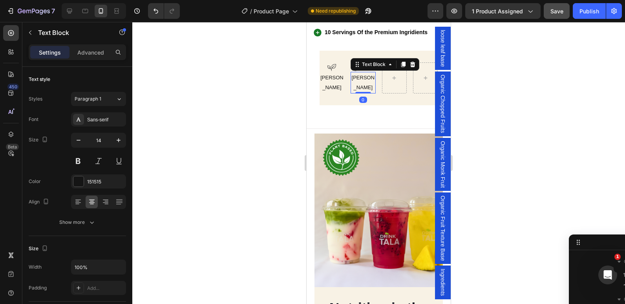
click at [291, 97] on div at bounding box center [378, 163] width 493 height 282
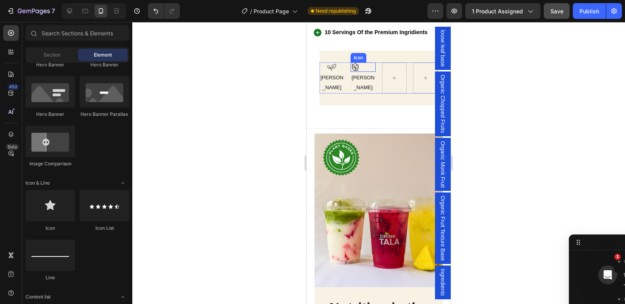
click at [355, 72] on icon at bounding box center [355, 66] width 9 height 9
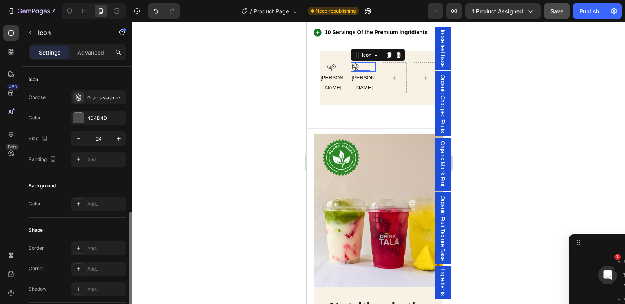
scroll to position [82, 0]
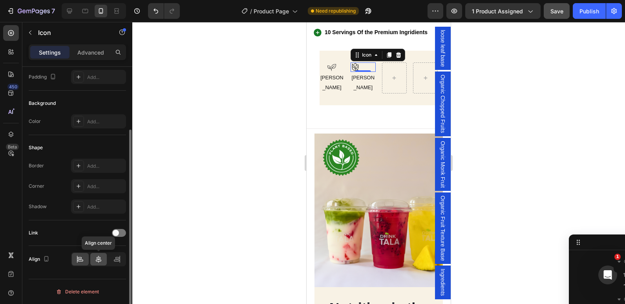
click at [97, 261] on icon at bounding box center [99, 259] width 8 height 8
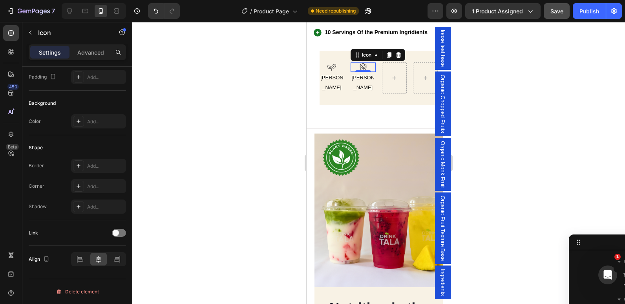
click at [286, 106] on div at bounding box center [378, 163] width 493 height 282
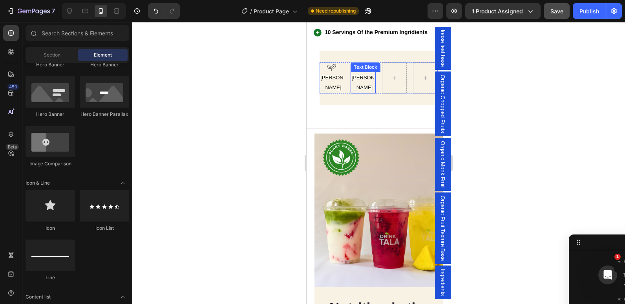
click at [358, 90] on span "[PERSON_NAME]" at bounding box center [363, 83] width 23 height 16
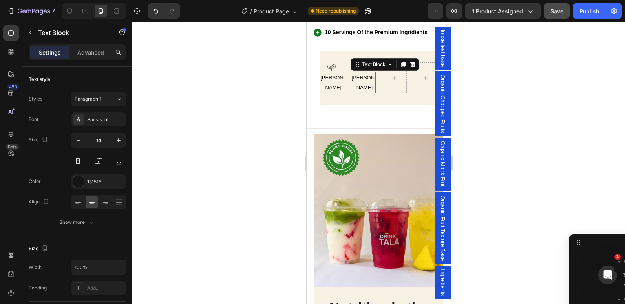
click at [358, 90] on span "[PERSON_NAME]" at bounding box center [363, 83] width 23 height 16
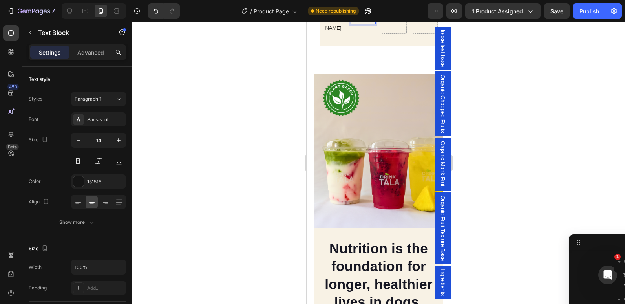
scroll to position [562, 0]
click at [284, 104] on div at bounding box center [378, 163] width 493 height 282
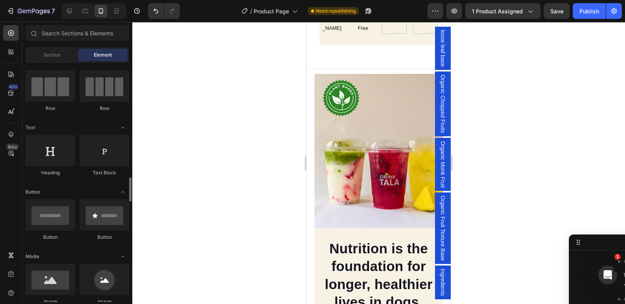
scroll to position [0, 0]
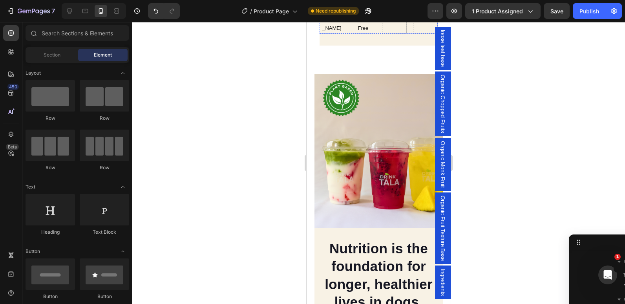
click at [361, 13] on icon at bounding box center [363, 7] width 9 height 9
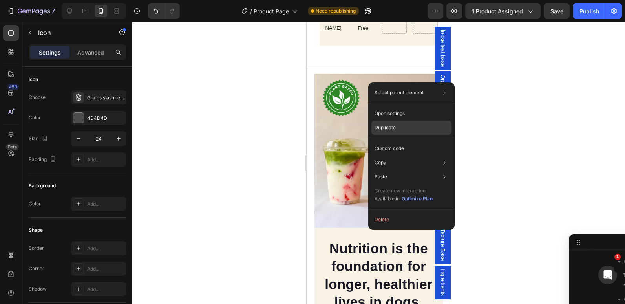
click at [404, 141] on div "Duplicate" at bounding box center [412, 148] width 80 height 14
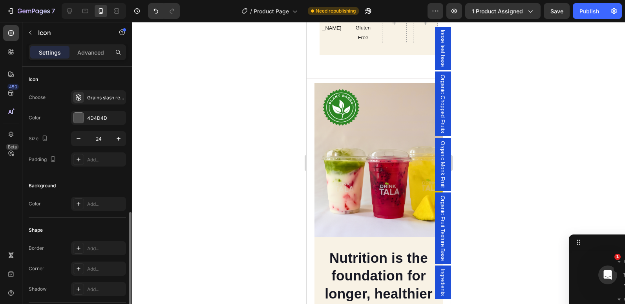
scroll to position [82, 0]
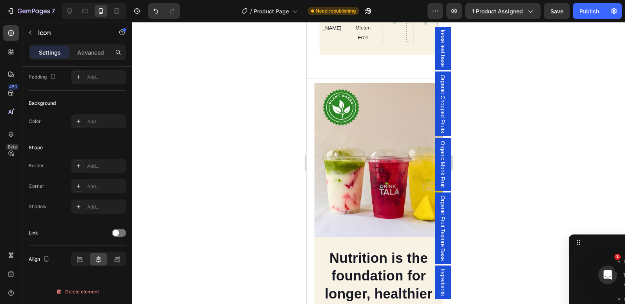
click at [370, 22] on div "Icon 0" at bounding box center [363, 17] width 25 height 9
click at [368, 22] on div "Icon 0" at bounding box center [363, 17] width 25 height 9
click at [285, 86] on div at bounding box center [378, 163] width 493 height 282
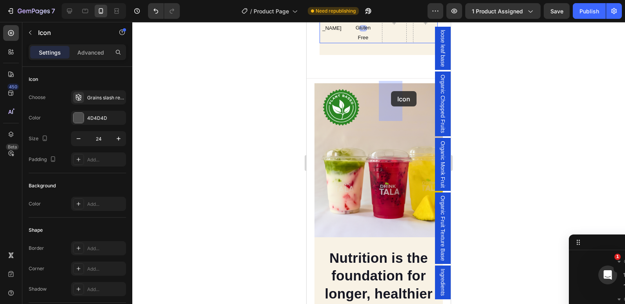
drag, startPoint x: 359, startPoint y: 95, endPoint x: 391, endPoint y: 91, distance: 32.8
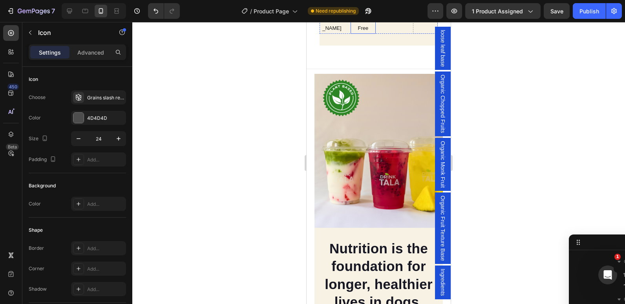
click at [359, 31] on span "Gluten Free" at bounding box center [363, 23] width 15 height 16
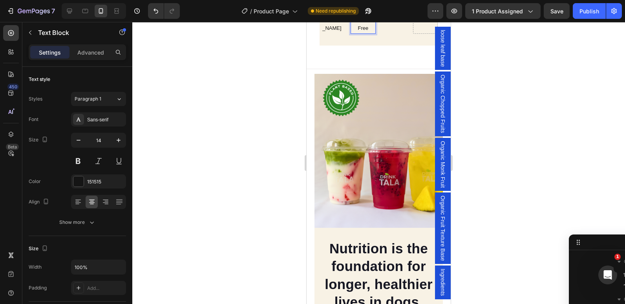
click at [297, 106] on div at bounding box center [378, 163] width 493 height 282
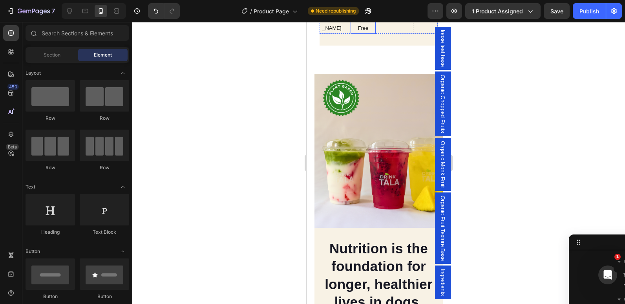
click at [355, 33] on p "Gluten Free" at bounding box center [363, 23] width 23 height 20
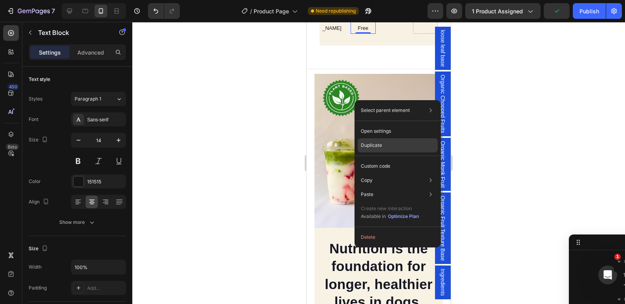
click at [384, 159] on div "Duplicate" at bounding box center [398, 166] width 80 height 14
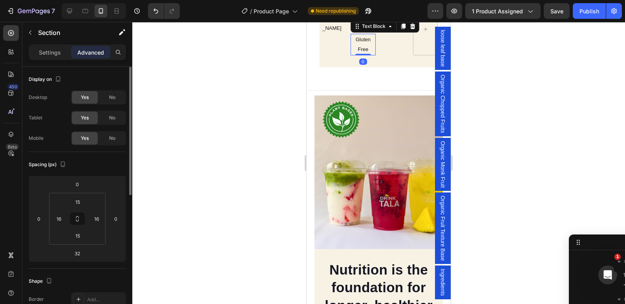
scroll to position [388, 0]
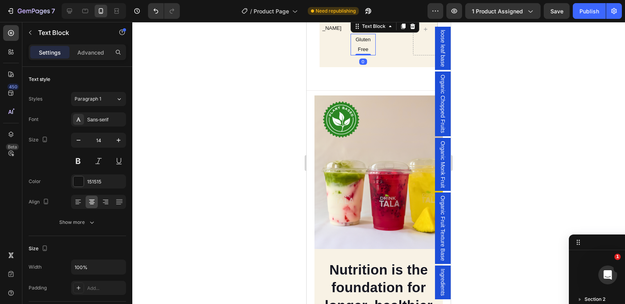
drag, startPoint x: 368, startPoint y: 126, endPoint x: 383, endPoint y: 123, distance: 15.0
click at [383, 55] on div "Icon [PERSON_NAME] Text Block Icon Gluten Free Text Block Gluten Free Text Bloc…" at bounding box center [379, 29] width 119 height 52
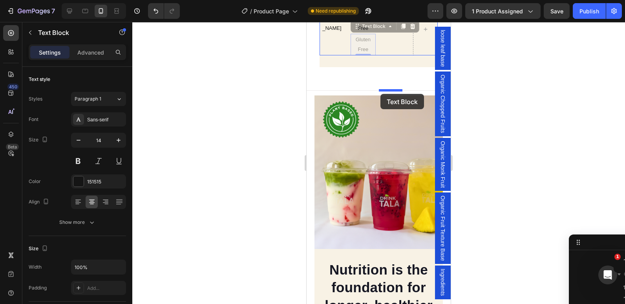
drag, startPoint x: 366, startPoint y: 123, endPoint x: 381, endPoint y: 94, distance: 32.1
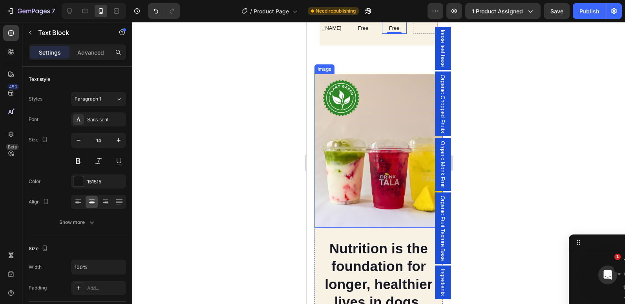
click at [318, 159] on img at bounding box center [379, 151] width 128 height 154
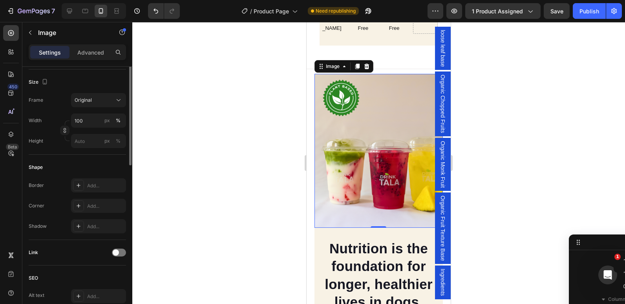
scroll to position [187, 0]
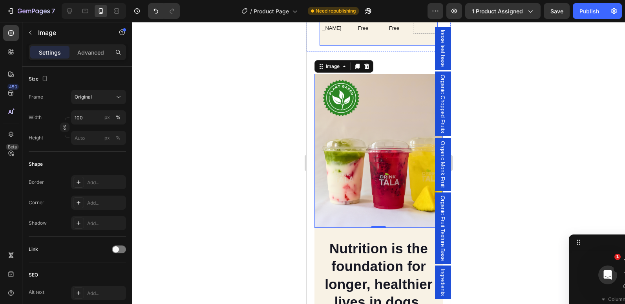
click at [322, 46] on div "Icon [PERSON_NAME] Text Block Icon Gluten Free Text Block Icon Gluten Free Text…" at bounding box center [379, 18] width 119 height 54
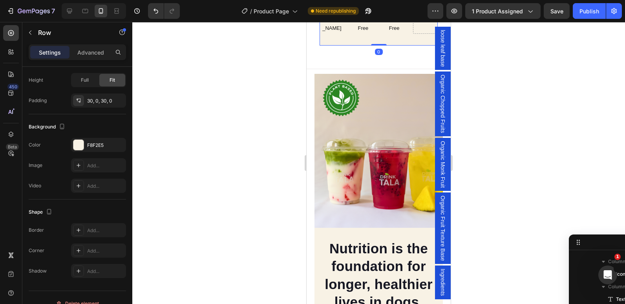
scroll to position [0, 0]
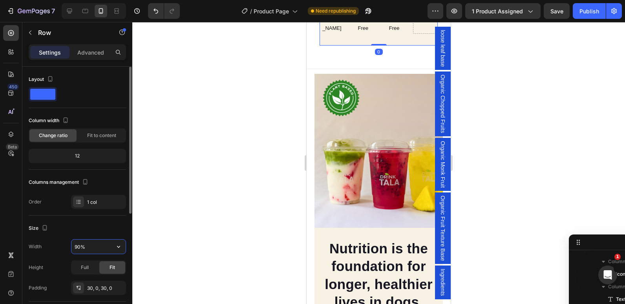
click at [77, 247] on input "90%" at bounding box center [98, 247] width 54 height 14
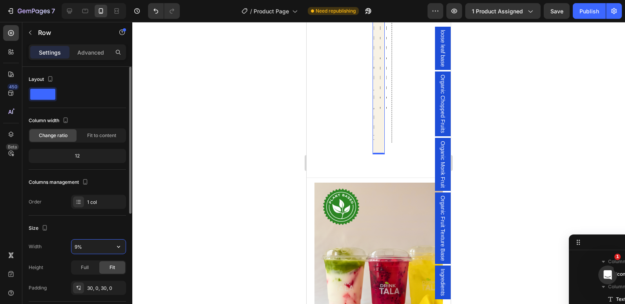
type input "95%"
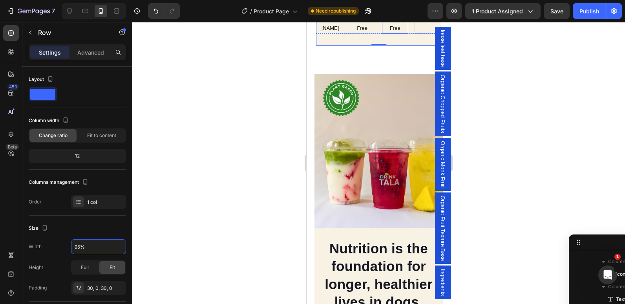
click at [388, 33] on p "Gluten Free" at bounding box center [395, 23] width 25 height 20
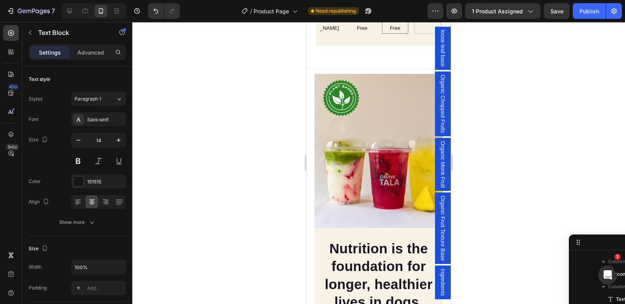
scroll to position [878, 0]
click at [388, 31] on span "Gluten Free" at bounding box center [395, 23] width 15 height 16
click at [392, 11] on icon at bounding box center [395, 8] width 7 height 8
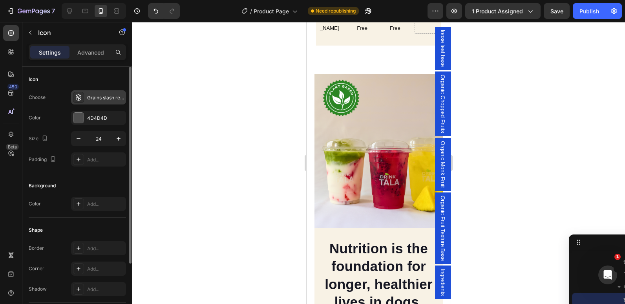
click at [94, 99] on div "Grains slash regular" at bounding box center [105, 97] width 37 height 7
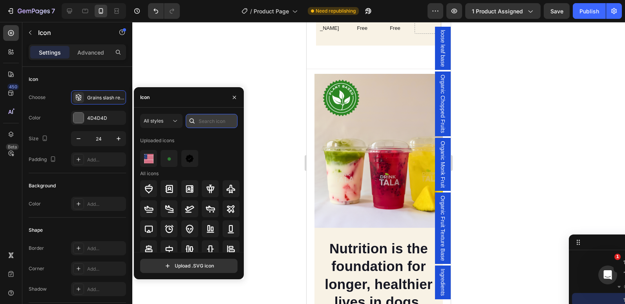
click at [205, 121] on input "text" at bounding box center [212, 121] width 52 height 14
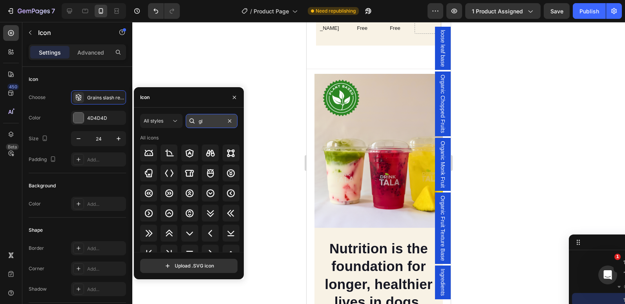
type input "g"
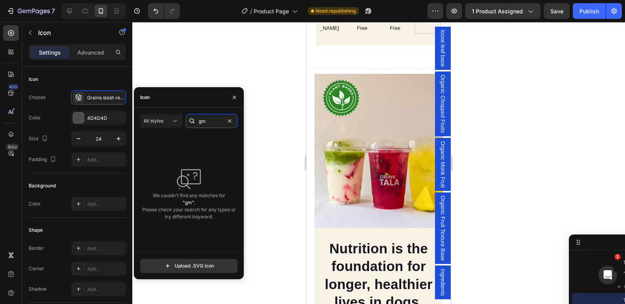
type input "g"
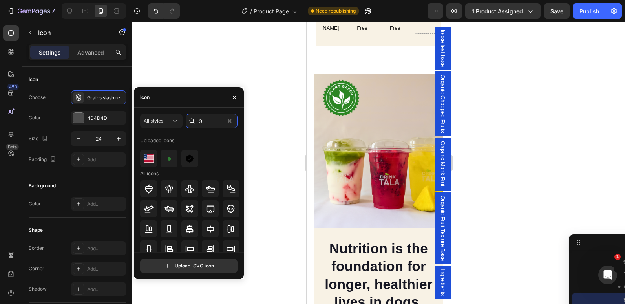
type input "Gm"
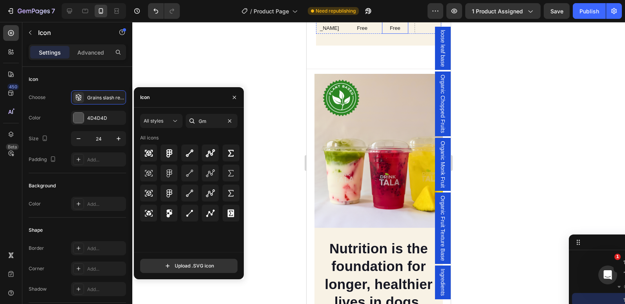
click at [390, 33] on p "Gluten Free" at bounding box center [395, 23] width 25 height 20
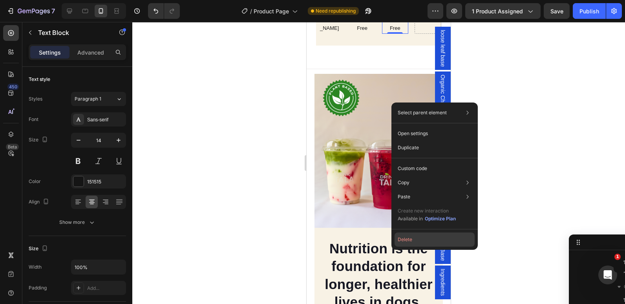
click at [407, 235] on button "Delete" at bounding box center [435, 240] width 80 height 14
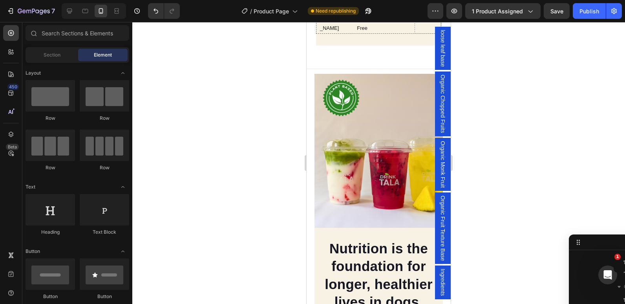
click at [391, 13] on icon at bounding box center [394, 7] width 9 height 9
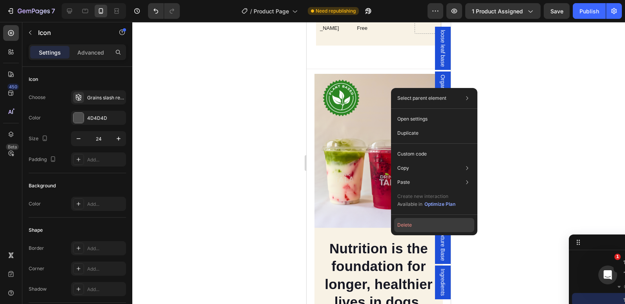
click at [406, 222] on button "Delete" at bounding box center [434, 225] width 80 height 14
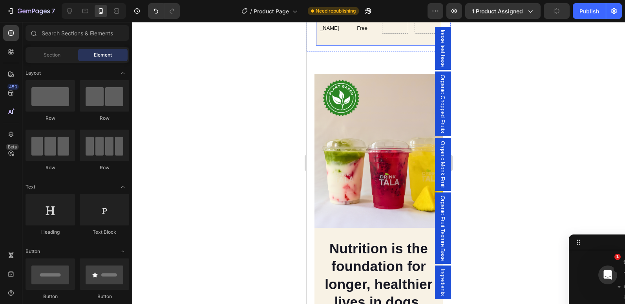
click at [346, 46] on div "Icon [PERSON_NAME] Text Block Icon Gluten Free Text Block [GEOGRAPHIC_DATA]" at bounding box center [378, 18] width 125 height 54
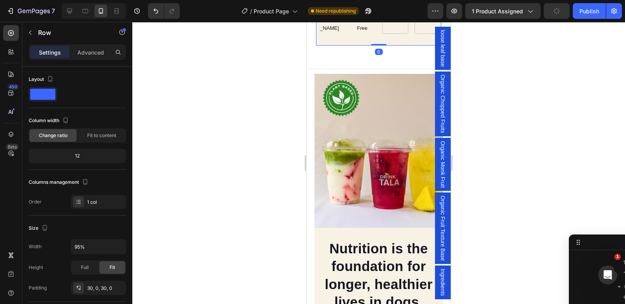
scroll to position [740, 0]
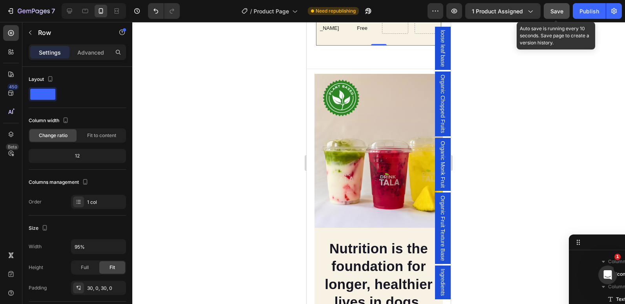
click at [560, 12] on span "Save" at bounding box center [557, 11] width 13 height 7
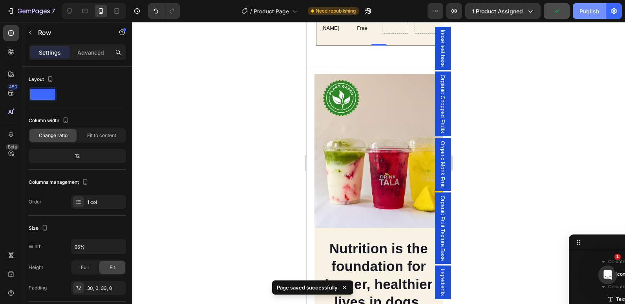
click at [582, 13] on div "Publish" at bounding box center [590, 11] width 20 height 8
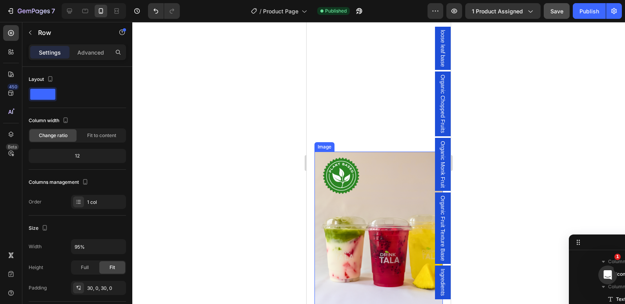
scroll to position [766, 0]
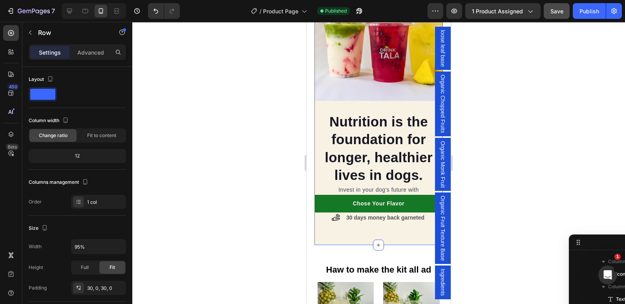
click at [355, 229] on div "Nutrition is the foundation for longer, healthier lives in dogs. Heading Invest…" at bounding box center [379, 96] width 128 height 298
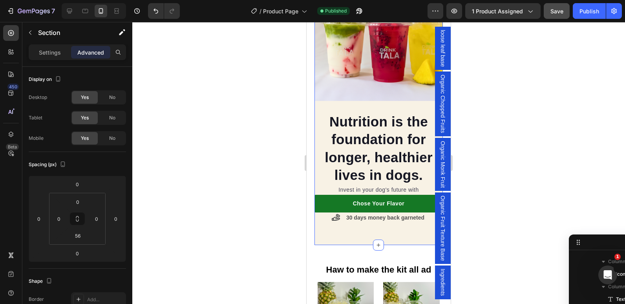
scroll to position [934, 0]
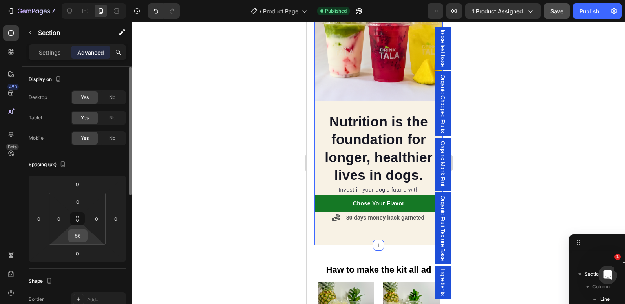
click at [80, 238] on input "56" at bounding box center [78, 236] width 16 height 12
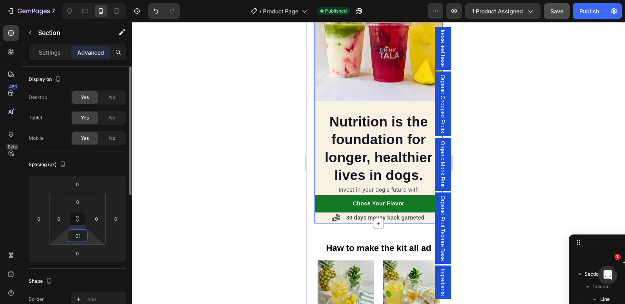
type input "0"
type input "15"
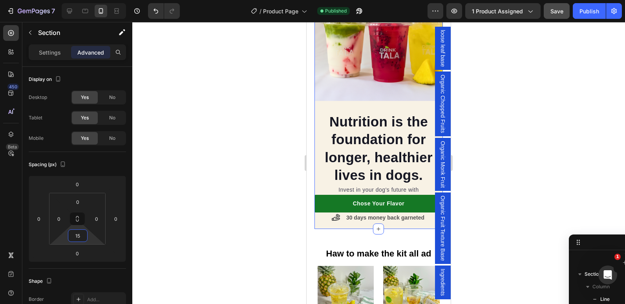
click at [260, 167] on div at bounding box center [378, 163] width 493 height 282
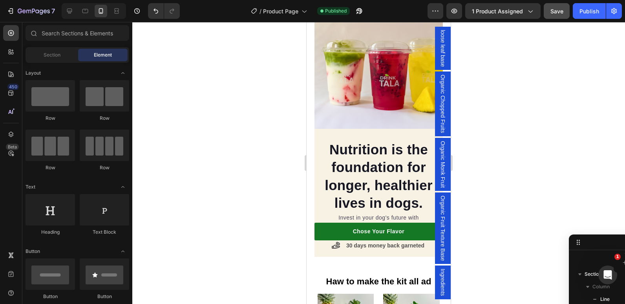
scroll to position [739, 0]
click at [311, 106] on section "Nutrition is the foundation for longer, healthier lives in dogs. Heading Invest…" at bounding box center [379, 115] width 142 height 282
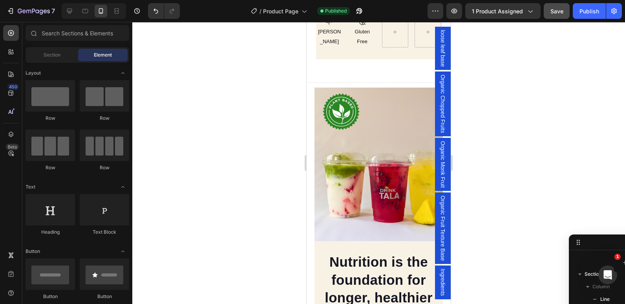
scroll to position [606, 0]
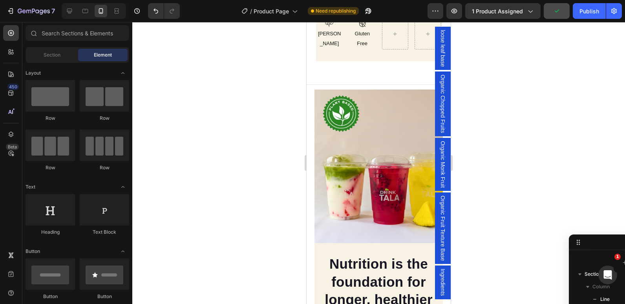
click at [310, 115] on section "Nutrition is the foundation for longer, healthier lives in dogs. Heading Invest…" at bounding box center [379, 231] width 142 height 282
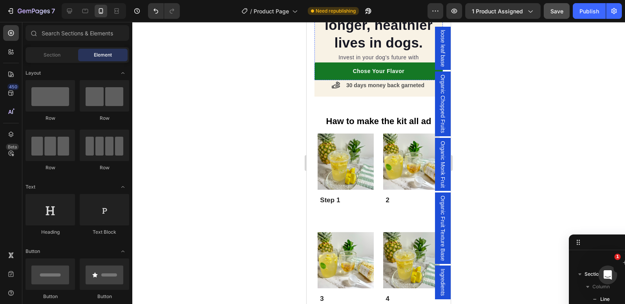
scroll to position [904, 0]
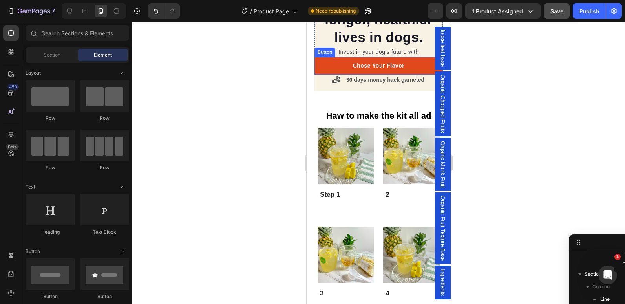
click at [319, 63] on link "Chose Your Flavor" at bounding box center [379, 66] width 128 height 18
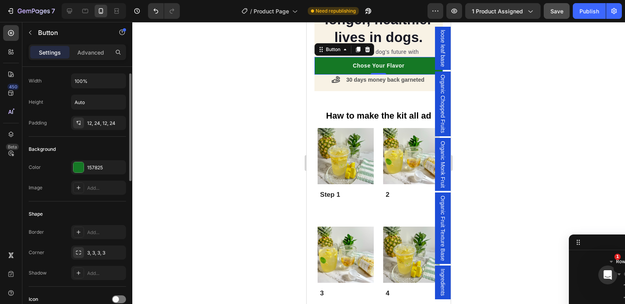
scroll to position [0, 0]
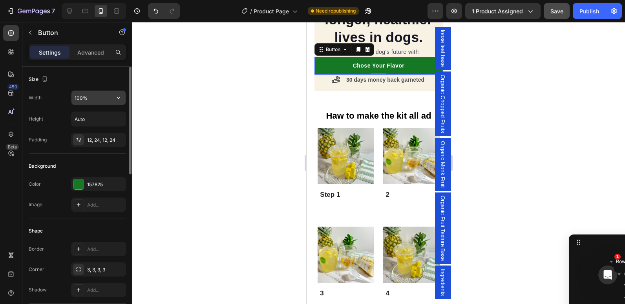
click at [78, 98] on input "100%" at bounding box center [98, 98] width 54 height 14
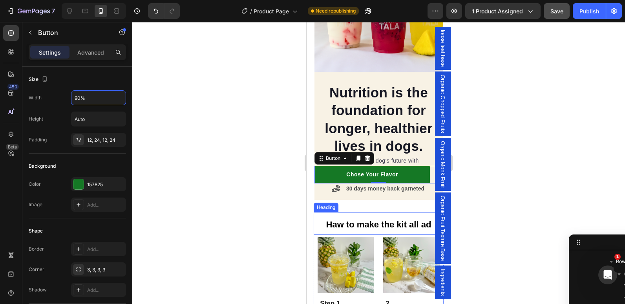
scroll to position [830, 0]
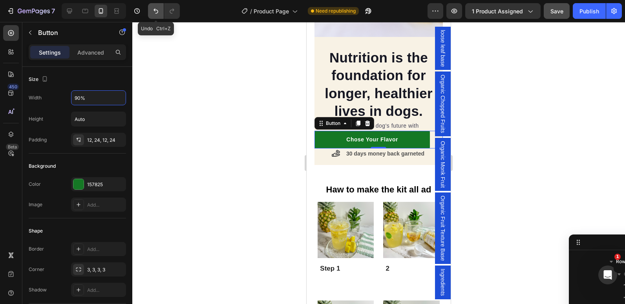
click at [154, 11] on icon "Undo/Redo" at bounding box center [156, 11] width 8 height 8
type input "100%"
click at [276, 185] on div at bounding box center [378, 163] width 493 height 282
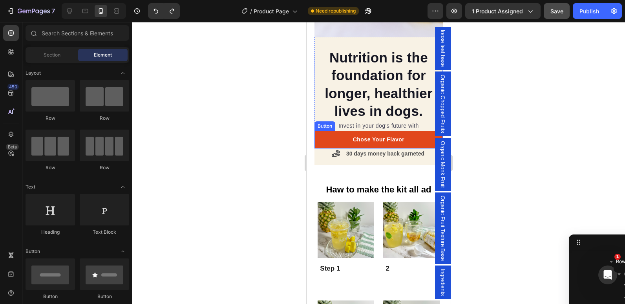
click at [319, 136] on link "Chose Your Flavor" at bounding box center [379, 140] width 128 height 18
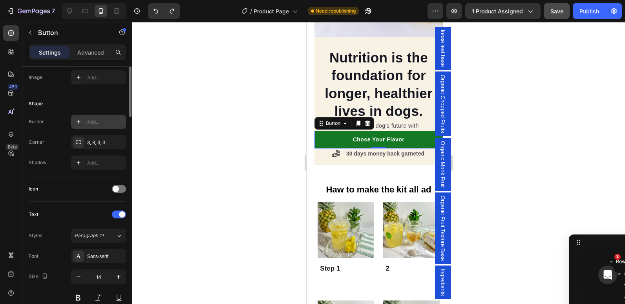
scroll to position [0, 0]
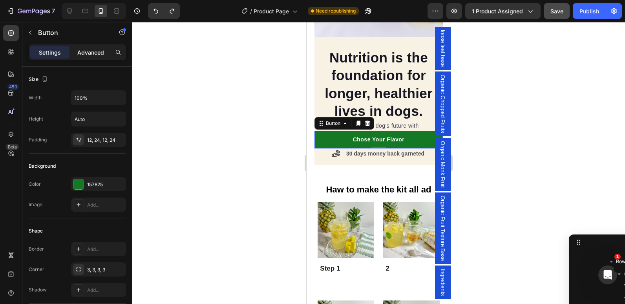
click at [90, 50] on p "Advanced" at bounding box center [90, 52] width 27 height 8
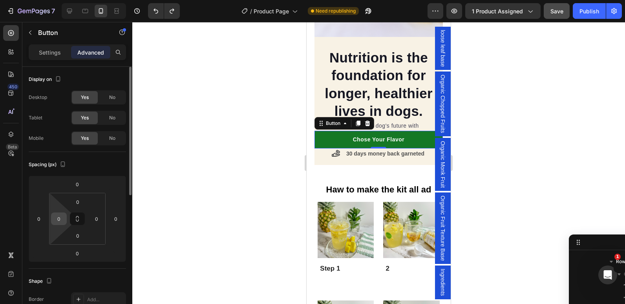
click at [60, 213] on input "0" at bounding box center [59, 219] width 12 height 12
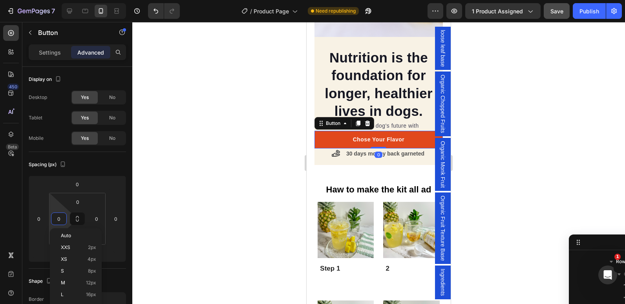
click at [329, 132] on link "Chose Your Flavor" at bounding box center [379, 140] width 128 height 18
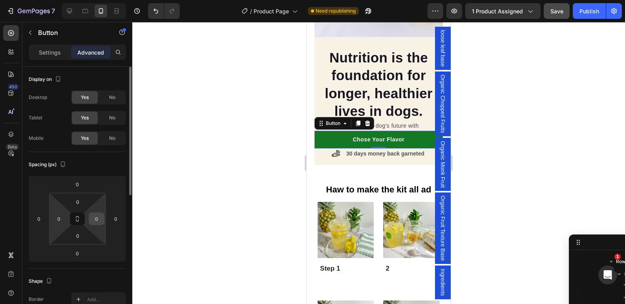
click at [100, 223] on input "0" at bounding box center [97, 219] width 12 height 12
type input "15"
click at [59, 216] on input "0" at bounding box center [59, 219] width 12 height 12
type input "15"
click at [190, 152] on div at bounding box center [378, 163] width 493 height 282
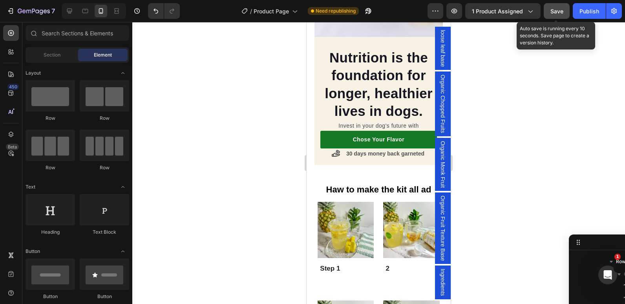
click at [552, 15] on div "Save" at bounding box center [557, 11] width 13 height 8
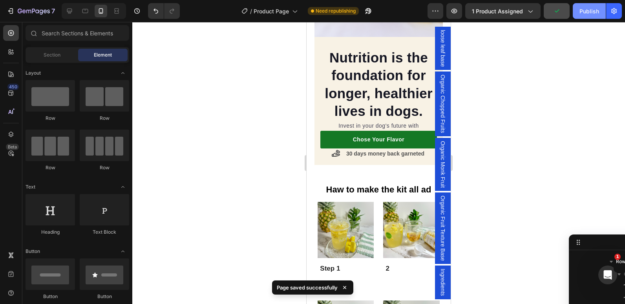
click at [586, 12] on div "Publish" at bounding box center [590, 11] width 20 height 8
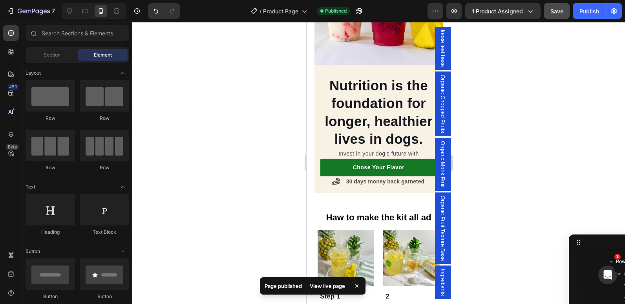
scroll to position [768, 0]
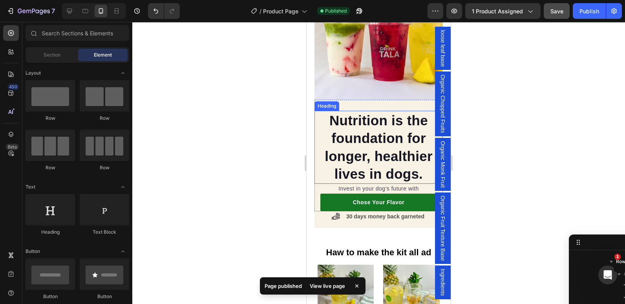
click at [395, 170] on p "Nutrition is the foundation for longer, healthier lives in dogs." at bounding box center [378, 147] width 126 height 71
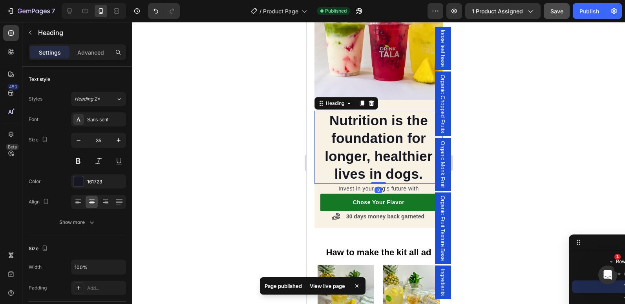
click at [395, 170] on p "Nutrition is the foundation for longer, healthier lives in dogs." at bounding box center [378, 147] width 126 height 71
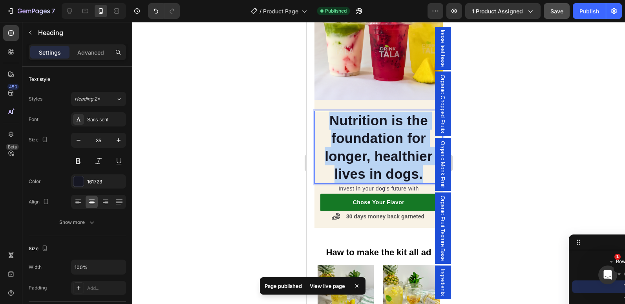
click at [395, 170] on p "Nutrition is the foundation for longer, healthier lives in dogs." at bounding box center [378, 147] width 126 height 71
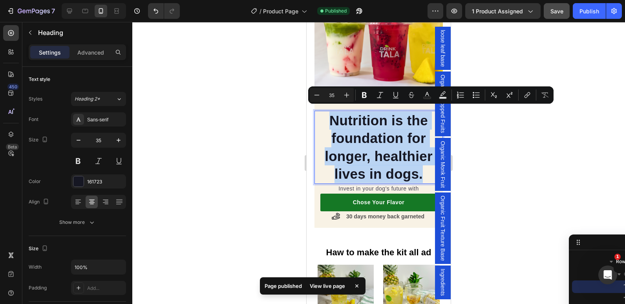
click at [395, 170] on p "Nutrition is the foundation for longer, healthier lives in dogs." at bounding box center [378, 147] width 126 height 71
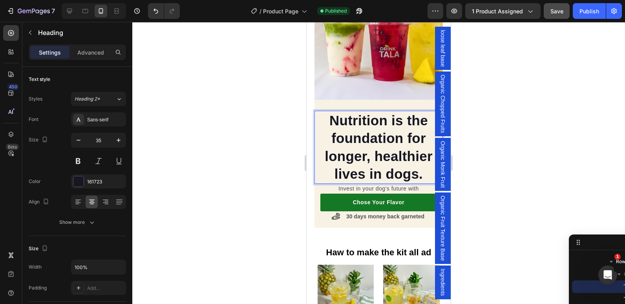
click at [415, 169] on p "Nutrition is the foundation for longer, healthier lives in dogs." at bounding box center [378, 147] width 126 height 71
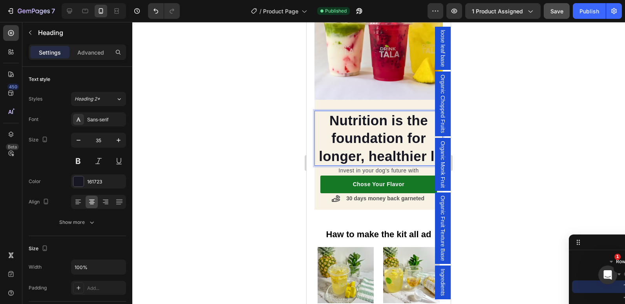
click at [317, 139] on p "Nutrition is the foundation for longer, healthier l." at bounding box center [378, 139] width 126 height 54
click at [99, 48] on p "Advanced" at bounding box center [90, 52] width 27 height 8
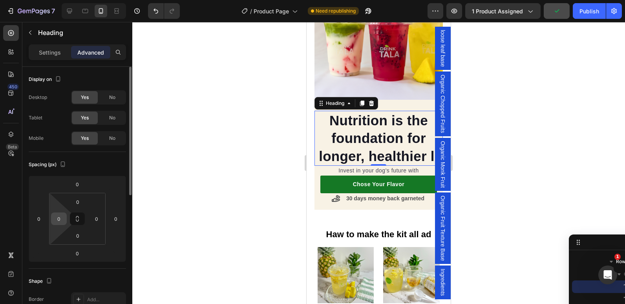
click at [65, 214] on div "0" at bounding box center [59, 218] width 16 height 13
click at [57, 219] on input "0" at bounding box center [59, 219] width 12 height 12
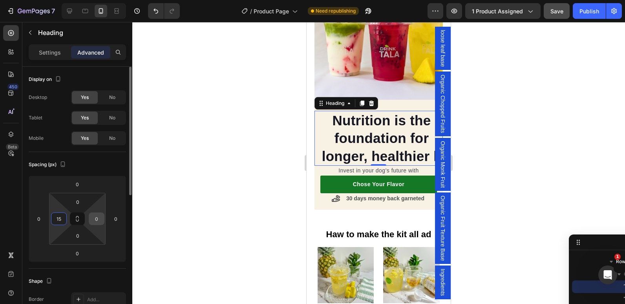
type input "15"
click at [99, 219] on input "0" at bounding box center [97, 219] width 12 height 12
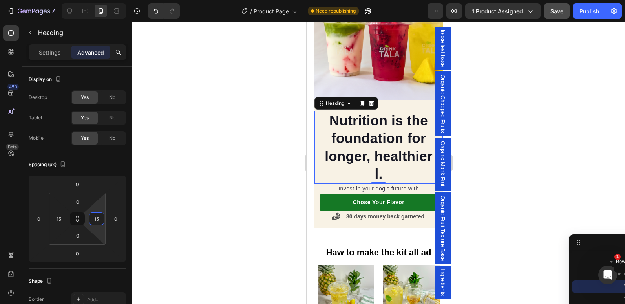
type input "15"
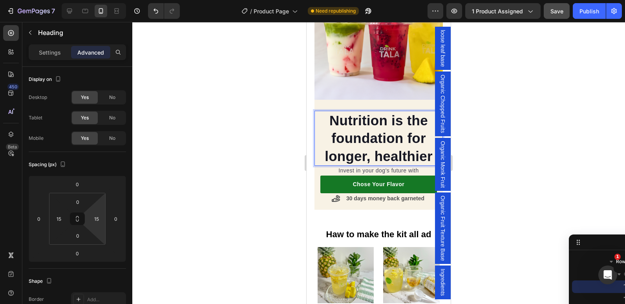
click at [346, 165] on p "Nutrition is the foundation for longer, healthier" at bounding box center [378, 139] width 115 height 54
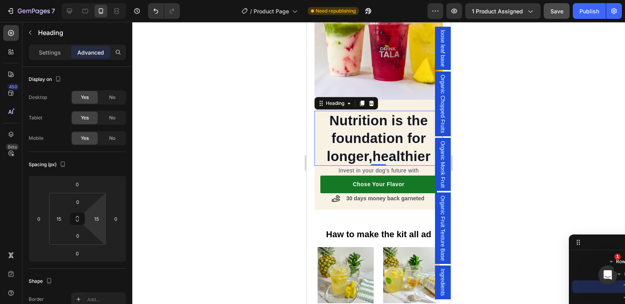
click at [265, 159] on div at bounding box center [378, 163] width 493 height 282
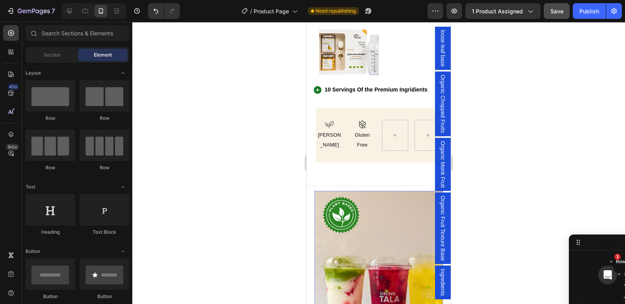
scroll to position [604, 0]
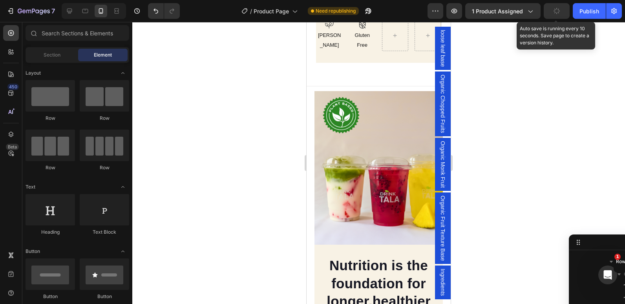
click at [551, 13] on button "button" at bounding box center [557, 11] width 26 height 16
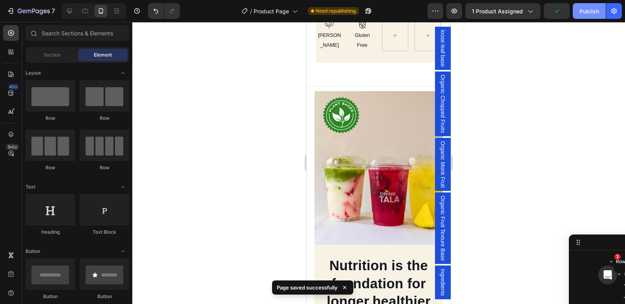
click at [582, 8] on div "Publish" at bounding box center [590, 11] width 20 height 8
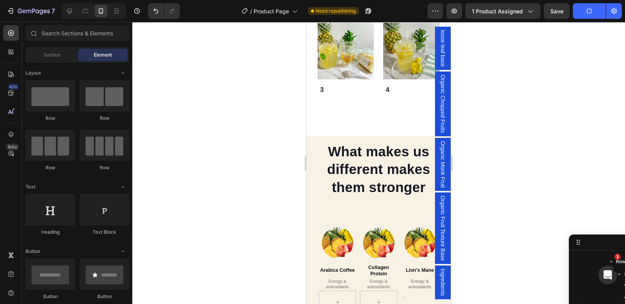
scroll to position [1088, 0]
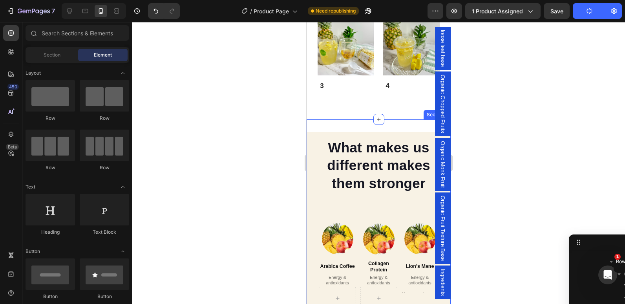
click at [361, 123] on div "What makes us different makes them stronger Heading Image Real Food Text block …" at bounding box center [379, 233] width 144 height 229
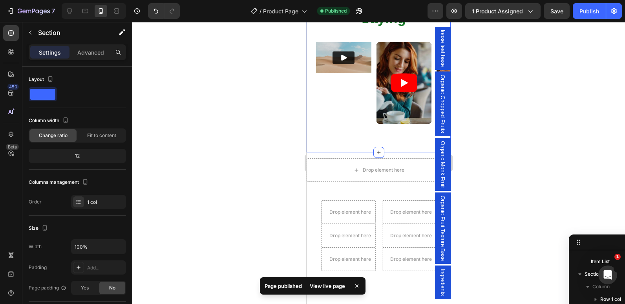
scroll to position [1515, 0]
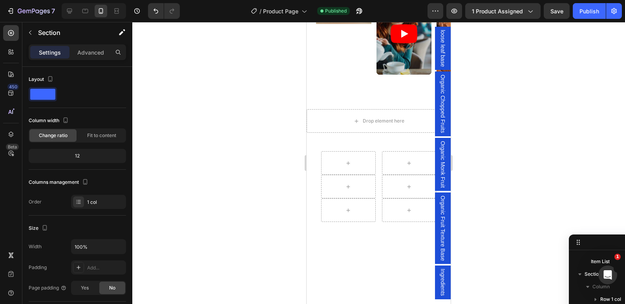
click at [500, 141] on div at bounding box center [378, 163] width 493 height 282
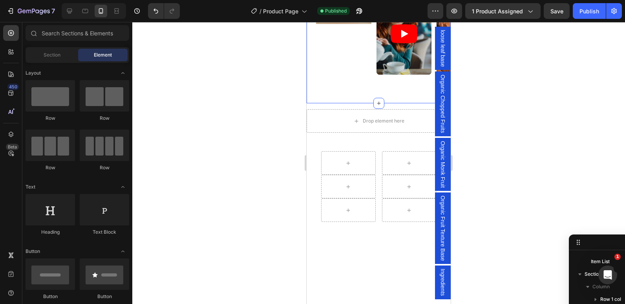
click at [318, 103] on div "customers are saying Heading Video Video Video Video Carousel Row Section 8" at bounding box center [379, 10] width 144 height 188
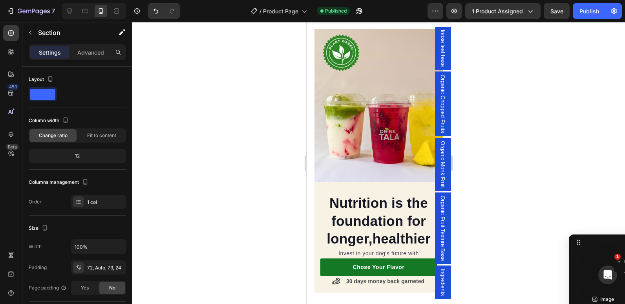
scroll to position [598, 0]
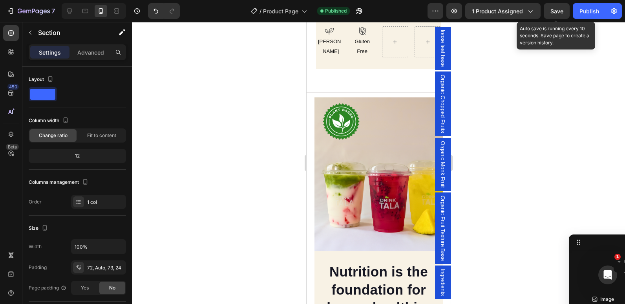
click at [551, 14] on span "Save" at bounding box center [557, 11] width 13 height 7
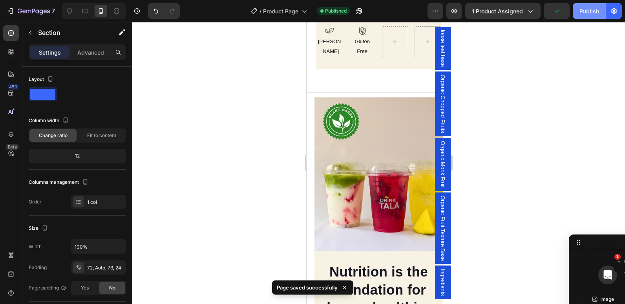
click at [585, 7] on div "Publish" at bounding box center [590, 11] width 20 height 8
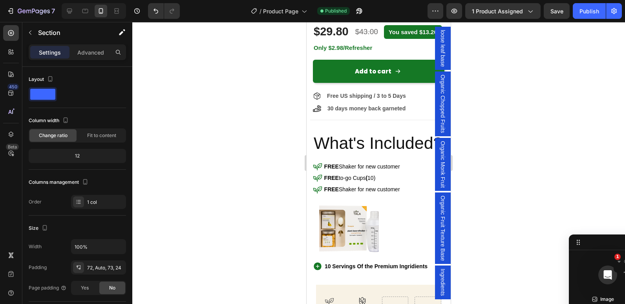
scroll to position [235, 0]
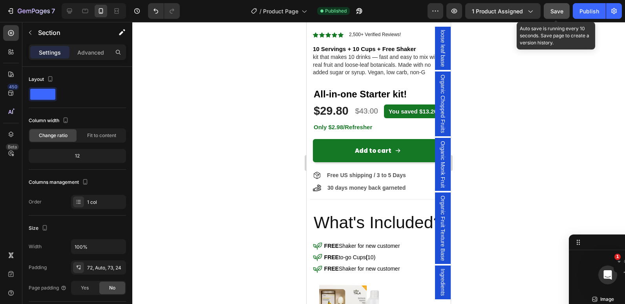
click at [557, 17] on button "Save" at bounding box center [557, 11] width 26 height 16
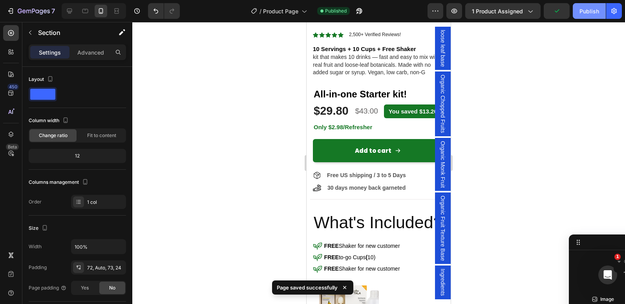
click at [586, 12] on div "Publish" at bounding box center [590, 11] width 20 height 8
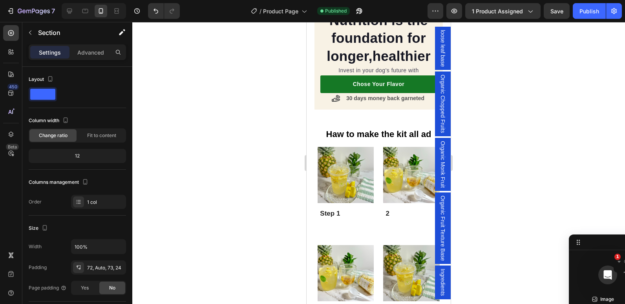
scroll to position [913, 0]
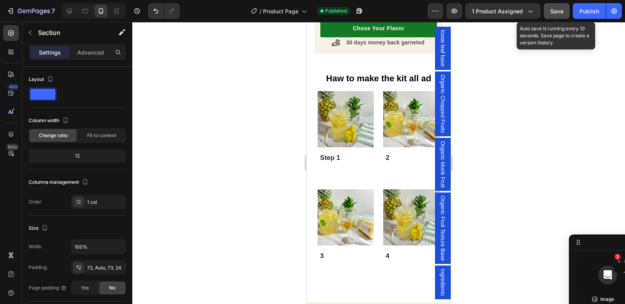
click at [549, 15] on button "Save" at bounding box center [557, 11] width 26 height 16
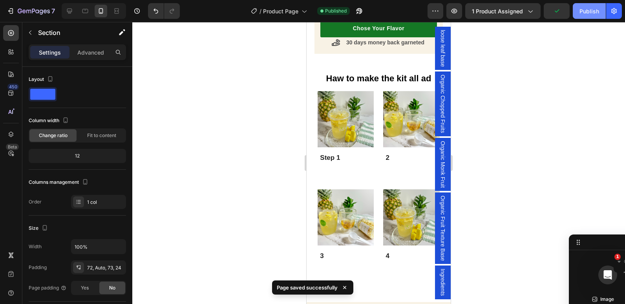
click at [588, 15] on div "Publish" at bounding box center [590, 11] width 20 height 8
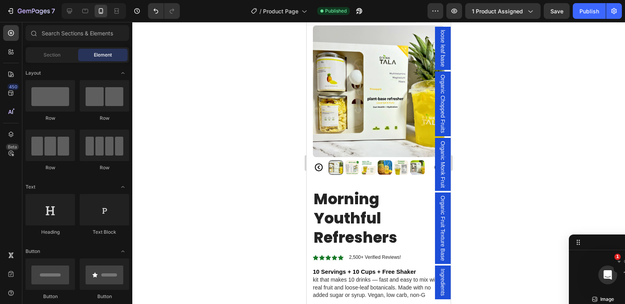
scroll to position [6, 0]
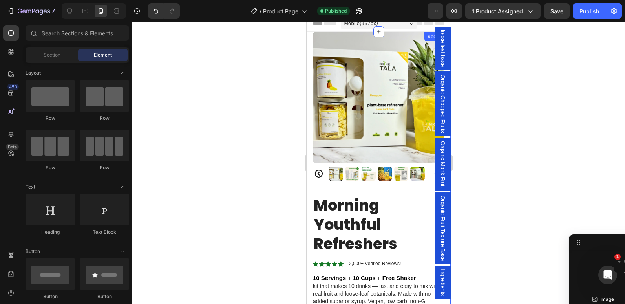
click at [312, 178] on div "Product Images Morning Youthful Refreshers Product Title Icon Icon Icon Icon Ic…" at bounding box center [379, 227] width 144 height 390
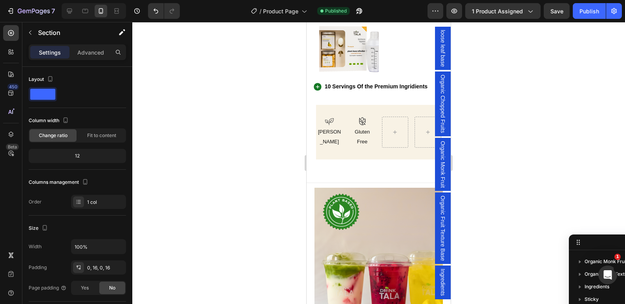
scroll to position [497, 0]
click at [259, 176] on div at bounding box center [378, 163] width 493 height 282
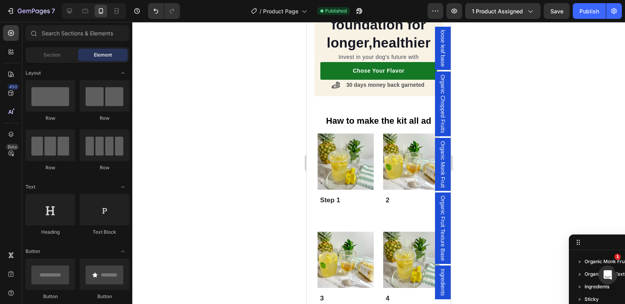
scroll to position [902, 0]
